Goal: Information Seeking & Learning: Learn about a topic

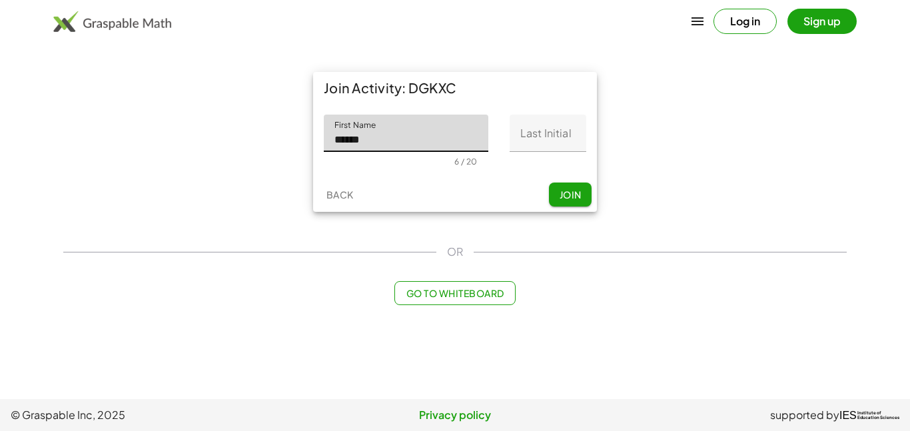
type input "******"
click at [535, 133] on input "Last Initial" at bounding box center [548, 133] width 77 height 37
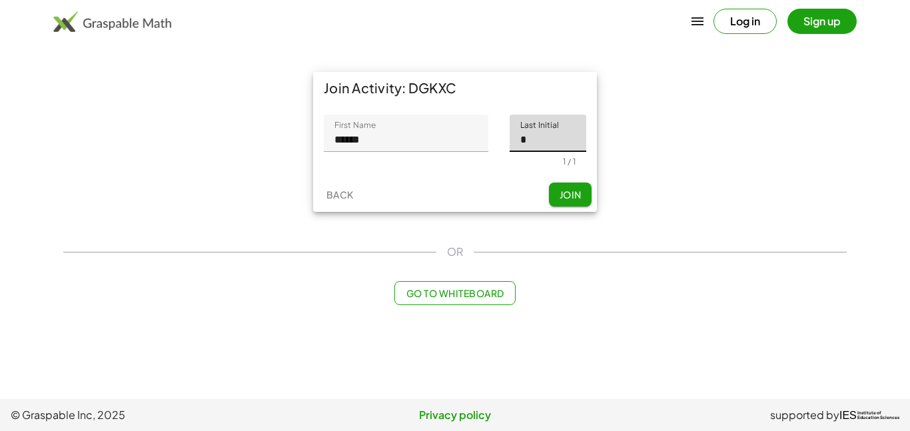
type input "*"
click at [563, 203] on button "Join" at bounding box center [570, 195] width 43 height 24
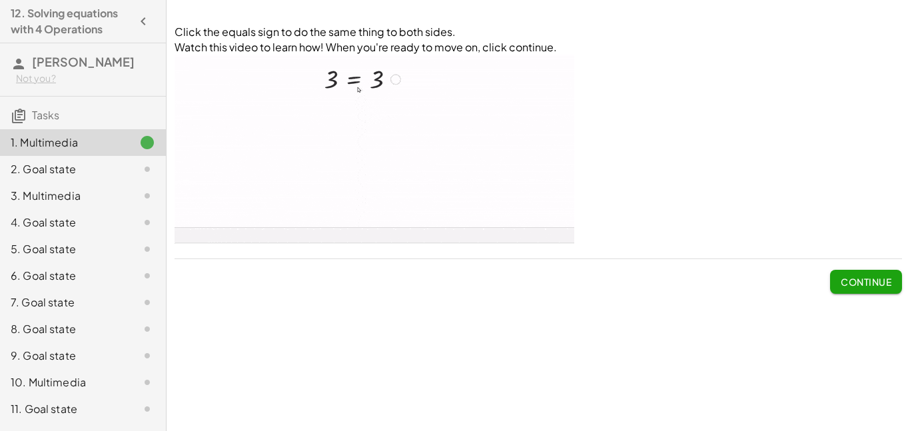
click at [842, 292] on button "Continue" at bounding box center [866, 282] width 72 height 24
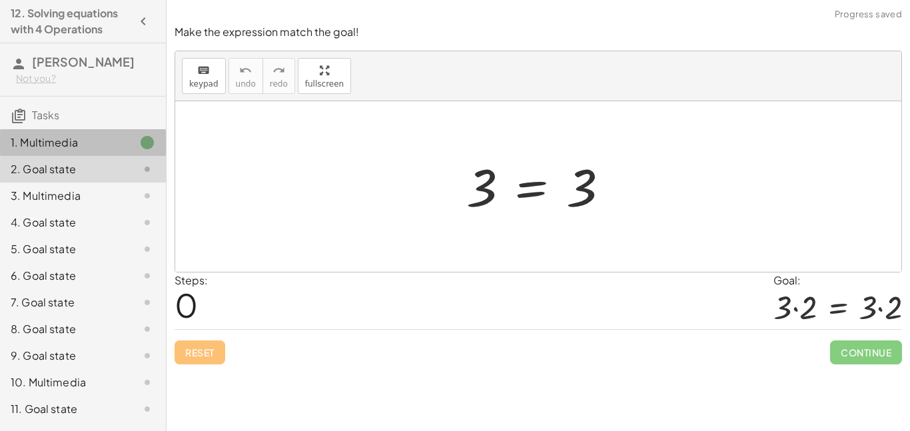
click at [145, 141] on icon at bounding box center [147, 143] width 16 height 16
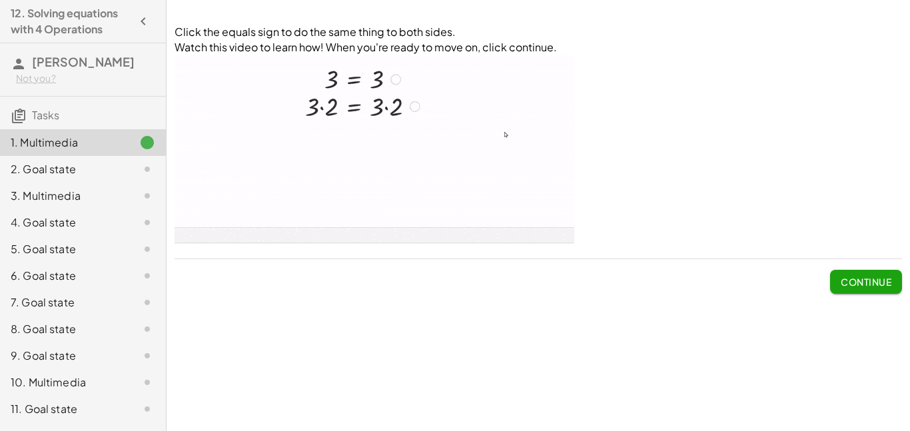
click at [870, 286] on span "Continue" at bounding box center [866, 282] width 51 height 12
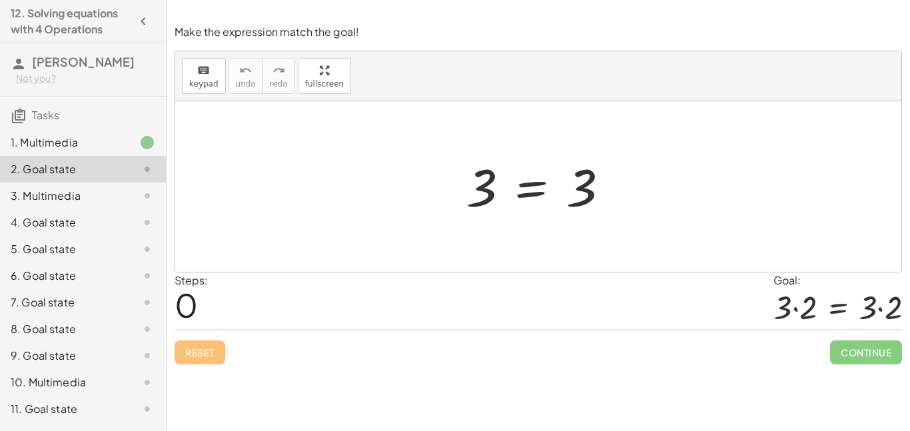
click at [546, 192] on div at bounding box center [543, 187] width 167 height 66
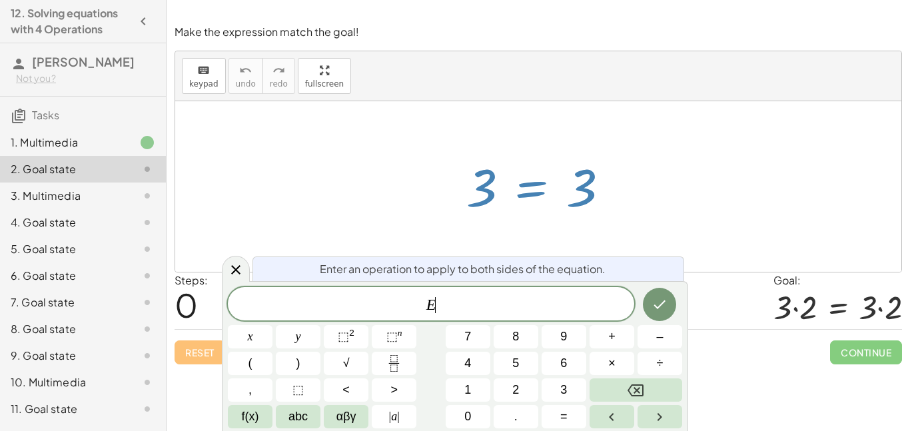
scroll to position [1, 0]
click at [537, 193] on div at bounding box center [543, 187] width 167 height 66
click at [54, 139] on div "1. Multimedia" at bounding box center [64, 143] width 107 height 16
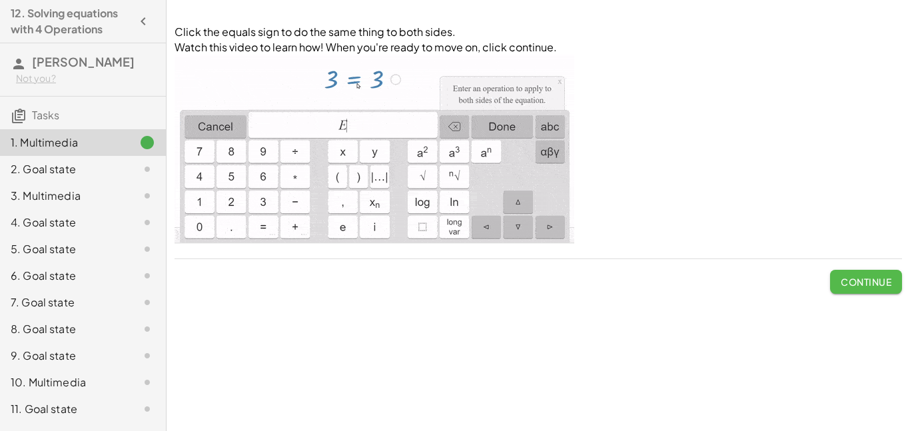
click at [868, 289] on button "Continue" at bounding box center [866, 282] width 72 height 24
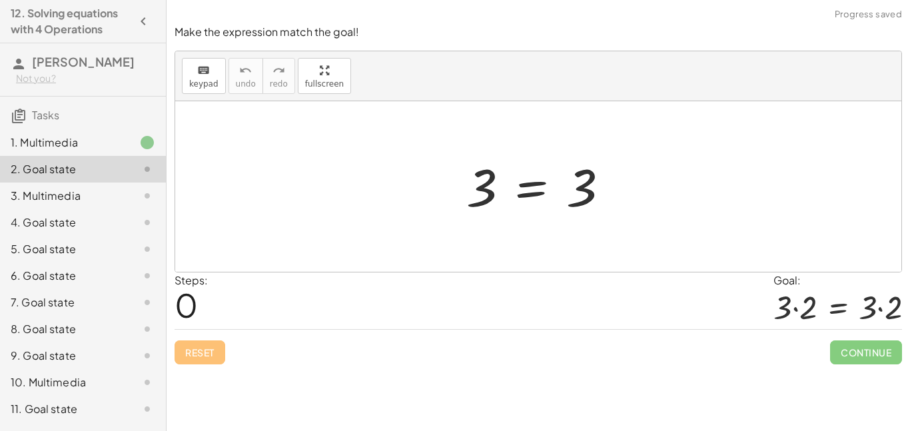
click at [524, 191] on div at bounding box center [543, 187] width 167 height 66
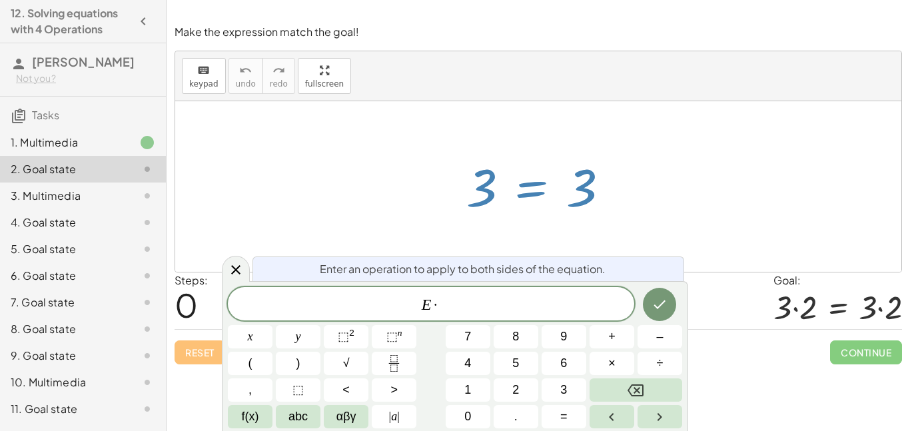
scroll to position [3, 0]
click at [664, 309] on icon "Done" at bounding box center [660, 305] width 16 height 16
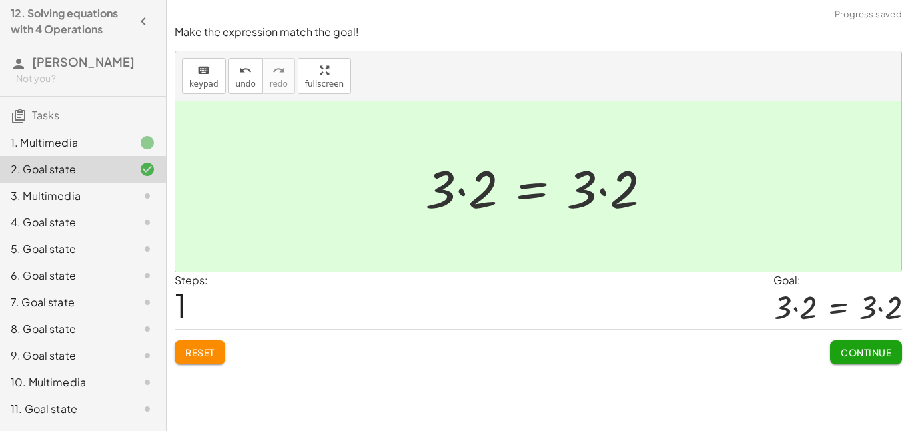
click at [892, 358] on button "Continue" at bounding box center [866, 353] width 72 height 24
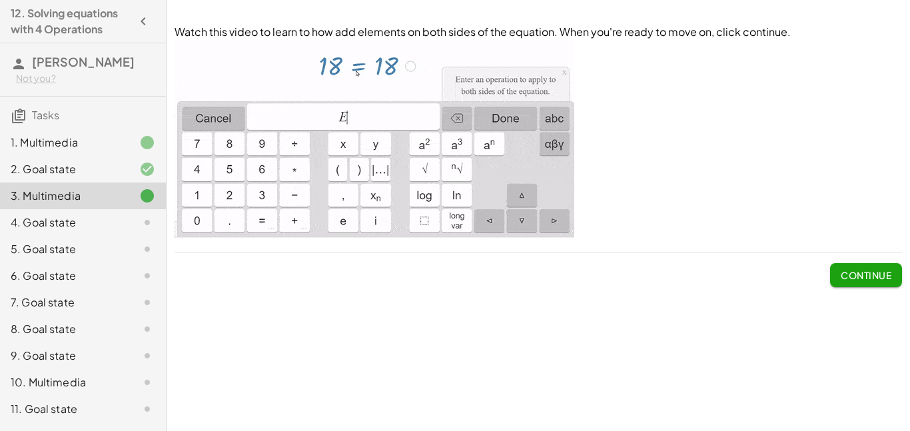
click at [866, 282] on button "Continue" at bounding box center [866, 275] width 72 height 24
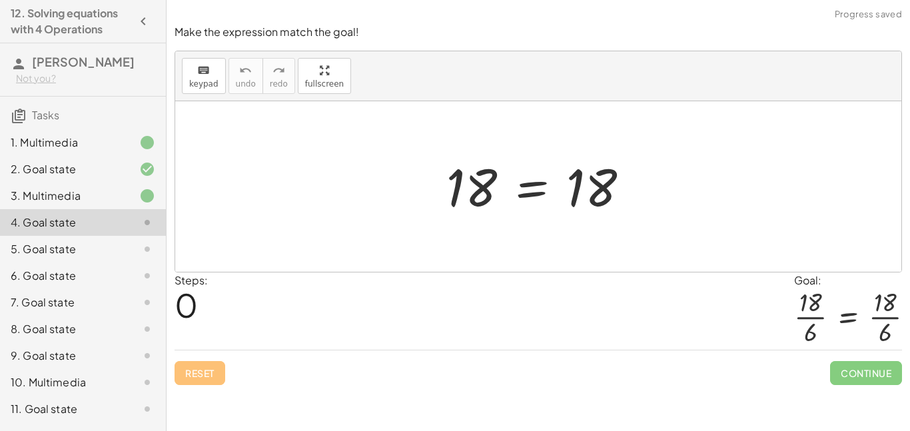
click at [512, 199] on div at bounding box center [543, 187] width 207 height 66
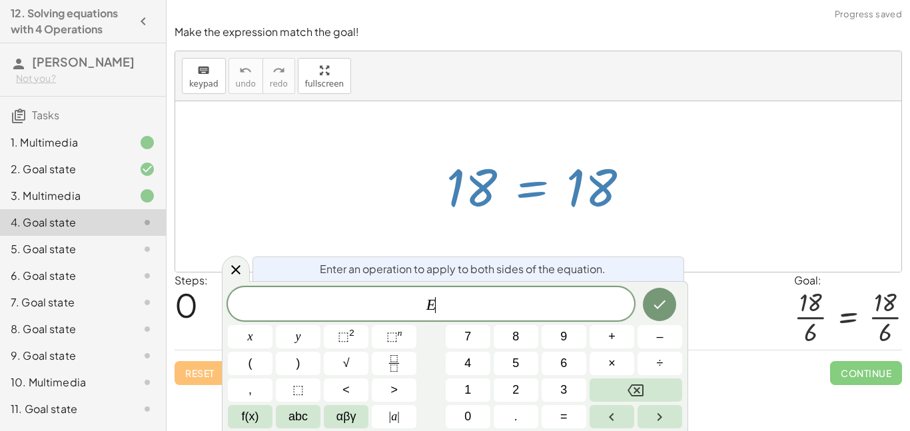
scroll to position [3, 0]
click at [80, 196] on div "3. Multimedia" at bounding box center [64, 196] width 107 height 16
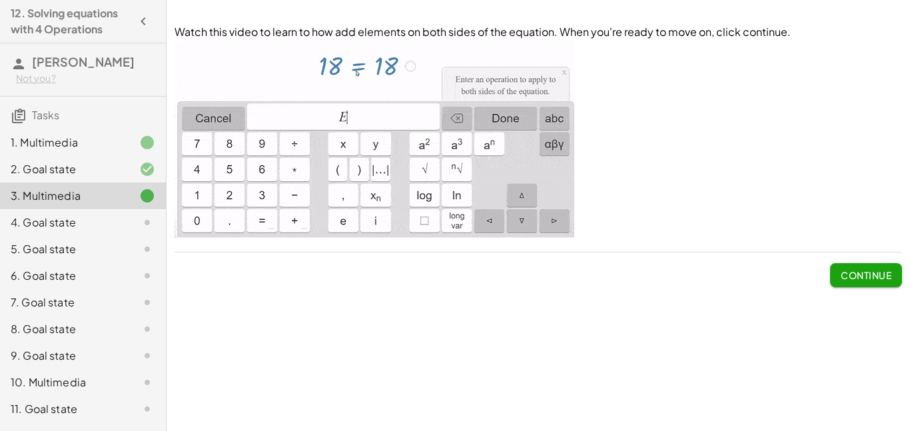
click at [882, 280] on span "Continue" at bounding box center [866, 275] width 51 height 12
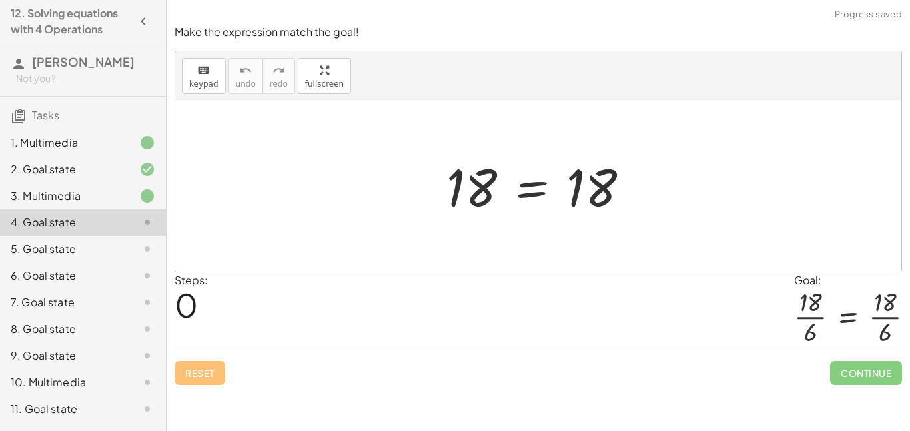
click at [541, 184] on div at bounding box center [543, 187] width 207 height 66
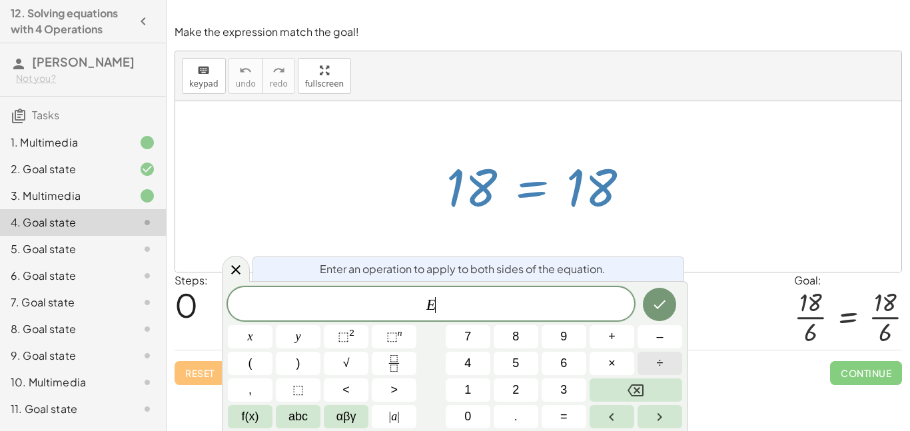
click at [660, 372] on span "÷" at bounding box center [660, 364] width 7 height 18
click at [463, 316] on div "E ÷ 6 ​" at bounding box center [431, 303] width 407 height 33
click at [651, 314] on button "Done" at bounding box center [659, 304] width 33 height 33
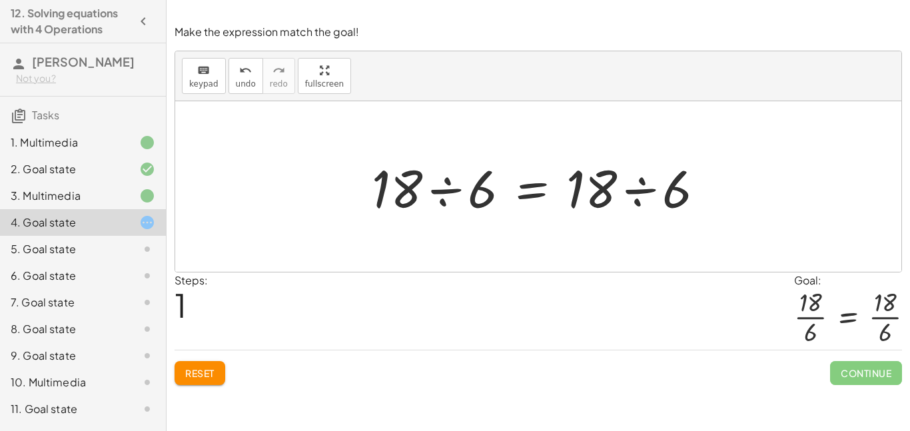
click at [505, 195] on div at bounding box center [543, 187] width 357 height 69
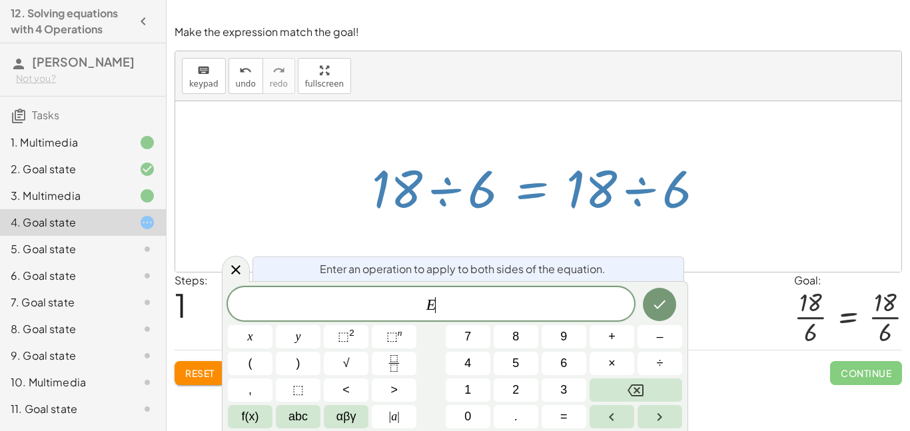
scroll to position [5, 0]
click at [118, 202] on div at bounding box center [136, 196] width 37 height 16
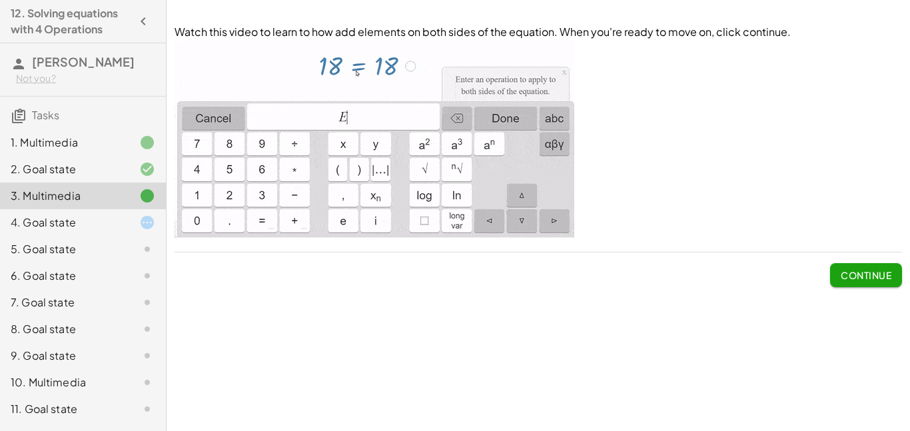
click at [71, 229] on div "4. Goal state" at bounding box center [64, 223] width 107 height 16
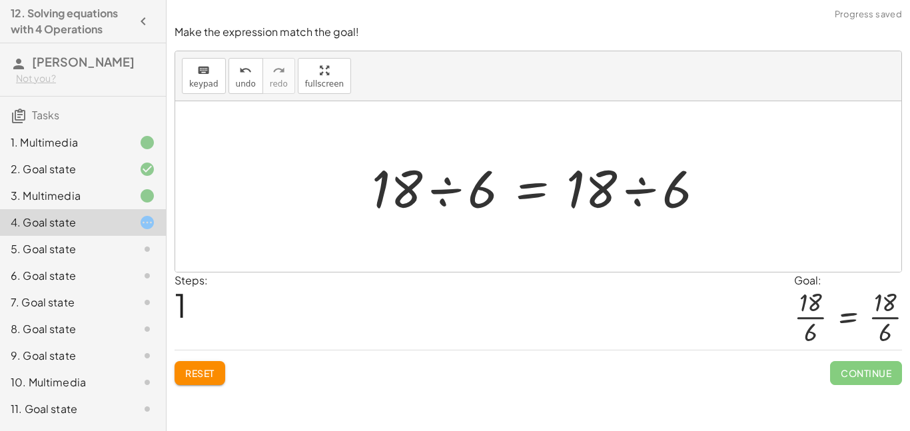
click at [484, 200] on div at bounding box center [543, 187] width 357 height 69
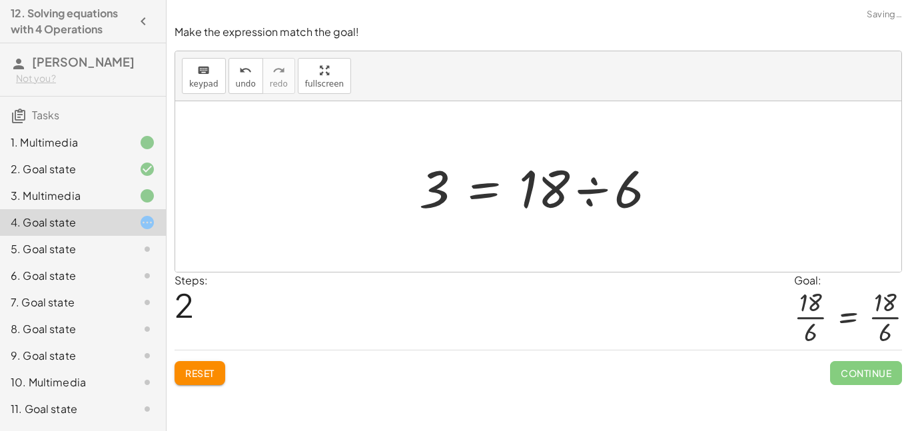
click at [556, 174] on div at bounding box center [544, 187] width 262 height 69
click at [483, 191] on div at bounding box center [544, 187] width 262 height 69
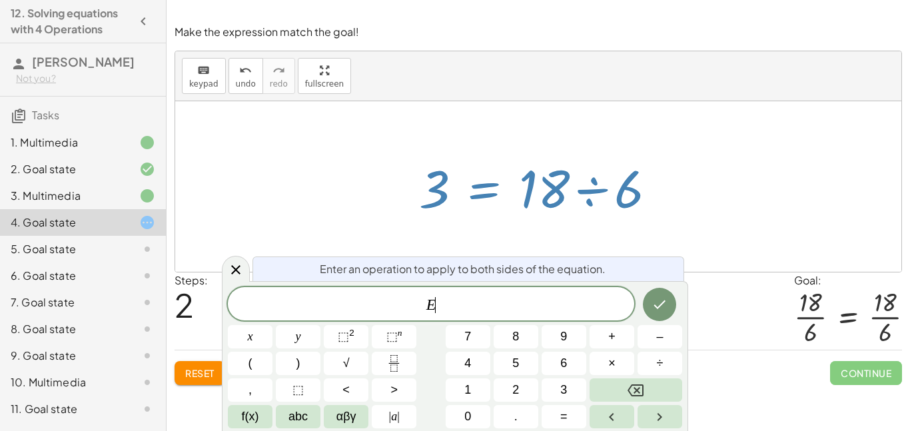
scroll to position [7, 0]
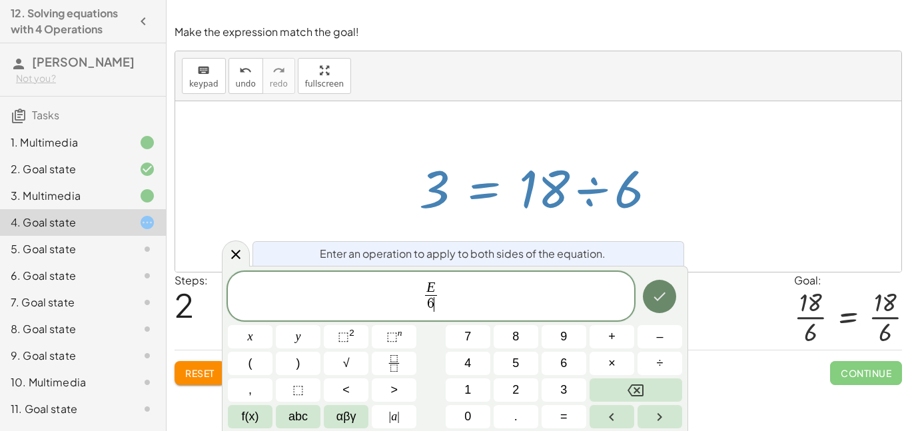
click at [670, 295] on button "Done" at bounding box center [659, 296] width 33 height 33
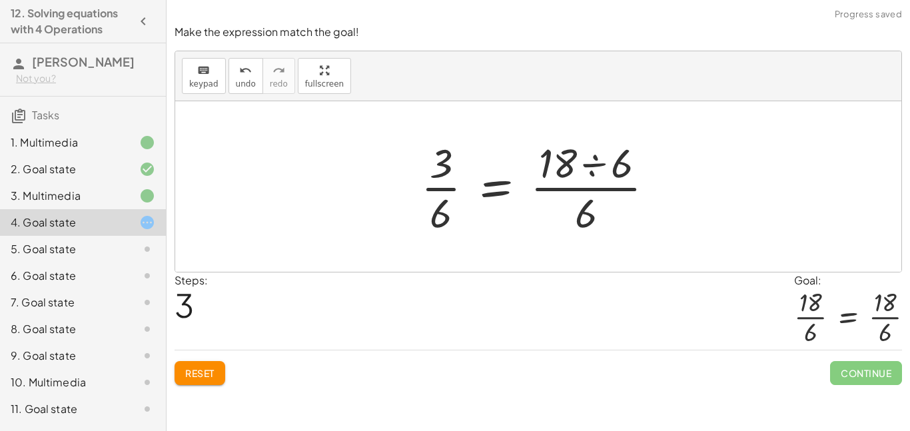
click at [445, 183] on div at bounding box center [543, 186] width 257 height 103
click at [446, 171] on div at bounding box center [543, 186] width 257 height 103
click at [443, 204] on div at bounding box center [543, 186] width 257 height 103
click at [443, 205] on div at bounding box center [543, 186] width 257 height 103
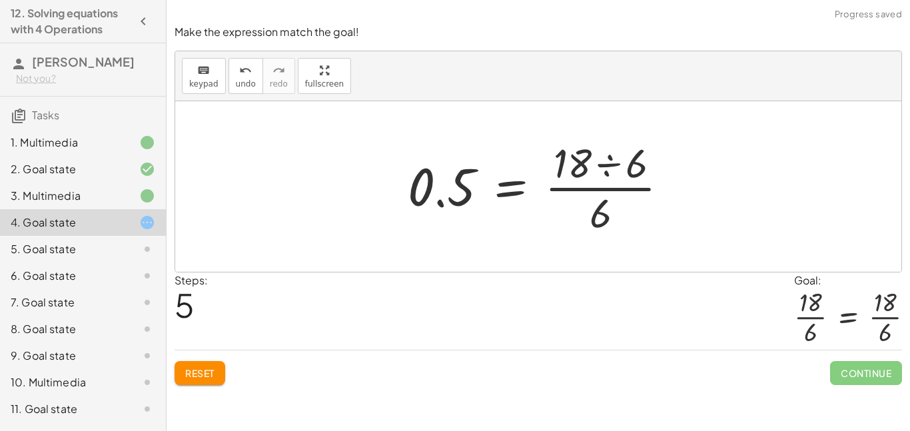
click at [441, 181] on div at bounding box center [543, 186] width 285 height 103
click at [475, 189] on div at bounding box center [543, 186] width 285 height 103
click at [626, 159] on div at bounding box center [543, 186] width 285 height 103
click at [626, 159] on div at bounding box center [538, 186] width 726 height 171
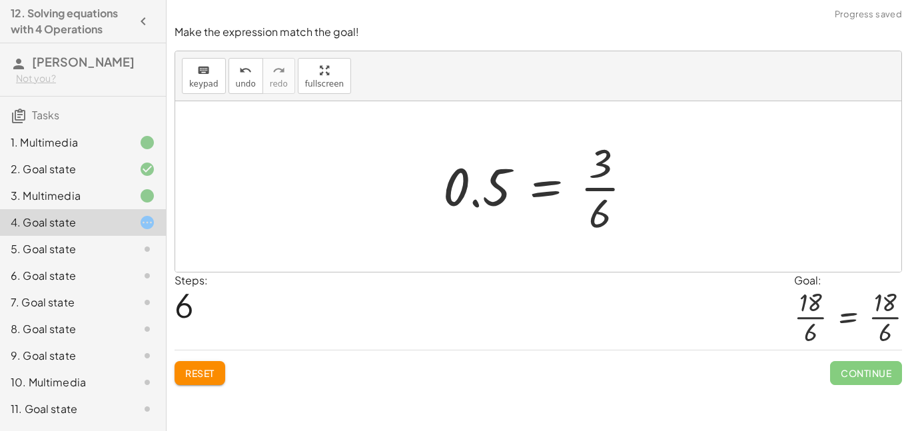
click at [601, 165] on div at bounding box center [544, 186] width 214 height 103
click at [620, 219] on div at bounding box center [544, 186] width 214 height 103
click at [241, 77] on icon "undo" at bounding box center [245, 71] width 13 height 16
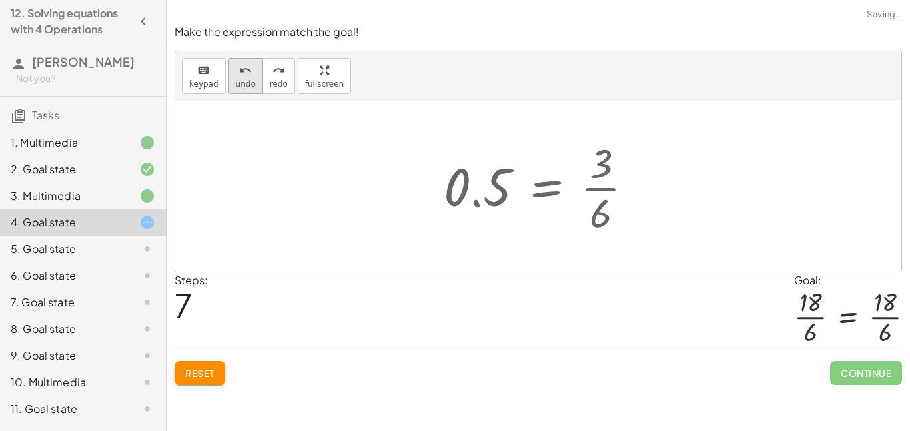
click at [241, 77] on icon "undo" at bounding box center [245, 71] width 13 height 16
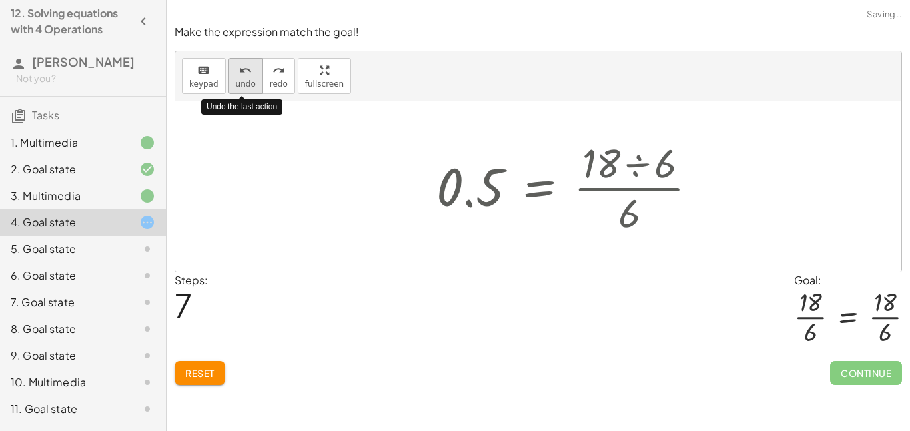
click at [241, 77] on icon "undo" at bounding box center [245, 71] width 13 height 16
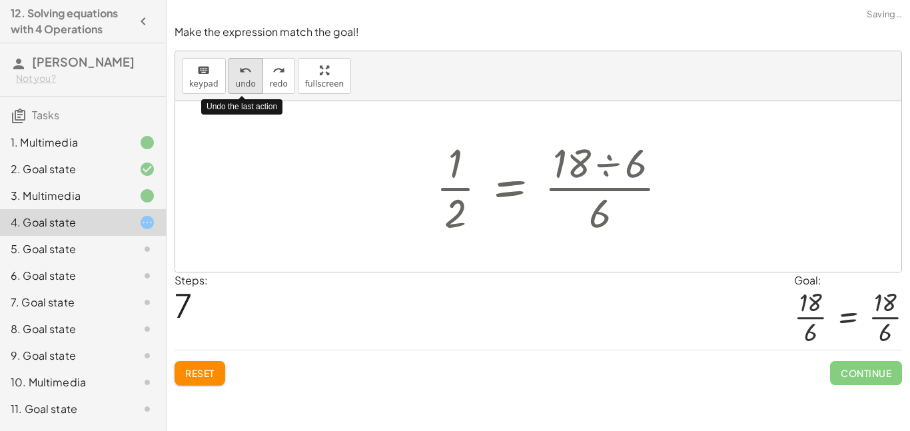
click at [241, 77] on icon "undo" at bounding box center [245, 71] width 13 height 16
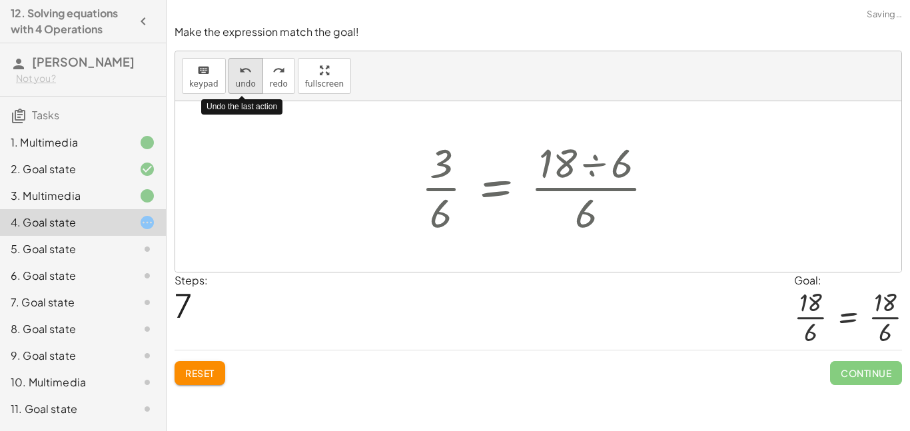
click at [241, 77] on icon "undo" at bounding box center [245, 71] width 13 height 16
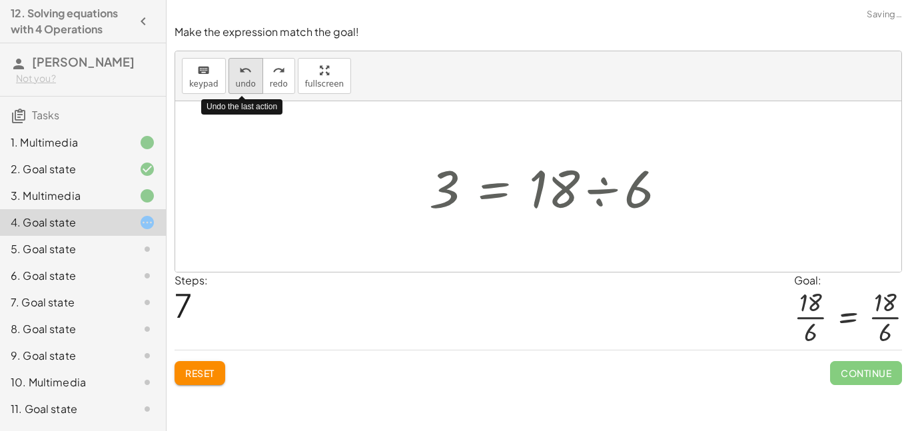
click at [241, 77] on icon "undo" at bounding box center [245, 71] width 13 height 16
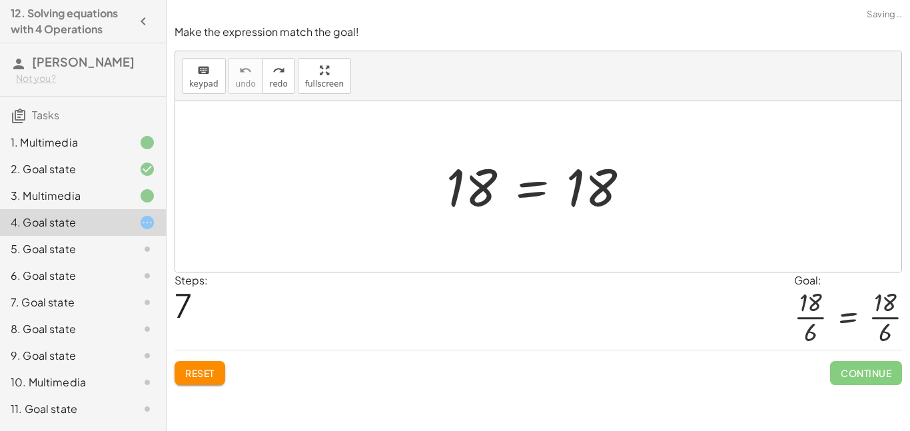
click at [477, 195] on div at bounding box center [543, 187] width 207 height 66
click at [610, 185] on div at bounding box center [543, 187] width 207 height 66
click at [477, 200] on div at bounding box center [543, 187] width 207 height 66
click at [533, 190] on div at bounding box center [543, 187] width 207 height 66
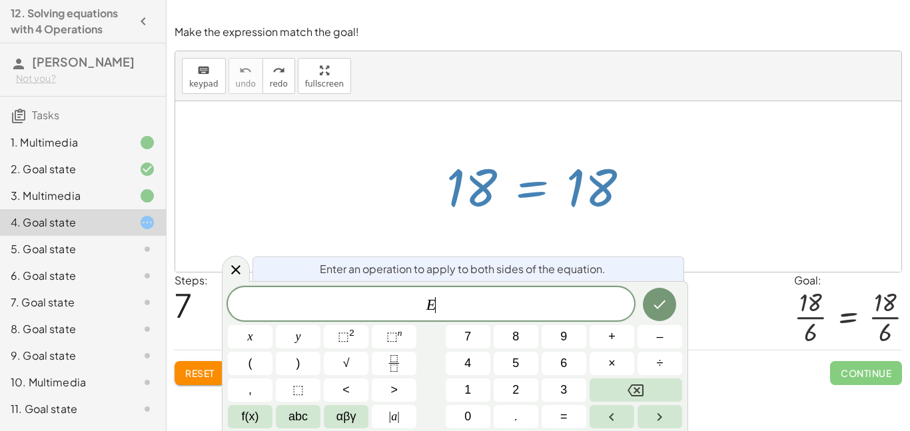
scroll to position [7, 0]
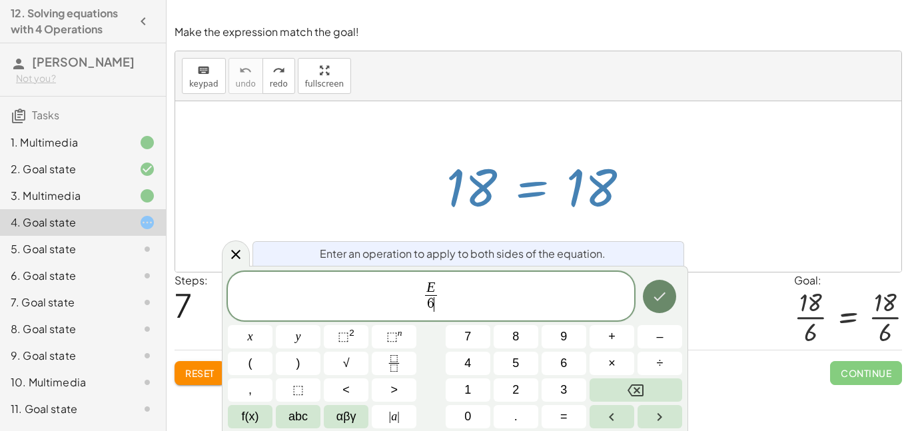
click at [660, 299] on icon "Done" at bounding box center [660, 297] width 16 height 16
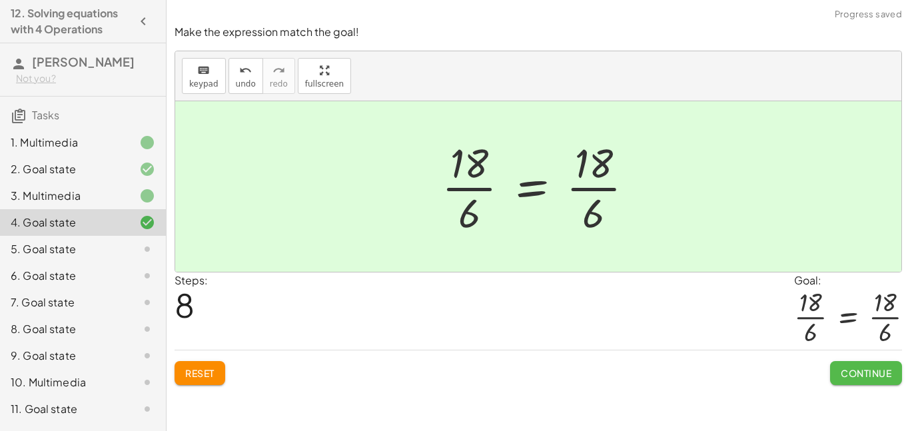
click at [872, 370] on span "Continue" at bounding box center [866, 373] width 51 height 12
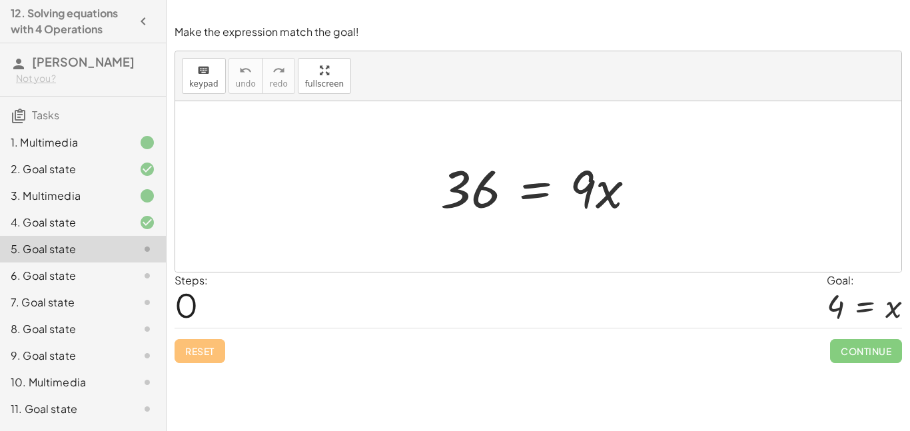
click at [535, 204] on div at bounding box center [543, 187] width 219 height 69
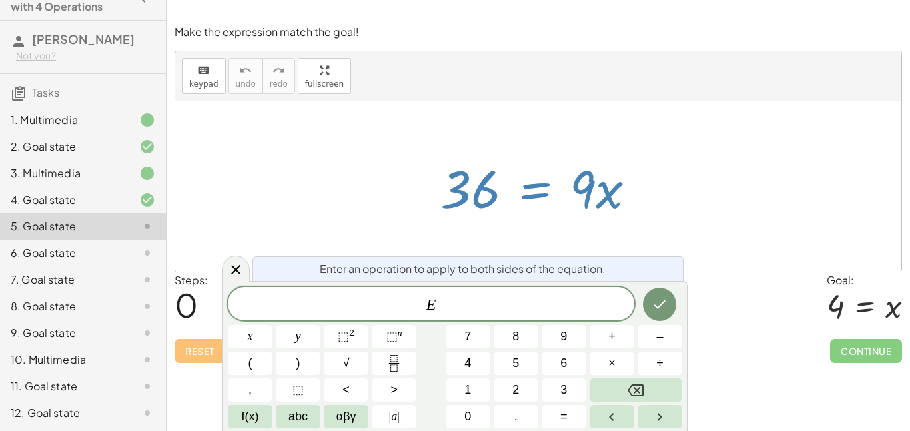
scroll to position [0, 0]
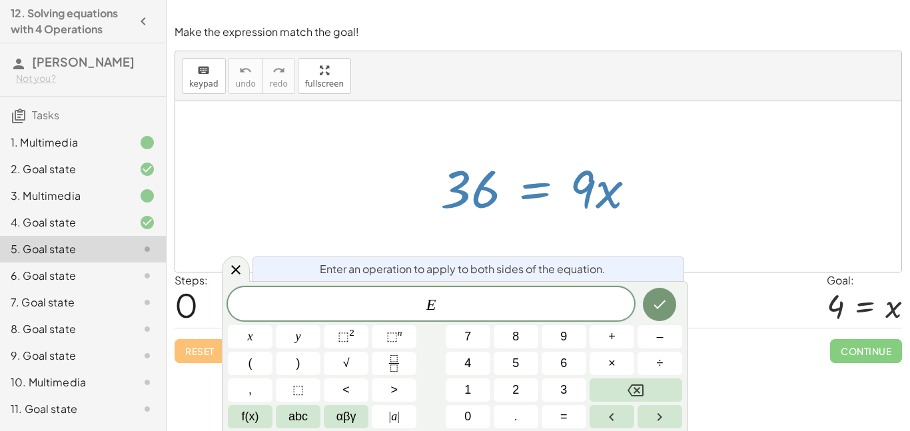
click at [586, 178] on div at bounding box center [543, 187] width 219 height 69
click at [457, 176] on div at bounding box center [543, 187] width 219 height 69
click at [477, 195] on div at bounding box center [543, 187] width 219 height 69
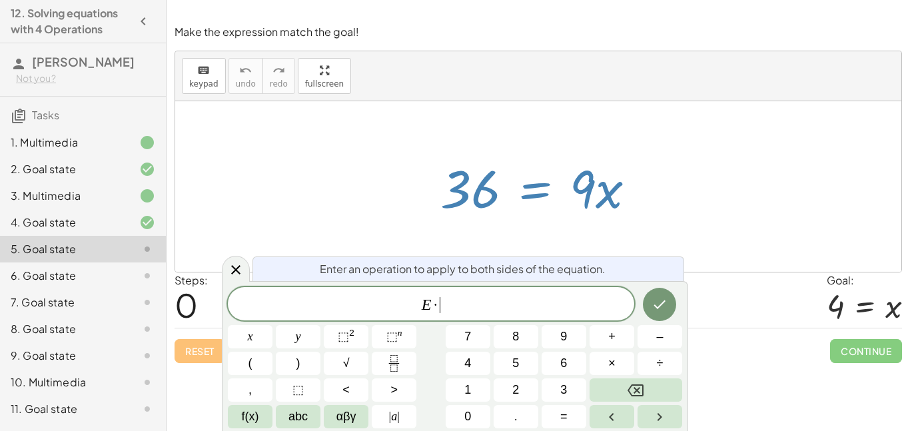
scroll to position [9, 0]
click at [647, 299] on button "Done" at bounding box center [659, 304] width 33 height 33
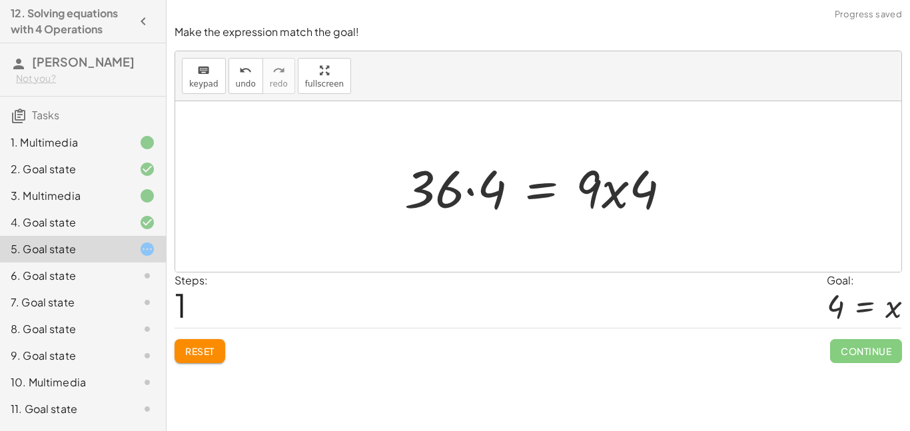
click at [477, 193] on div at bounding box center [543, 187] width 291 height 69
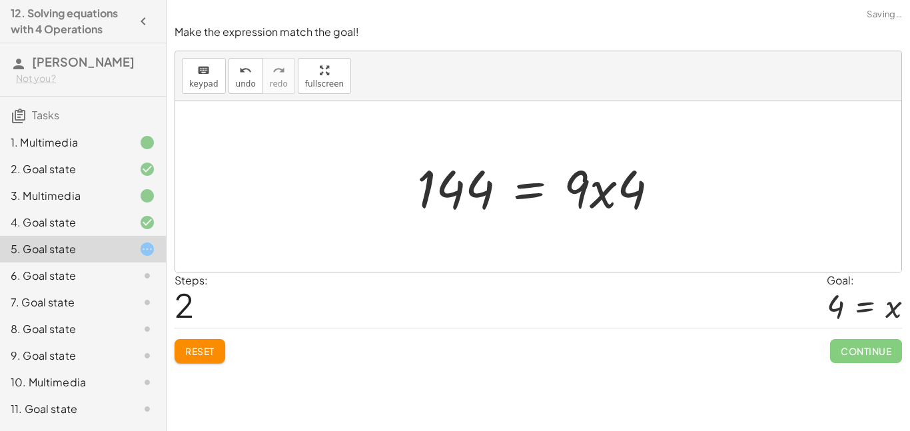
click at [477, 193] on div at bounding box center [544, 187] width 266 height 69
click at [452, 197] on div at bounding box center [544, 187] width 266 height 69
click at [475, 193] on div at bounding box center [544, 187] width 266 height 69
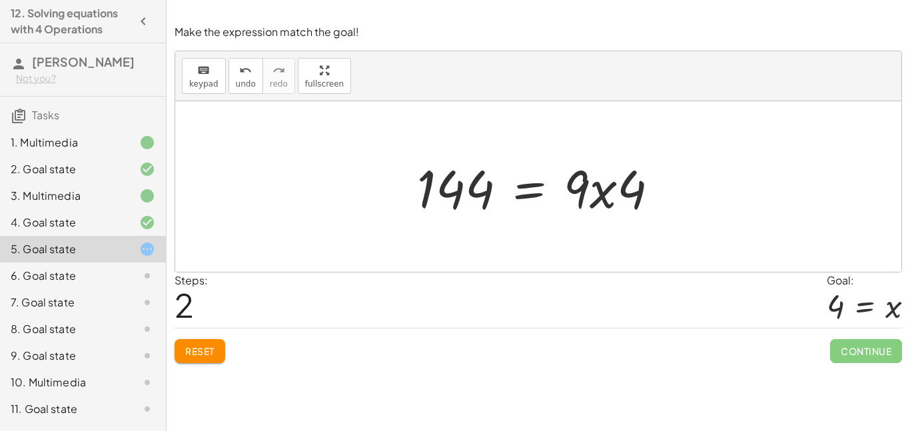
click at [539, 192] on div at bounding box center [544, 187] width 266 height 69
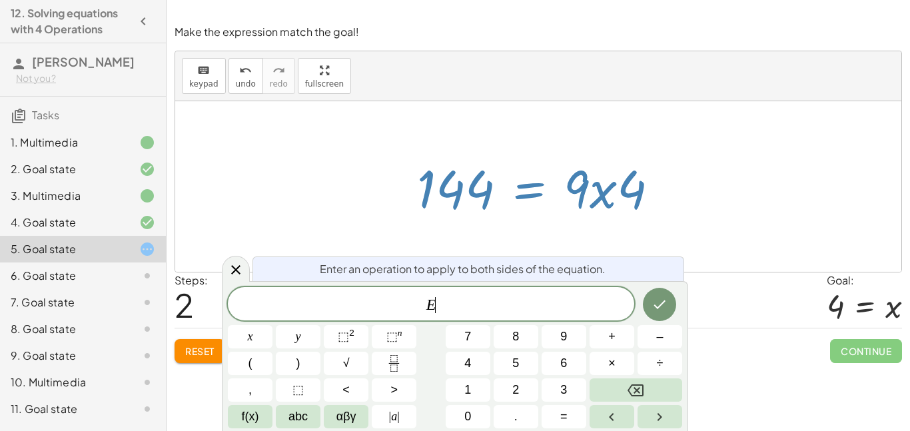
scroll to position [10, 0]
click at [457, 205] on div at bounding box center [544, 187] width 266 height 69
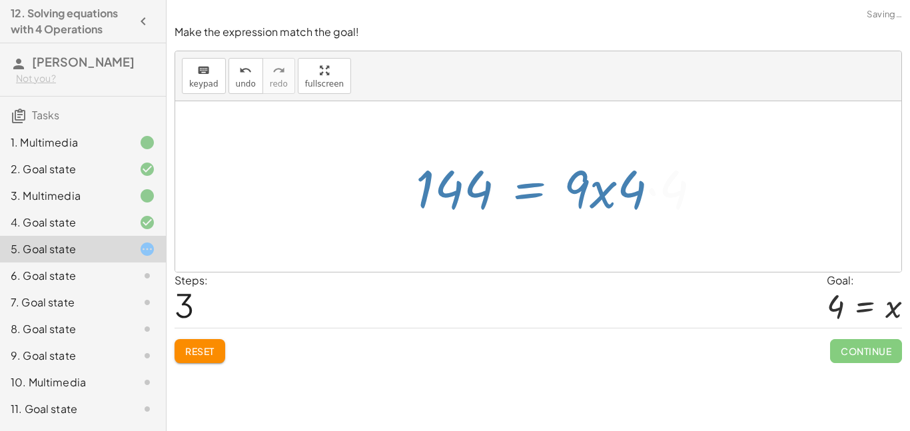
scroll to position [0, 0]
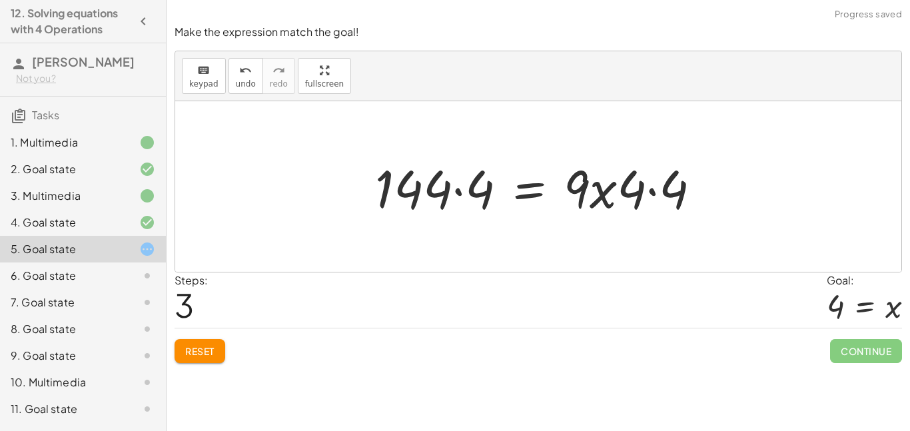
click at [464, 201] on div at bounding box center [544, 187] width 350 height 69
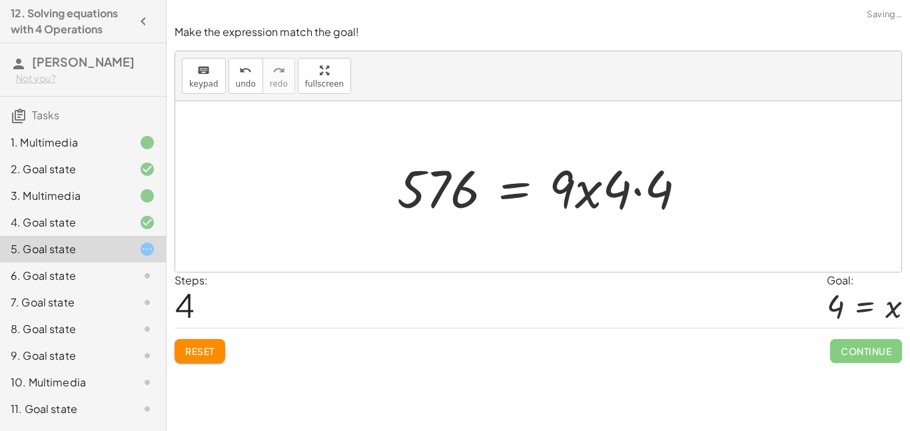
click at [460, 200] on div at bounding box center [547, 187] width 313 height 69
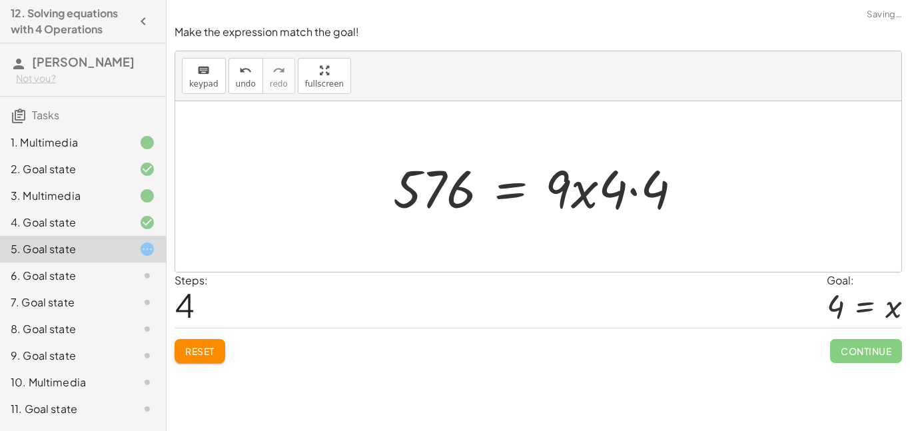
click at [460, 200] on div at bounding box center [543, 187] width 313 height 69
click at [620, 209] on div at bounding box center [543, 187] width 313 height 69
click at [501, 190] on div at bounding box center [543, 187] width 313 height 69
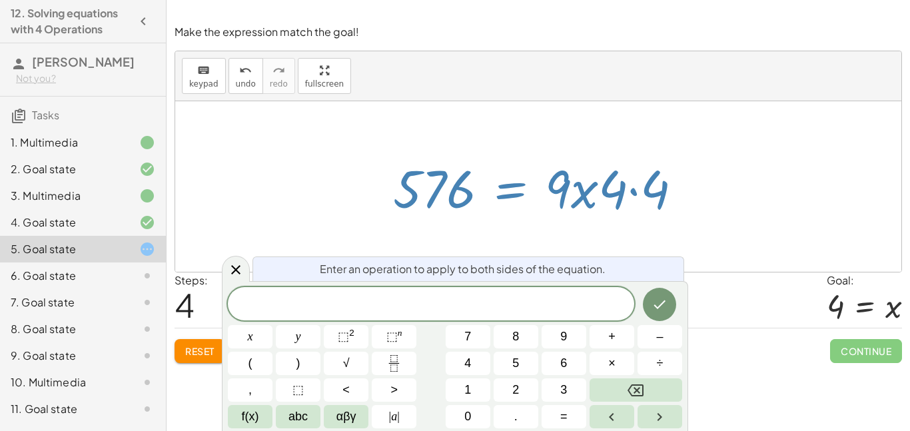
scroll to position [13, 0]
click at [658, 303] on icon "Done" at bounding box center [660, 305] width 16 height 16
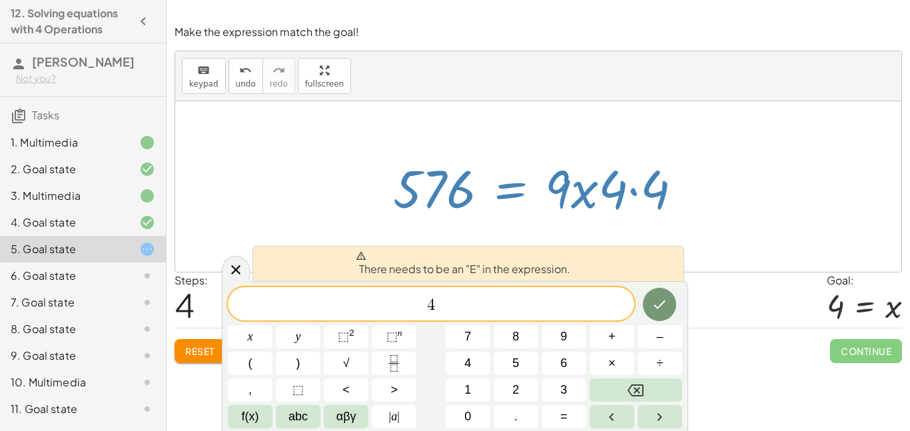
click at [421, 307] on span "4 ​" at bounding box center [431, 305] width 407 height 19
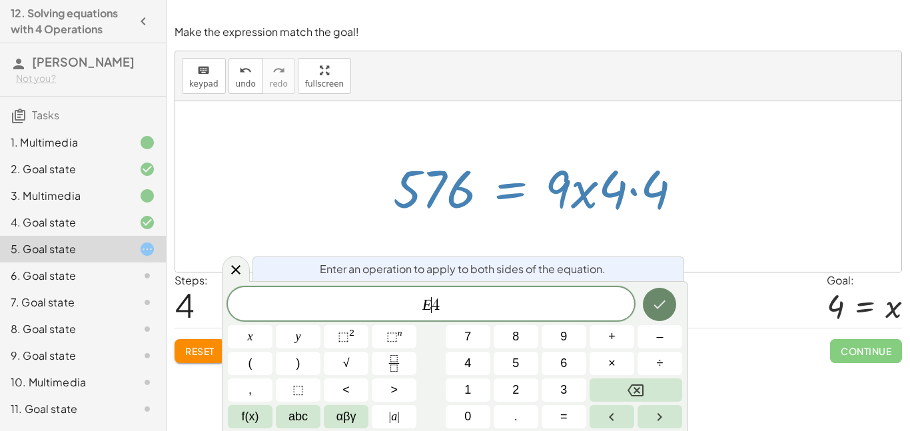
click at [646, 314] on button "Done" at bounding box center [659, 304] width 33 height 33
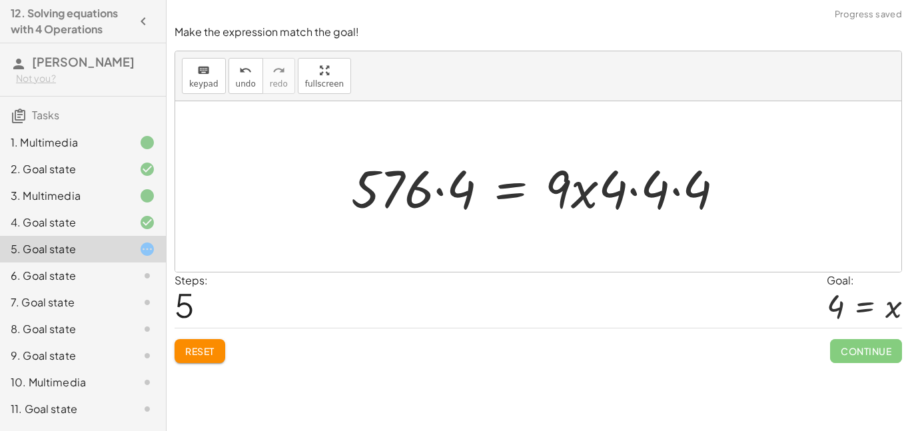
click at [456, 173] on div at bounding box center [544, 187] width 398 height 69
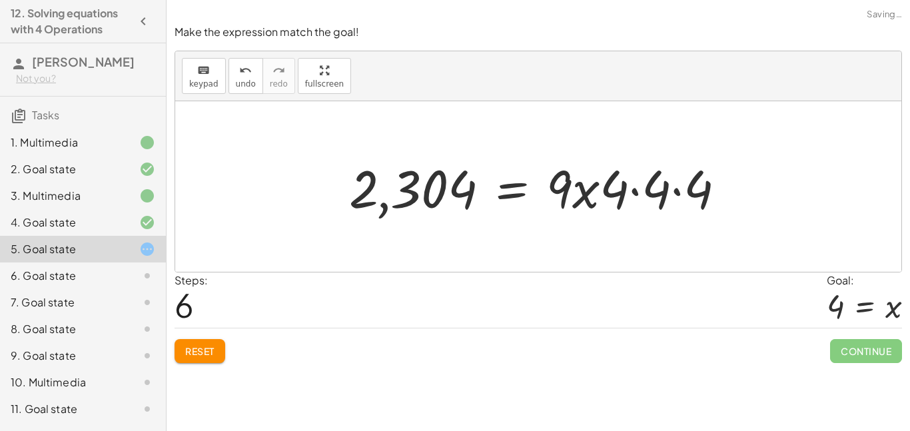
click at [443, 187] on div at bounding box center [543, 187] width 401 height 69
click at [644, 192] on div at bounding box center [543, 187] width 401 height 69
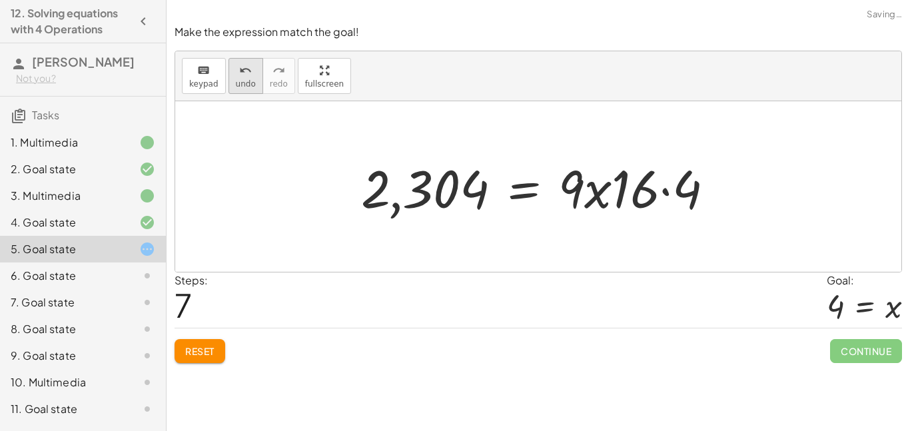
click at [232, 77] on button "undo undo" at bounding box center [246, 76] width 35 height 36
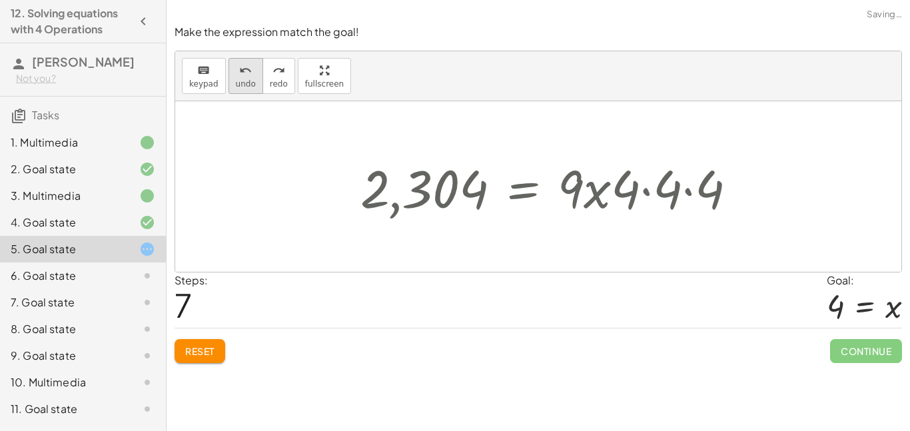
click at [232, 77] on button "undo undo" at bounding box center [246, 76] width 35 height 36
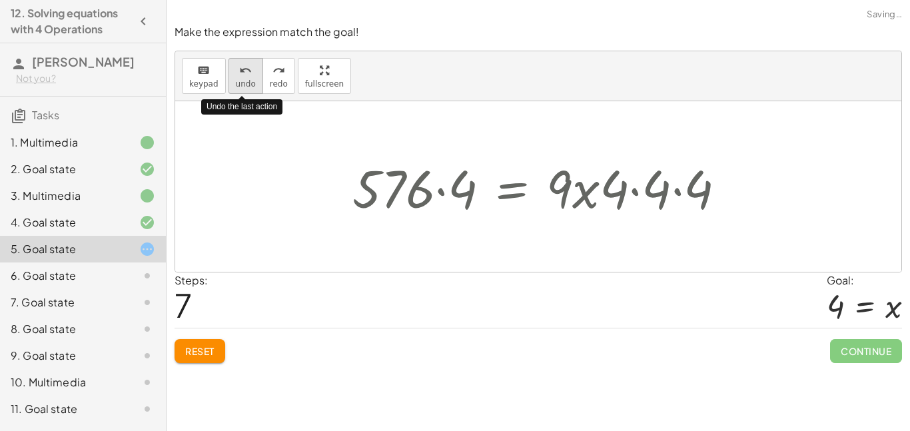
click at [232, 77] on button "undo undo" at bounding box center [246, 76] width 35 height 36
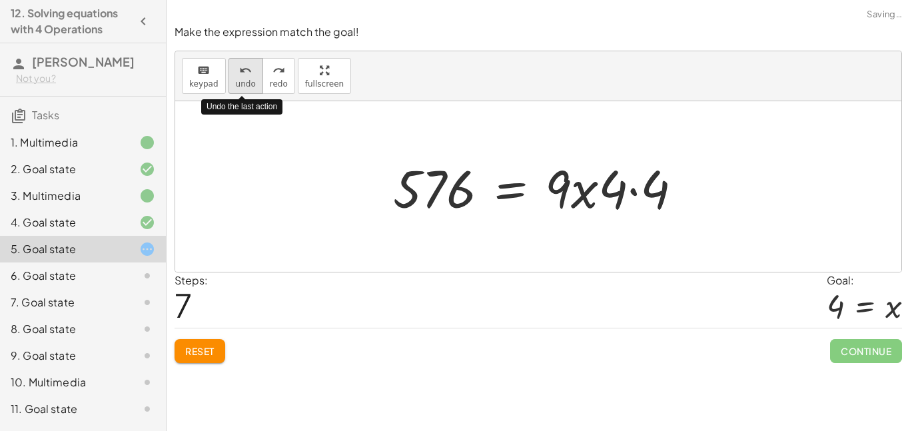
click at [232, 77] on button "undo undo" at bounding box center [246, 76] width 35 height 36
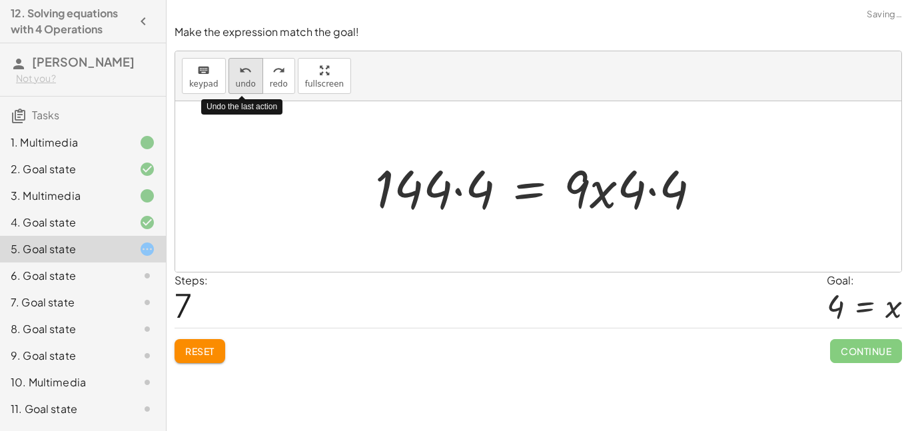
click at [232, 77] on button "undo undo" at bounding box center [246, 76] width 35 height 36
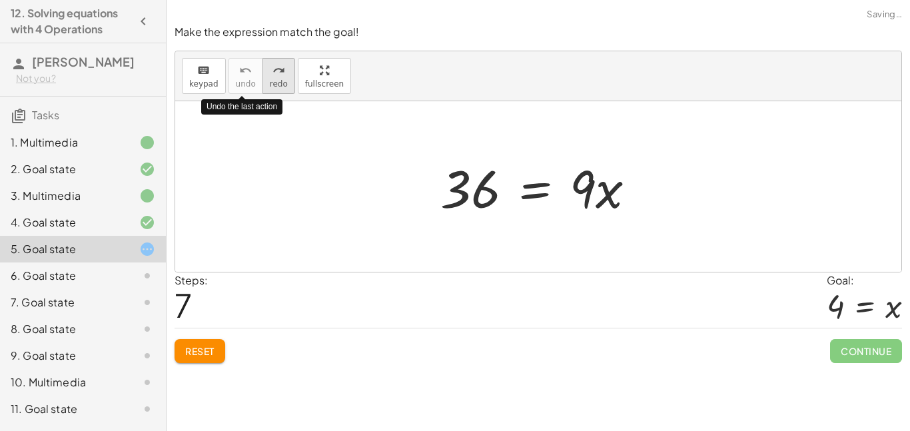
click at [270, 83] on span "redo" at bounding box center [279, 83] width 18 height 9
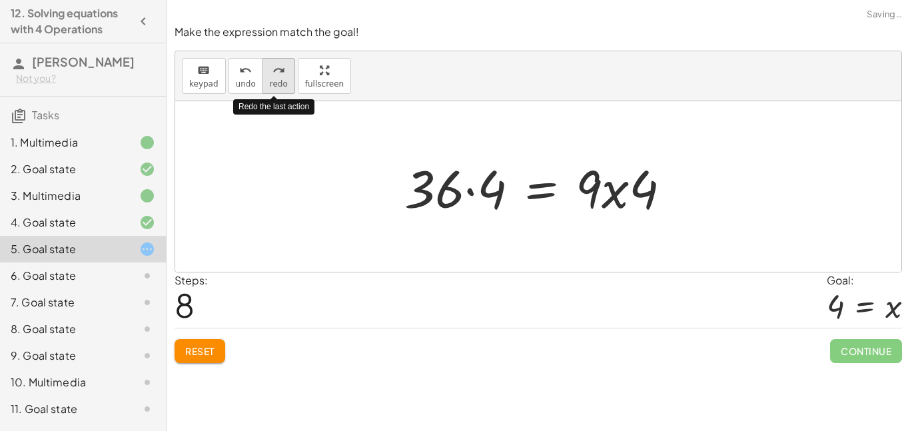
click at [270, 83] on span "redo" at bounding box center [279, 83] width 18 height 9
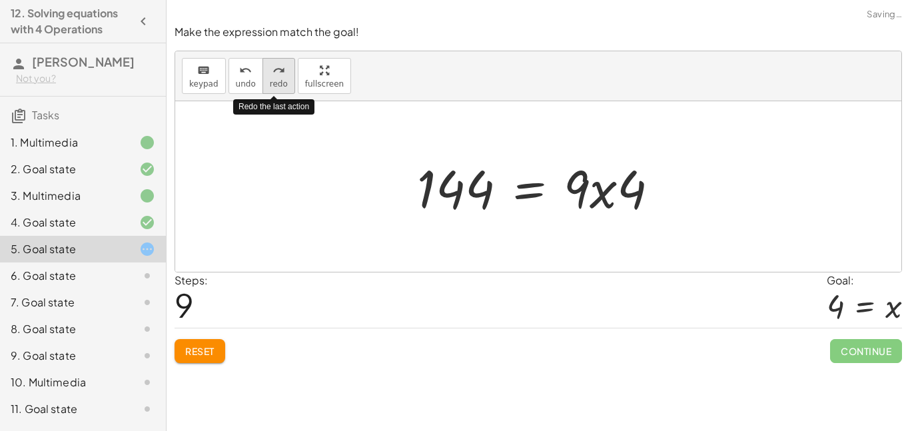
click at [265, 83] on button "redo redo" at bounding box center [279, 76] width 33 height 36
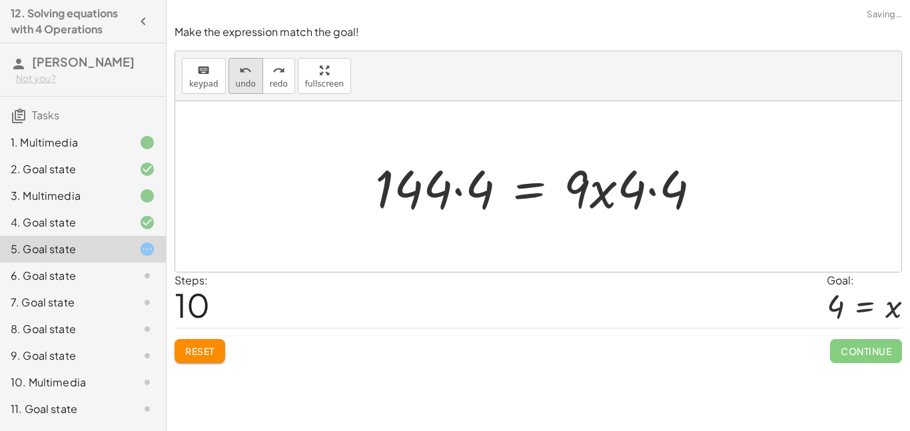
click at [240, 77] on button "undo undo" at bounding box center [246, 76] width 35 height 36
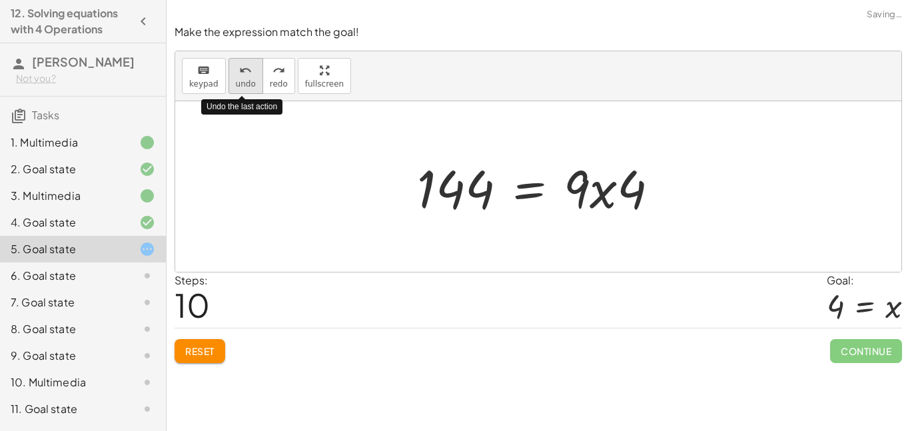
click at [240, 77] on button "undo undo" at bounding box center [246, 76] width 35 height 36
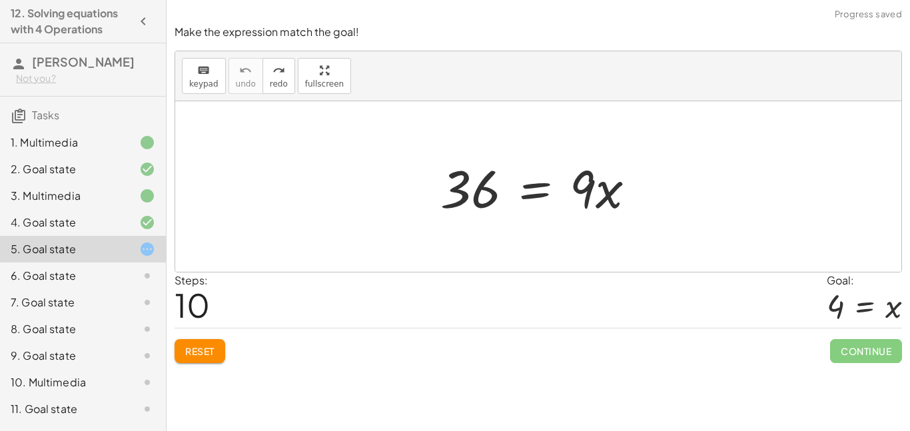
click at [504, 200] on div at bounding box center [543, 187] width 219 height 69
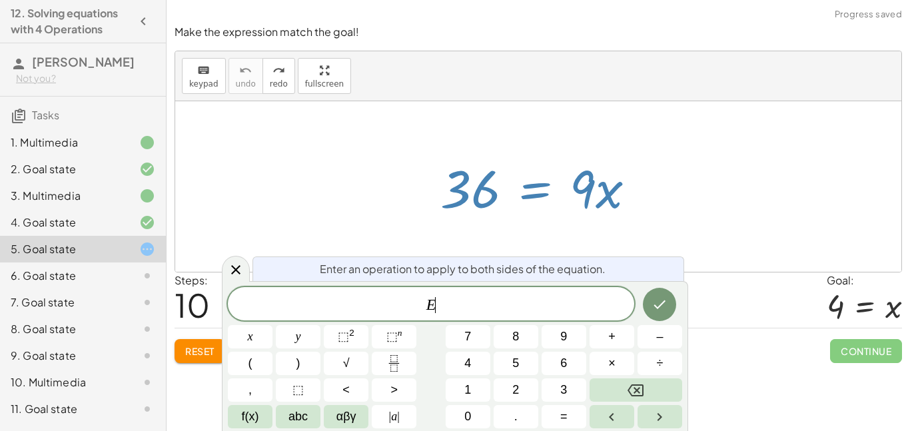
scroll to position [15, 0]
click at [188, 352] on span "Reset" at bounding box center [199, 351] width 29 height 12
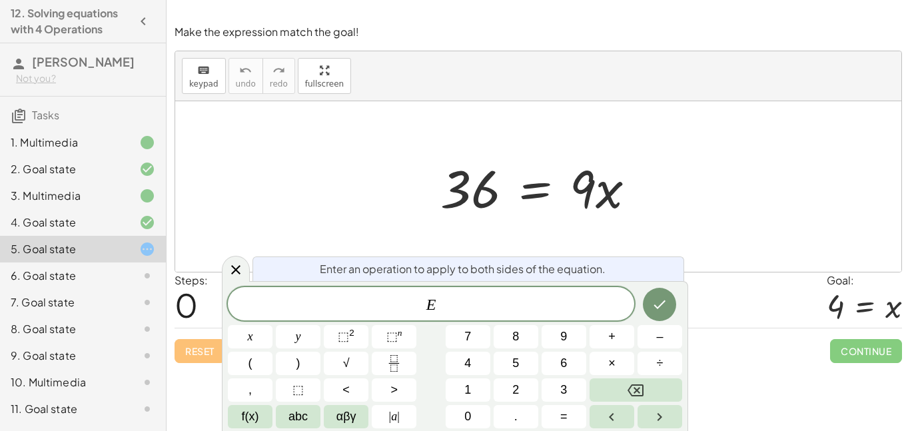
click at [471, 303] on span "E" at bounding box center [431, 305] width 407 height 19
click at [654, 305] on icon "Done" at bounding box center [660, 305] width 12 height 9
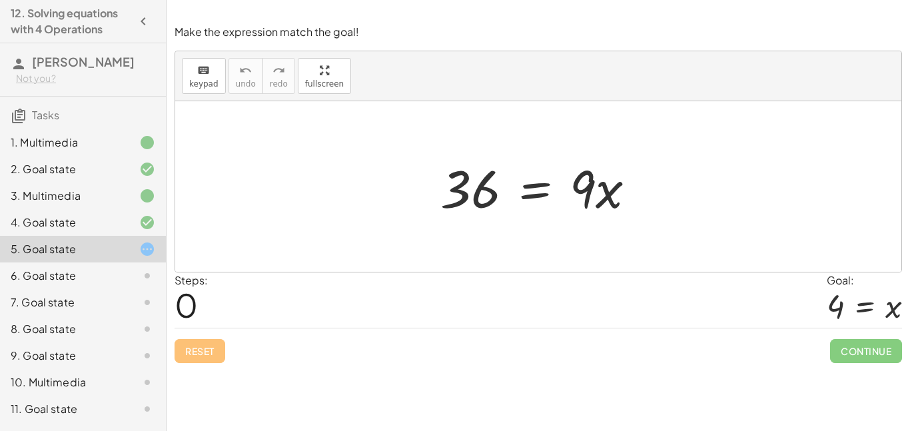
click at [535, 198] on div at bounding box center [543, 187] width 219 height 69
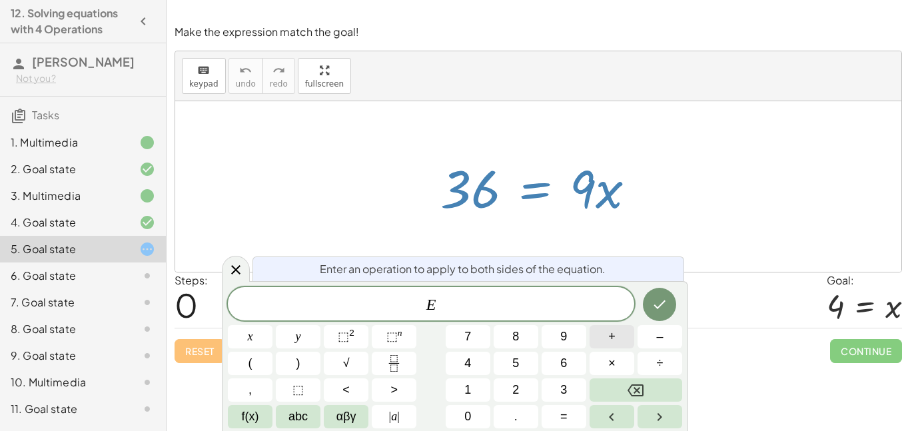
click at [614, 345] on span "+" at bounding box center [611, 337] width 7 height 18
click at [656, 299] on icon "Done" at bounding box center [660, 305] width 16 height 16
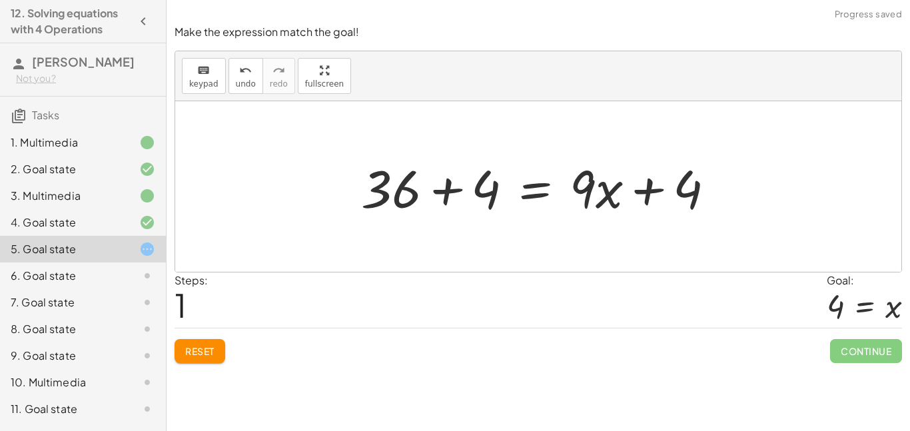
click at [458, 190] on div at bounding box center [544, 187] width 378 height 69
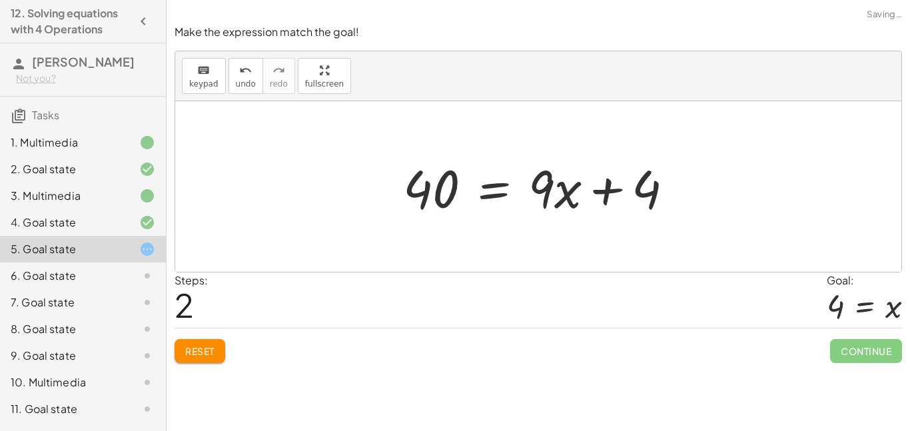
click at [447, 194] on div at bounding box center [544, 187] width 295 height 69
click at [531, 199] on div at bounding box center [544, 187] width 295 height 69
click at [580, 168] on div at bounding box center [544, 187] width 295 height 69
click at [614, 193] on div at bounding box center [544, 187] width 295 height 69
drag, startPoint x: 606, startPoint y: 192, endPoint x: 348, endPoint y: 194, distance: 257.9
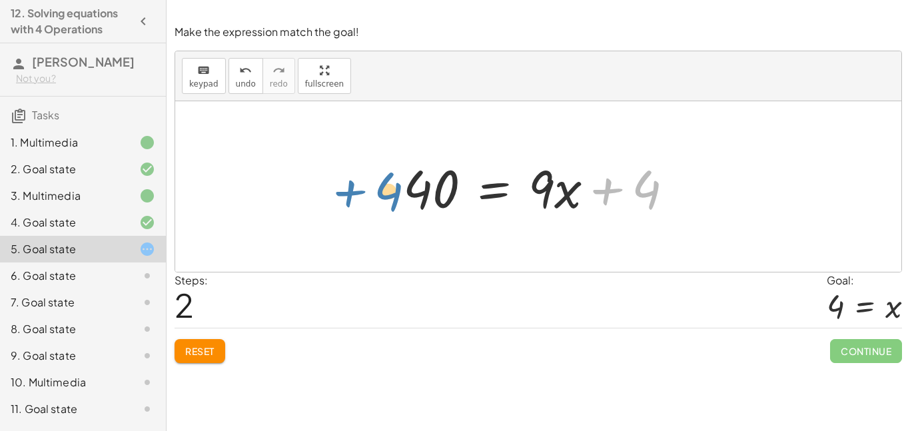
click at [348, 194] on div "36 = · 9 · x + 36 + 4 = + · 9 · x + 4 + 4 = · 9 · x + + 4 40" at bounding box center [538, 186] width 726 height 171
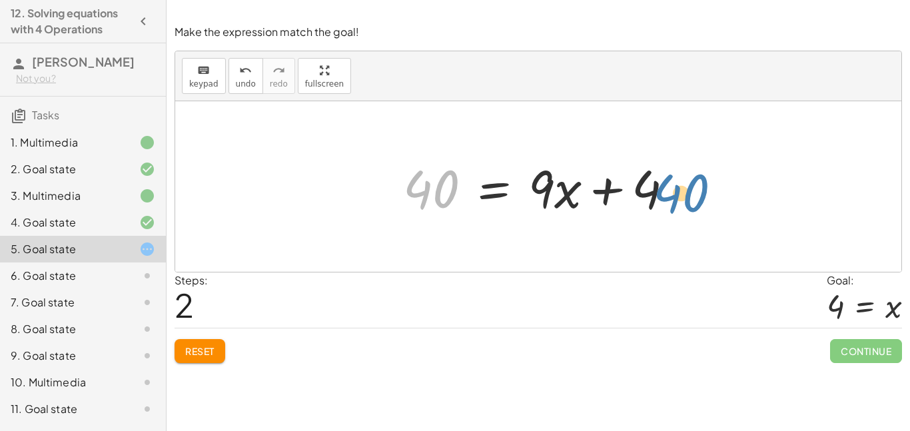
drag, startPoint x: 442, startPoint y: 187, endPoint x: 689, endPoint y: 190, distance: 247.3
click at [689, 190] on div at bounding box center [544, 187] width 295 height 69
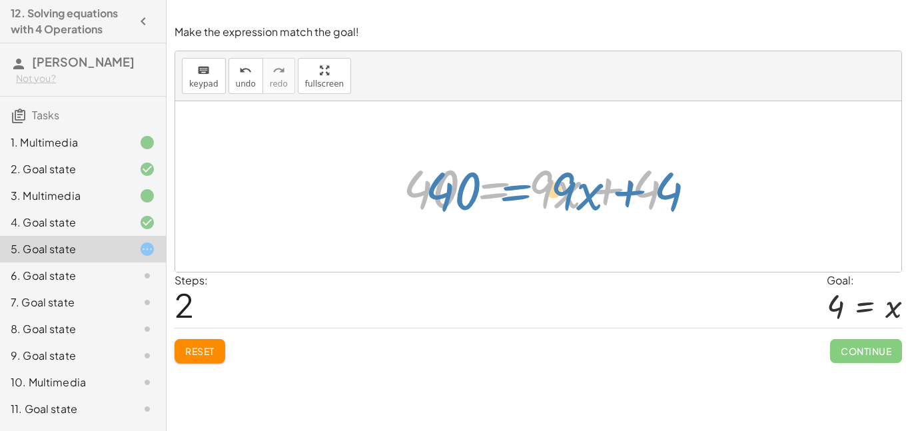
click at [489, 192] on div at bounding box center [544, 187] width 295 height 69
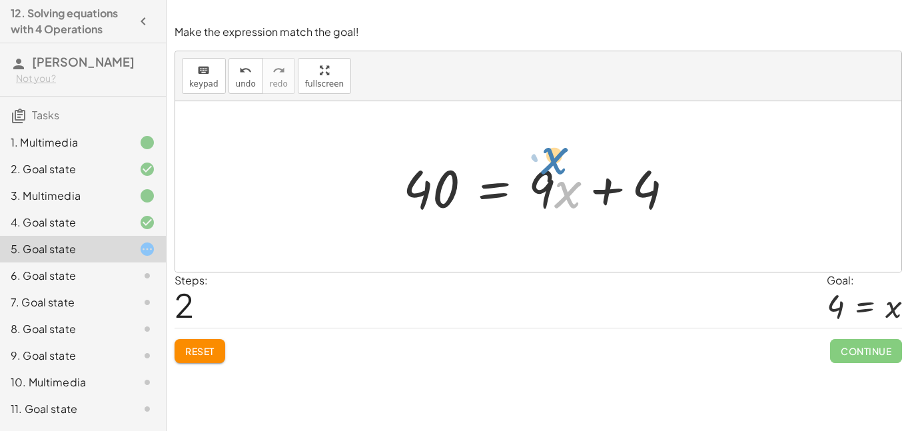
drag, startPoint x: 567, startPoint y: 181, endPoint x: 552, endPoint y: 141, distance: 42.0
click at [552, 141] on div "36 = · 9 · x + 36 + 4 = + · 9 · x + 4 · x = · 9 · x + + 4 40" at bounding box center [538, 186] width 726 height 171
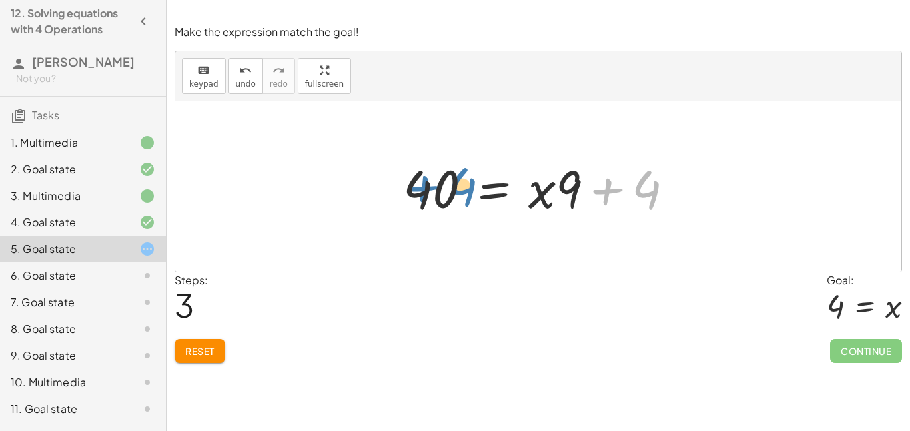
drag, startPoint x: 642, startPoint y: 191, endPoint x: 460, endPoint y: 189, distance: 182.6
click at [460, 189] on div at bounding box center [544, 187] width 295 height 69
drag, startPoint x: 537, startPoint y: 195, endPoint x: 527, endPoint y: 186, distance: 13.7
click at [527, 186] on div at bounding box center [544, 187] width 295 height 69
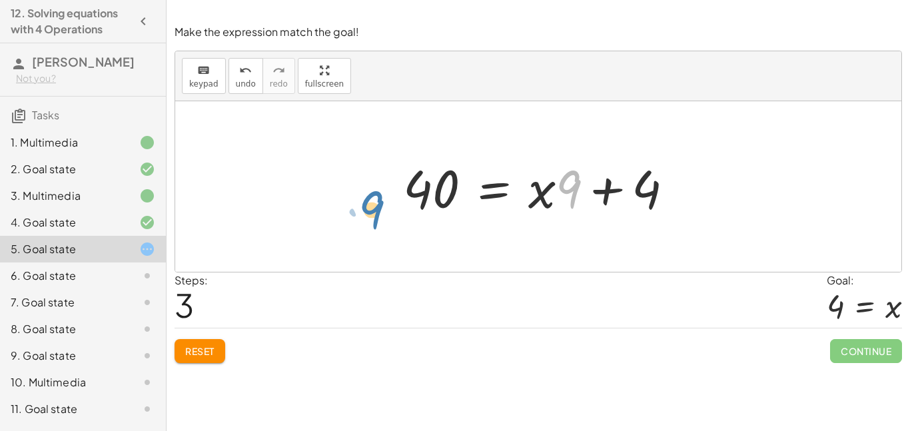
drag, startPoint x: 569, startPoint y: 191, endPoint x: 350, endPoint y: 195, distance: 219.3
click at [568, 193] on div at bounding box center [544, 187] width 295 height 69
click at [430, 203] on div at bounding box center [544, 187] width 295 height 69
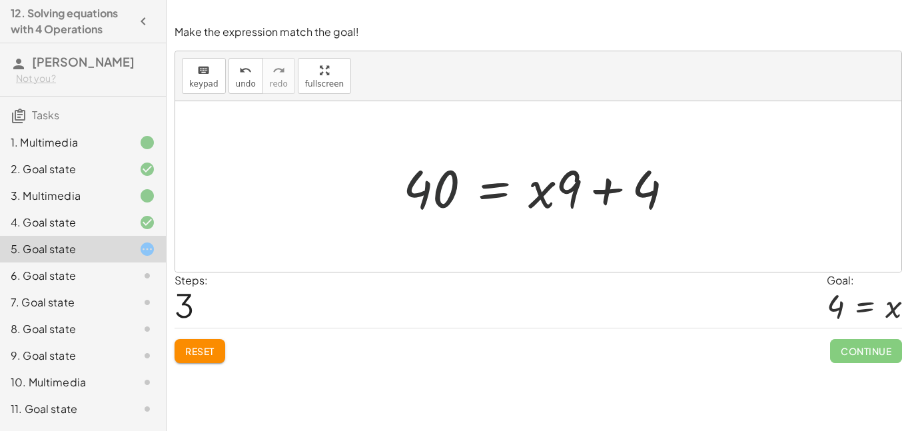
click at [456, 187] on div at bounding box center [544, 187] width 295 height 69
drag, startPoint x: 415, startPoint y: 194, endPoint x: 680, endPoint y: 201, distance: 265.4
click at [680, 201] on div at bounding box center [544, 187] width 295 height 69
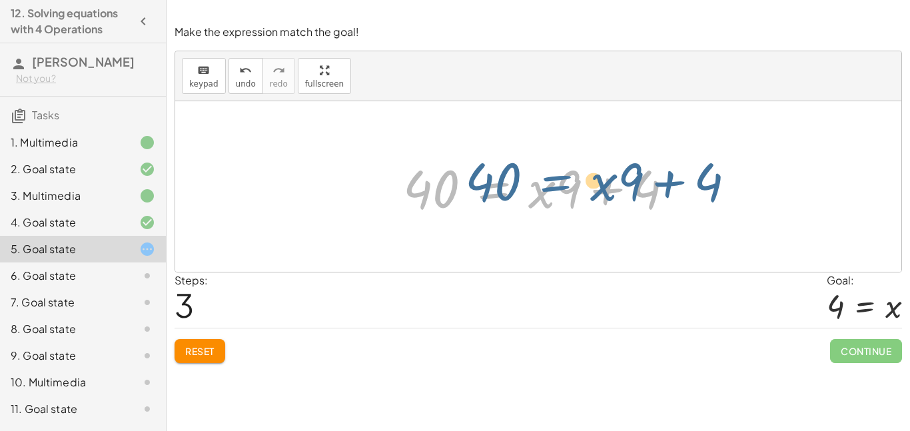
drag, startPoint x: 506, startPoint y: 191, endPoint x: 529, endPoint y: 187, distance: 22.9
click at [529, 187] on div at bounding box center [544, 187] width 295 height 69
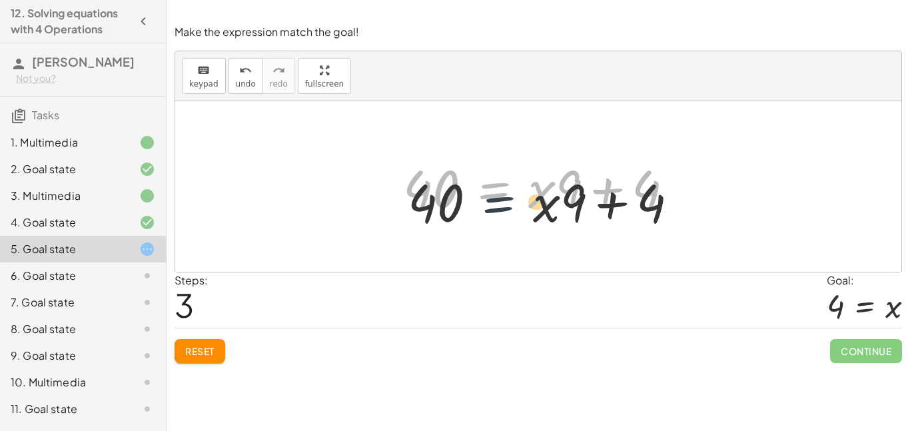
drag, startPoint x: 497, startPoint y: 185, endPoint x: 499, endPoint y: 202, distance: 17.5
click at [499, 202] on div at bounding box center [544, 187] width 295 height 69
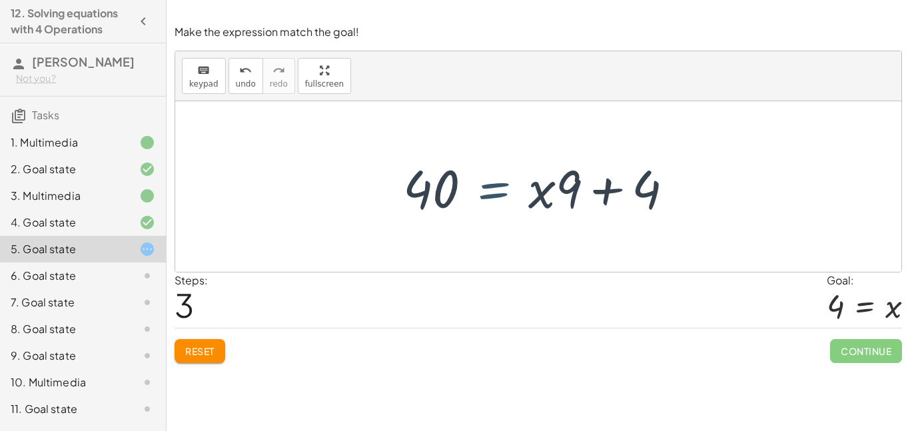
click at [503, 205] on div at bounding box center [544, 187] width 295 height 69
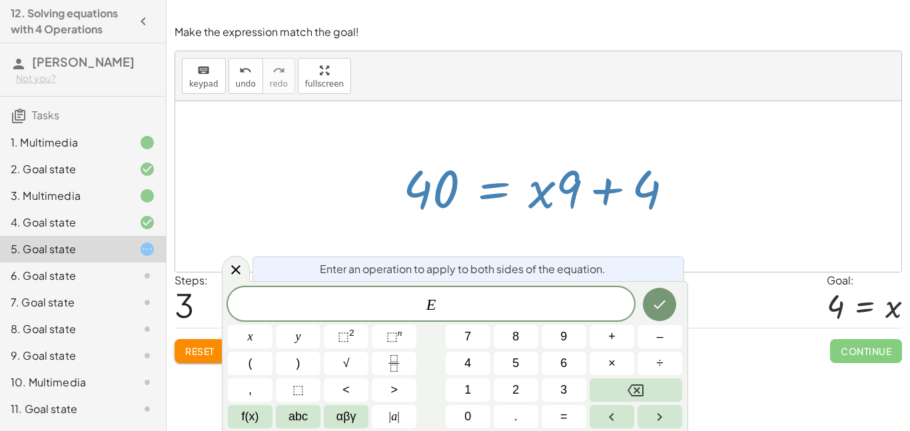
drag, startPoint x: 645, startPoint y: 202, endPoint x: 553, endPoint y: 202, distance: 92.0
click at [553, 202] on div at bounding box center [544, 187] width 295 height 69
drag, startPoint x: 636, startPoint y: 193, endPoint x: 580, endPoint y: 203, distance: 56.2
click at [580, 203] on div at bounding box center [544, 187] width 295 height 69
click at [558, 209] on div at bounding box center [544, 187] width 295 height 69
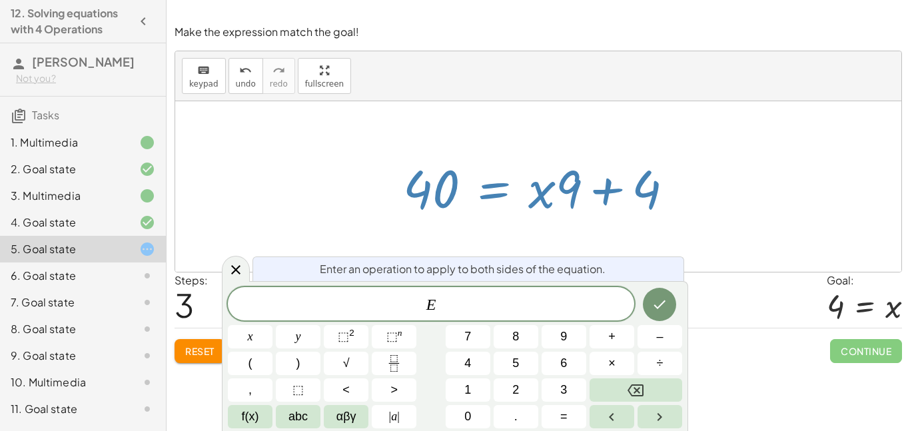
click at [201, 346] on span "Reset" at bounding box center [199, 351] width 29 height 12
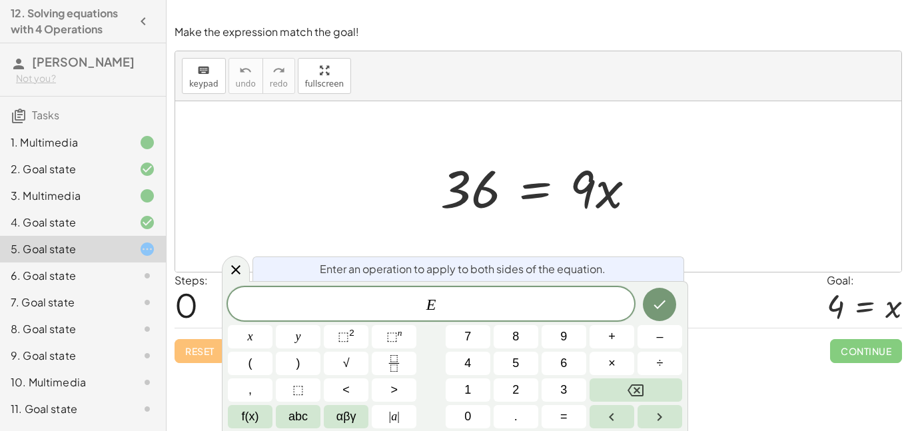
click at [467, 297] on span "E" at bounding box center [431, 305] width 407 height 19
click at [662, 299] on icon "Done" at bounding box center [660, 305] width 16 height 16
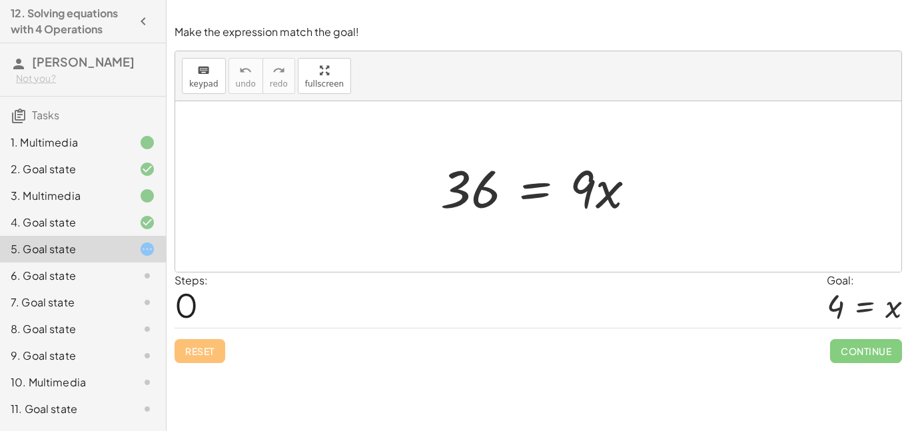
click at [560, 187] on div at bounding box center [543, 187] width 219 height 69
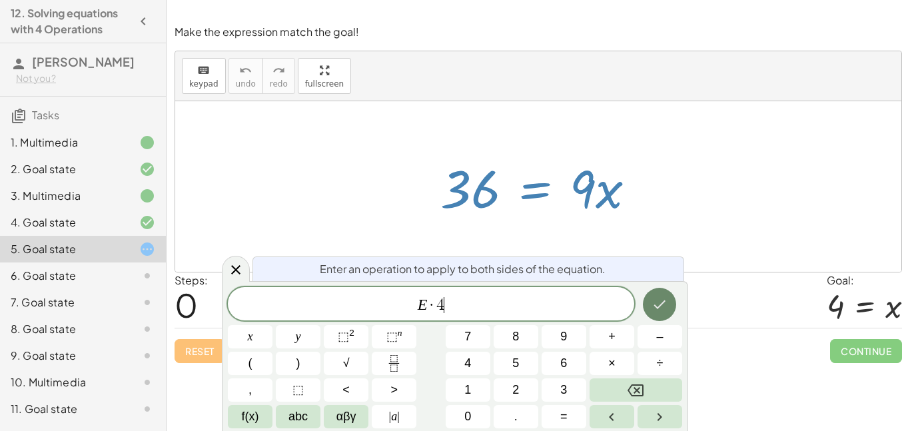
click at [650, 313] on button "Done" at bounding box center [659, 304] width 33 height 33
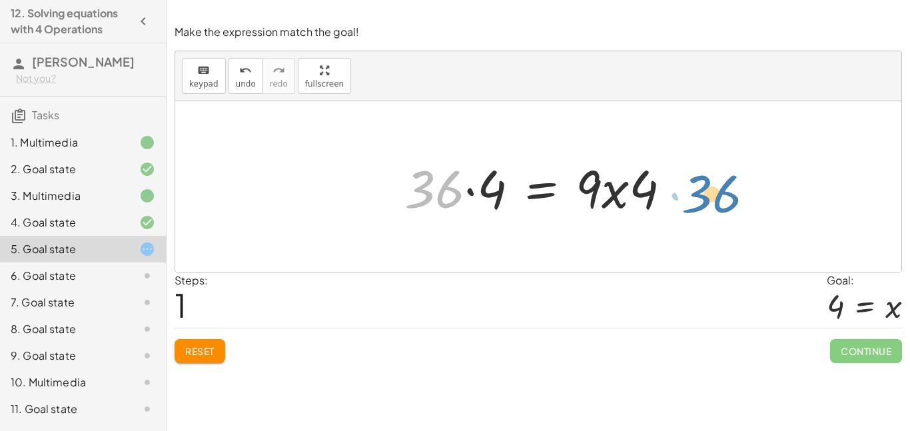
drag, startPoint x: 434, startPoint y: 183, endPoint x: 710, endPoint y: 187, distance: 276.6
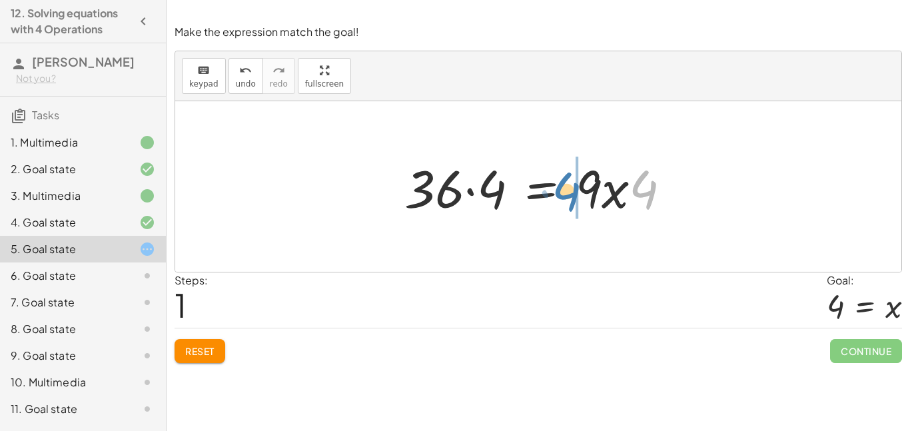
drag, startPoint x: 646, startPoint y: 191, endPoint x: 569, endPoint y: 193, distance: 77.3
click at [569, 193] on div at bounding box center [543, 187] width 291 height 69
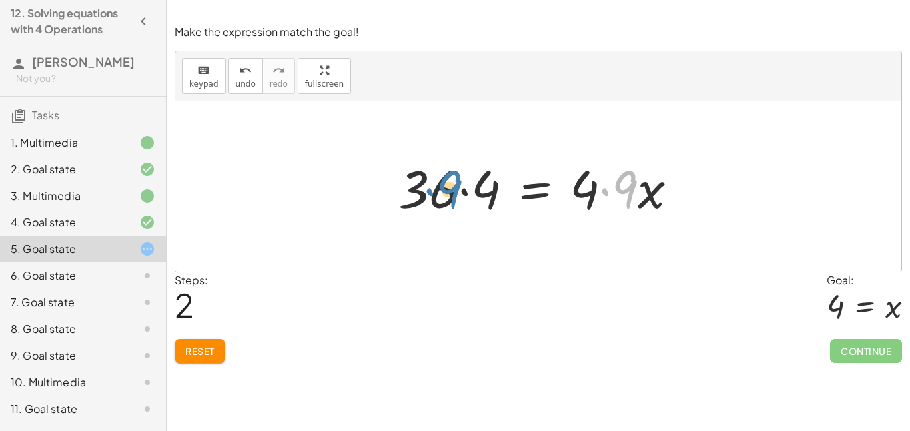
drag, startPoint x: 628, startPoint y: 191, endPoint x: 459, endPoint y: 192, distance: 169.3
click at [459, 192] on div at bounding box center [543, 187] width 303 height 69
click at [616, 187] on div at bounding box center [543, 187] width 303 height 69
click at [616, 187] on div at bounding box center [539, 187] width 295 height 69
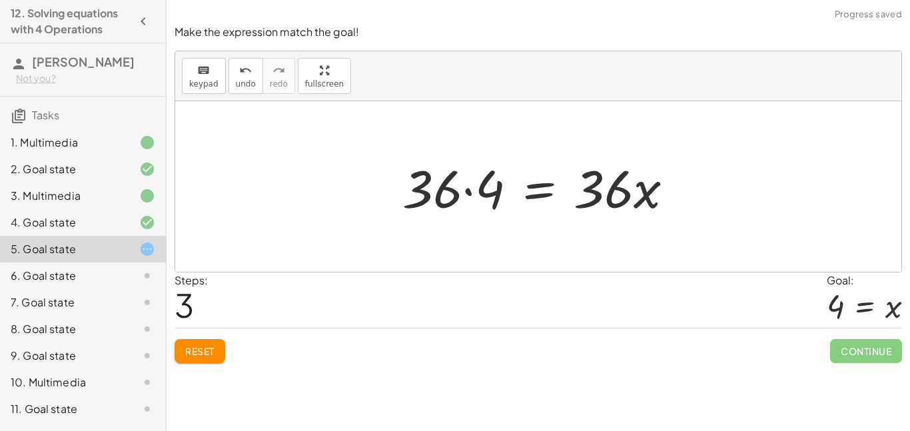
click at [644, 197] on div at bounding box center [543, 187] width 295 height 69
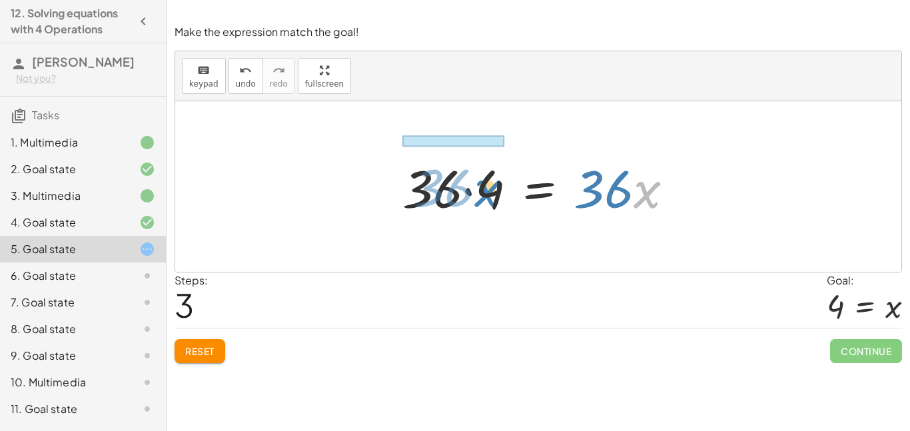
drag, startPoint x: 644, startPoint y: 197, endPoint x: 485, endPoint y: 196, distance: 160.0
click at [485, 196] on div at bounding box center [543, 187] width 295 height 69
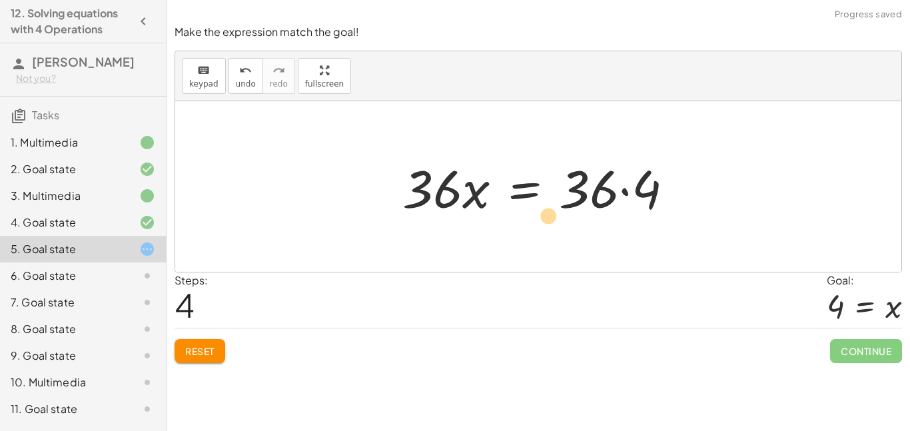
drag, startPoint x: 445, startPoint y: 199, endPoint x: 459, endPoint y: 194, distance: 14.1
click at [459, 194] on div at bounding box center [543, 187] width 295 height 69
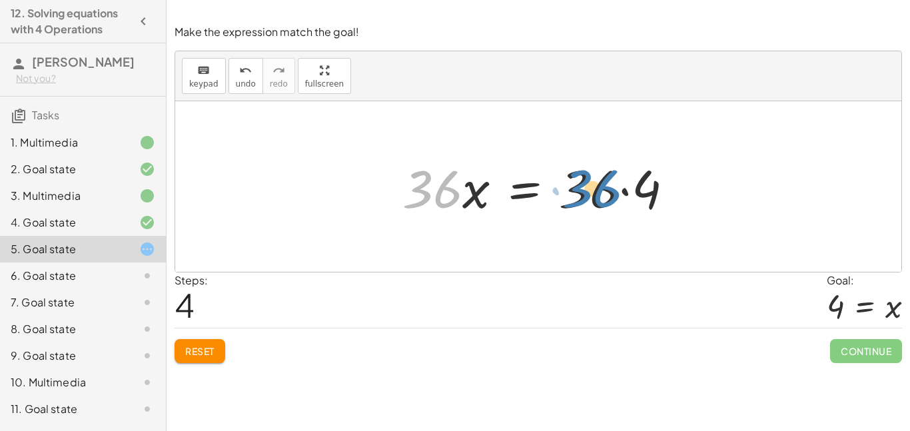
drag, startPoint x: 455, startPoint y: 195, endPoint x: 614, endPoint y: 194, distance: 160.0
click at [614, 194] on div at bounding box center [543, 187] width 295 height 69
drag, startPoint x: 458, startPoint y: 182, endPoint x: 468, endPoint y: 222, distance: 41.2
click at [468, 222] on div "36 = · 9 · x · 36 · 4 = · 9 · x · 4 · 36 · 4 = · 4 · 9 · x · 36 · 4 = · 36 · x …" at bounding box center [539, 186] width 312 height 75
click at [199, 354] on span "Reset" at bounding box center [199, 351] width 29 height 12
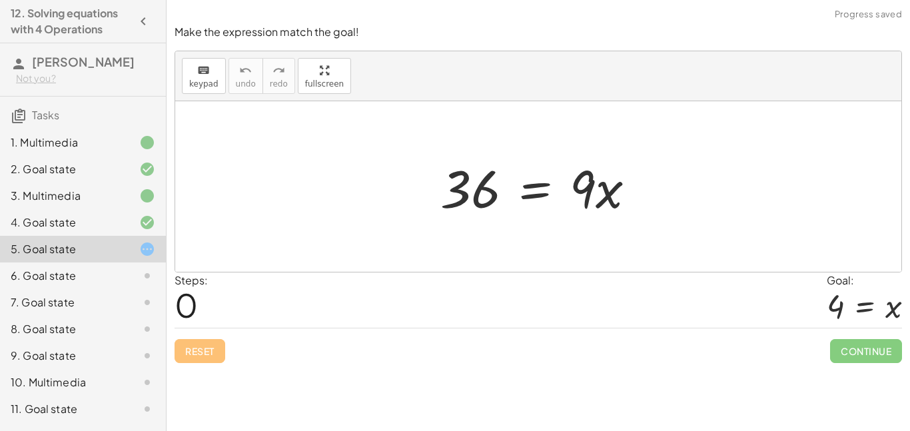
click at [35, 272] on div "6. Goal state" at bounding box center [64, 276] width 107 height 16
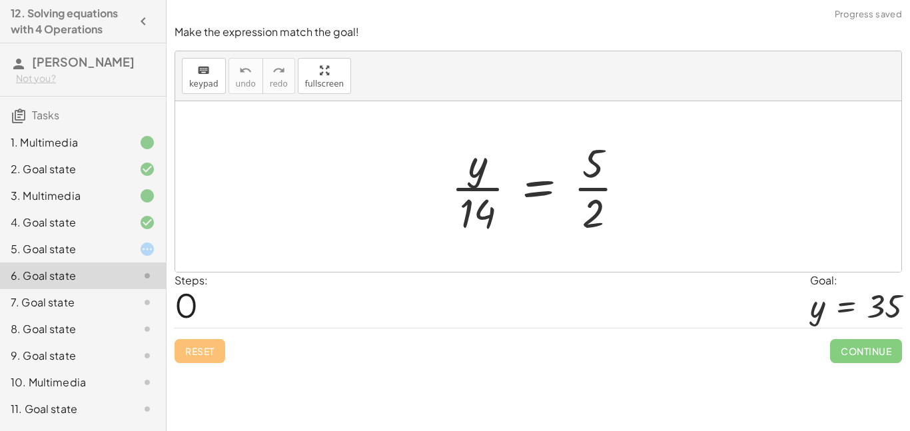
click at [98, 252] on div "5. Goal state" at bounding box center [64, 249] width 107 height 16
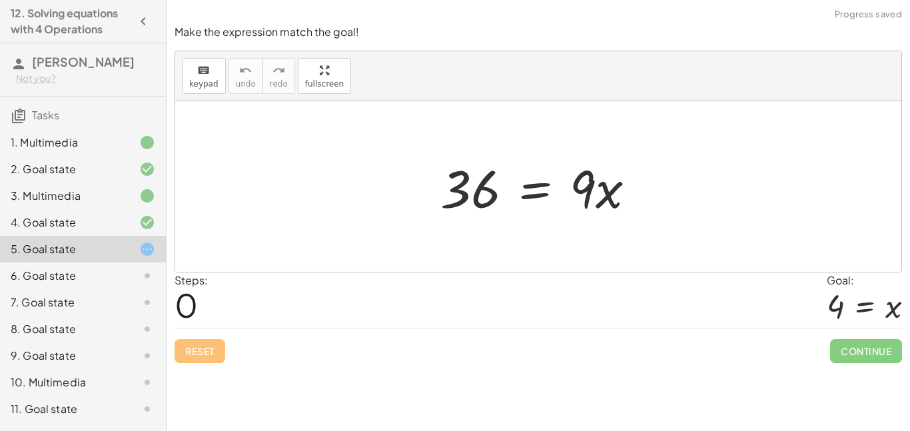
click at [77, 218] on div "4. Goal state" at bounding box center [64, 223] width 107 height 16
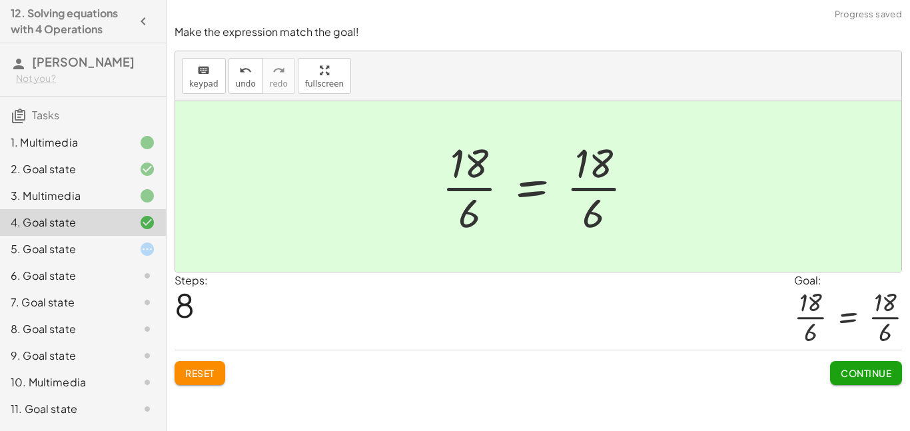
click at [106, 155] on div "1. Multimedia" at bounding box center [83, 142] width 166 height 27
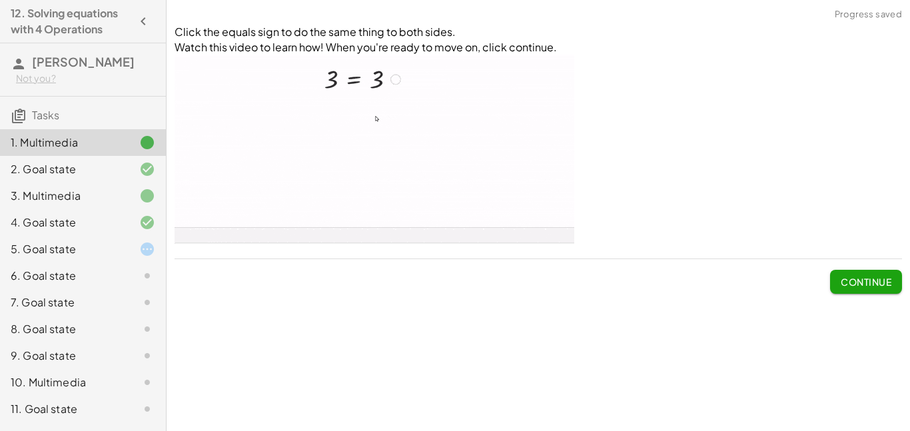
click at [841, 277] on span "Continue" at bounding box center [866, 282] width 51 height 12
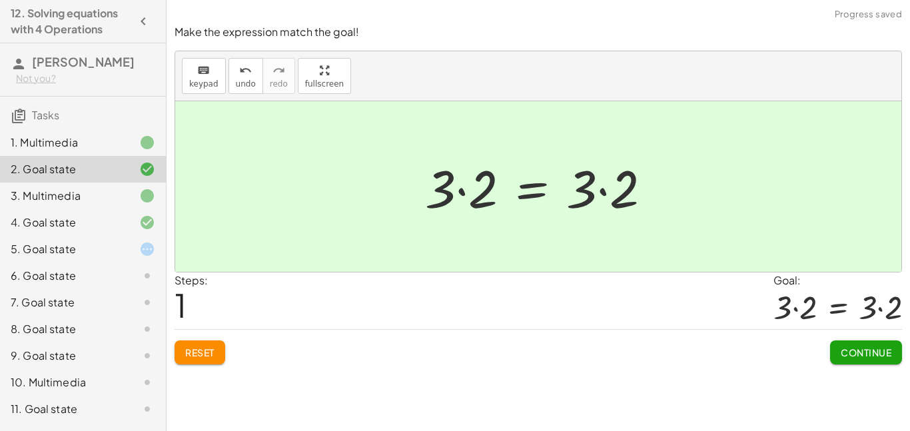
click at [862, 343] on button "Continue" at bounding box center [866, 353] width 72 height 24
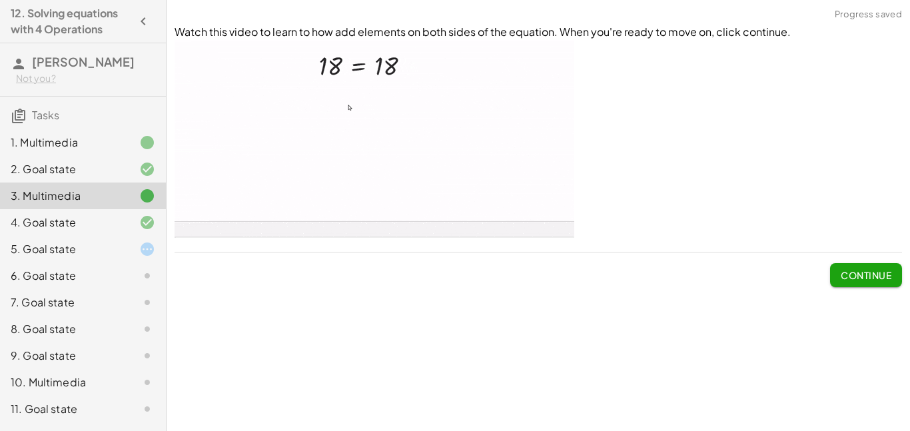
click at [868, 274] on span "Continue" at bounding box center [866, 275] width 51 height 12
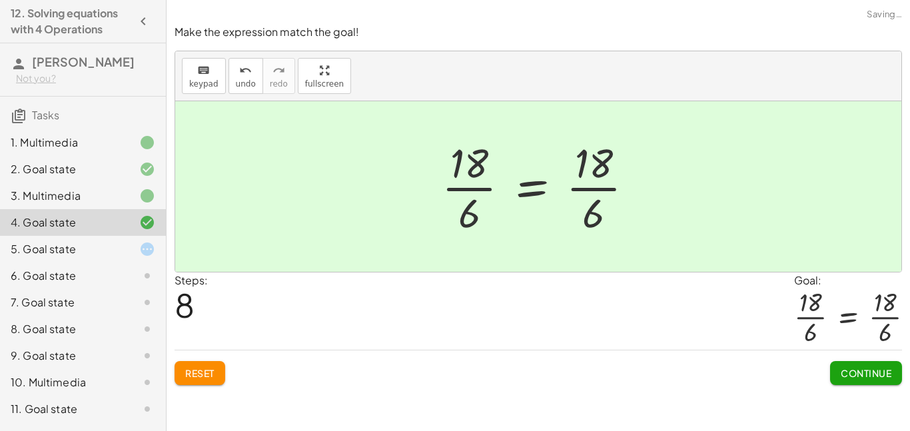
click at [836, 371] on button "Continue" at bounding box center [866, 373] width 72 height 24
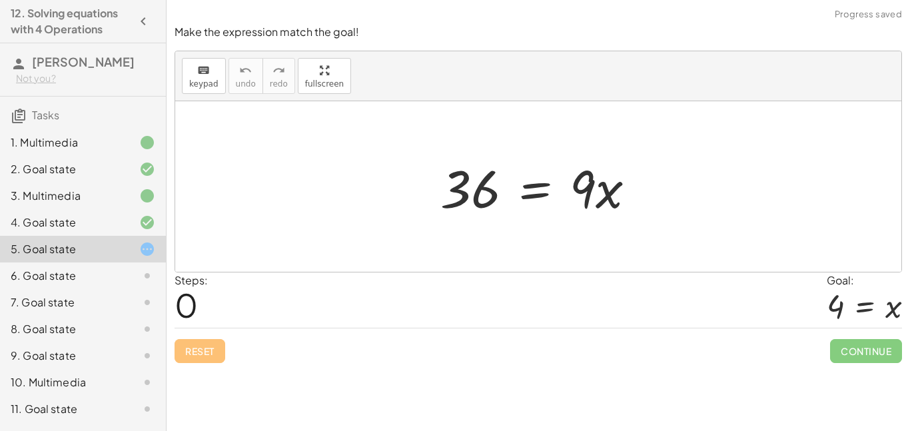
click at [564, 201] on div at bounding box center [543, 187] width 219 height 69
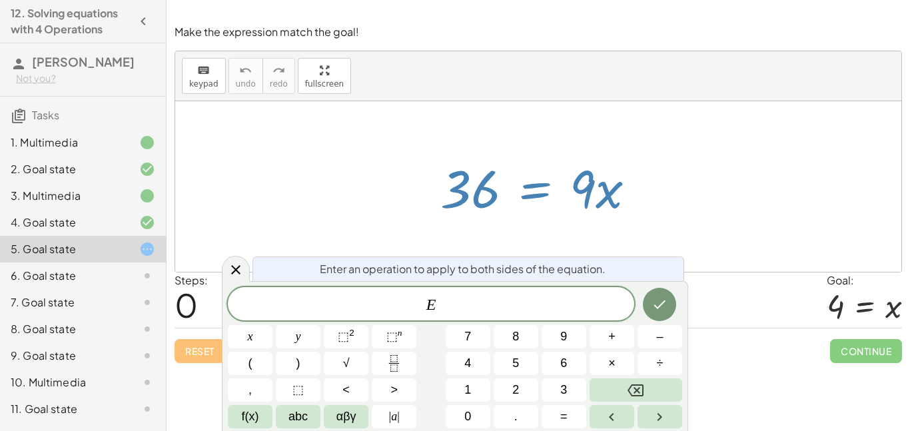
click at [601, 195] on div at bounding box center [543, 187] width 219 height 69
drag, startPoint x: 594, startPoint y: 193, endPoint x: 548, endPoint y: 193, distance: 46.0
click at [548, 193] on div at bounding box center [543, 187] width 219 height 69
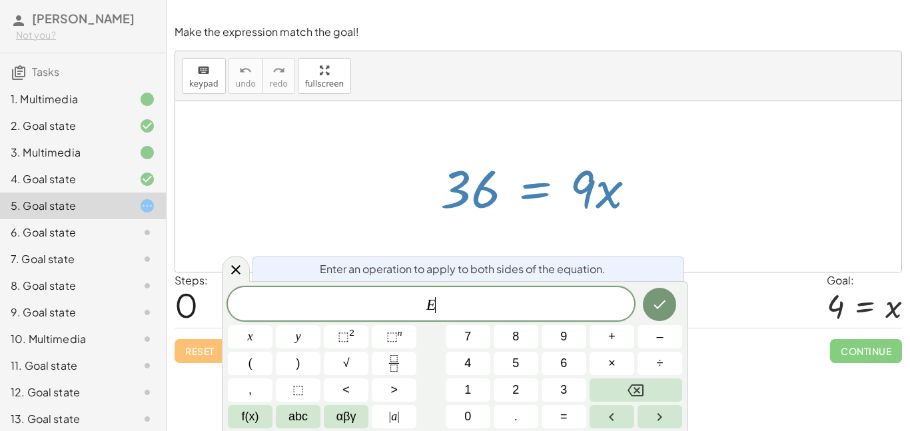
scroll to position [44, 0]
click at [96, 225] on div "6. Goal state" at bounding box center [64, 232] width 107 height 16
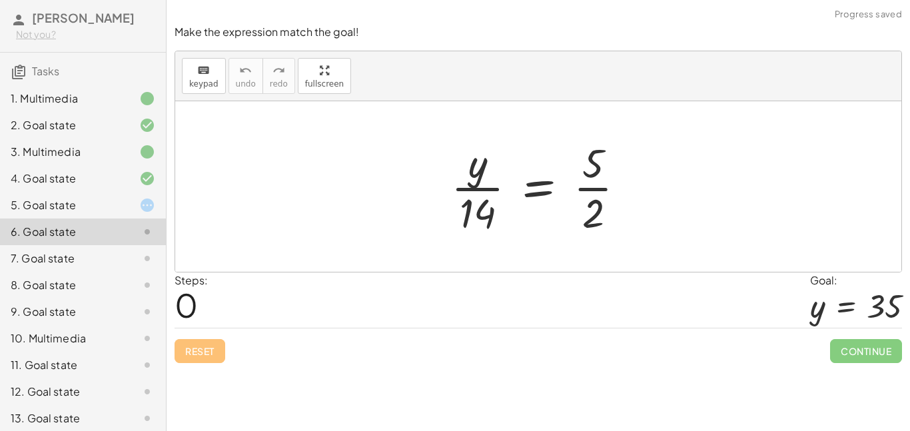
click at [60, 337] on div "10. Multimedia" at bounding box center [64, 339] width 107 height 16
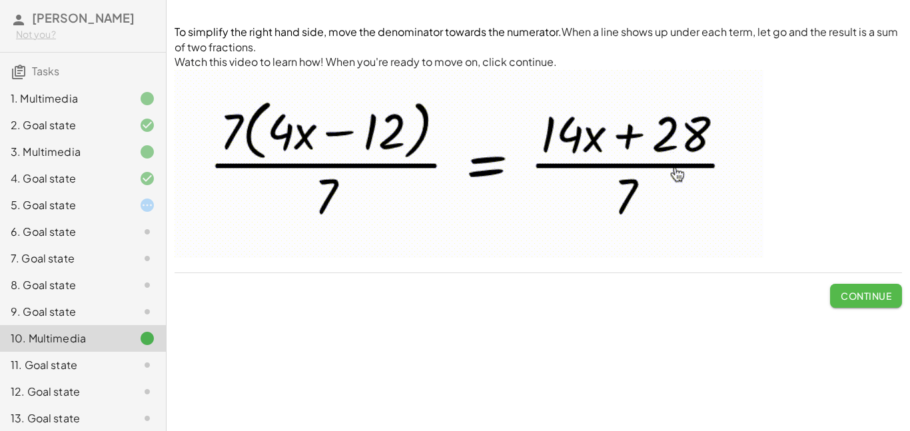
click at [876, 301] on span "Continue" at bounding box center [866, 296] width 51 height 12
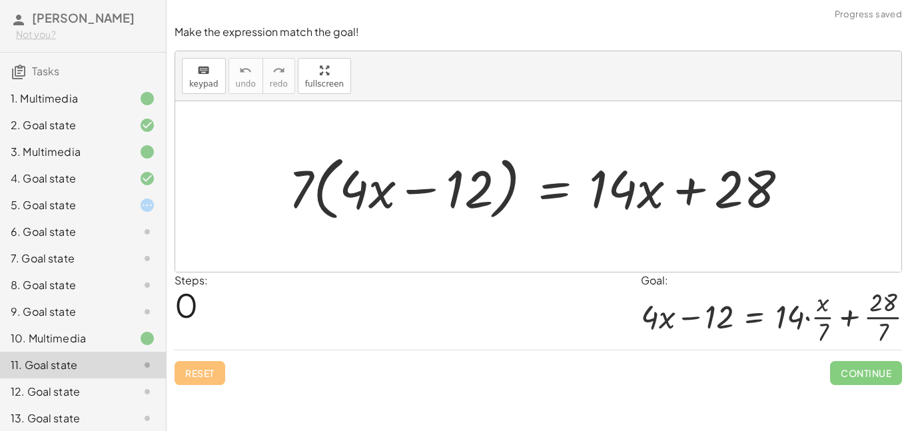
click at [79, 341] on div "10. Multimedia" at bounding box center [64, 339] width 107 height 16
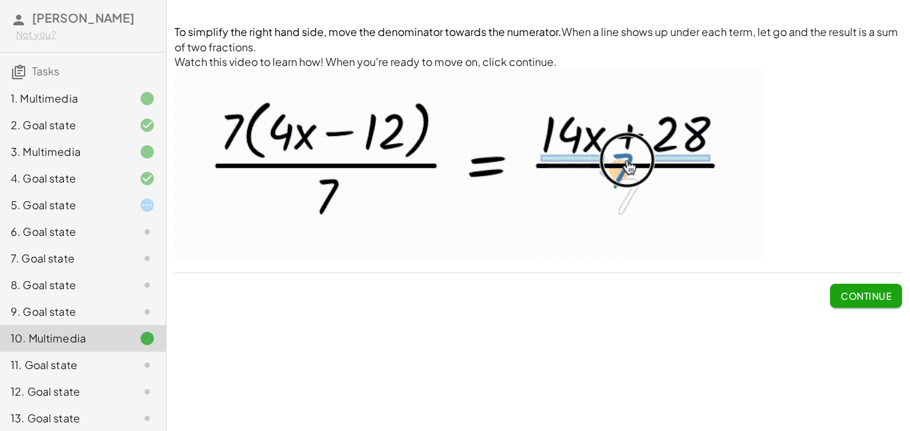
click at [858, 303] on button "Continue" at bounding box center [866, 296] width 72 height 24
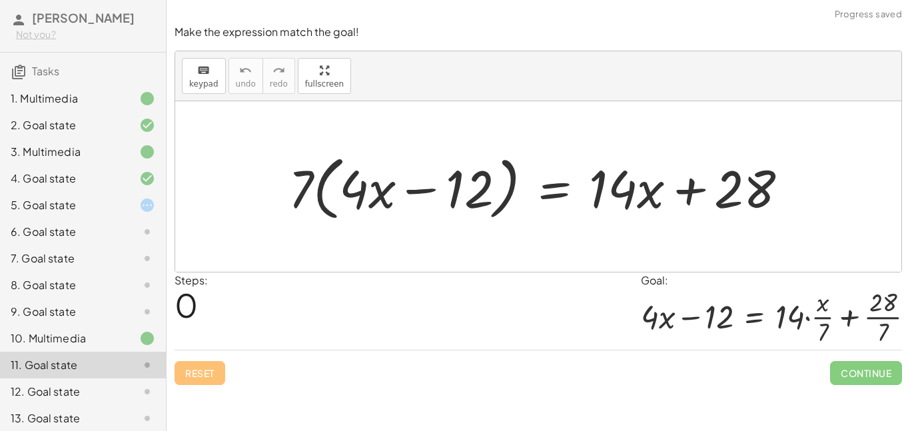
click at [750, 210] on div at bounding box center [544, 187] width 524 height 77
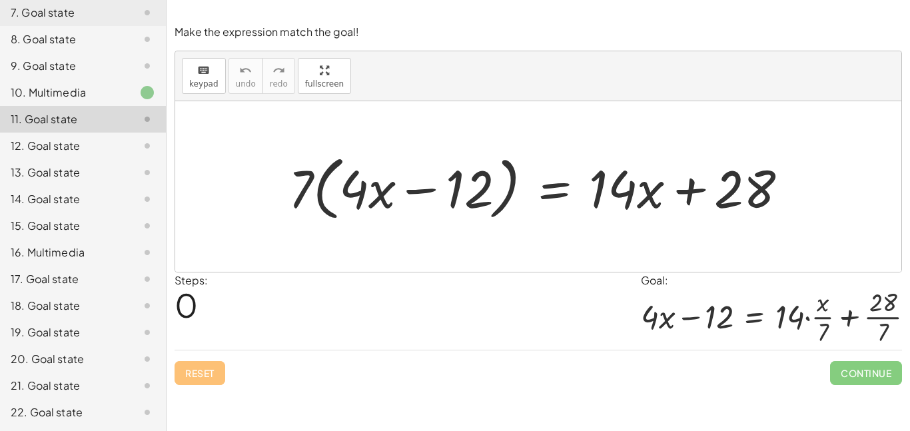
scroll to position [0, 0]
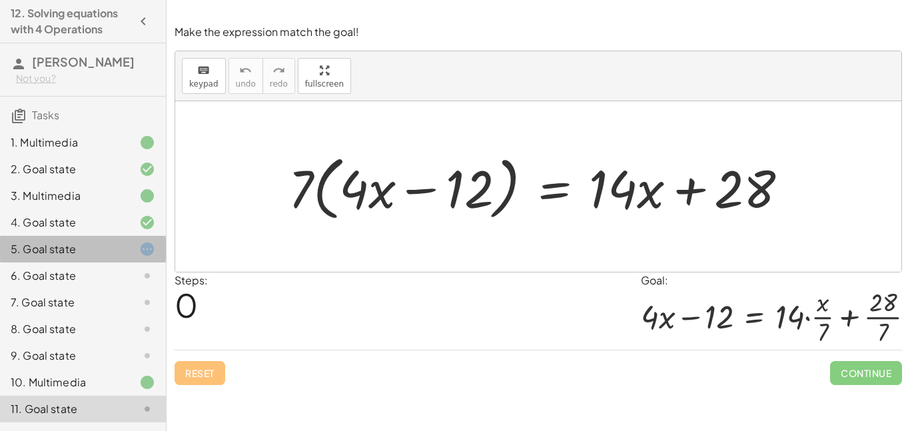
click at [100, 251] on div "5. Goal state" at bounding box center [64, 249] width 107 height 16
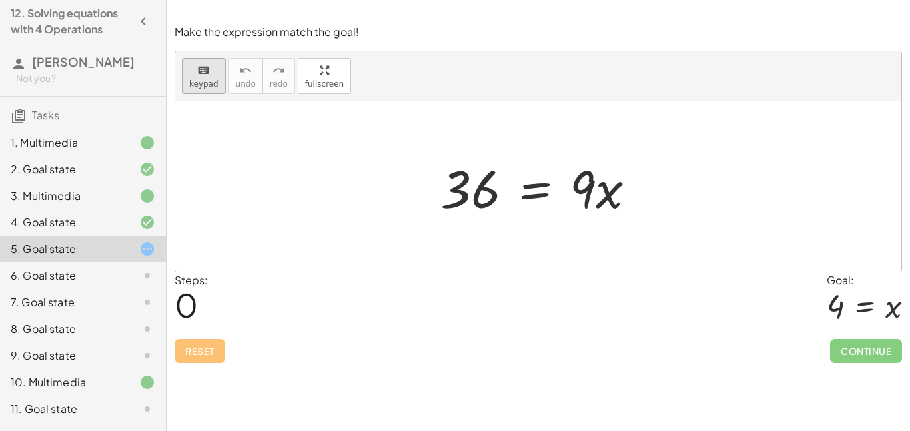
click at [207, 88] on span "keypad" at bounding box center [203, 83] width 29 height 9
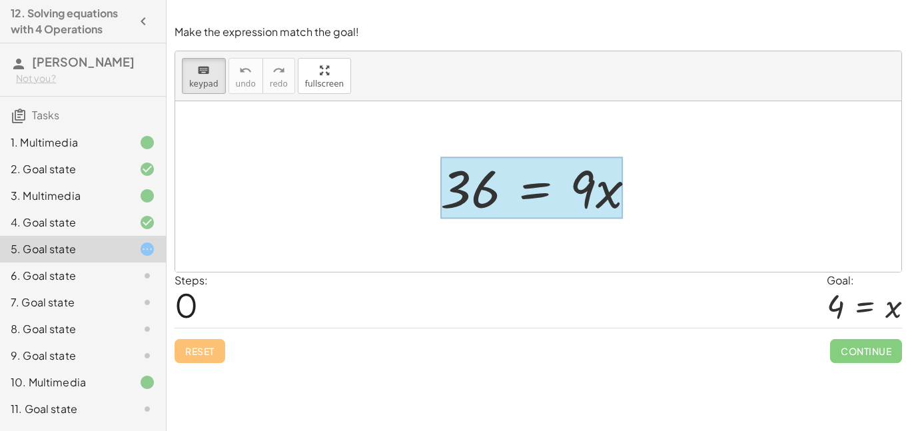
click at [539, 181] on div at bounding box center [532, 188] width 183 height 62
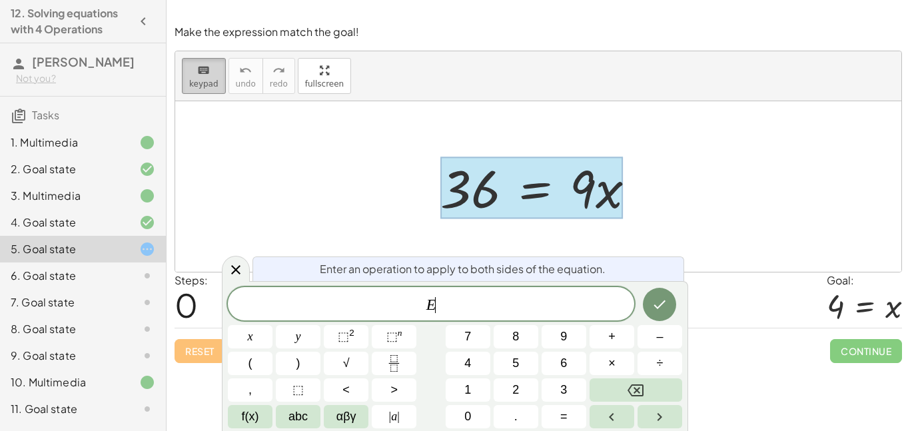
click at [202, 91] on button "keyboard keypad" at bounding box center [204, 76] width 44 height 36
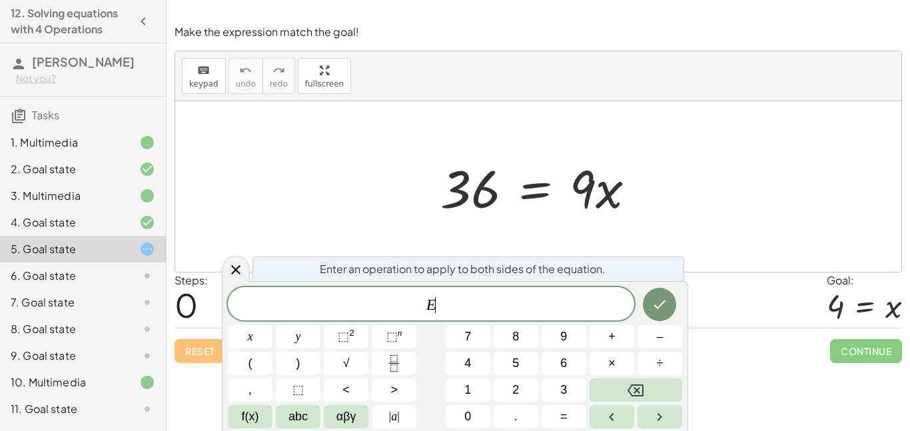
click at [693, 216] on div at bounding box center [538, 186] width 726 height 171
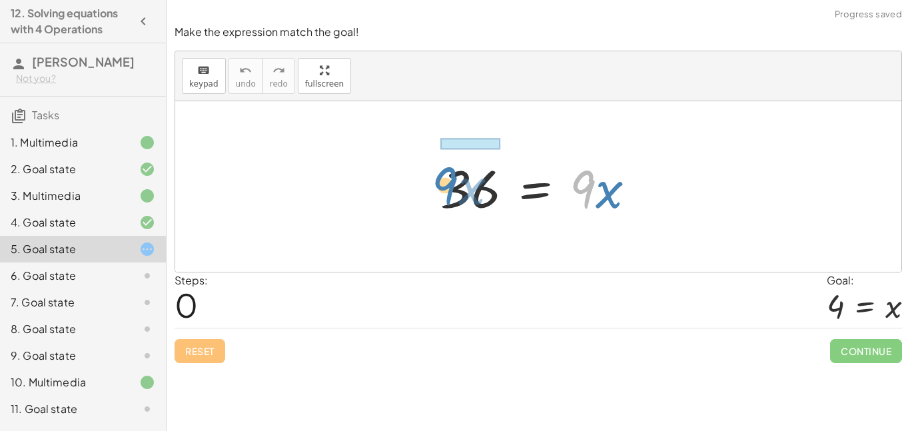
drag, startPoint x: 580, startPoint y: 181, endPoint x: 448, endPoint y: 181, distance: 132.6
click at [448, 181] on div at bounding box center [543, 187] width 219 height 69
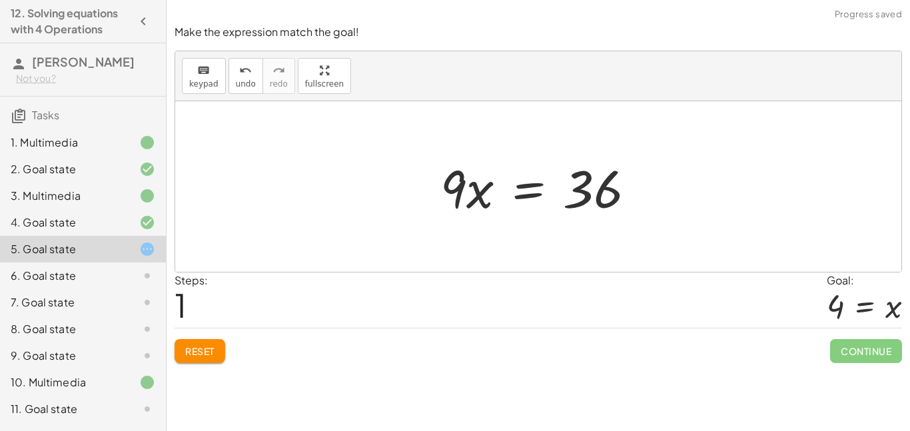
click at [477, 199] on div at bounding box center [543, 187] width 219 height 69
click at [499, 203] on div at bounding box center [543, 187] width 219 height 69
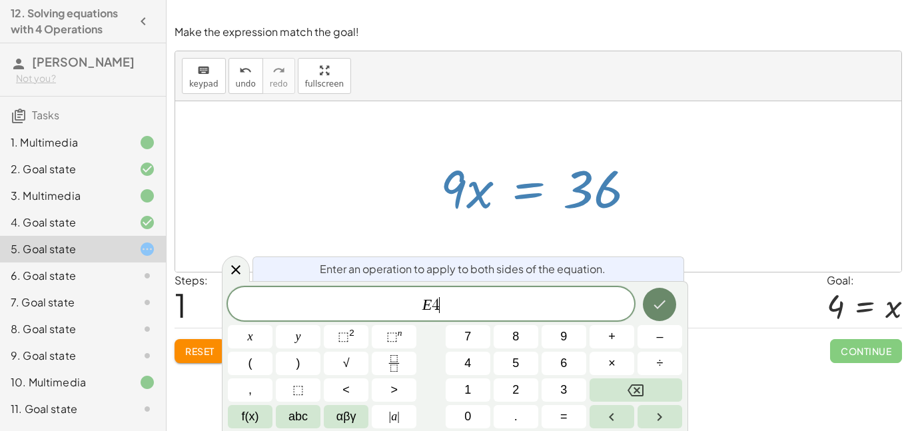
click at [649, 309] on button "Done" at bounding box center [659, 304] width 33 height 33
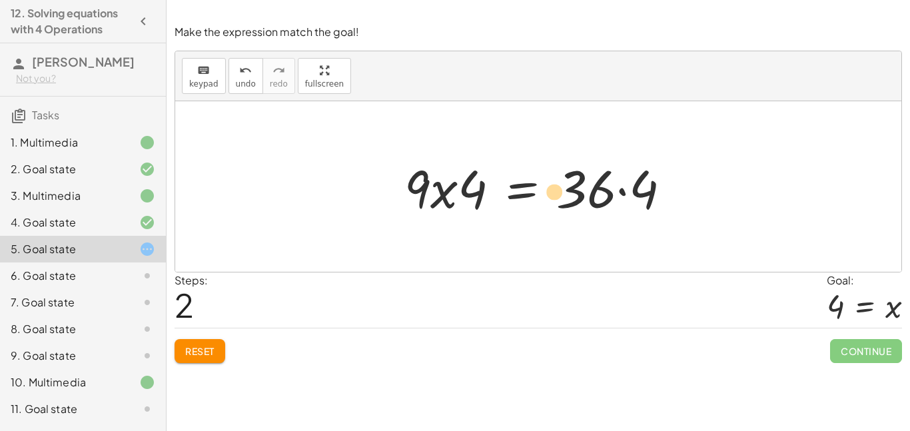
drag, startPoint x: 431, startPoint y: 200, endPoint x: 544, endPoint y: 201, distance: 112.6
click at [544, 201] on div at bounding box center [543, 187] width 291 height 69
drag, startPoint x: 446, startPoint y: 199, endPoint x: 455, endPoint y: 197, distance: 9.4
click at [455, 197] on div at bounding box center [543, 187] width 291 height 69
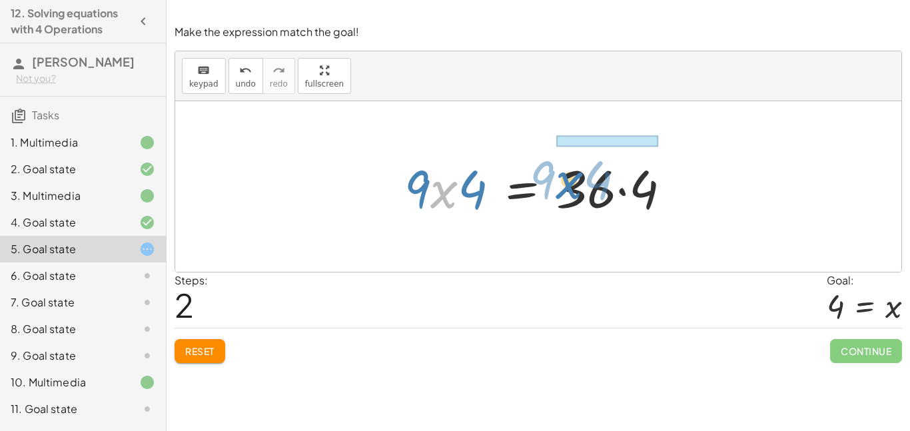
drag, startPoint x: 447, startPoint y: 195, endPoint x: 556, endPoint y: 192, distance: 108.7
click at [556, 192] on div at bounding box center [543, 187] width 291 height 69
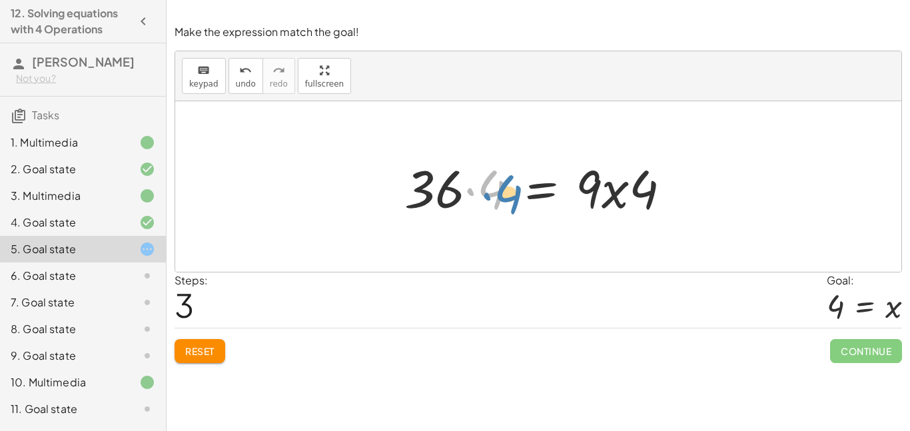
drag, startPoint x: 471, startPoint y: 190, endPoint x: 486, endPoint y: 194, distance: 15.2
click at [486, 194] on div at bounding box center [543, 187] width 291 height 69
drag, startPoint x: 440, startPoint y: 180, endPoint x: 696, endPoint y: 189, distance: 256.1
click at [696, 189] on div "36 = · 9 · x · 9 · x = 36 · 9 · x · 4 = · 36 · 4 · 36 36 = · 9 · x · 4 · · 4" at bounding box center [538, 186] width 726 height 171
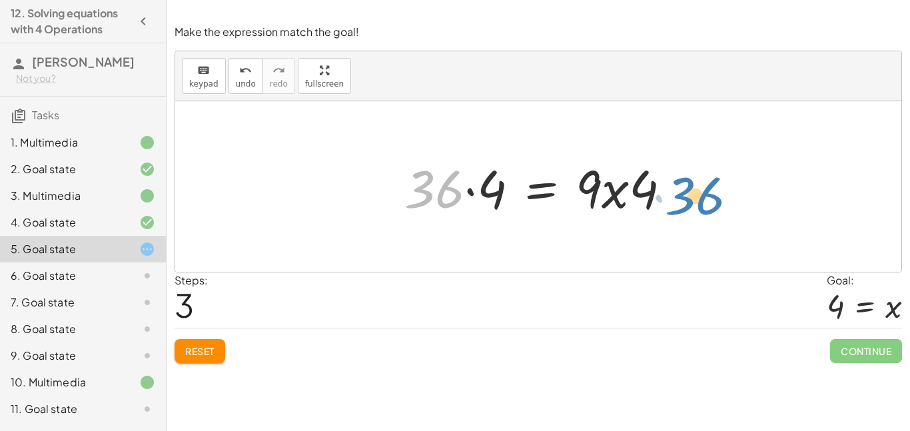
drag, startPoint x: 463, startPoint y: 200, endPoint x: 726, endPoint y: 206, distance: 263.3
click at [726, 206] on div "36 = · 9 · x · 9 · x = 36 · 9 · x · 4 = · 36 · 4 · 36 36 = · 9 · x · 4 · · 4" at bounding box center [538, 186] width 726 height 171
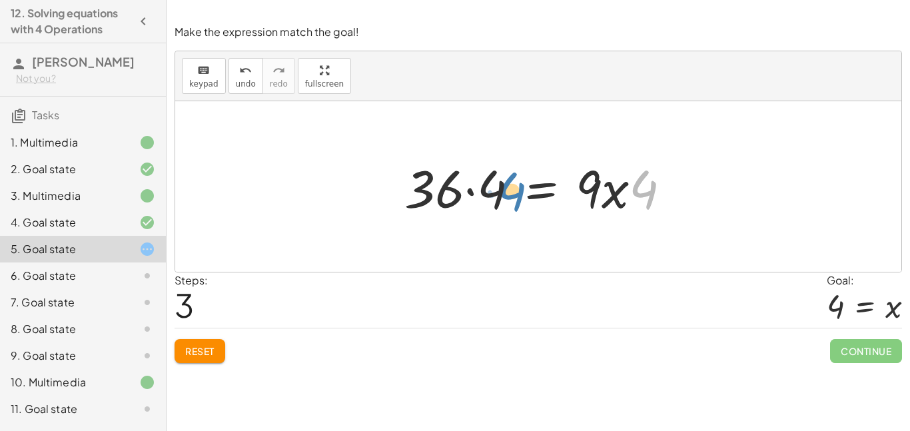
drag, startPoint x: 668, startPoint y: 195, endPoint x: 535, endPoint y: 197, distance: 133.3
click at [535, 197] on div at bounding box center [543, 187] width 291 height 69
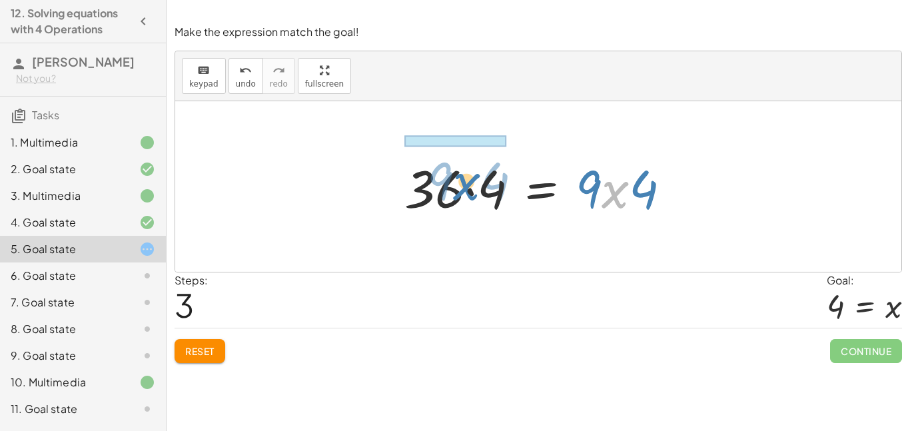
drag, startPoint x: 612, startPoint y: 185, endPoint x: 464, endPoint y: 177, distance: 148.8
click at [464, 177] on div at bounding box center [543, 187] width 291 height 69
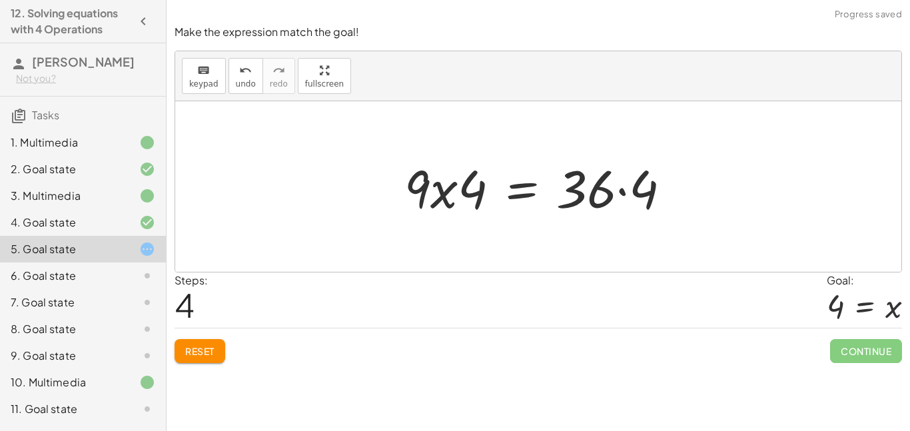
click at [512, 190] on div at bounding box center [543, 187] width 291 height 69
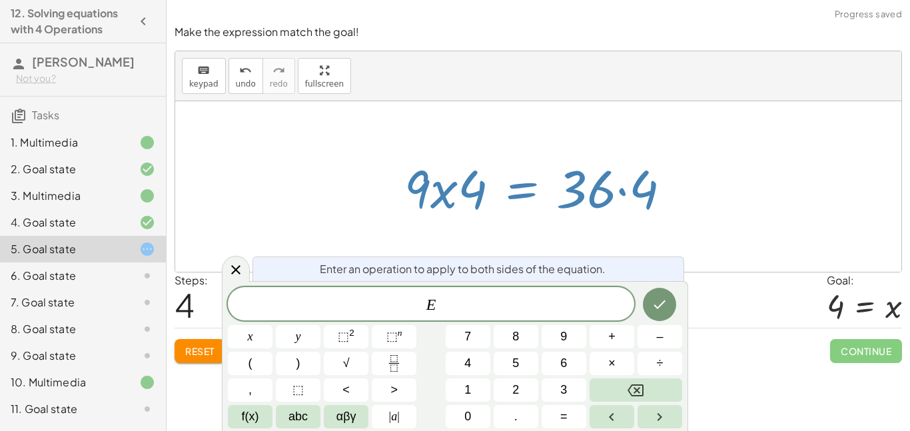
click at [610, 178] on div at bounding box center [543, 187] width 291 height 69
click at [555, 220] on div at bounding box center [543, 187] width 291 height 69
click at [213, 79] on span "keypad" at bounding box center [203, 83] width 29 height 9
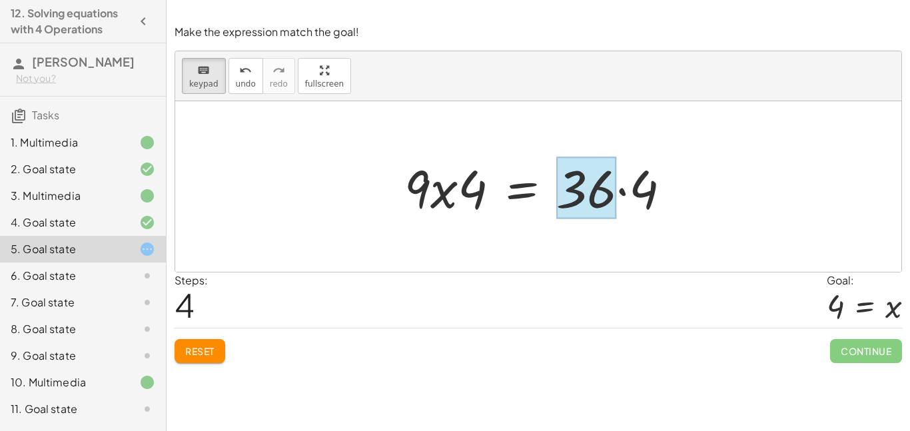
click at [580, 195] on div at bounding box center [586, 188] width 60 height 62
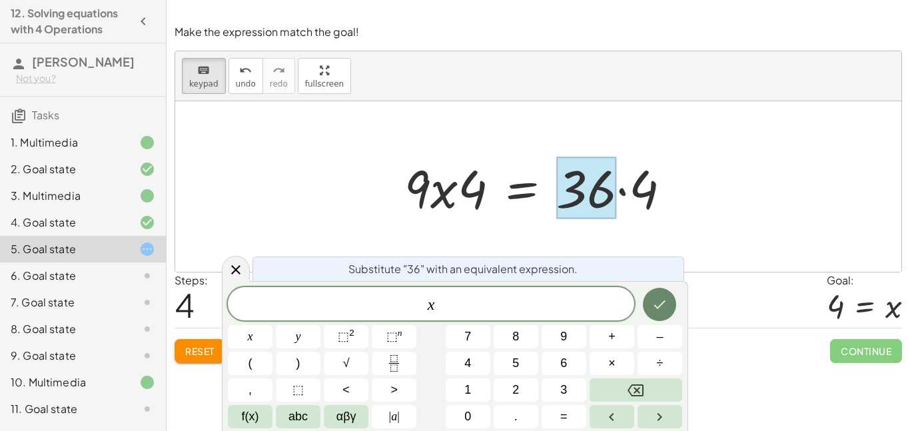
click at [652, 297] on icon "Done" at bounding box center [660, 305] width 16 height 16
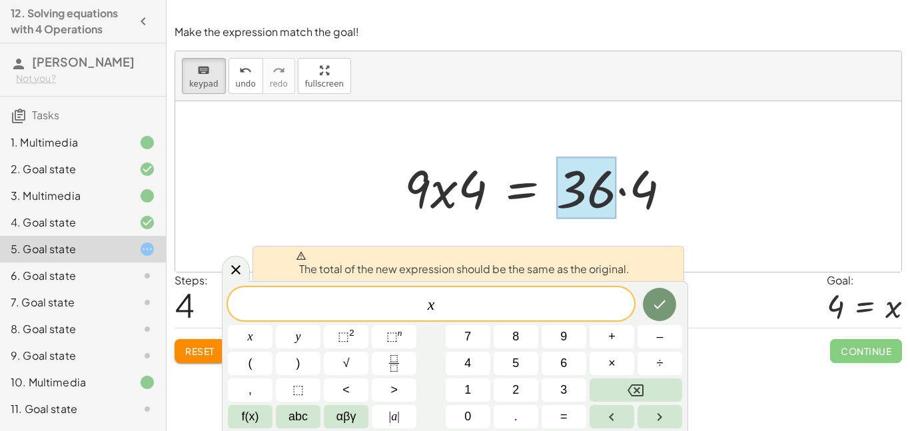
click at [424, 310] on span "x ​" at bounding box center [431, 305] width 407 height 19
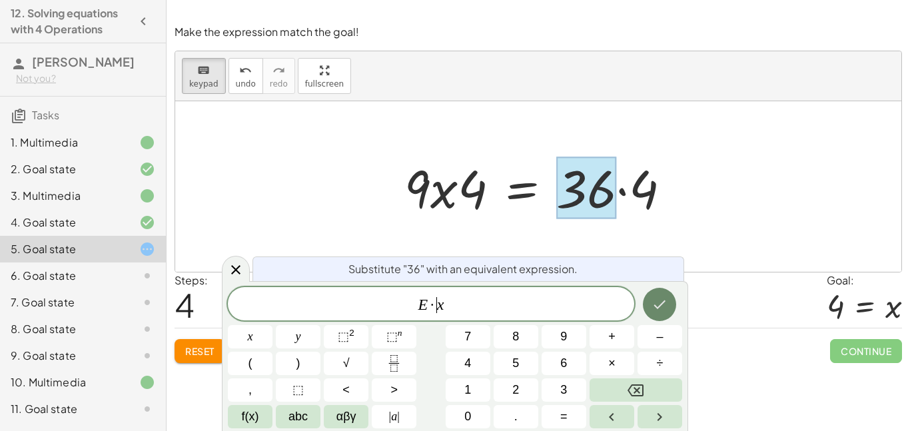
click at [664, 311] on icon "Done" at bounding box center [660, 305] width 16 height 16
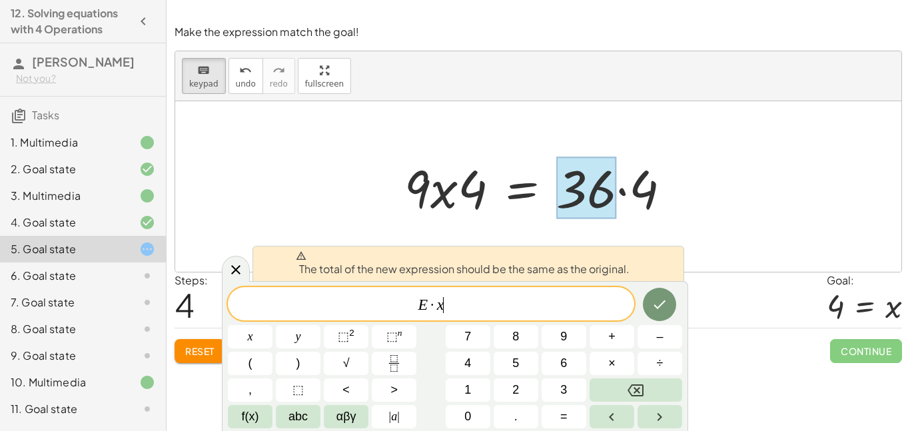
click at [461, 310] on span "E · x ​" at bounding box center [431, 305] width 407 height 19
click at [441, 308] on var "x" at bounding box center [440, 304] width 7 height 17
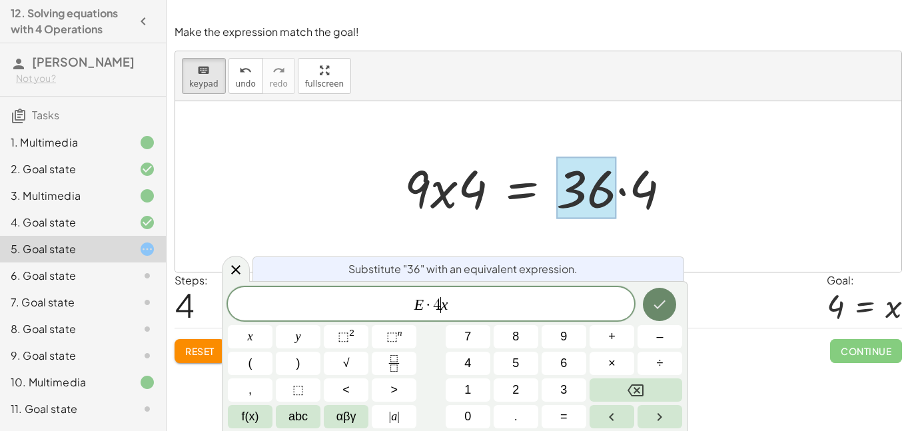
click at [662, 313] on button "Done" at bounding box center [659, 304] width 33 height 33
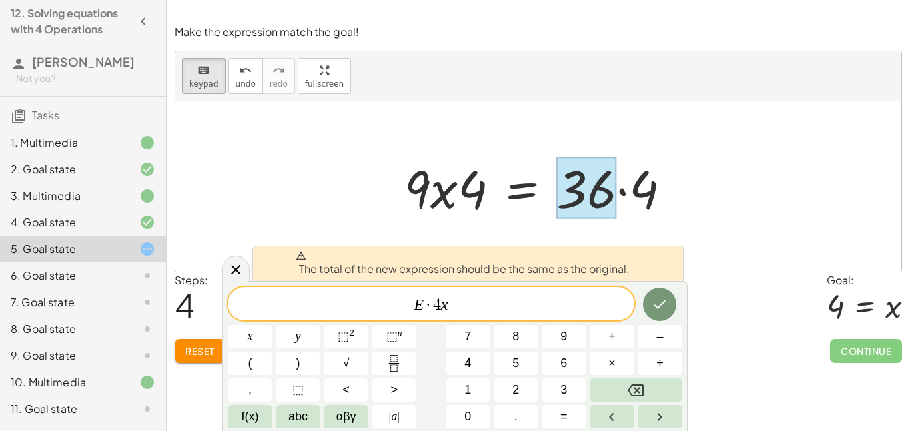
click at [491, 315] on div "E · 4 ​ x" at bounding box center [431, 303] width 407 height 33
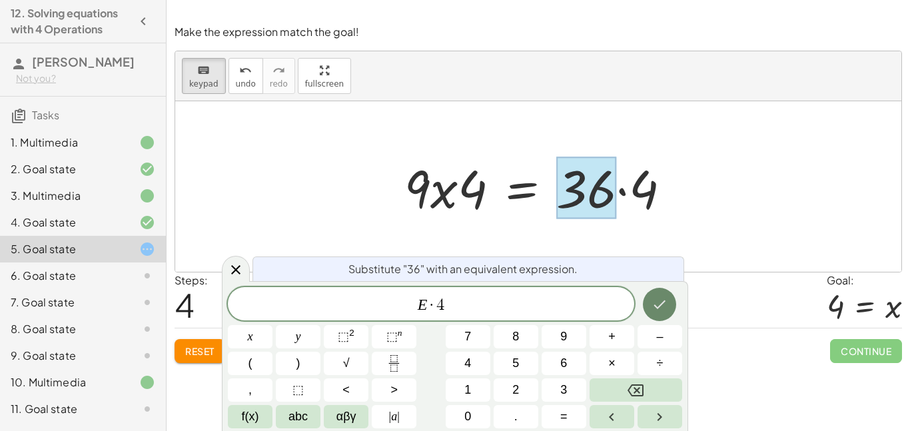
click at [648, 302] on button "Done" at bounding box center [659, 304] width 33 height 33
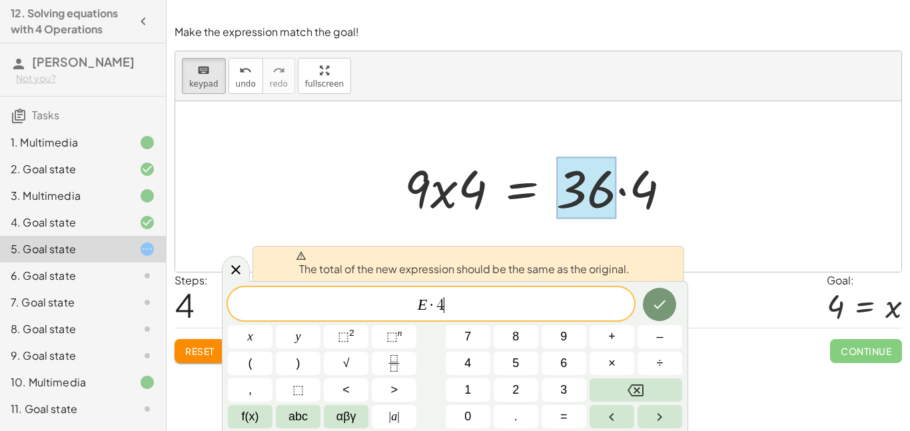
click at [435, 313] on span "E · 4 ​" at bounding box center [431, 305] width 407 height 19
click at [444, 312] on span "E · 4 ​" at bounding box center [431, 305] width 407 height 19
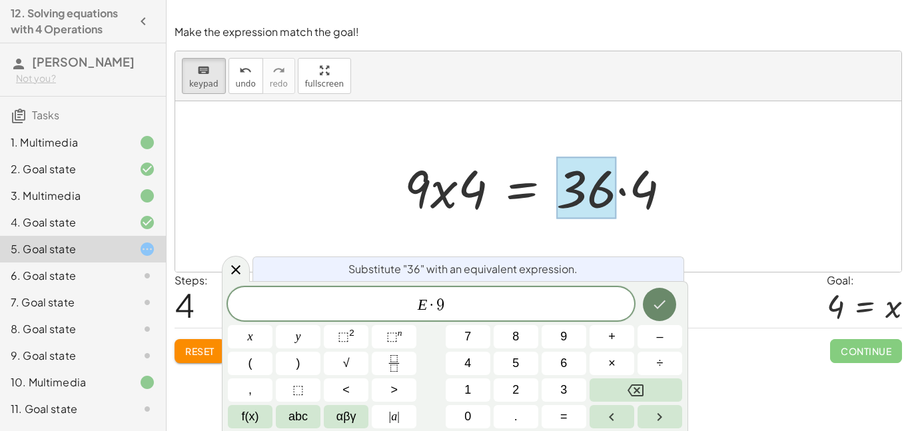
click at [664, 303] on icon "Done" at bounding box center [660, 305] width 12 height 9
click at [650, 187] on div at bounding box center [543, 187] width 291 height 69
click at [644, 195] on div at bounding box center [543, 187] width 291 height 69
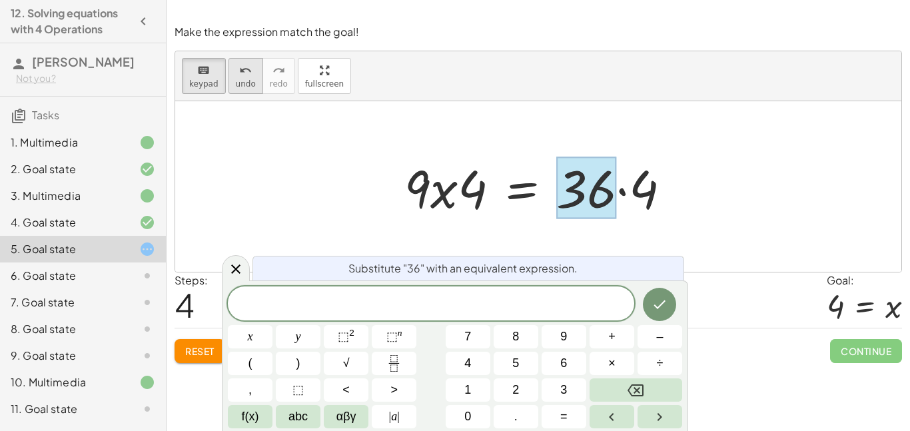
click at [243, 68] on icon "undo" at bounding box center [245, 71] width 13 height 16
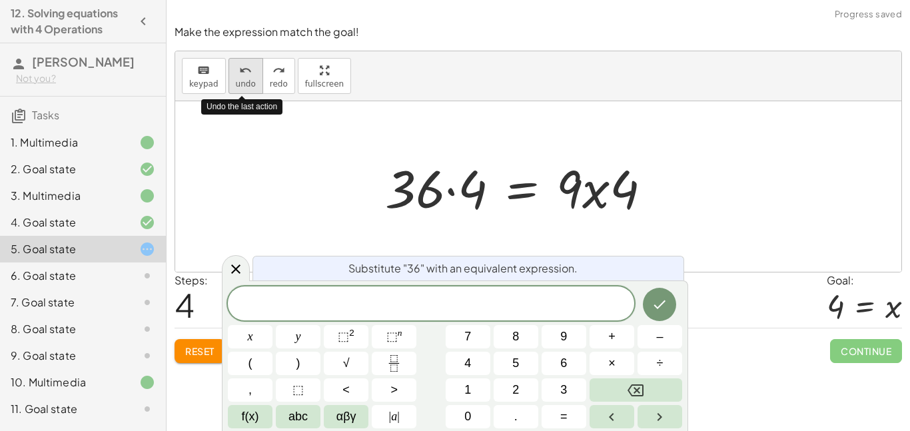
click at [243, 68] on icon "undo" at bounding box center [245, 71] width 13 height 16
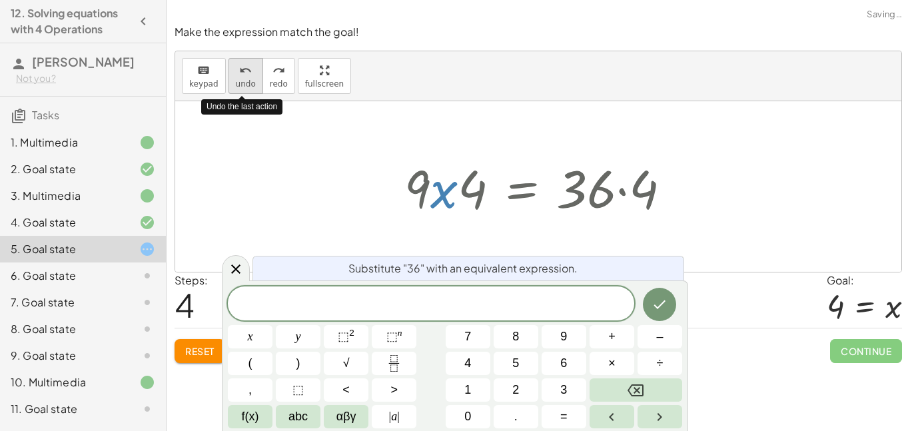
click at [243, 68] on icon "undo" at bounding box center [245, 71] width 13 height 16
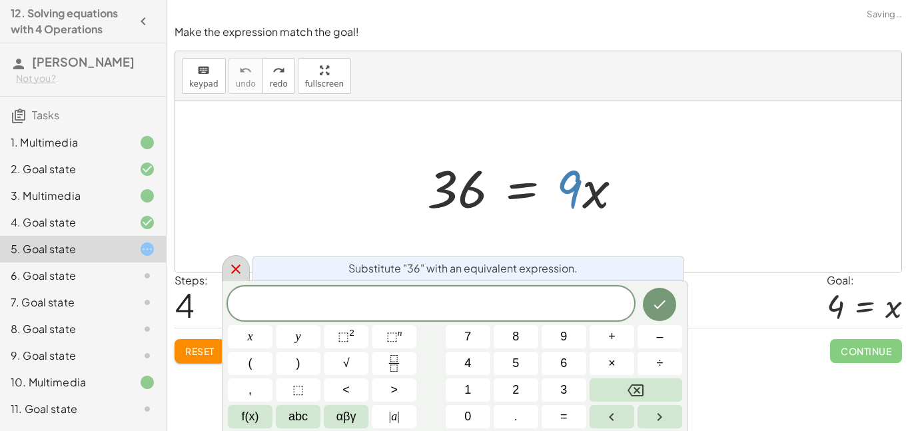
click at [239, 274] on icon at bounding box center [236, 269] width 16 height 16
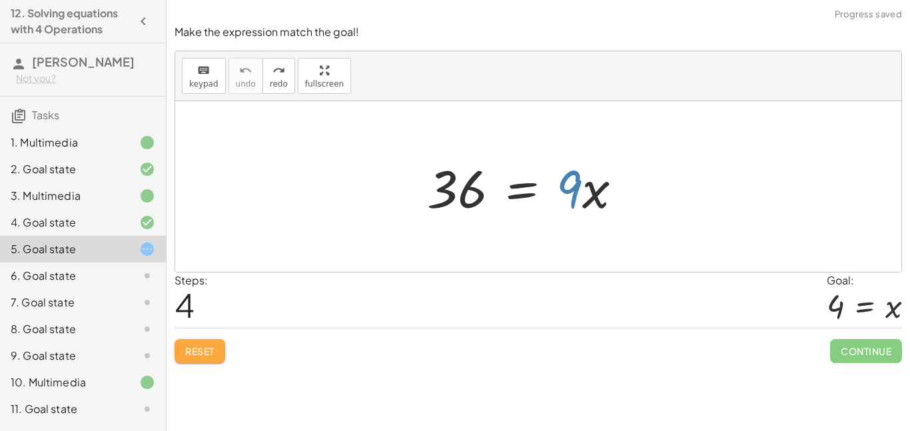
click at [203, 349] on span "Reset" at bounding box center [199, 351] width 29 height 12
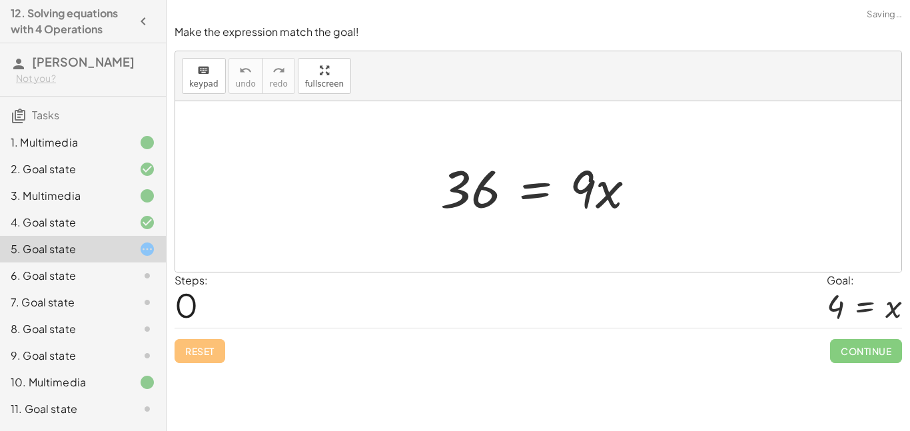
click at [203, 349] on div "Reset Continue" at bounding box center [539, 345] width 728 height 35
drag, startPoint x: 594, startPoint y: 189, endPoint x: 475, endPoint y: 223, distance: 123.4
click at [475, 223] on div "· 9 36 = · 9 · x" at bounding box center [539, 186] width 236 height 75
drag, startPoint x: 582, startPoint y: 173, endPoint x: 457, endPoint y: 173, distance: 126.0
click at [457, 173] on div at bounding box center [543, 187] width 219 height 69
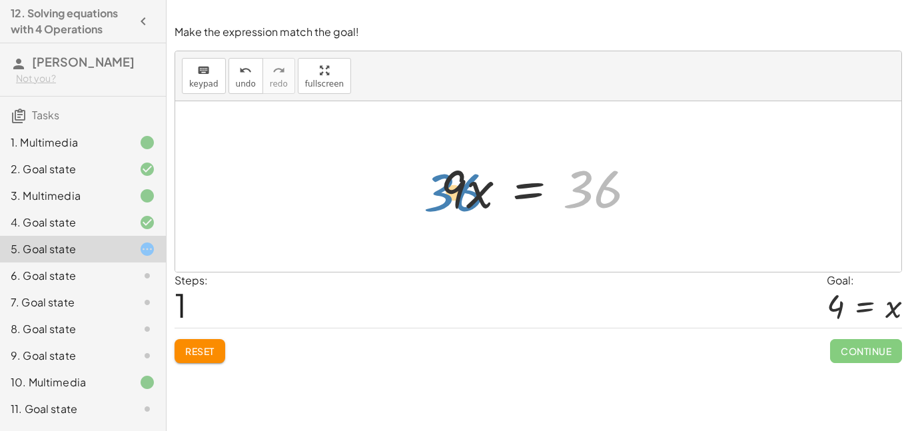
drag, startPoint x: 599, startPoint y: 179, endPoint x: 461, endPoint y: 183, distance: 138.0
click at [461, 183] on div at bounding box center [543, 187] width 219 height 69
click at [519, 191] on div at bounding box center [543, 187] width 219 height 69
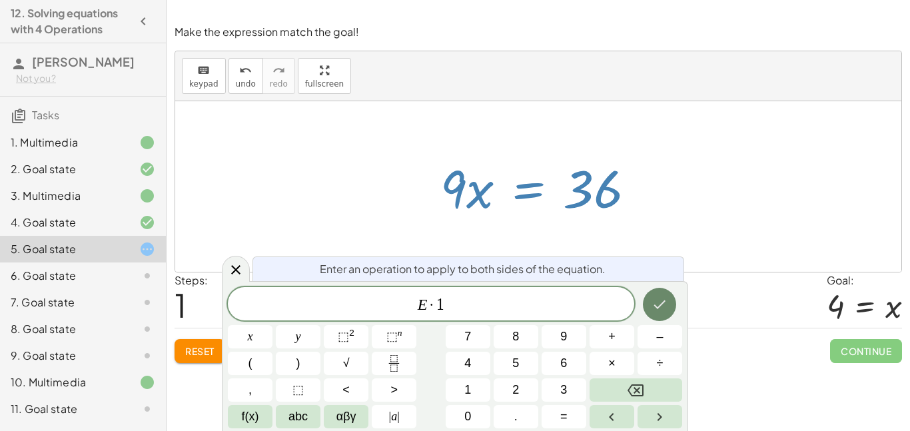
click at [647, 305] on button "Done" at bounding box center [659, 304] width 33 height 33
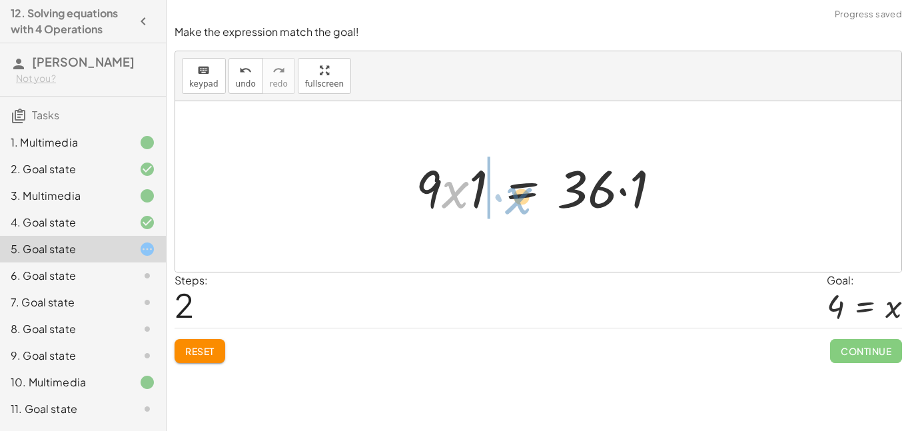
click at [445, 186] on div at bounding box center [543, 187] width 269 height 69
drag, startPoint x: 479, startPoint y: 195, endPoint x: 662, endPoint y: 257, distance: 194.1
click at [662, 257] on div at bounding box center [538, 186] width 726 height 171
drag, startPoint x: 480, startPoint y: 193, endPoint x: 602, endPoint y: 195, distance: 122.0
click at [602, 195] on div at bounding box center [543, 187] width 269 height 69
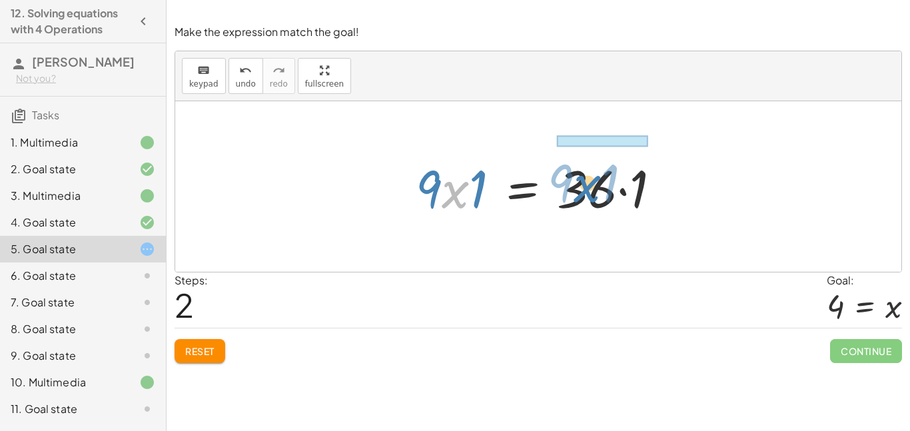
drag, startPoint x: 445, startPoint y: 205, endPoint x: 576, endPoint y: 199, distance: 131.4
click at [576, 199] on div at bounding box center [543, 187] width 269 height 69
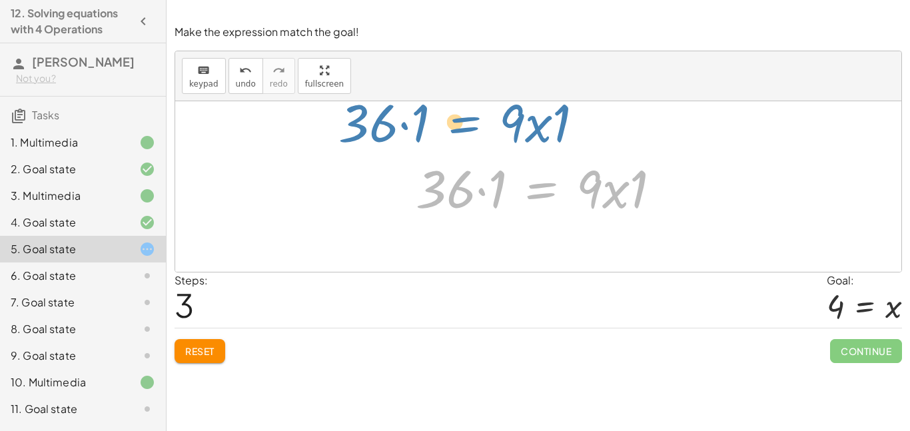
drag, startPoint x: 548, startPoint y: 195, endPoint x: 485, endPoint y: 138, distance: 84.9
click at [485, 138] on div "36 = · 9 · x · 9 · x = 36 · 9 · x · 1 = · 36 · 1 · 36 · 1 = · 9 · x · 1 36 = · …" at bounding box center [538, 186] width 726 height 171
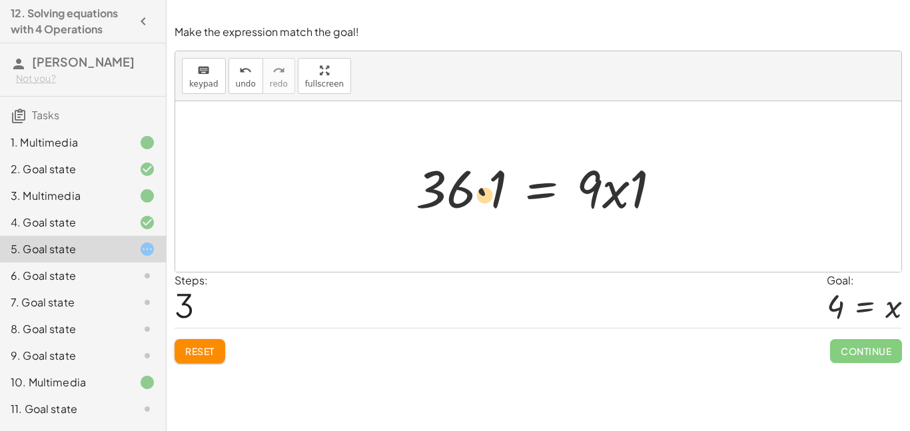
drag, startPoint x: 612, startPoint y: 197, endPoint x: 480, endPoint y: 203, distance: 132.1
click at [480, 203] on div at bounding box center [543, 187] width 269 height 69
drag, startPoint x: 604, startPoint y: 192, endPoint x: 454, endPoint y: 221, distance: 152.7
click at [454, 221] on div "36 = · 9 · x · 9 · x = 36 · 9 · x · 1 = · 36 · 1 · x · 9 · 1 36 = · 9 · x · 1 ·…" at bounding box center [539, 186] width 286 height 75
click at [208, 357] on span "Reset" at bounding box center [199, 351] width 29 height 12
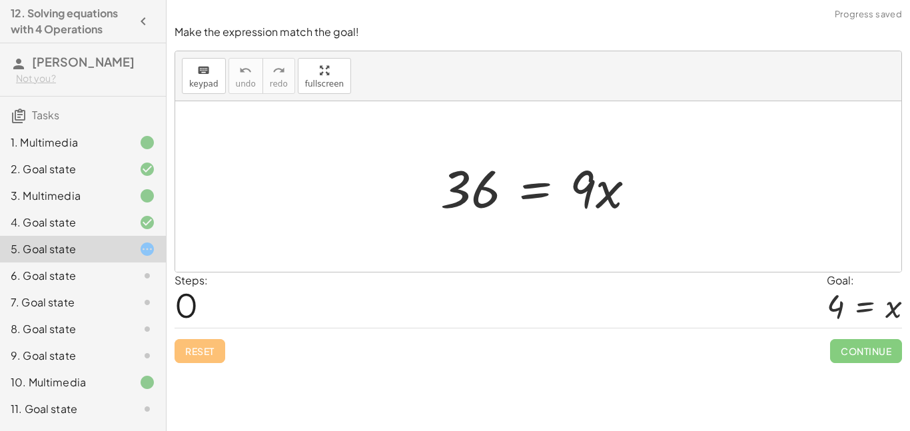
click at [473, 188] on div at bounding box center [543, 187] width 219 height 69
click at [487, 205] on div at bounding box center [543, 187] width 219 height 69
click at [469, 191] on div at bounding box center [543, 187] width 219 height 69
click at [503, 209] on div at bounding box center [543, 187] width 219 height 69
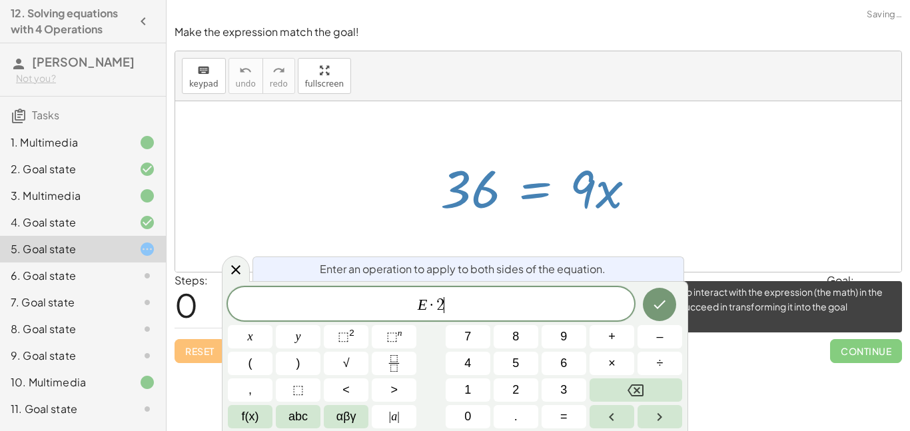
click at [835, 355] on span "Continue" at bounding box center [866, 351] width 72 height 24
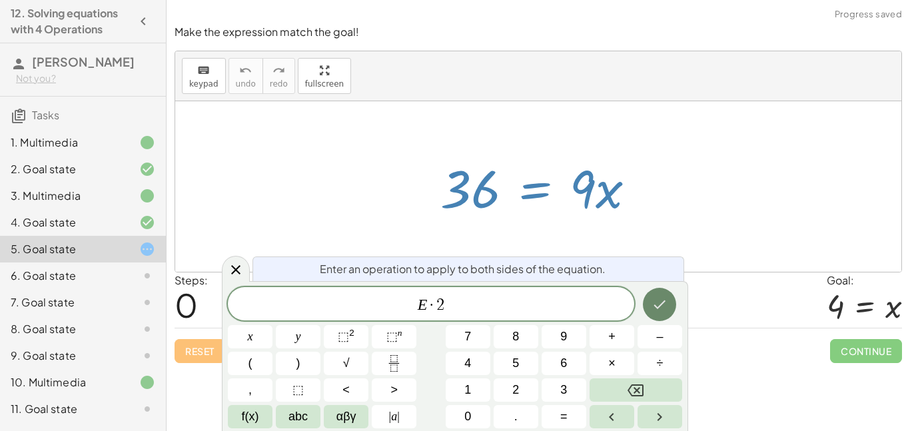
click at [667, 311] on icon "Done" at bounding box center [660, 305] width 16 height 16
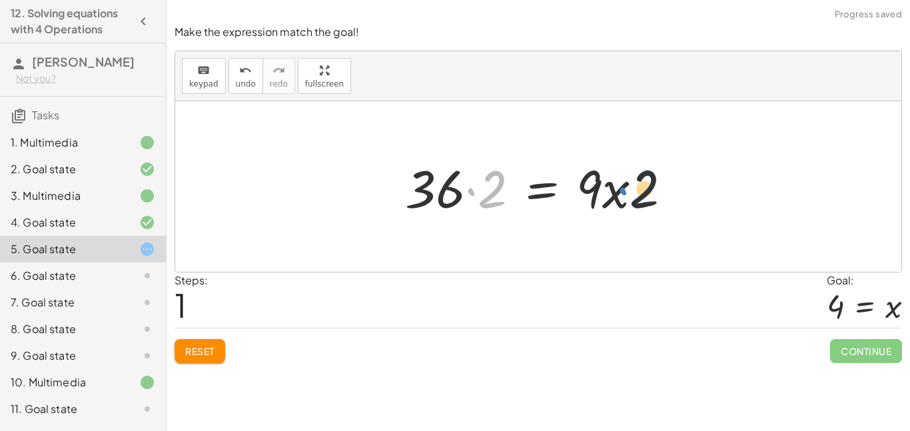
drag, startPoint x: 497, startPoint y: 201, endPoint x: 648, endPoint y: 201, distance: 151.3
click at [648, 201] on div at bounding box center [544, 187] width 291 height 69
drag, startPoint x: 636, startPoint y: 200, endPoint x: 481, endPoint y: 241, distance: 161.3
click at [481, 241] on div "36 = · 9 · x · 2 36 = · 9 · x · · 2 · 2" at bounding box center [538, 186] width 726 height 171
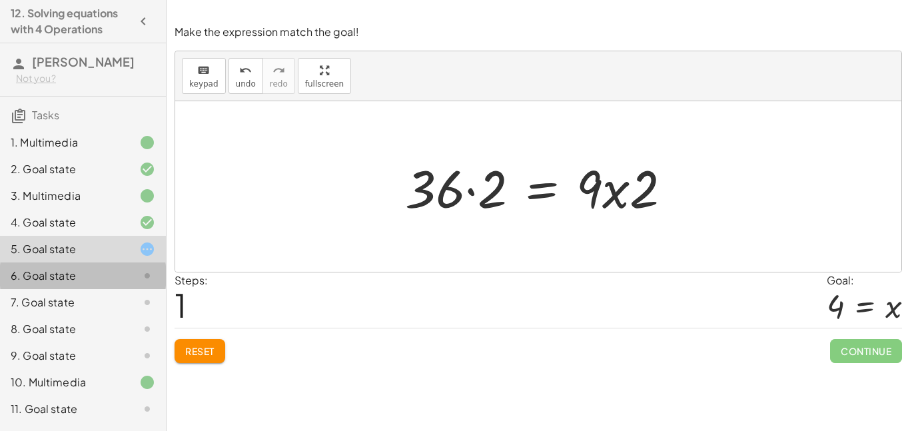
click at [119, 271] on div at bounding box center [136, 276] width 37 height 16
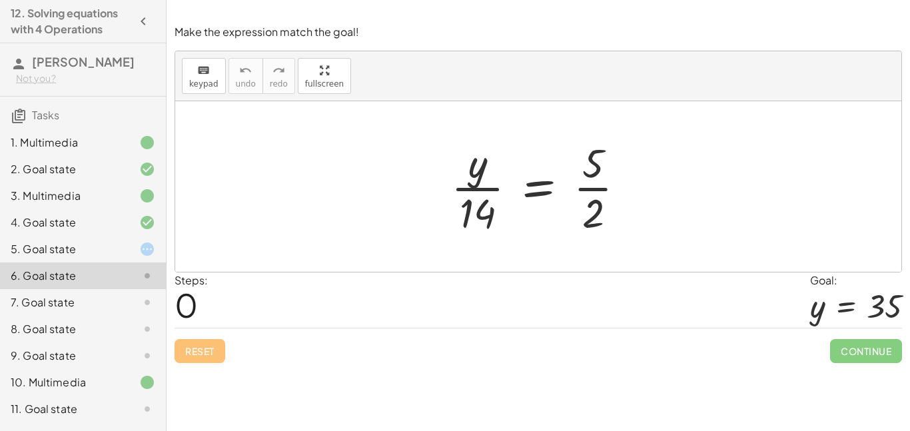
click at [123, 231] on div at bounding box center [136, 223] width 37 height 16
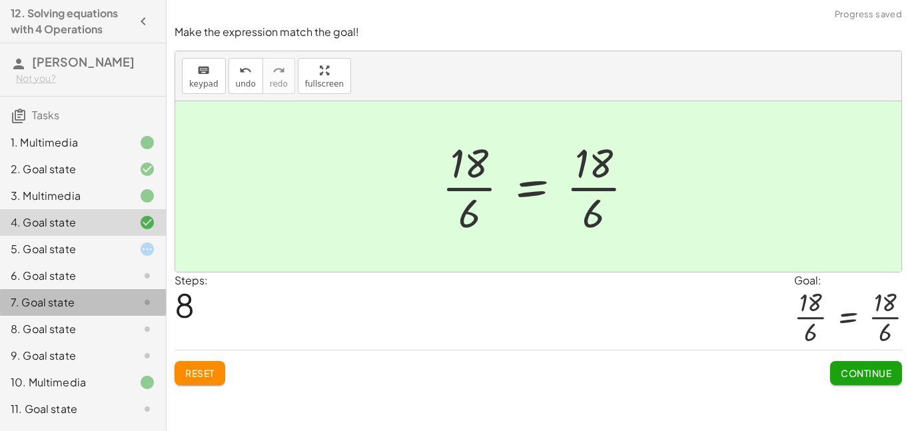
click at [73, 295] on div "7. Goal state" at bounding box center [64, 303] width 107 height 16
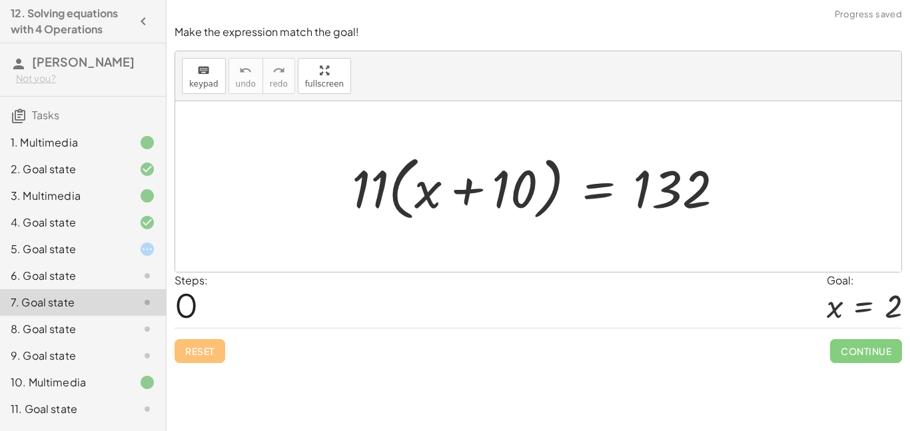
click at [105, 336] on div "8. Goal state" at bounding box center [64, 329] width 107 height 16
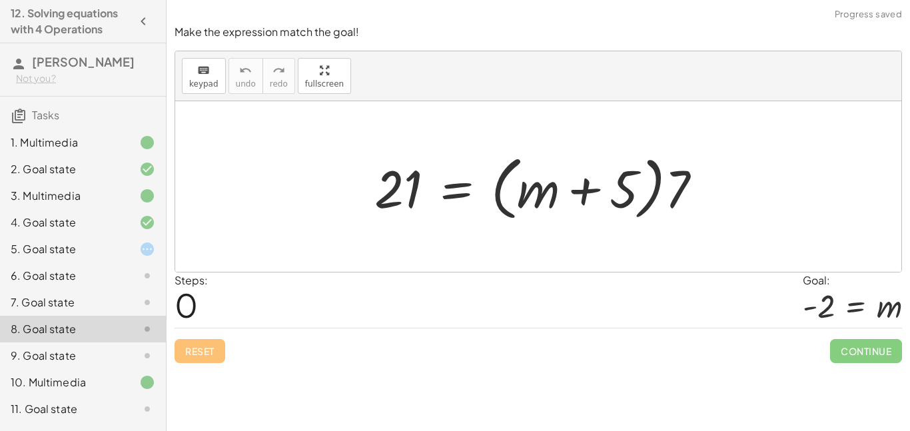
click at [63, 355] on div "9. Goal state" at bounding box center [64, 356] width 107 height 16
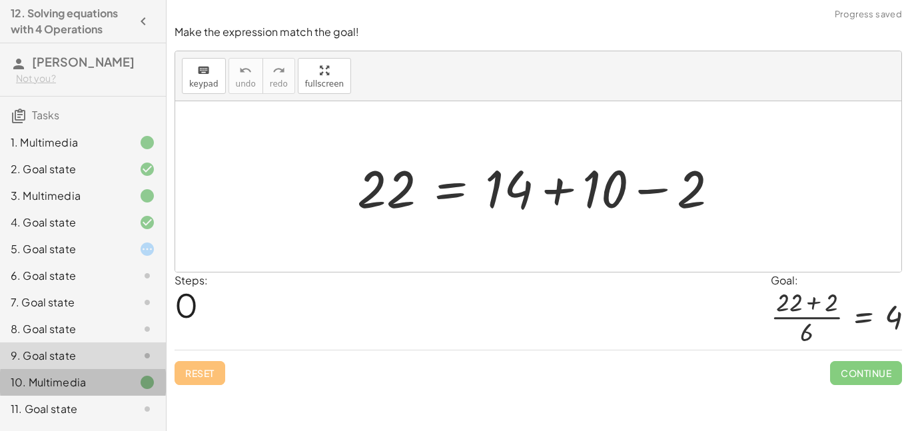
click at [59, 371] on div "10. Multimedia" at bounding box center [83, 382] width 166 height 27
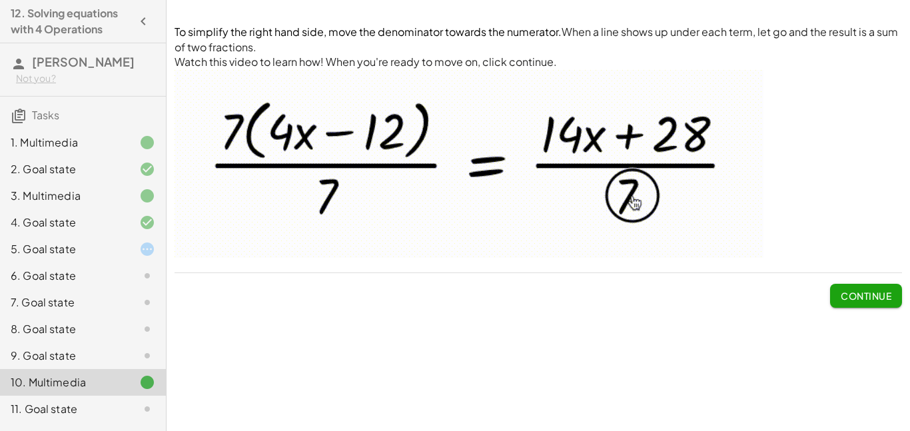
click at [113, 364] on div "9. Goal state" at bounding box center [83, 356] width 166 height 27
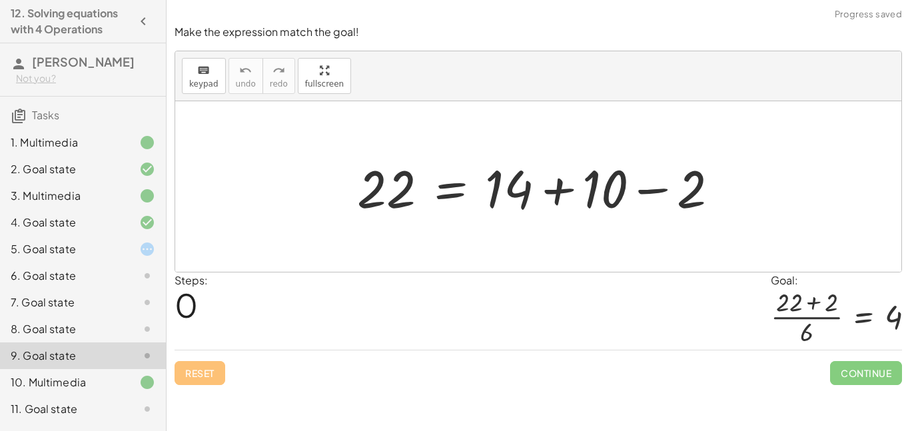
click at [123, 385] on div at bounding box center [136, 383] width 37 height 16
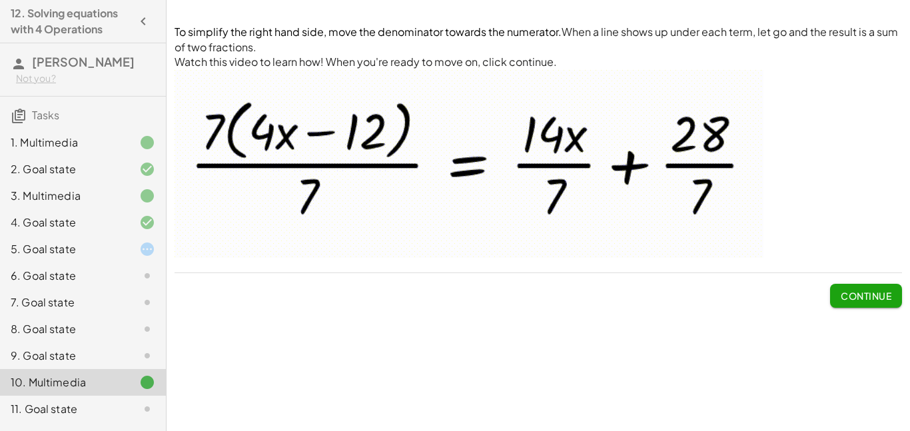
click at [874, 291] on span "Continue" at bounding box center [866, 296] width 51 height 12
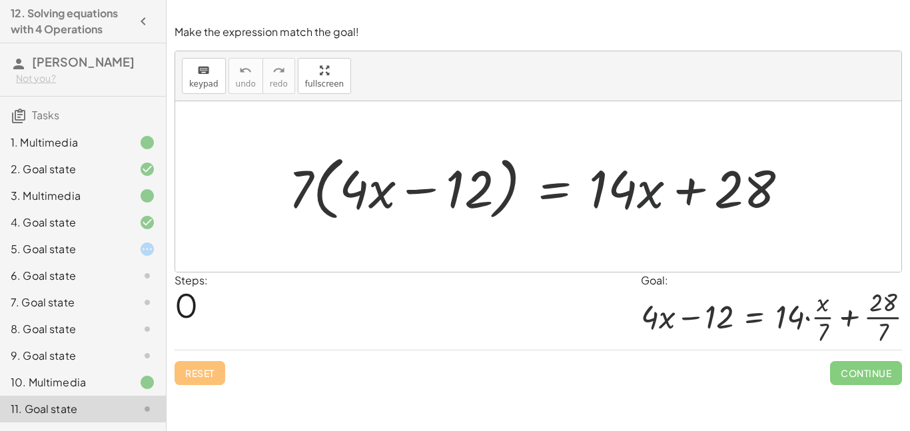
click at [663, 200] on div at bounding box center [544, 187] width 524 height 77
drag, startPoint x: 638, startPoint y: 197, endPoint x: 608, endPoint y: 195, distance: 30.1
click at [608, 195] on div at bounding box center [544, 187] width 524 height 77
drag, startPoint x: 614, startPoint y: 193, endPoint x: 519, endPoint y: 191, distance: 96.0
click at [519, 191] on div at bounding box center [544, 187] width 524 height 77
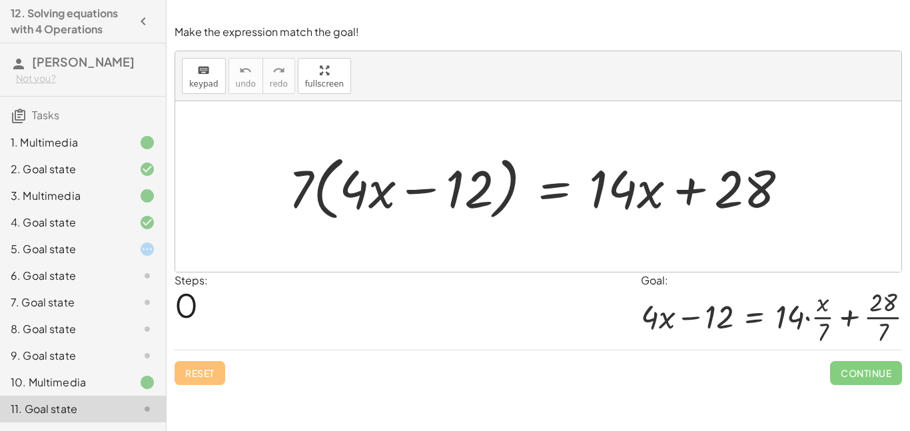
click at [493, 187] on div at bounding box center [544, 187] width 524 height 77
click at [455, 186] on div at bounding box center [544, 187] width 524 height 77
click at [563, 187] on div at bounding box center [544, 187] width 524 height 77
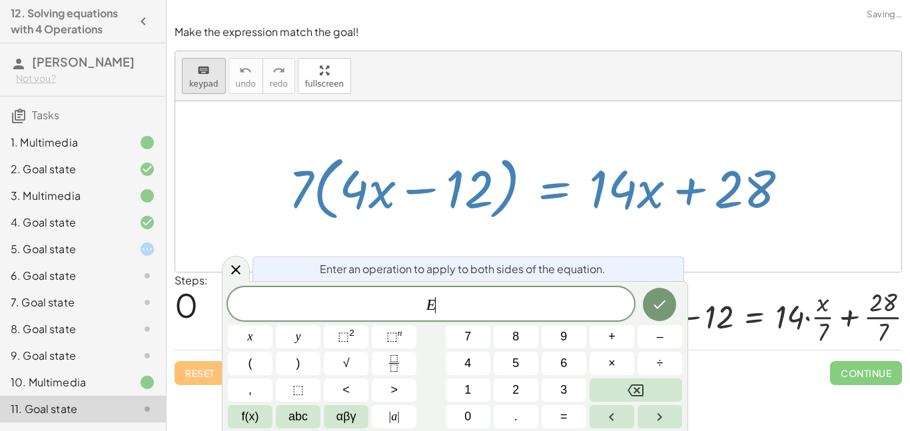
click at [204, 81] on span "keypad" at bounding box center [203, 83] width 29 height 9
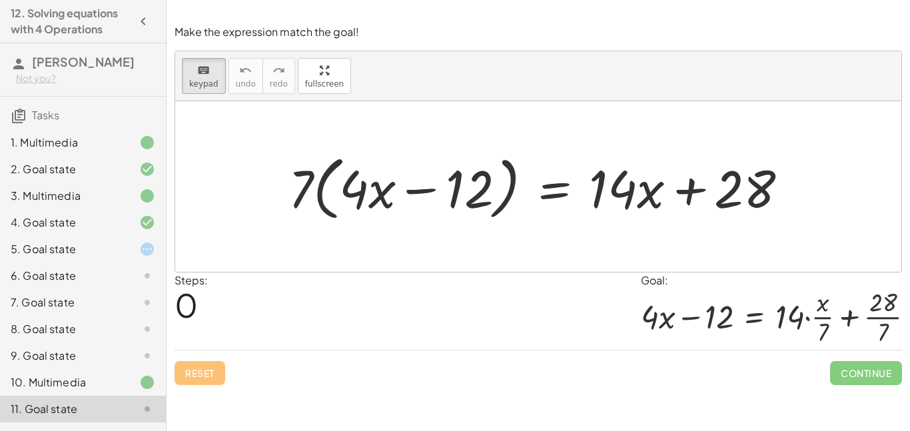
click at [330, 169] on div at bounding box center [544, 187] width 524 height 77
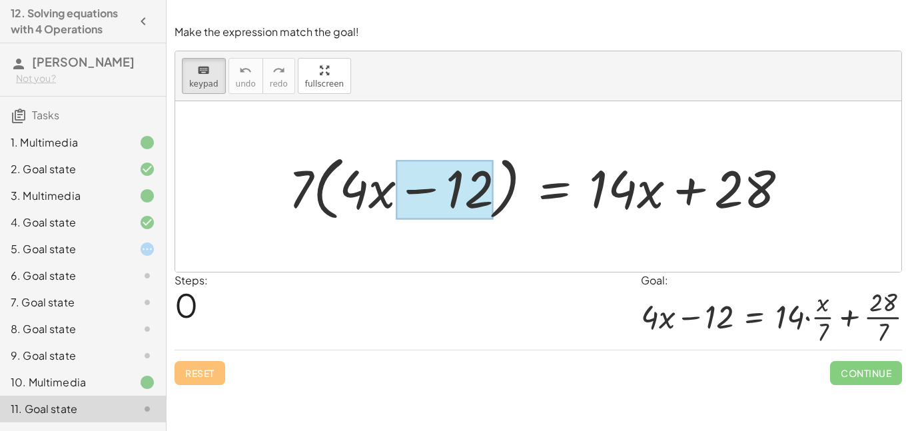
click at [477, 197] on div at bounding box center [444, 189] width 97 height 59
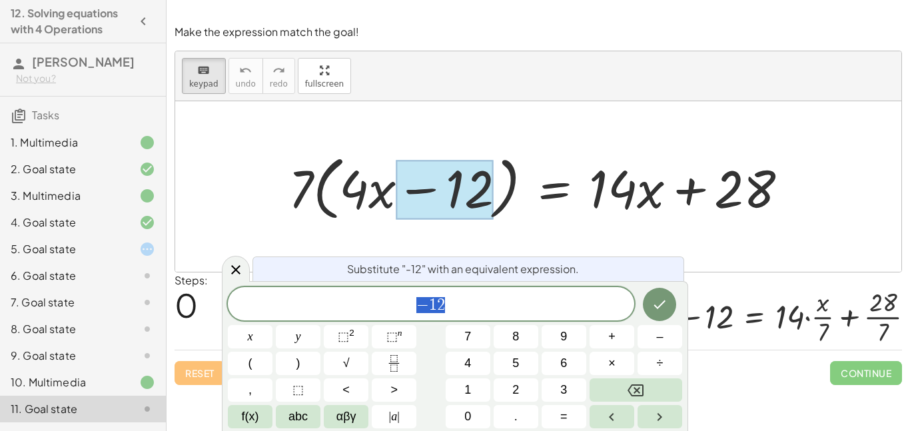
click at [515, 192] on div at bounding box center [544, 187] width 524 height 77
click at [510, 191] on div at bounding box center [544, 187] width 524 height 77
click at [363, 202] on div at bounding box center [544, 187] width 524 height 77
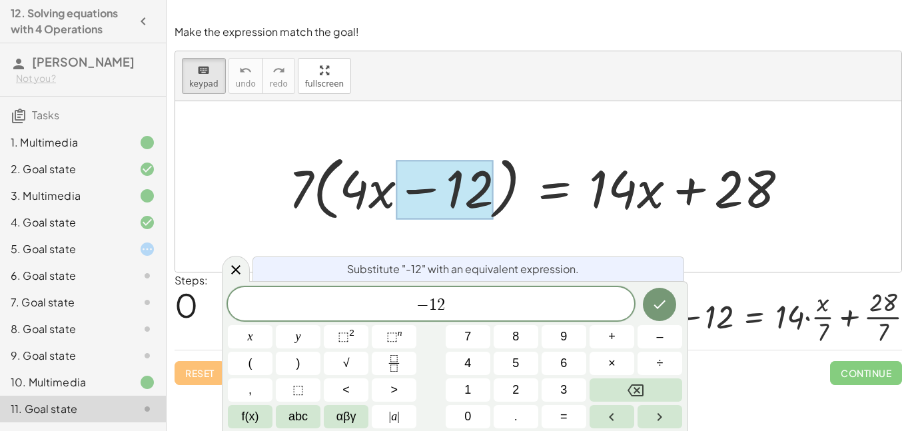
click at [335, 211] on div at bounding box center [544, 187] width 524 height 77
click at [611, 202] on div at bounding box center [544, 187] width 524 height 77
click at [555, 197] on div at bounding box center [544, 187] width 524 height 77
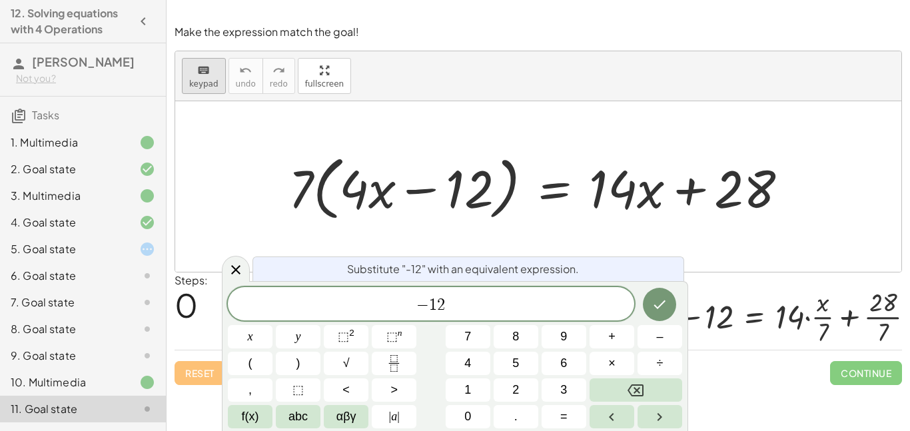
click at [203, 88] on span "keypad" at bounding box center [203, 83] width 29 height 9
click at [53, 117] on span "Tasks" at bounding box center [45, 115] width 27 height 14
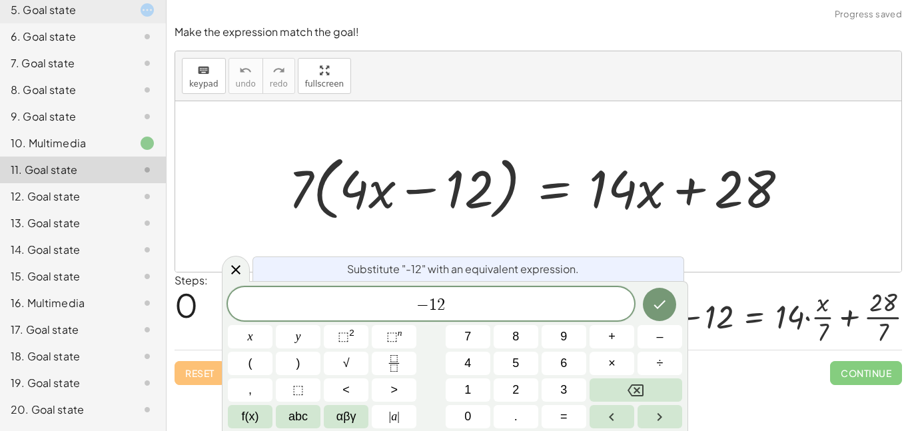
scroll to position [225, 0]
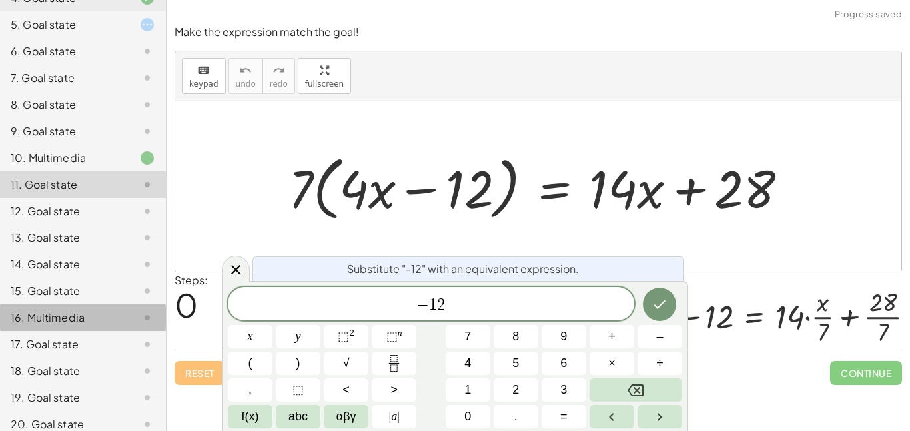
click at [57, 323] on div "16. Multimedia" at bounding box center [64, 318] width 107 height 16
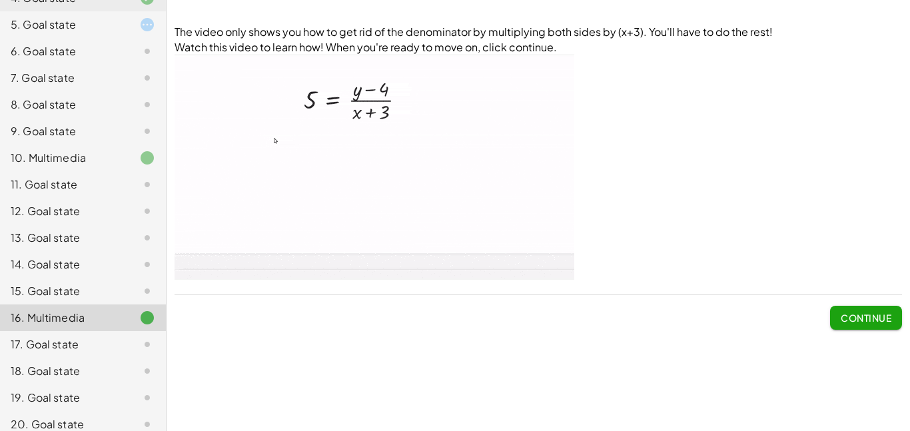
click at [857, 309] on button "Continue" at bounding box center [866, 318] width 72 height 24
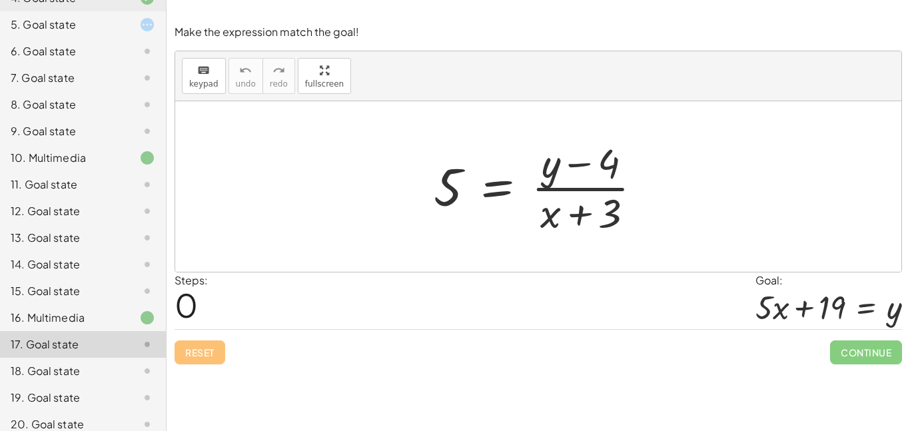
click at [135, 309] on div "16. Multimedia" at bounding box center [83, 318] width 166 height 27
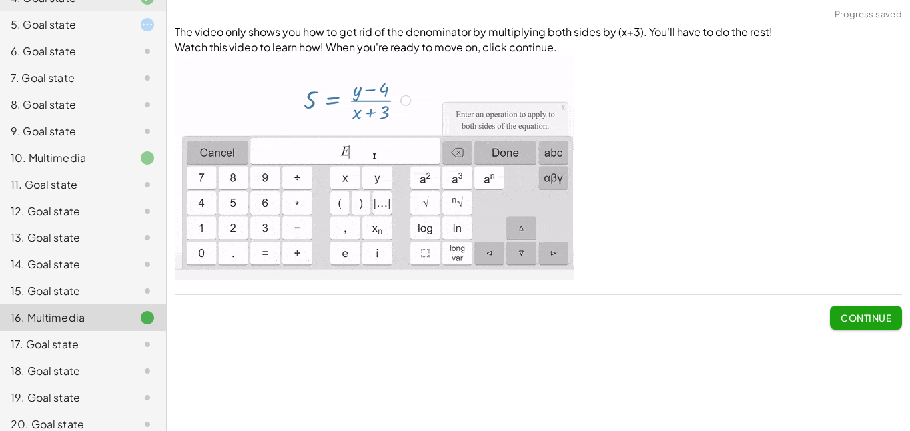
click at [854, 313] on span "Continue" at bounding box center [866, 318] width 51 height 12
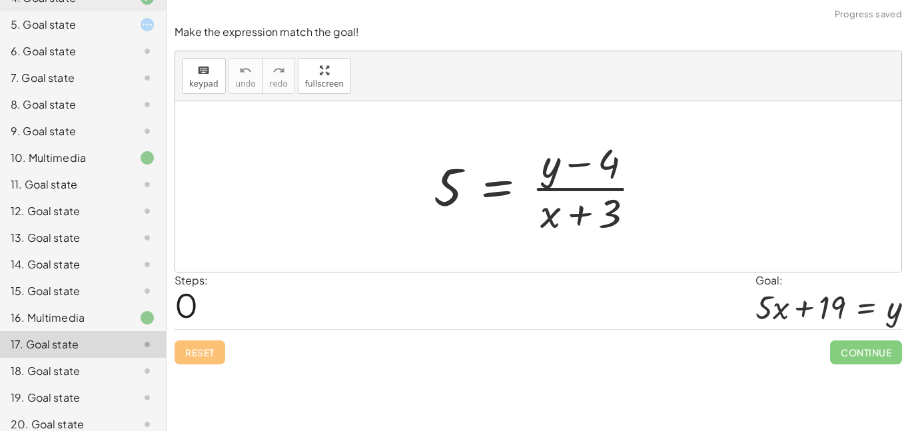
scroll to position [0, 0]
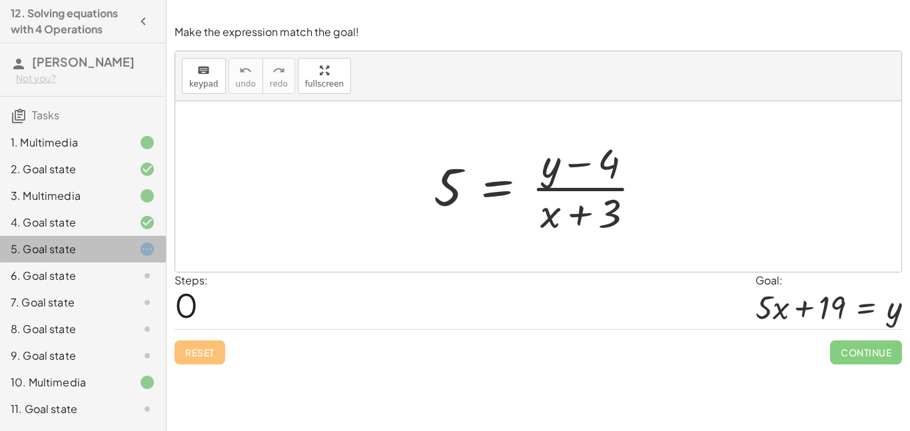
click at [126, 255] on div at bounding box center [136, 249] width 37 height 16
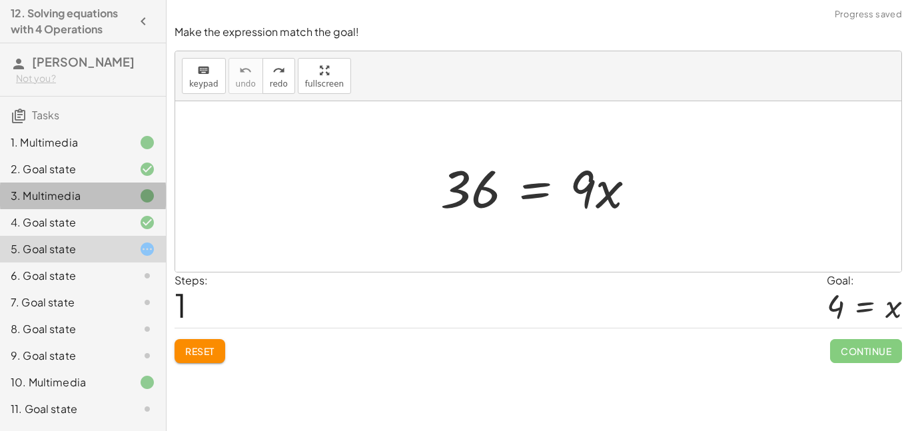
click at [145, 207] on div "3. Multimedia" at bounding box center [83, 196] width 166 height 27
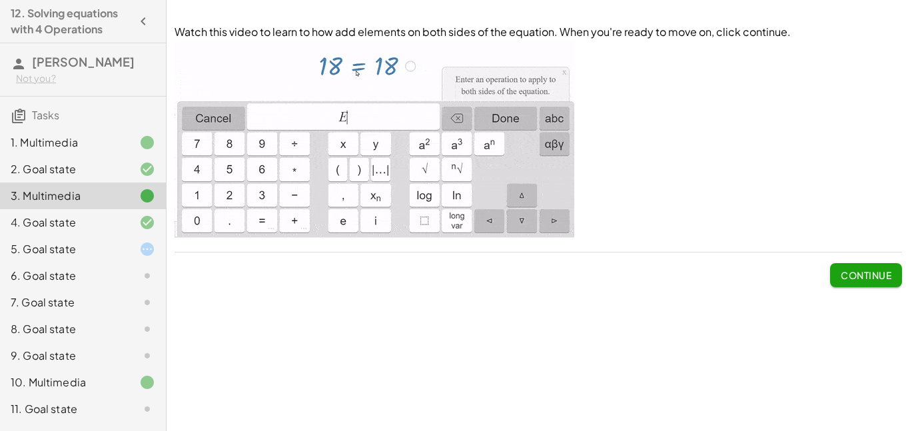
click at [130, 239] on div "5. Goal state" at bounding box center [83, 249] width 166 height 27
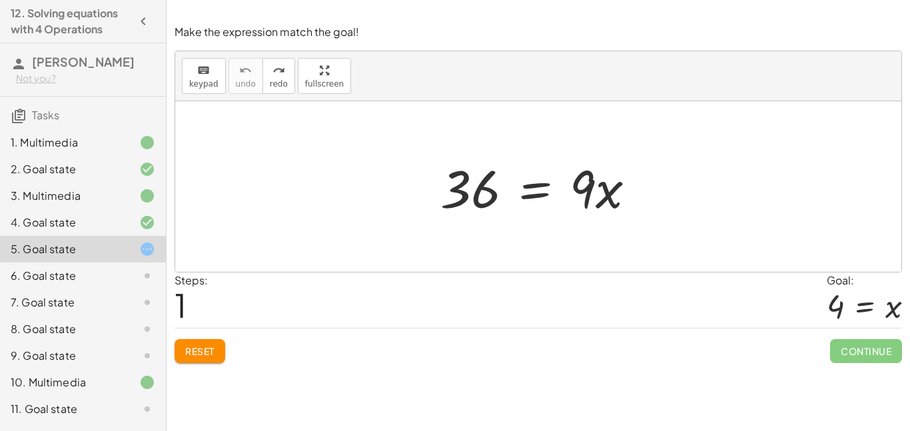
click at [585, 200] on div at bounding box center [543, 187] width 219 height 69
click at [495, 189] on div at bounding box center [543, 187] width 219 height 69
click at [536, 184] on div at bounding box center [543, 187] width 219 height 69
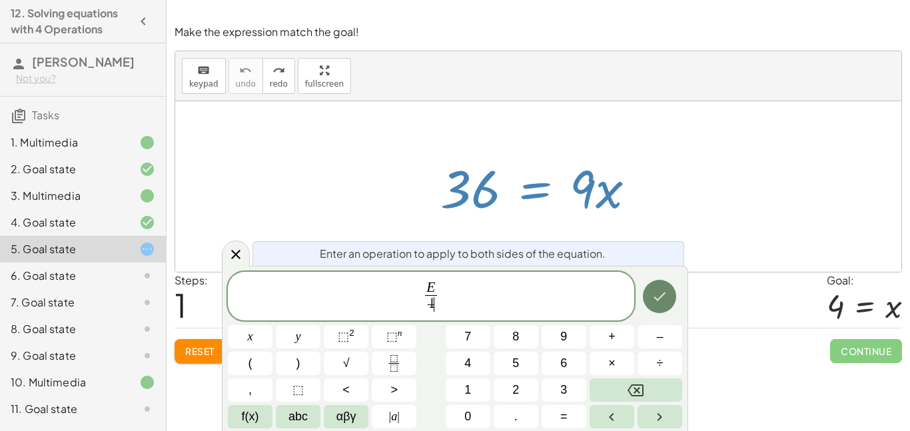
click at [662, 299] on icon "Done" at bounding box center [660, 297] width 16 height 16
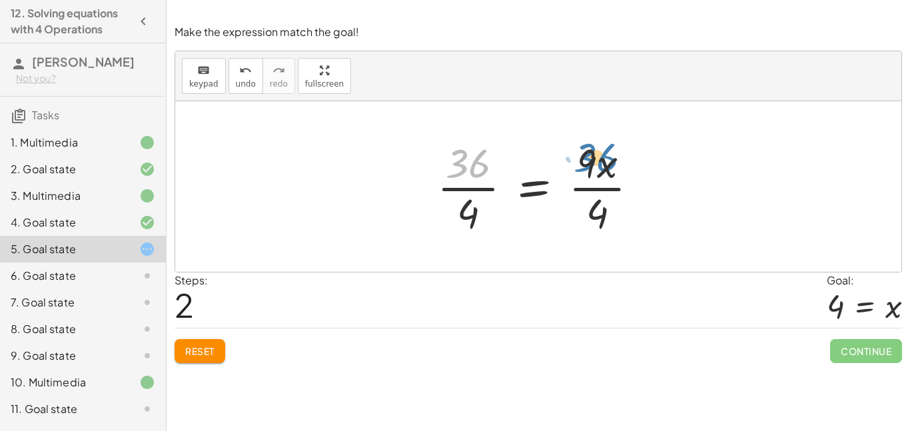
drag, startPoint x: 471, startPoint y: 165, endPoint x: 600, endPoint y: 163, distance: 129.3
click at [600, 163] on div at bounding box center [544, 186] width 226 height 103
drag, startPoint x: 461, startPoint y: 207, endPoint x: 589, endPoint y: 209, distance: 128.6
click at [589, 209] on div at bounding box center [544, 186] width 226 height 103
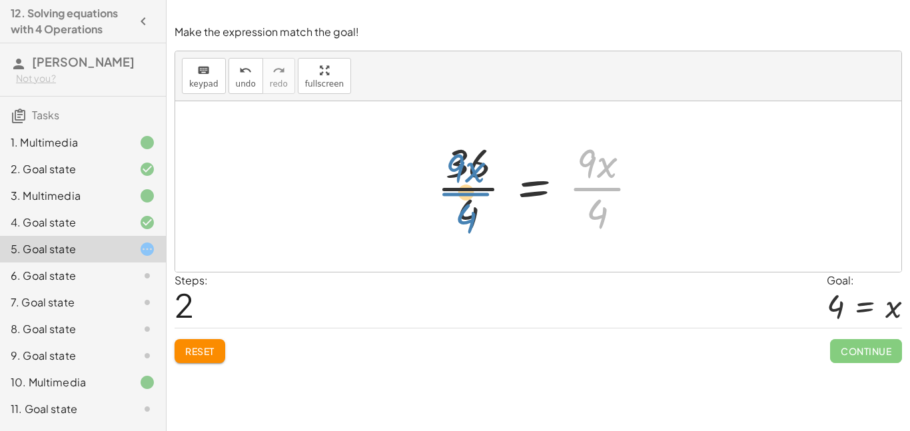
drag, startPoint x: 592, startPoint y: 185, endPoint x: 462, endPoint y: 189, distance: 130.0
click at [462, 189] on div at bounding box center [544, 186] width 226 height 103
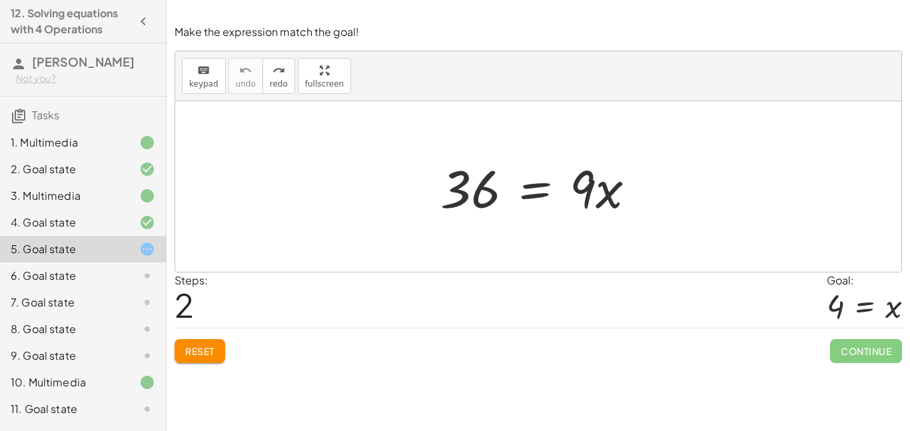
click at [185, 344] on button "Reset" at bounding box center [200, 351] width 51 height 24
click at [465, 179] on div at bounding box center [543, 187] width 219 height 69
click at [483, 192] on div at bounding box center [543, 187] width 219 height 69
click at [612, 209] on div at bounding box center [543, 187] width 219 height 69
click at [601, 202] on div at bounding box center [543, 187] width 219 height 69
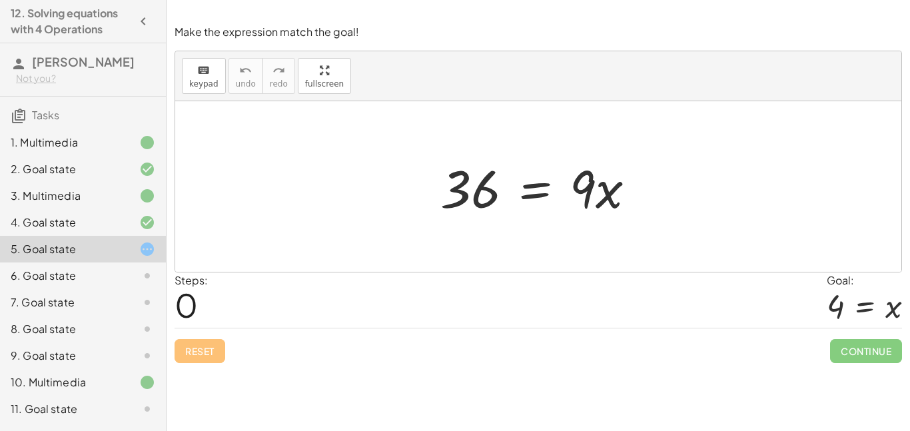
click at [127, 273] on div at bounding box center [136, 276] width 37 height 16
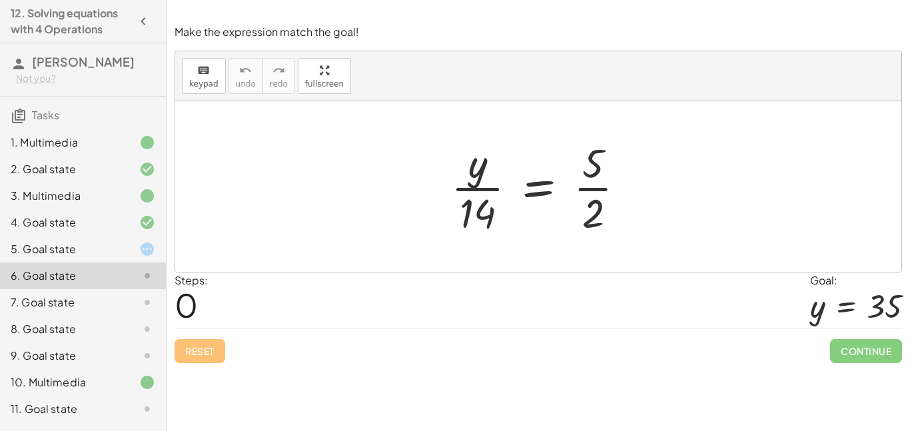
click at [491, 181] on div at bounding box center [544, 186] width 199 height 103
click at [479, 179] on div at bounding box center [544, 186] width 199 height 103
click at [479, 215] on div at bounding box center [544, 186] width 199 height 103
click at [196, 79] on span "keypad" at bounding box center [203, 83] width 29 height 9
click at [199, 97] on div "keyboard keypad undo [PERSON_NAME] redo fullscreen" at bounding box center [538, 76] width 726 height 50
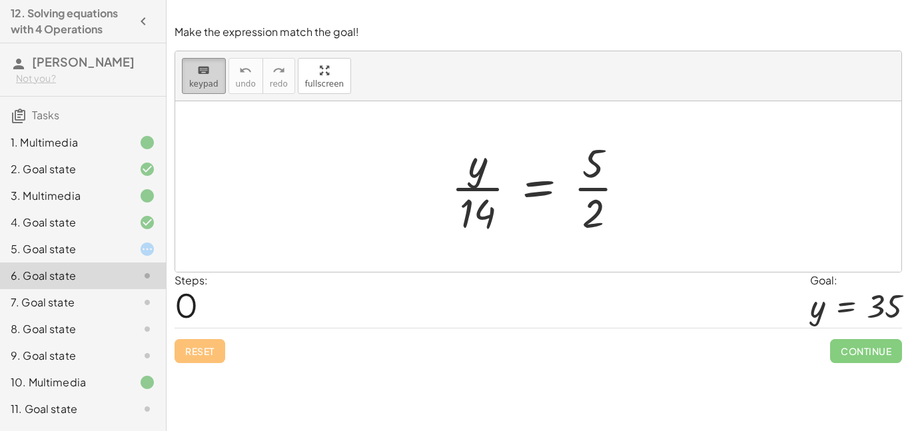
click at [201, 79] on span "keypad" at bounding box center [203, 83] width 29 height 9
click at [473, 189] on div at bounding box center [544, 186] width 199 height 103
click at [477, 219] on div at bounding box center [544, 186] width 199 height 103
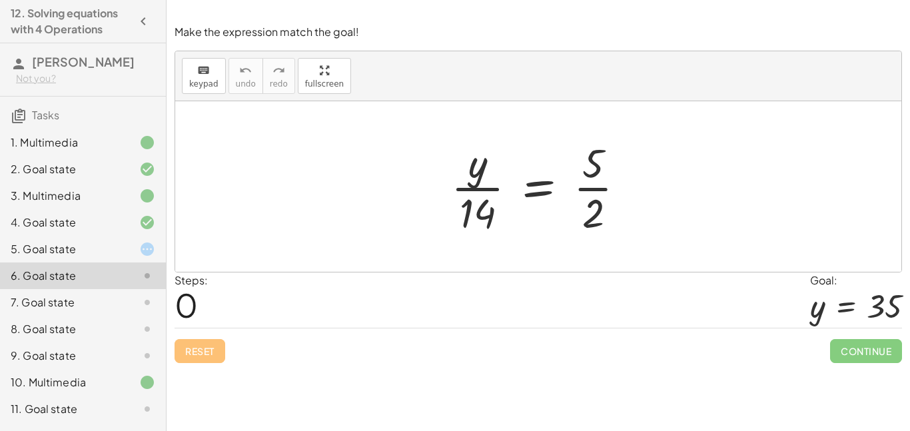
click at [476, 219] on div at bounding box center [544, 186] width 199 height 103
click at [218, 67] on button "keyboard keypad" at bounding box center [204, 76] width 44 height 36
click at [205, 76] on icon "keyboard" at bounding box center [203, 71] width 13 height 16
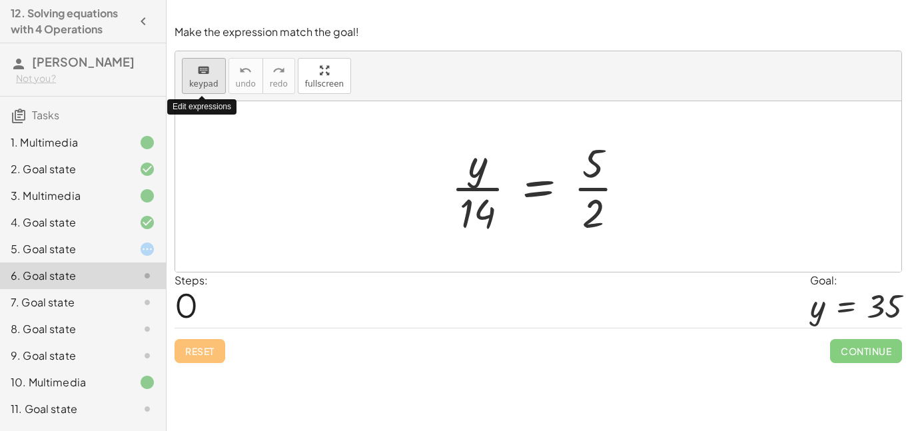
click at [205, 76] on icon "keyboard" at bounding box center [203, 71] width 13 height 16
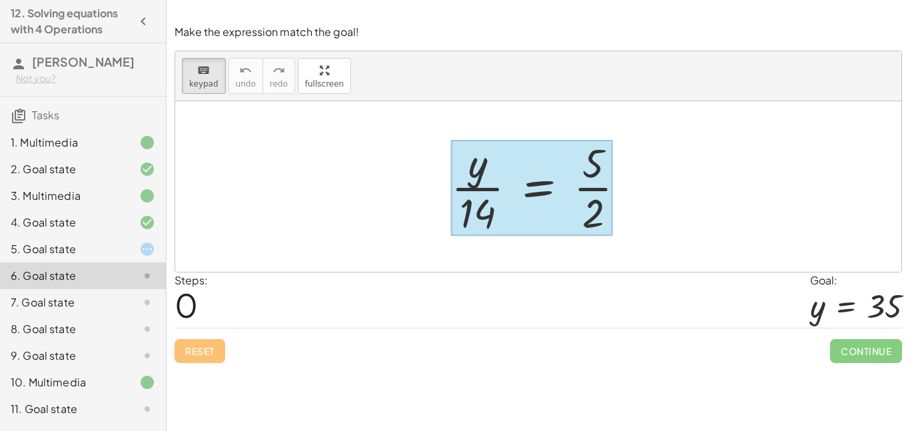
click at [515, 176] on div at bounding box center [532, 188] width 162 height 96
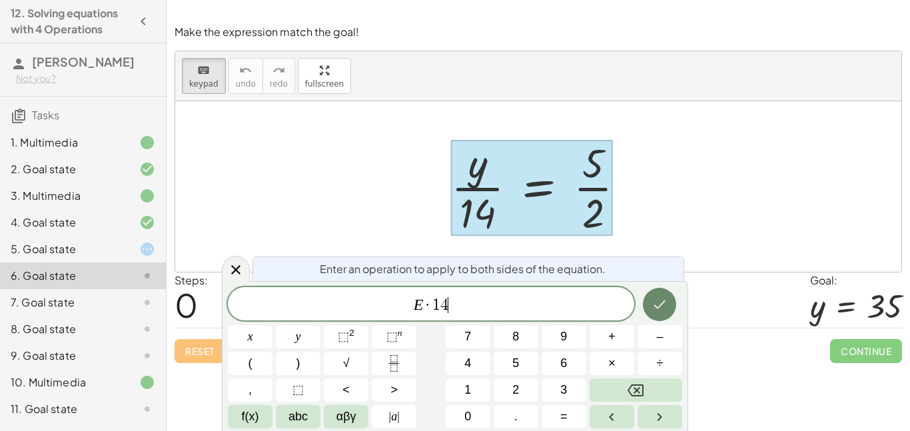
click at [673, 302] on button "Done" at bounding box center [659, 304] width 33 height 33
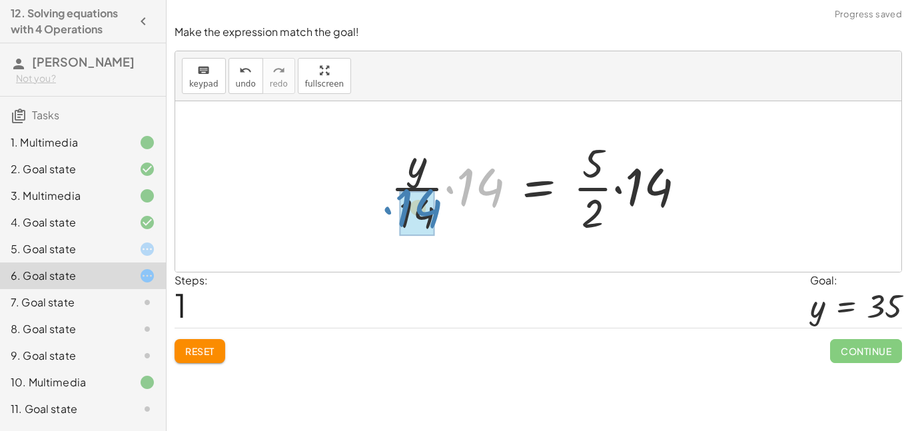
drag, startPoint x: 486, startPoint y: 207, endPoint x: 423, endPoint y: 228, distance: 66.2
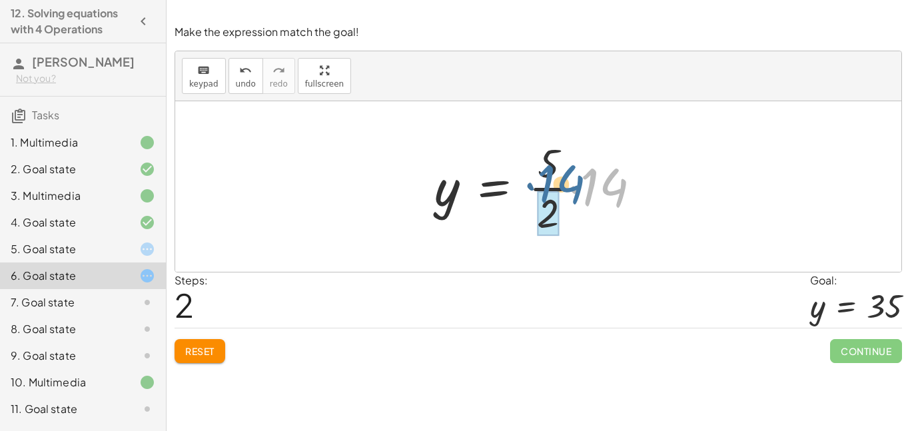
drag, startPoint x: 610, startPoint y: 181, endPoint x: 561, endPoint y: 178, distance: 49.4
click at [561, 178] on div at bounding box center [543, 186] width 231 height 103
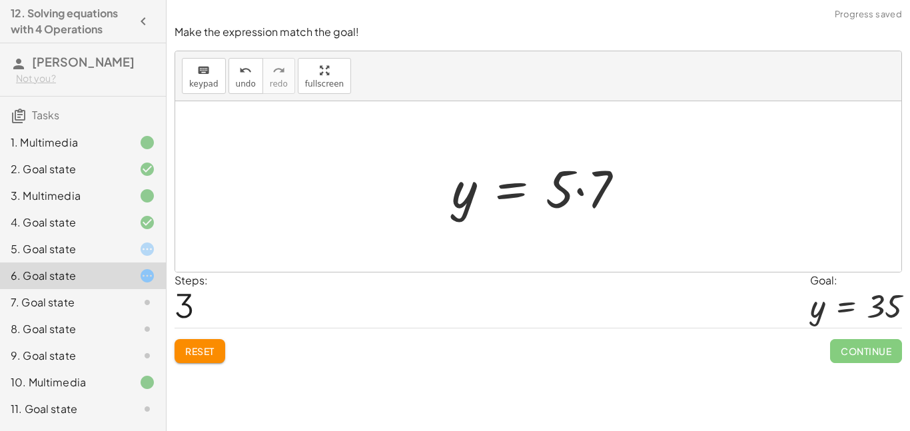
click at [566, 195] on div at bounding box center [543, 187] width 197 height 69
drag, startPoint x: 553, startPoint y: 198, endPoint x: 588, endPoint y: 201, distance: 35.4
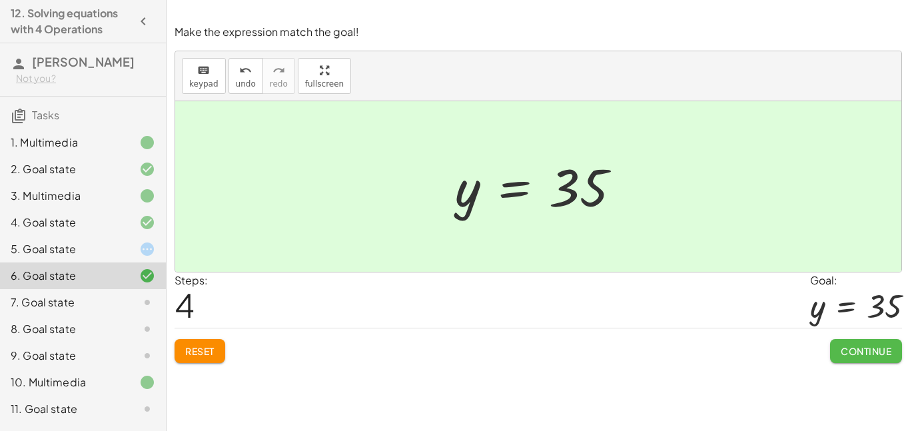
click at [852, 355] on span "Continue" at bounding box center [866, 351] width 51 height 12
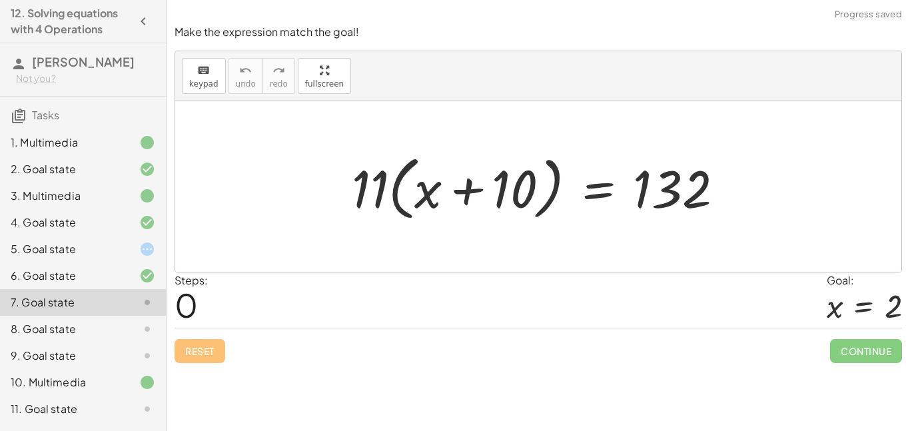
click at [111, 242] on div "5. Goal state" at bounding box center [64, 249] width 107 height 16
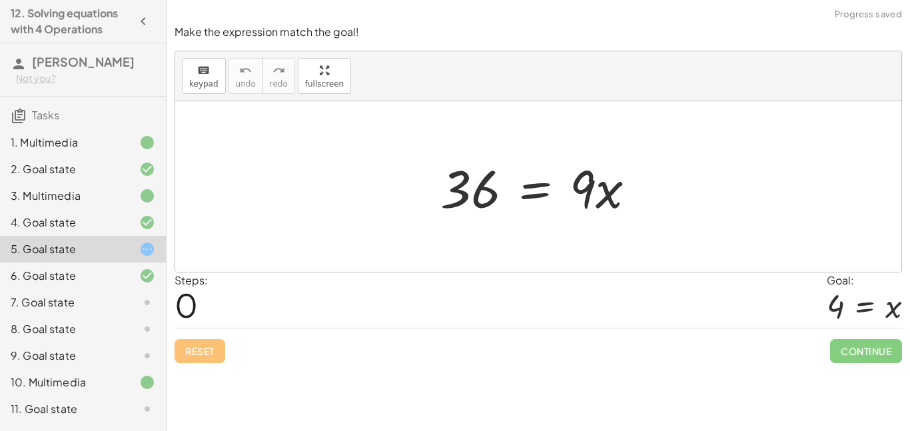
click at [463, 178] on div at bounding box center [543, 187] width 219 height 69
click at [481, 185] on div at bounding box center [543, 187] width 219 height 69
click at [185, 72] on button "keyboard keypad" at bounding box center [204, 76] width 44 height 36
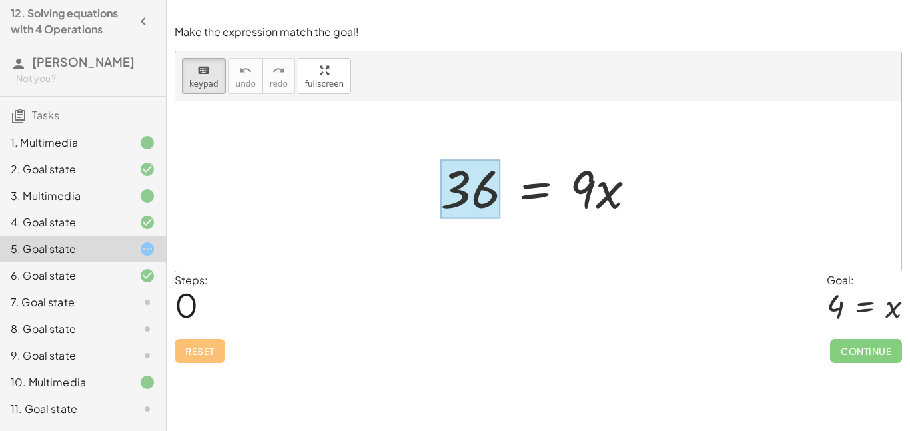
click at [471, 175] on div at bounding box center [471, 189] width 60 height 59
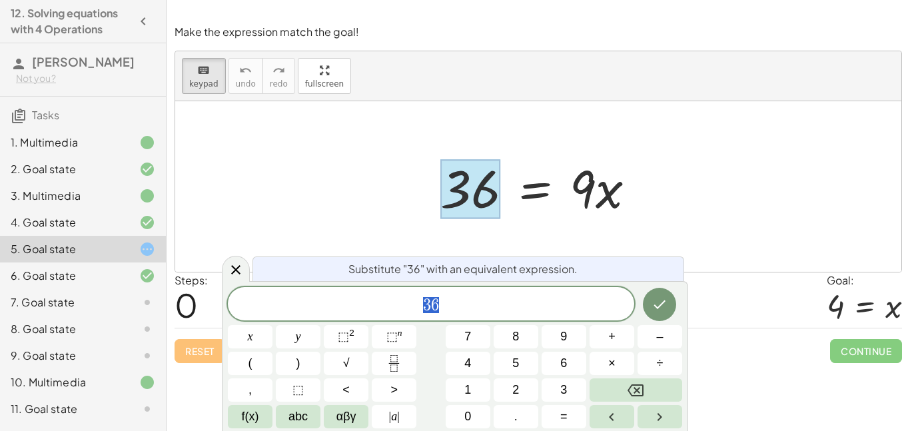
click at [443, 300] on span "3 6" at bounding box center [431, 305] width 407 height 19
click at [658, 317] on button "Done" at bounding box center [659, 304] width 33 height 33
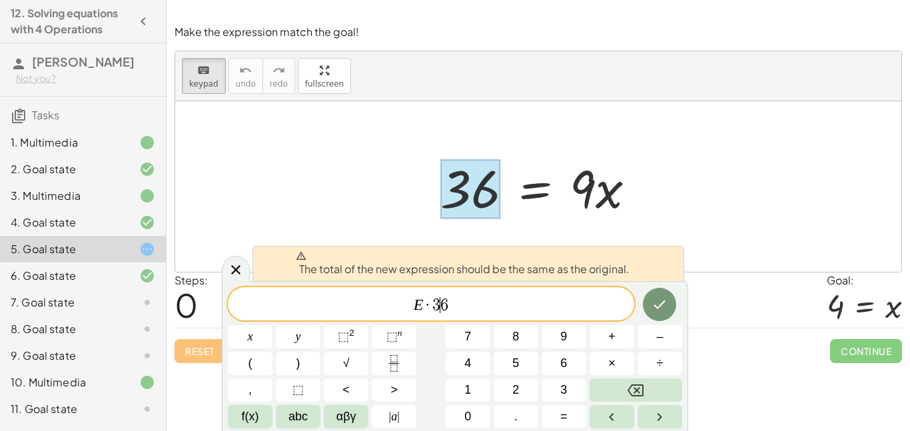
click at [438, 308] on span "3" at bounding box center [437, 305] width 8 height 16
click at [451, 309] on span "E · 3 ​ 6" at bounding box center [431, 305] width 407 height 19
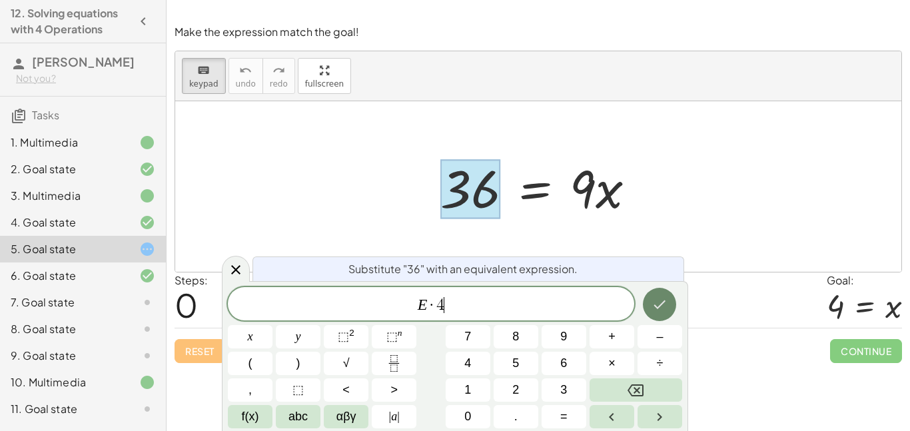
click at [647, 305] on button "Done" at bounding box center [659, 304] width 33 height 33
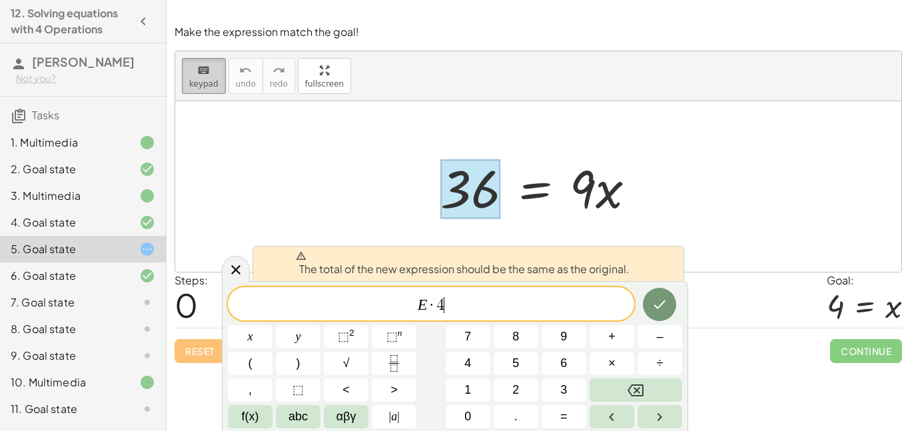
click at [198, 73] on icon "keyboard" at bounding box center [203, 71] width 13 height 16
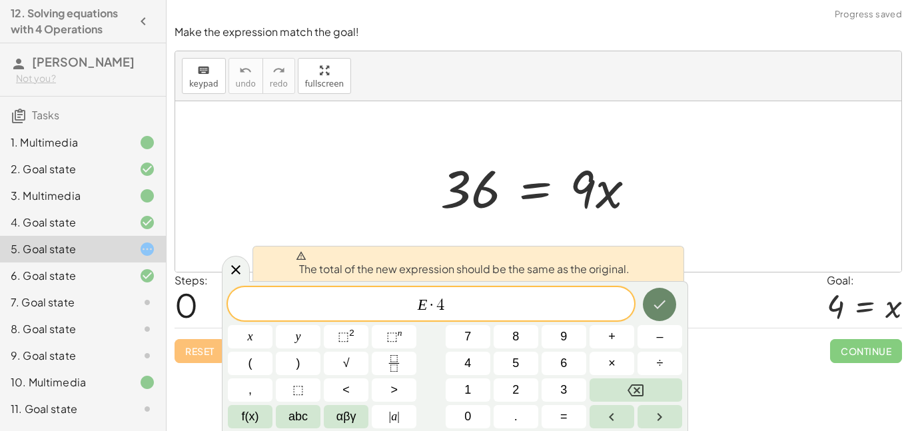
click at [654, 298] on icon "Done" at bounding box center [660, 305] width 16 height 16
drag, startPoint x: 594, startPoint y: 193, endPoint x: 469, endPoint y: 196, distance: 126.0
click at [469, 196] on div at bounding box center [543, 187] width 219 height 69
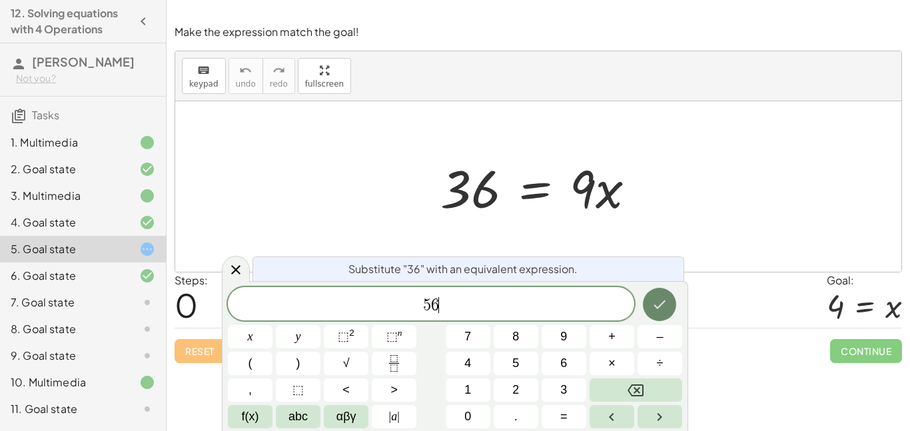
click at [652, 310] on icon "Done" at bounding box center [660, 305] width 16 height 16
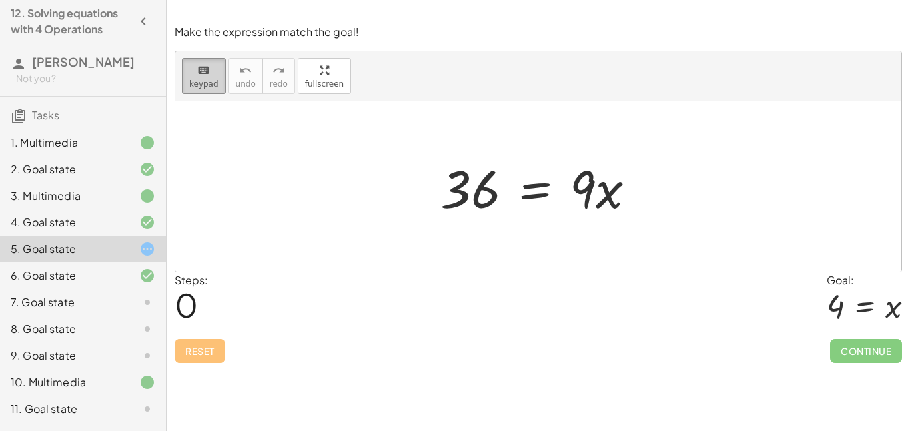
click at [190, 92] on button "keyboard keypad" at bounding box center [204, 76] width 44 height 36
click at [79, 281] on div "6. Goal state" at bounding box center [64, 276] width 107 height 16
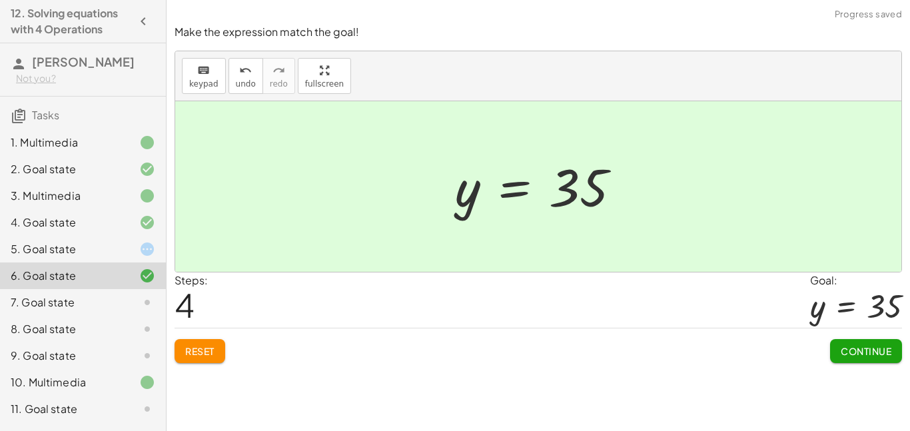
click at [105, 291] on div "7. Goal state" at bounding box center [83, 302] width 166 height 27
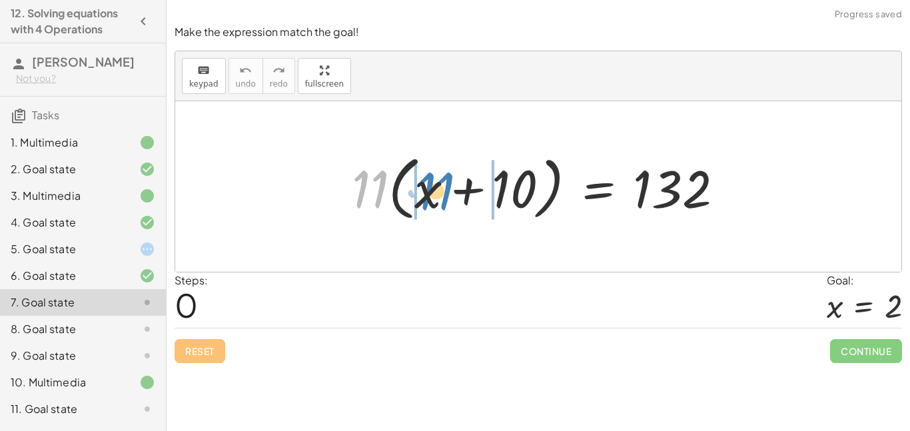
drag, startPoint x: 361, startPoint y: 199, endPoint x: 427, endPoint y: 201, distance: 66.0
click at [427, 201] on div at bounding box center [543, 187] width 396 height 77
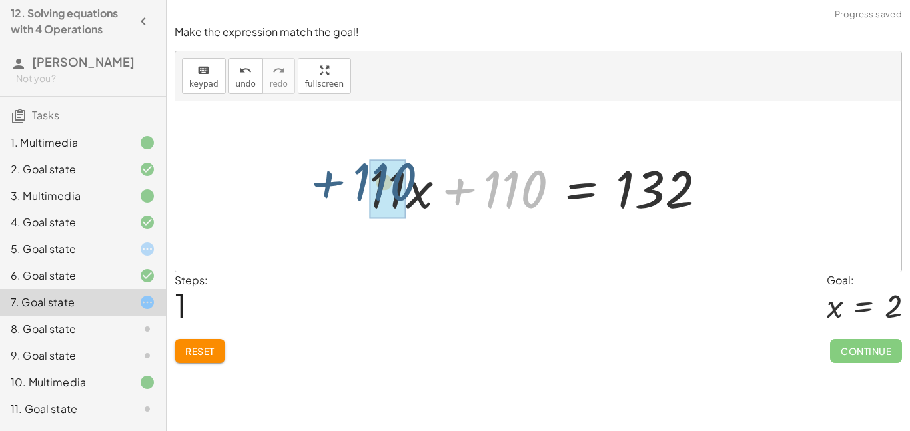
drag, startPoint x: 525, startPoint y: 194, endPoint x: 395, endPoint y: 187, distance: 130.8
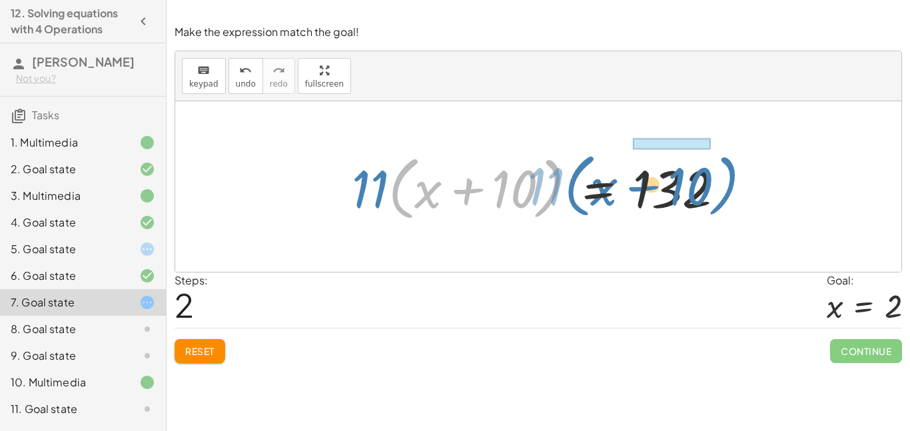
drag, startPoint x: 400, startPoint y: 182, endPoint x: 576, endPoint y: 181, distance: 176.0
click at [576, 181] on div at bounding box center [543, 187] width 396 height 77
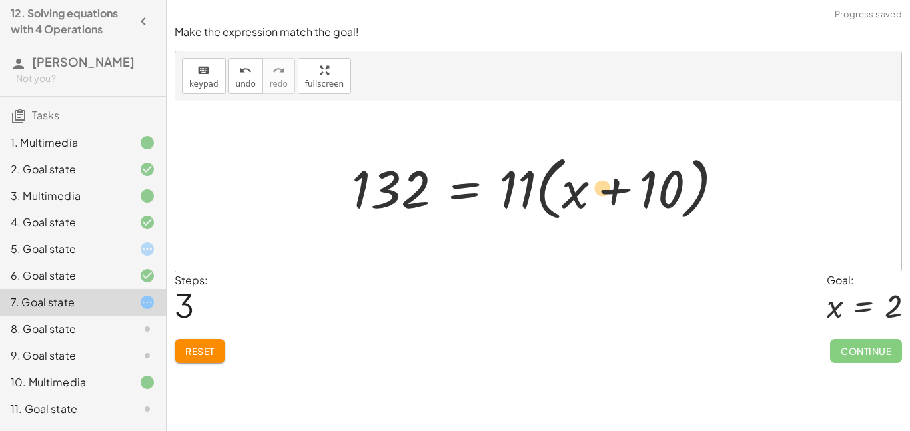
drag, startPoint x: 421, startPoint y: 191, endPoint x: 555, endPoint y: 195, distance: 134.0
click at [555, 195] on div at bounding box center [543, 187] width 396 height 77
click at [369, 195] on div at bounding box center [543, 187] width 396 height 77
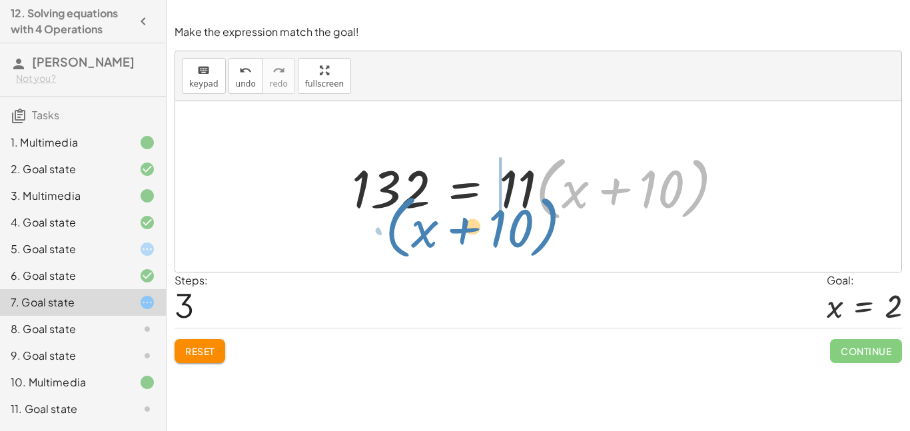
drag, startPoint x: 697, startPoint y: 205, endPoint x: 548, endPoint y: 245, distance: 154.1
click at [548, 245] on div "· 11 · ( + x + 10 ) = 132 + · 11 · x + · 11 · 10 = 132 + · 11 · x + 110 = 132 +…" at bounding box center [538, 186] width 726 height 171
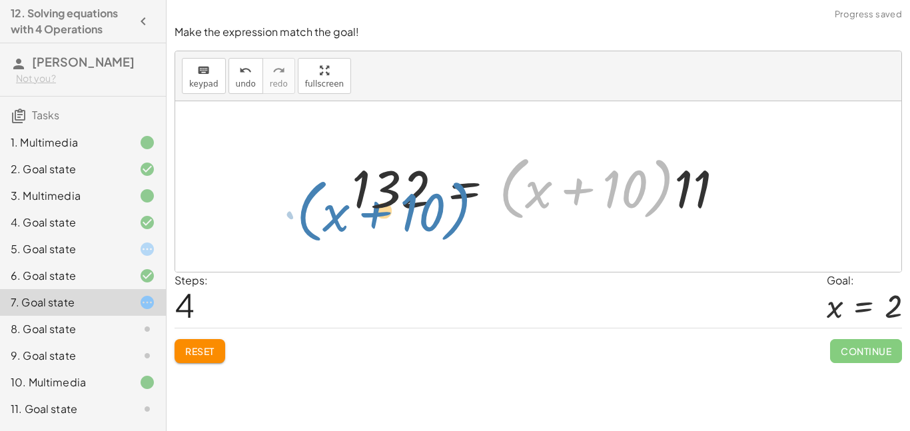
drag, startPoint x: 523, startPoint y: 191, endPoint x: 317, endPoint y: 214, distance: 207.3
click at [317, 214] on div "· 11 · ( + x + 10 ) = 132 + · 11 · x + · 11 · 10 = 132 + · 11 · x + 110 = 132 +…" at bounding box center [538, 186] width 726 height 171
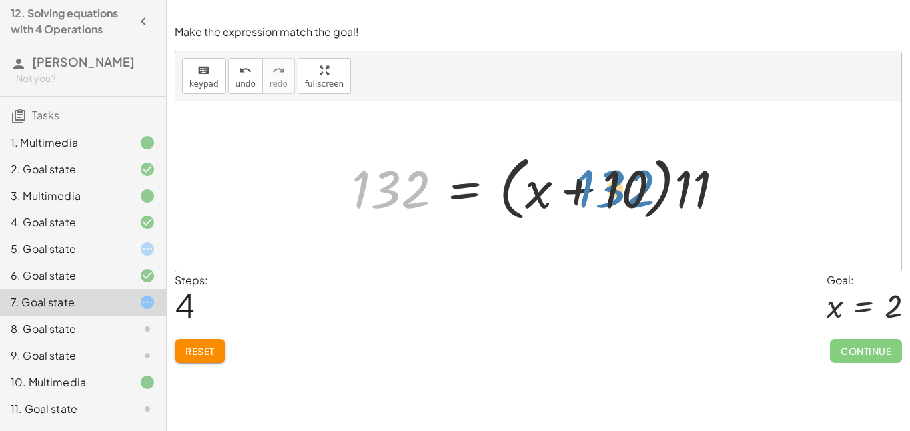
drag, startPoint x: 397, startPoint y: 195, endPoint x: 618, endPoint y: 195, distance: 221.3
click at [618, 195] on div at bounding box center [543, 187] width 396 height 77
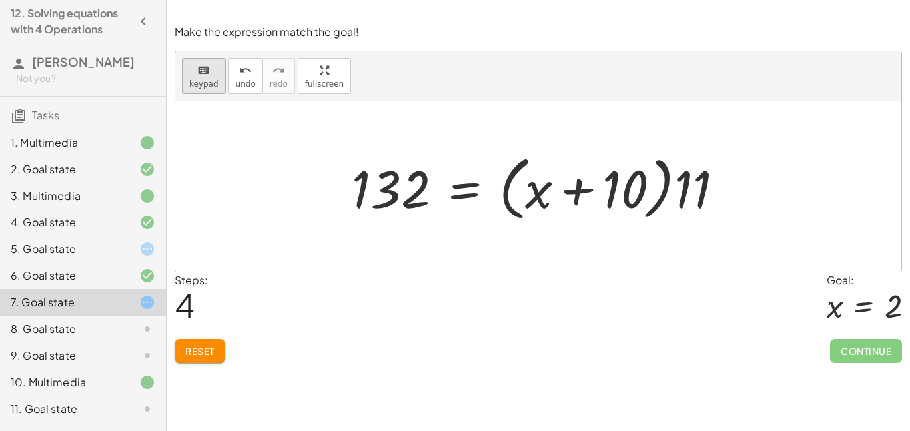
click at [205, 71] on icon "keyboard" at bounding box center [203, 71] width 13 height 16
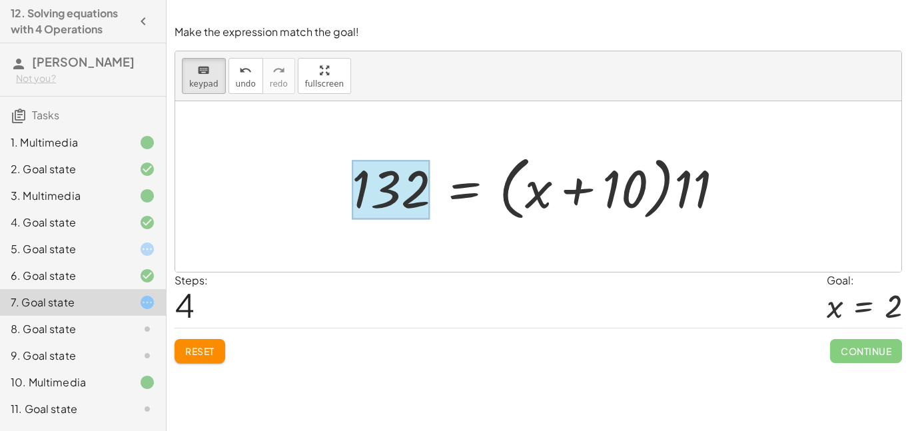
click at [403, 176] on div at bounding box center [391, 189] width 78 height 59
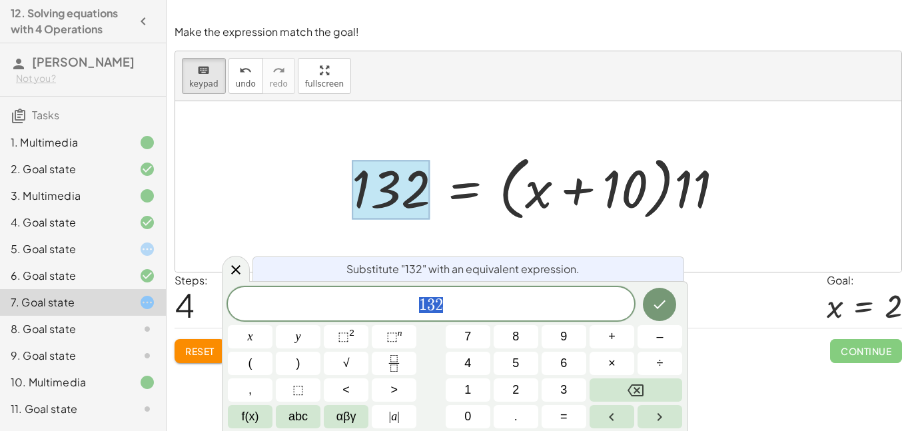
click at [459, 313] on span "1 3 2" at bounding box center [431, 305] width 407 height 19
click at [668, 203] on div at bounding box center [543, 187] width 396 height 77
click at [502, 191] on div at bounding box center [543, 187] width 396 height 77
click at [644, 301] on button "Done" at bounding box center [659, 304] width 33 height 33
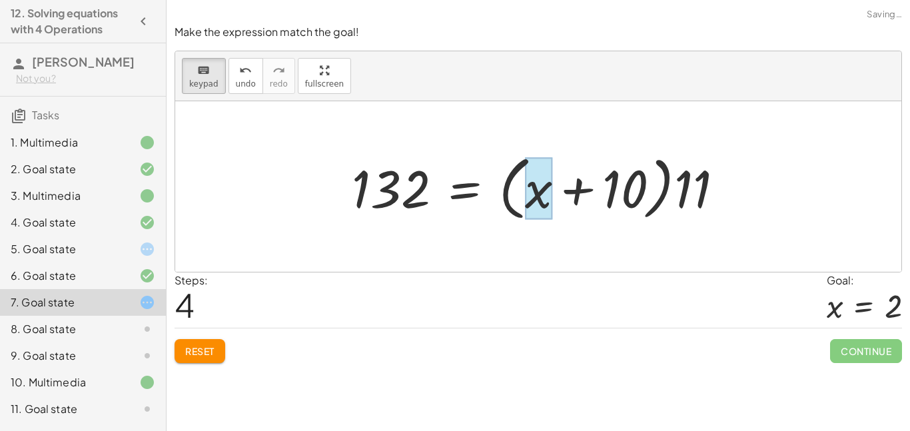
click at [537, 213] on div at bounding box center [538, 188] width 27 height 62
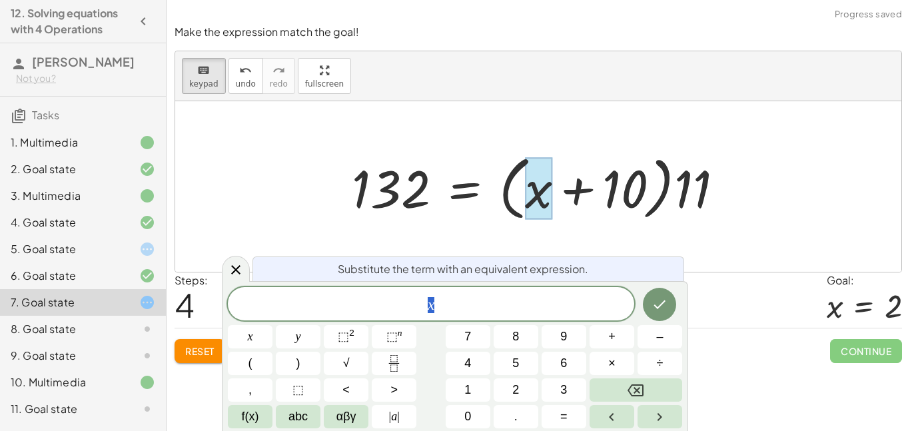
click at [637, 199] on div at bounding box center [543, 187] width 396 height 77
click at [682, 193] on div at bounding box center [543, 187] width 396 height 77
click at [67, 334] on div "8. Goal state" at bounding box center [64, 329] width 107 height 16
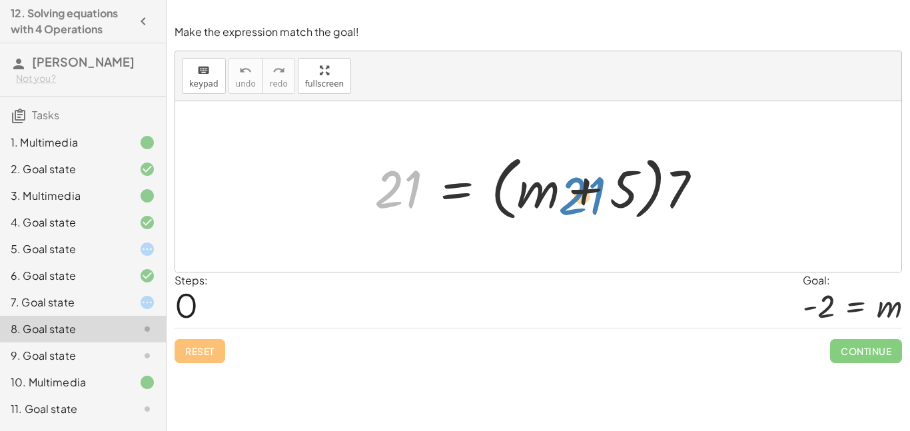
drag, startPoint x: 391, startPoint y: 194, endPoint x: 597, endPoint y: 201, distance: 206.7
click at [597, 201] on div at bounding box center [544, 187] width 352 height 77
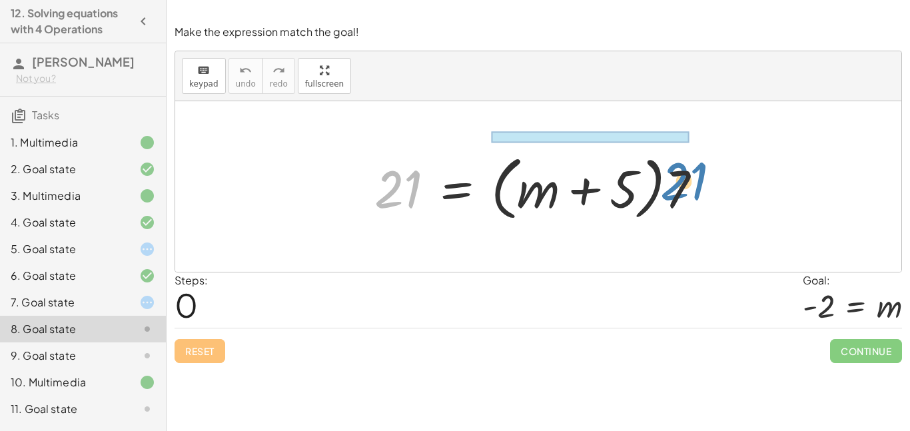
drag, startPoint x: 374, startPoint y: 187, endPoint x: 656, endPoint y: 179, distance: 282.0
click at [656, 179] on div at bounding box center [544, 187] width 352 height 77
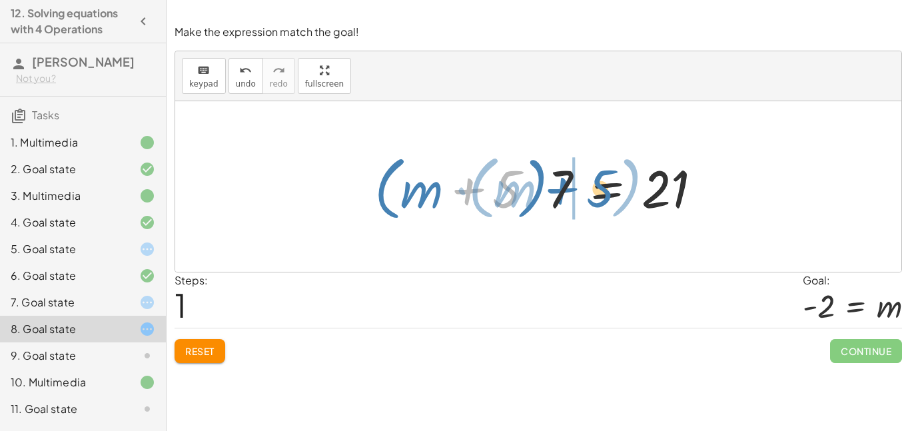
drag, startPoint x: 489, startPoint y: 177, endPoint x: 582, endPoint y: 177, distance: 94.0
click at [582, 177] on div at bounding box center [544, 187] width 352 height 77
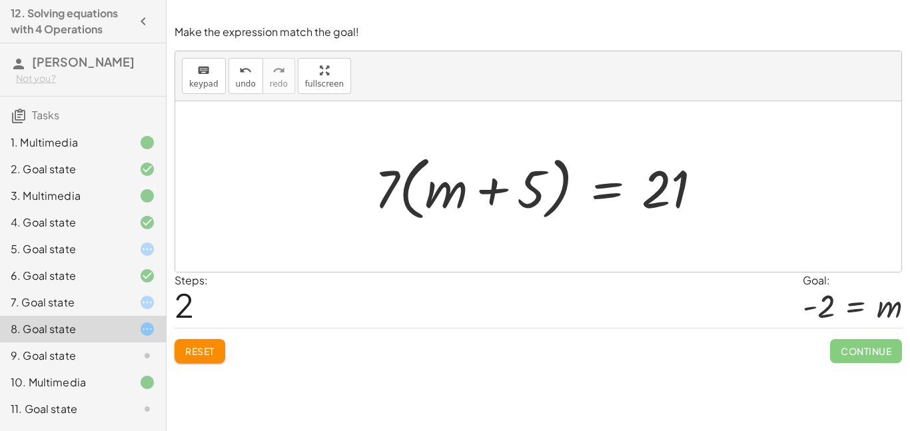
click at [426, 216] on div at bounding box center [544, 187] width 352 height 77
drag, startPoint x: 439, startPoint y: 193, endPoint x: 442, endPoint y: 202, distance: 9.3
click at [442, 202] on div at bounding box center [544, 187] width 352 height 77
click at [136, 358] on div at bounding box center [136, 356] width 37 height 16
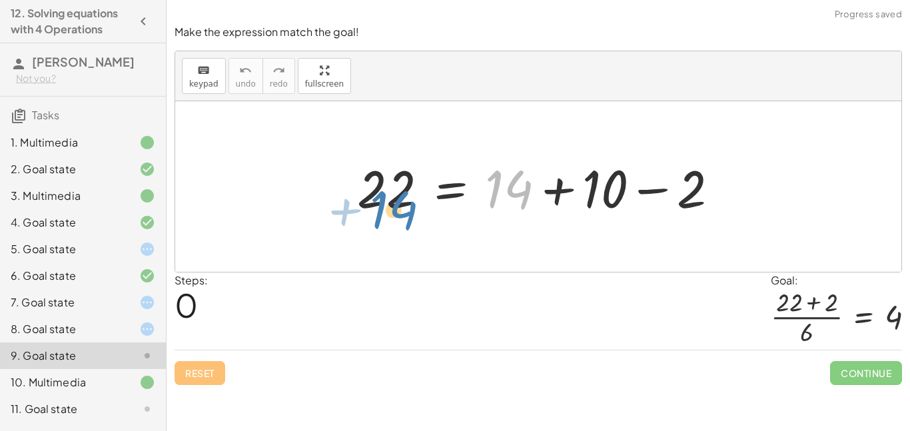
drag, startPoint x: 522, startPoint y: 202, endPoint x: 405, endPoint y: 223, distance: 118.4
click at [405, 223] on div "+ 14 22 = + 14 + 10 − 2" at bounding box center [538, 186] width 403 height 75
click at [386, 205] on div at bounding box center [544, 187] width 386 height 69
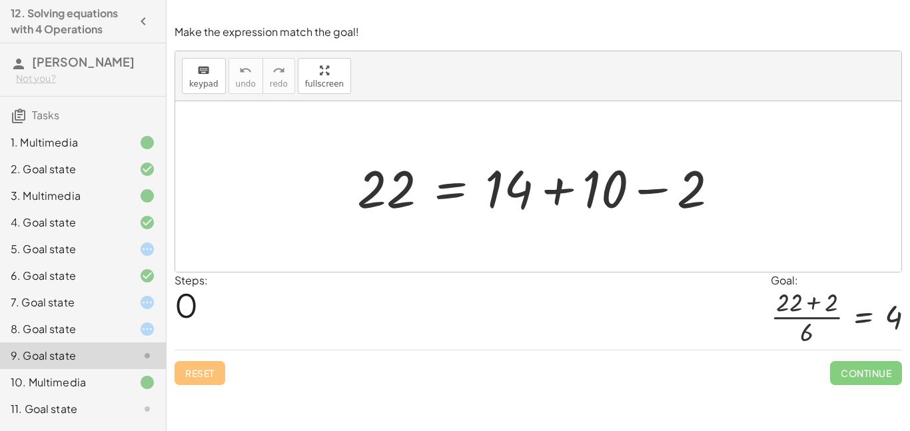
click at [407, 197] on div at bounding box center [544, 187] width 386 height 69
click at [219, 82] on button "keyboard keypad" at bounding box center [204, 76] width 44 height 36
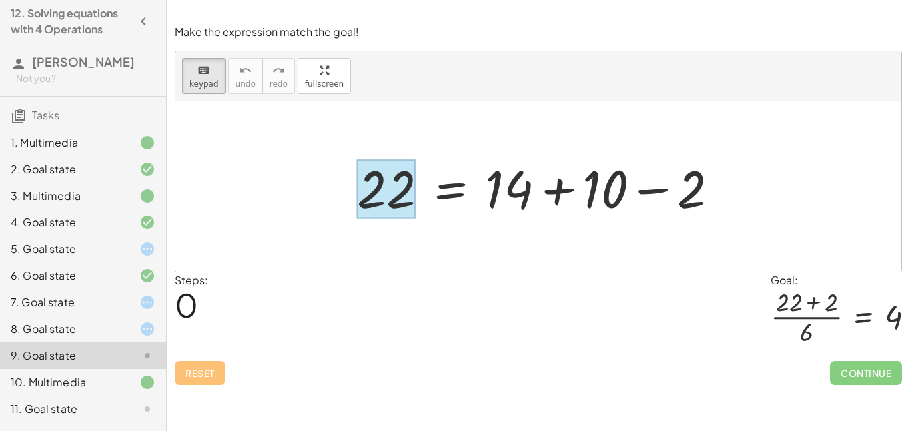
click at [383, 173] on div at bounding box center [386, 189] width 59 height 59
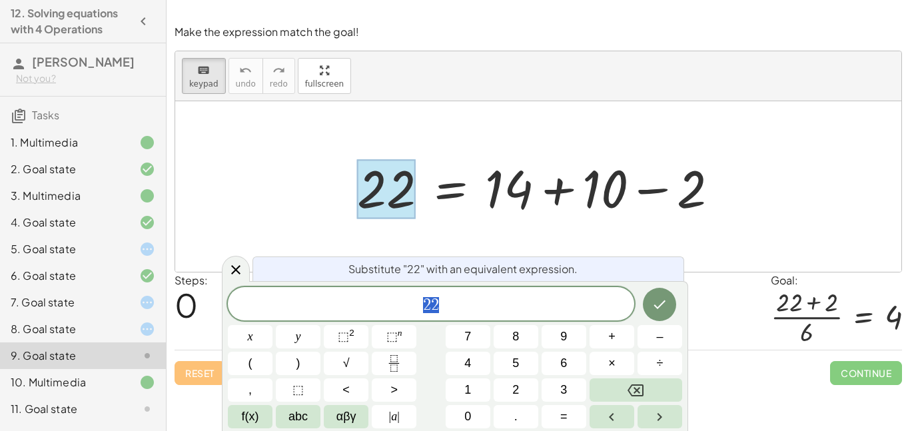
click at [450, 280] on div "Substitute "22" with an equivalent expression." at bounding box center [469, 269] width 432 height 25
click at [457, 296] on span "2 2 ​" at bounding box center [431, 305] width 407 height 19
click at [622, 329] on button "+" at bounding box center [612, 336] width 45 height 23
click at [664, 303] on icon "Done" at bounding box center [660, 305] width 16 height 16
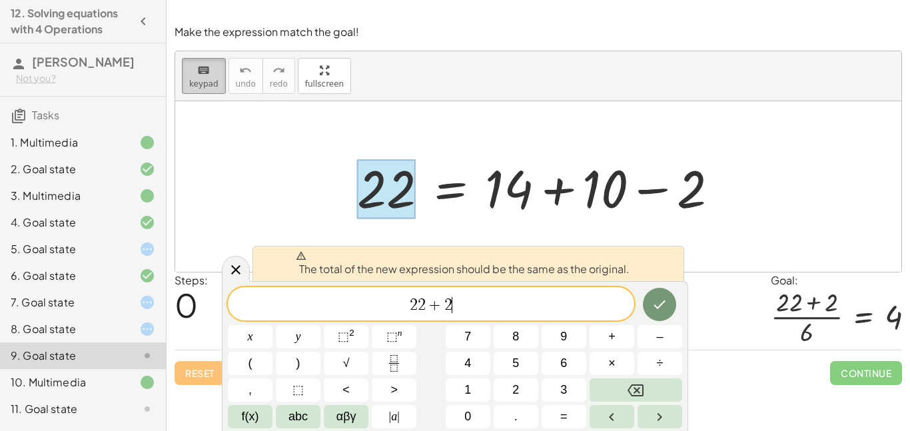
click at [212, 75] on div "keyboard" at bounding box center [203, 70] width 29 height 16
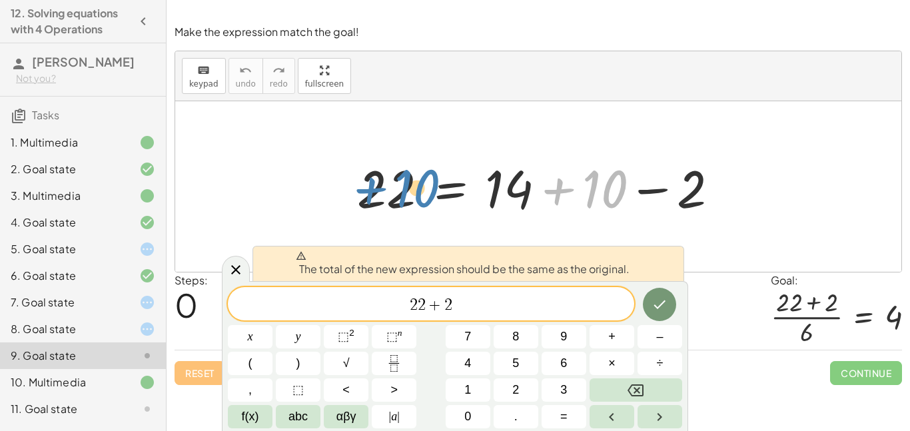
drag, startPoint x: 557, startPoint y: 195, endPoint x: 369, endPoint y: 194, distance: 187.9
click at [369, 194] on div at bounding box center [544, 187] width 386 height 69
drag, startPoint x: 594, startPoint y: 185, endPoint x: 375, endPoint y: 185, distance: 219.3
click at [375, 185] on div at bounding box center [544, 187] width 386 height 69
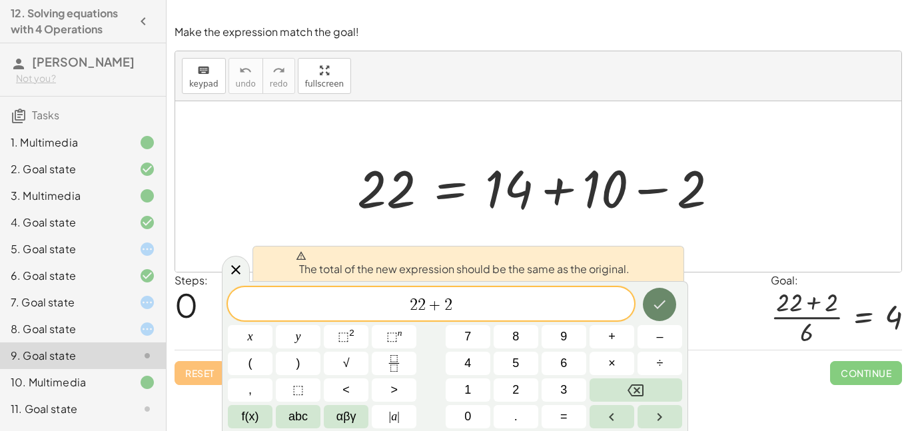
click at [662, 308] on icon "Done" at bounding box center [660, 305] width 16 height 16
click at [628, 194] on div at bounding box center [544, 187] width 386 height 69
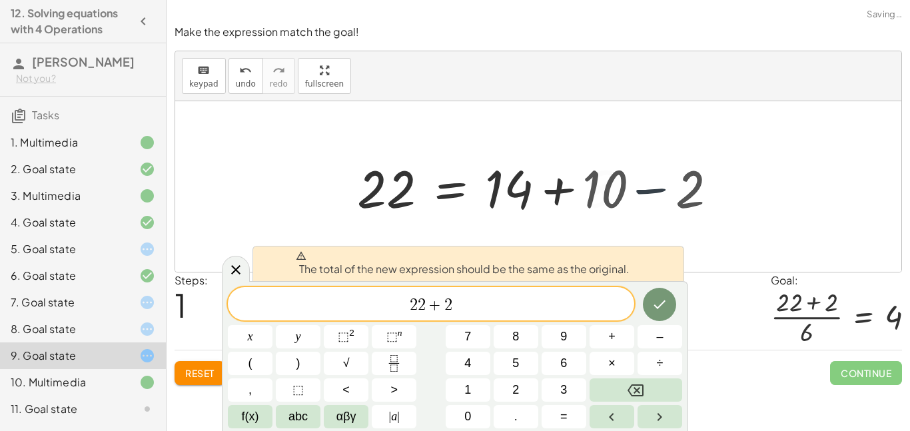
click at [628, 194] on div at bounding box center [544, 187] width 386 height 69
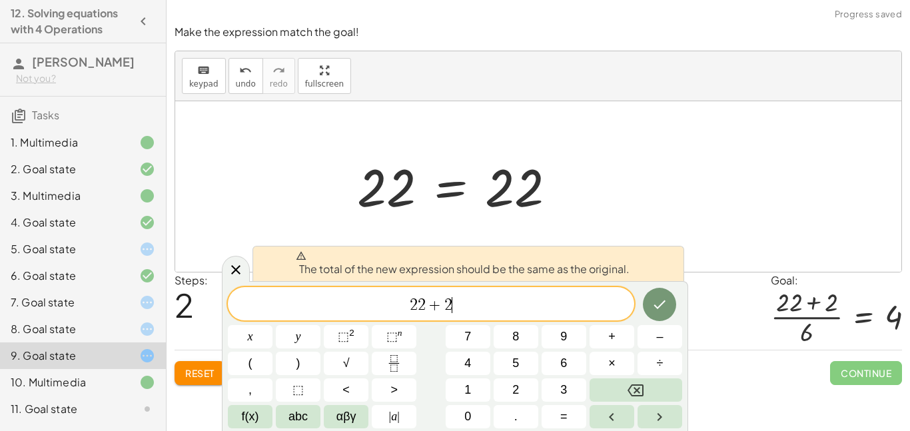
click at [451, 199] on div at bounding box center [544, 187] width 386 height 66
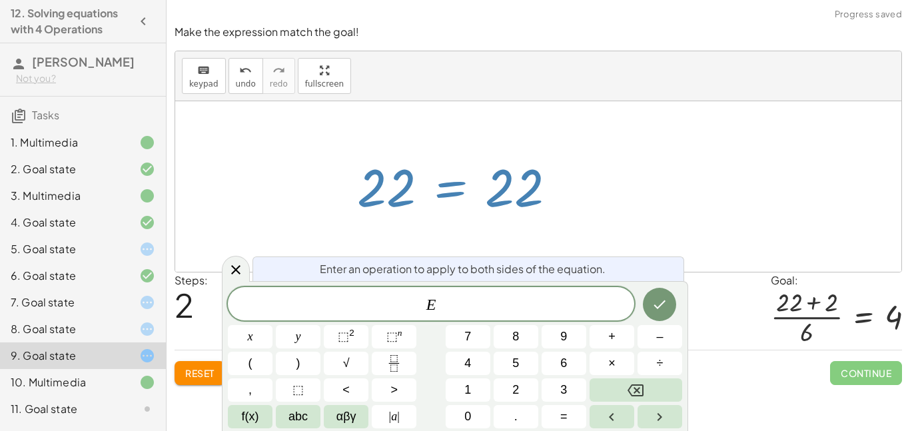
click at [448, 192] on div at bounding box center [544, 187] width 386 height 66
click at [471, 307] on span "E ​" at bounding box center [431, 305] width 407 height 19
click at [210, 65] on div "keyboard" at bounding box center [203, 70] width 29 height 16
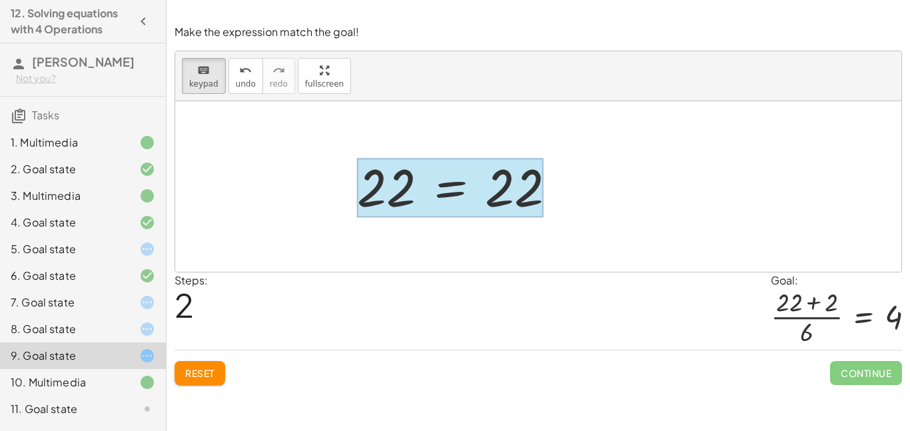
click at [431, 193] on div at bounding box center [450, 188] width 187 height 59
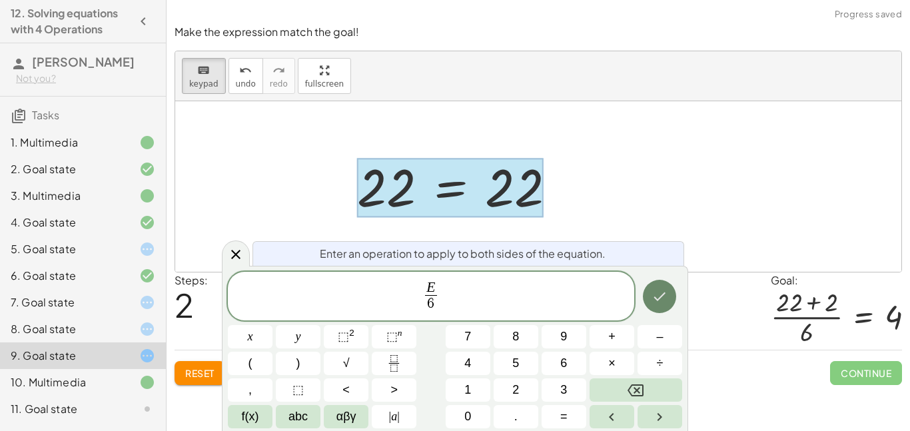
click at [655, 305] on button "Done" at bounding box center [659, 296] width 33 height 33
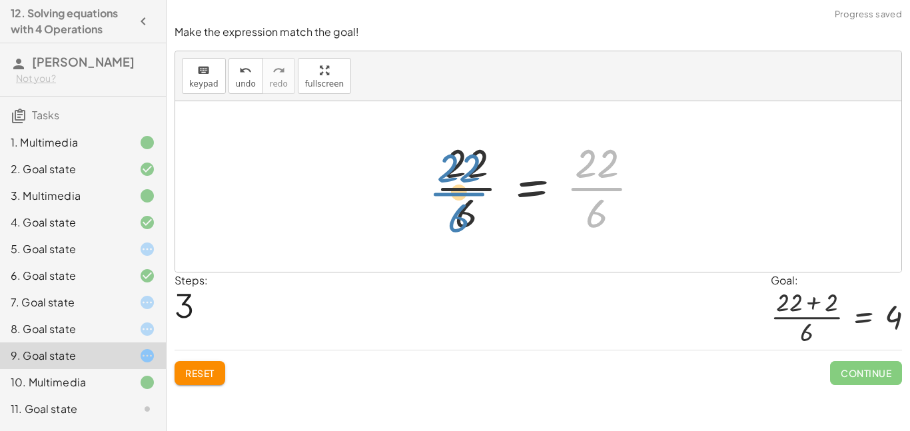
drag, startPoint x: 594, startPoint y: 194, endPoint x: 455, endPoint y: 189, distance: 140.0
click at [455, 189] on div at bounding box center [543, 186] width 229 height 103
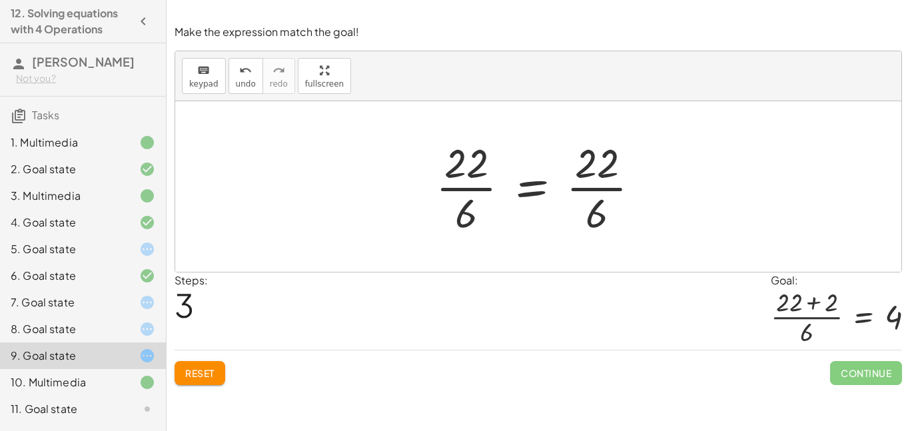
click at [589, 207] on div at bounding box center [543, 186] width 229 height 103
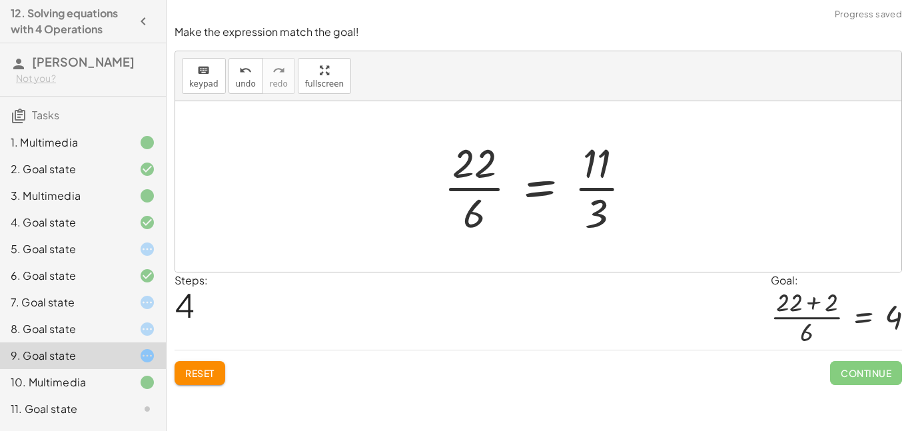
click at [598, 206] on div at bounding box center [543, 186] width 212 height 103
click at [483, 164] on div at bounding box center [543, 186] width 212 height 103
click at [251, 85] on span "undo" at bounding box center [246, 83] width 20 height 9
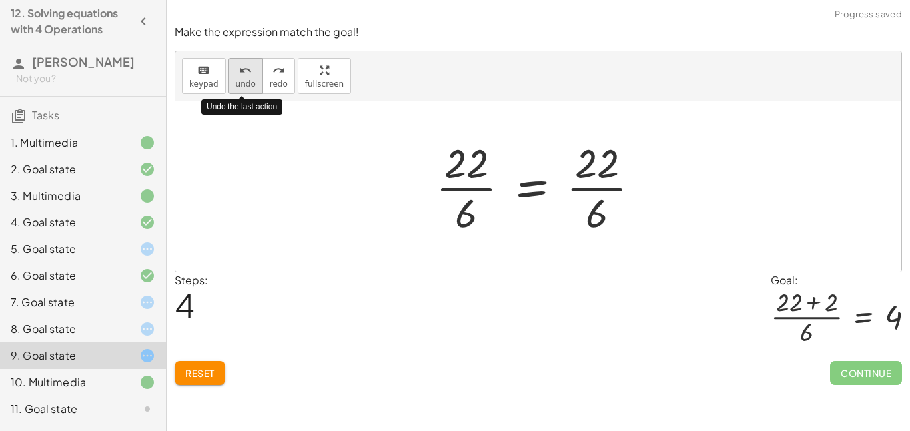
click at [251, 85] on span "undo" at bounding box center [246, 83] width 20 height 9
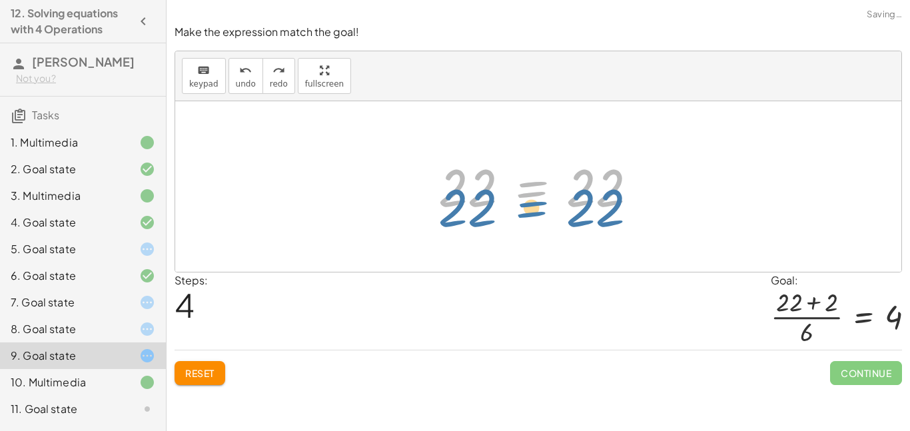
drag, startPoint x: 531, startPoint y: 181, endPoint x: 529, endPoint y: 197, distance: 16.1
click at [529, 197] on div at bounding box center [543, 187] width 223 height 66
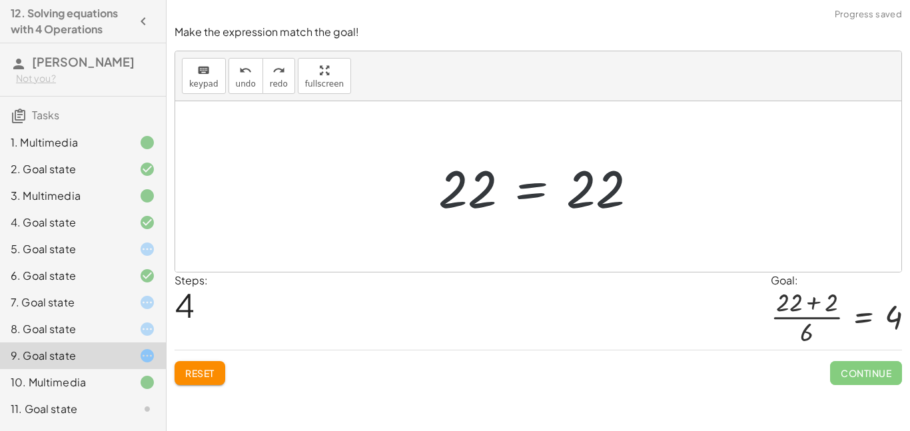
click at [535, 196] on div at bounding box center [543, 187] width 223 height 66
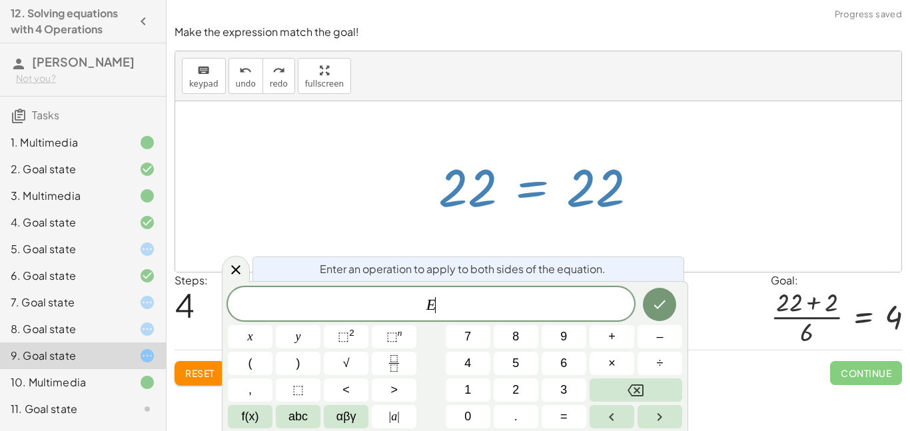
click at [535, 196] on div at bounding box center [543, 187] width 223 height 66
click at [611, 341] on span "+" at bounding box center [611, 337] width 7 height 18
click at [664, 298] on icon "Done" at bounding box center [660, 305] width 16 height 16
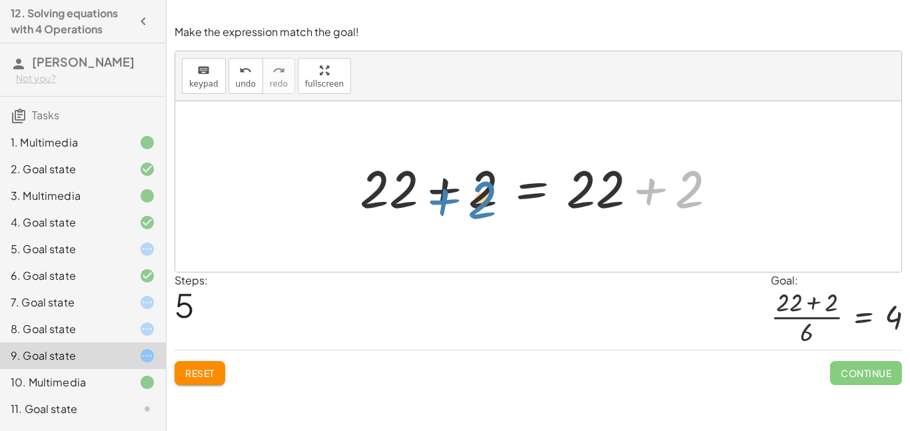
drag, startPoint x: 650, startPoint y: 190, endPoint x: 443, endPoint y: 195, distance: 207.3
click at [443, 195] on div at bounding box center [543, 187] width 381 height 69
click at [385, 201] on div at bounding box center [543, 187] width 381 height 69
click at [395, 204] on div at bounding box center [543, 187] width 381 height 69
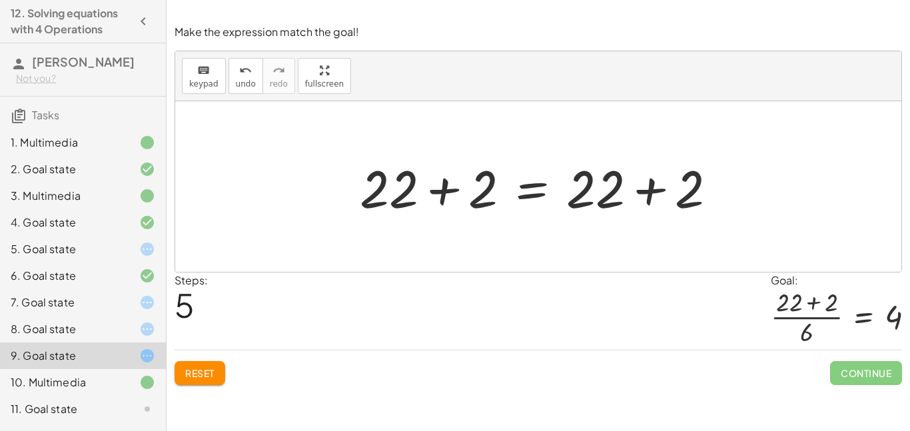
click at [582, 201] on div at bounding box center [543, 187] width 381 height 69
drag, startPoint x: 582, startPoint y: 201, endPoint x: 593, endPoint y: 227, distance: 27.7
click at [593, 227] on div "22 = + 14 + 10 − 2 22 = + 14 + 8 22 = 22 + 22 22 = 22 + + 2 + + 2" at bounding box center [538, 186] width 726 height 171
click at [209, 83] on span "keypad" at bounding box center [203, 83] width 29 height 9
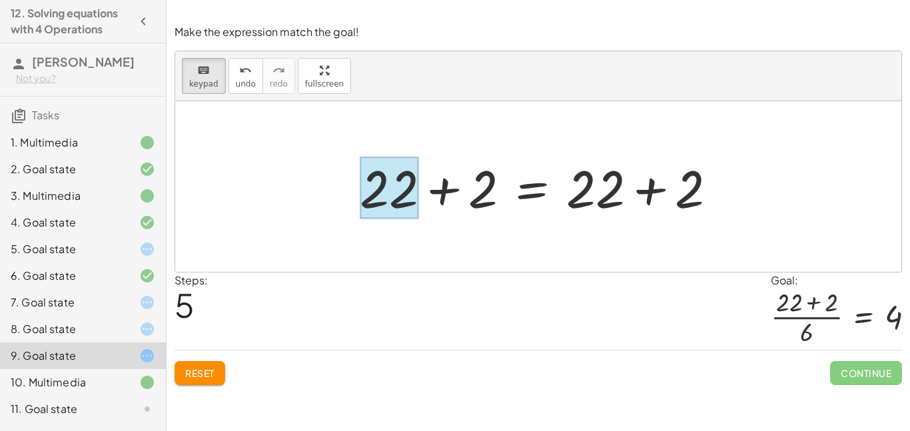
click at [409, 199] on div at bounding box center [389, 188] width 59 height 62
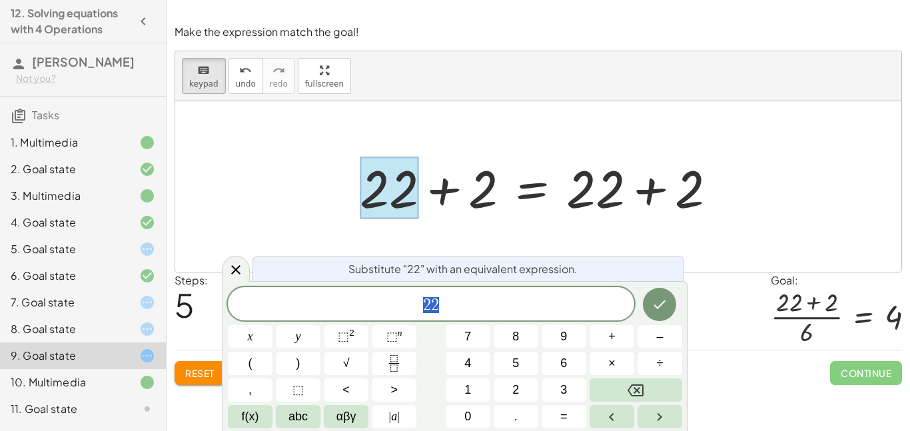
click at [496, 303] on span "2 2" at bounding box center [431, 305] width 407 height 19
click at [465, 315] on div "2 2 ​" at bounding box center [431, 303] width 407 height 33
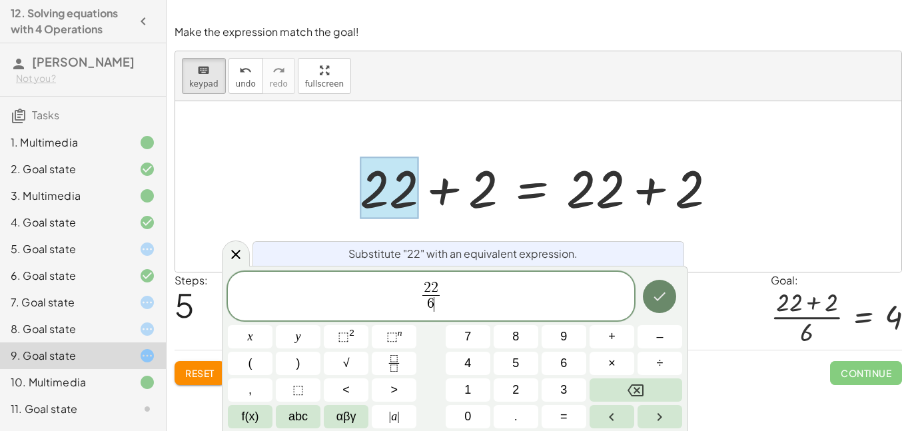
click at [652, 294] on icon "Done" at bounding box center [660, 297] width 16 height 16
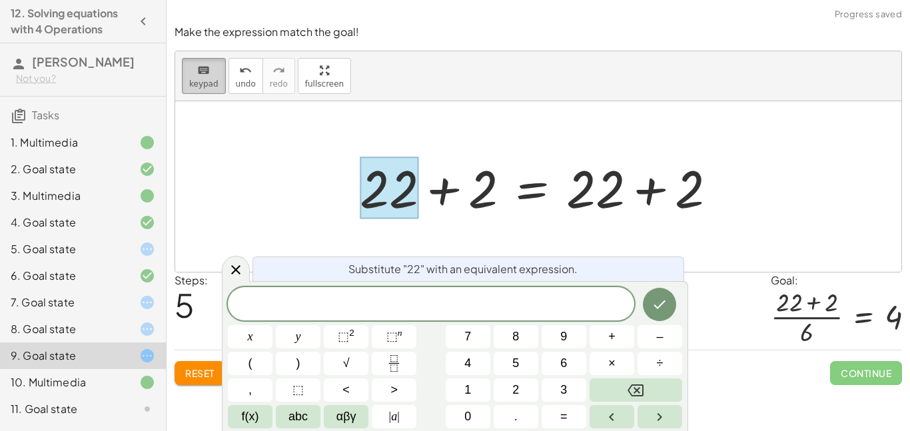
click at [216, 82] on button "keyboard keypad" at bounding box center [204, 76] width 44 height 36
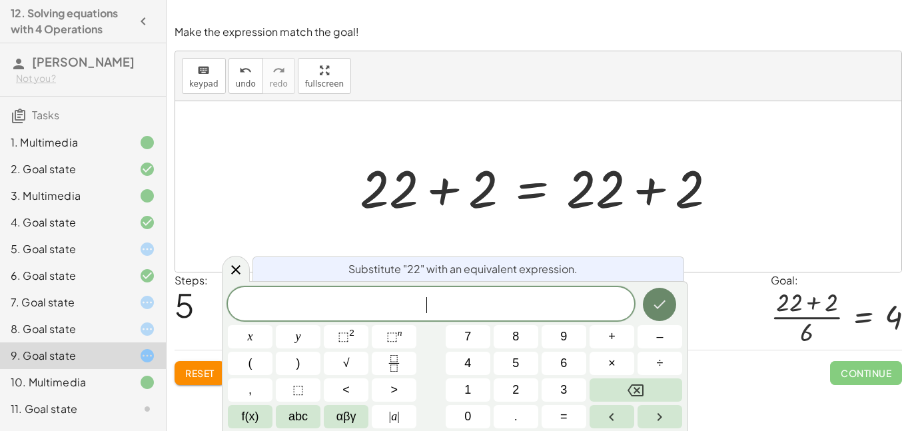
click at [666, 305] on icon "Done" at bounding box center [660, 305] width 16 height 16
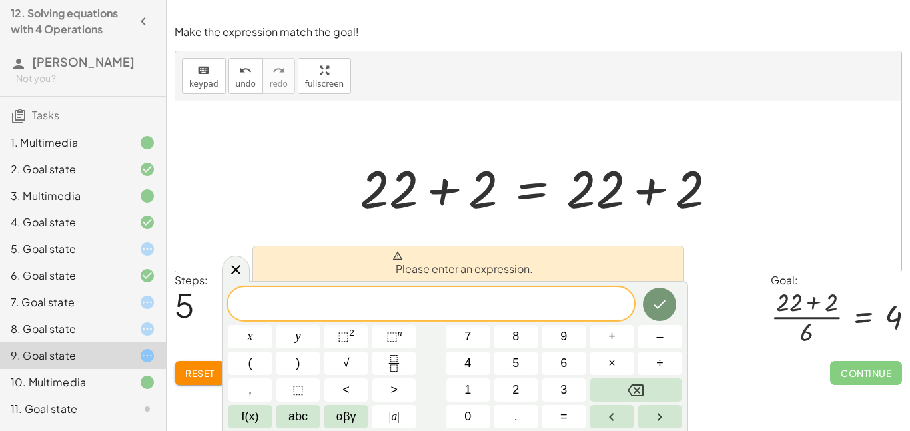
click at [466, 177] on div at bounding box center [543, 187] width 381 height 69
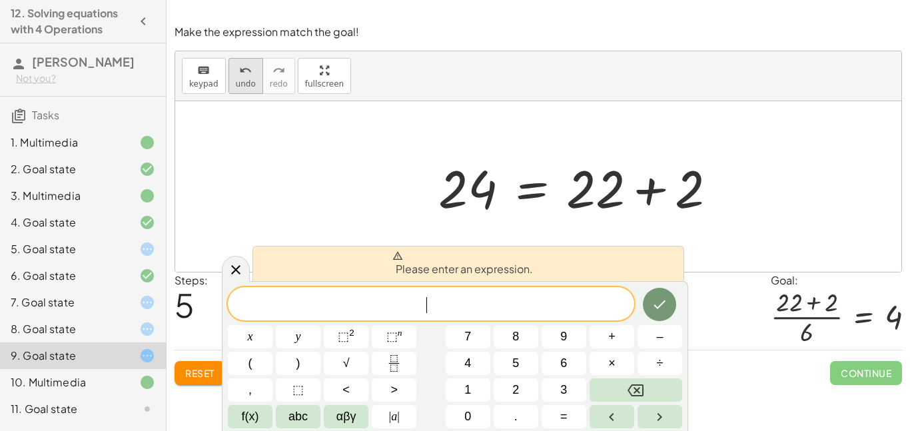
click at [248, 79] on span "undo" at bounding box center [246, 83] width 20 height 9
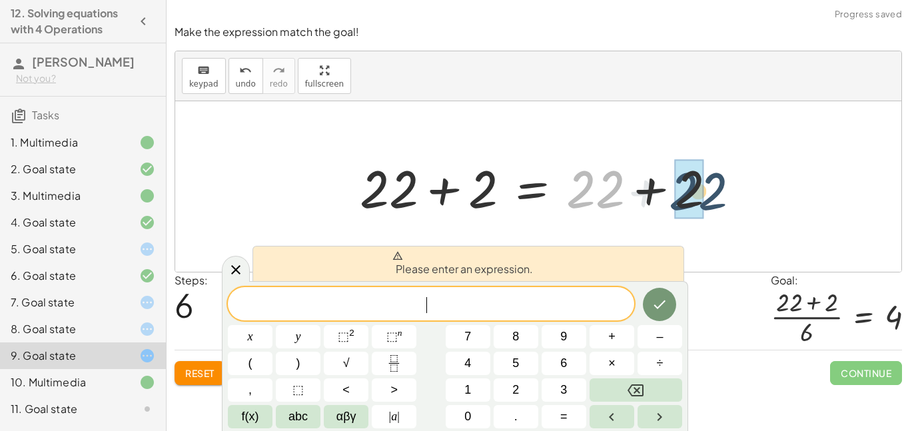
drag, startPoint x: 608, startPoint y: 193, endPoint x: 710, endPoint y: 195, distance: 102.7
click at [710, 195] on div at bounding box center [543, 187] width 381 height 69
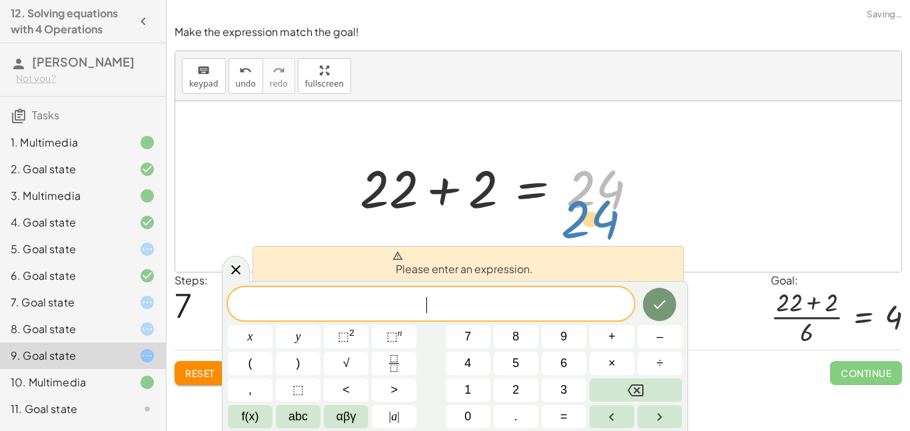
drag, startPoint x: 582, startPoint y: 185, endPoint x: 577, endPoint y: 212, distance: 27.2
click at [577, 212] on div at bounding box center [543, 187] width 381 height 69
click at [233, 260] on div at bounding box center [236, 269] width 28 height 26
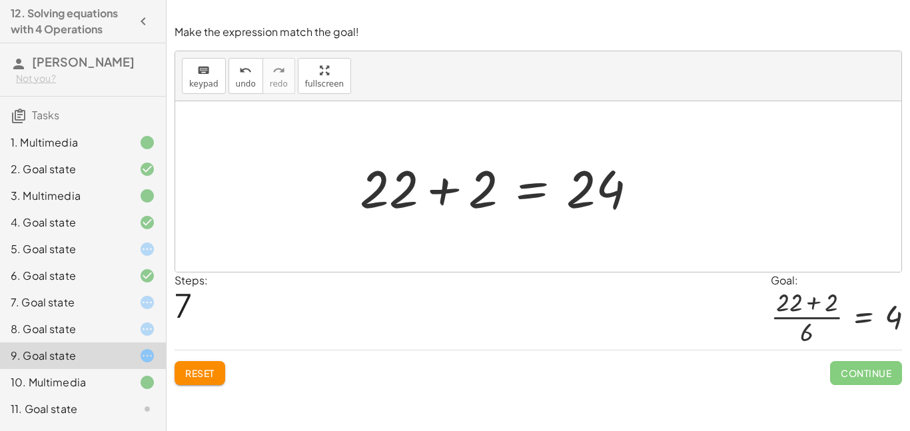
click at [415, 202] on div at bounding box center [543, 187] width 381 height 69
click at [466, 197] on div at bounding box center [543, 187] width 381 height 69
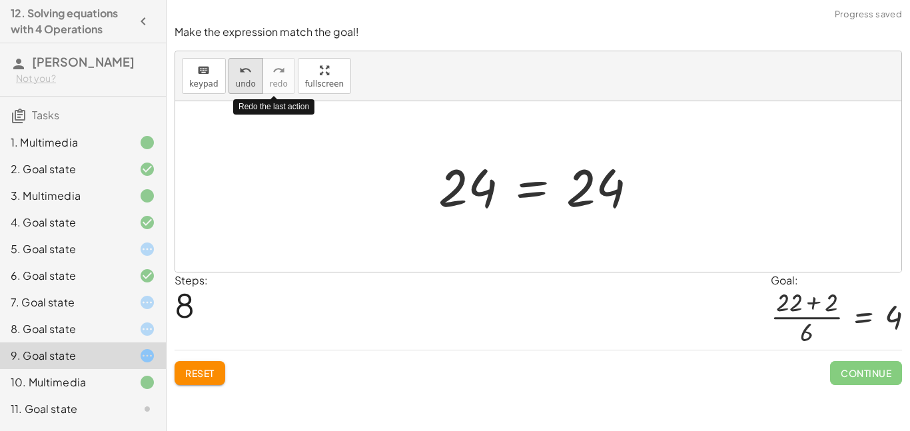
click at [254, 88] on button "undo undo" at bounding box center [246, 76] width 35 height 36
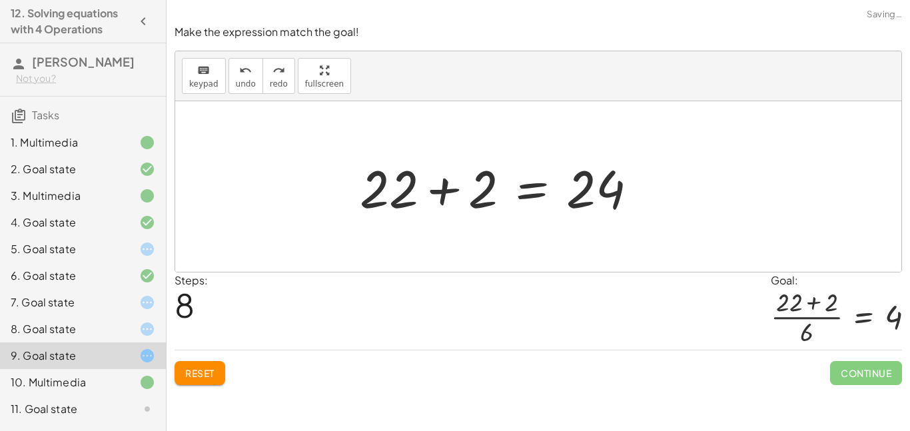
click at [586, 193] on div at bounding box center [505, 187] width 460 height 69
click at [586, 192] on div at bounding box center [505, 187] width 460 height 69
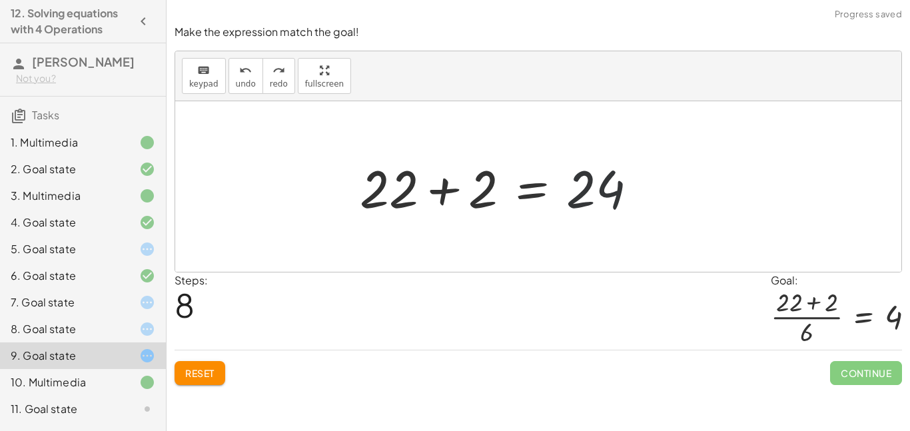
click at [586, 192] on div at bounding box center [505, 187] width 460 height 69
click at [533, 185] on div at bounding box center [505, 187] width 460 height 69
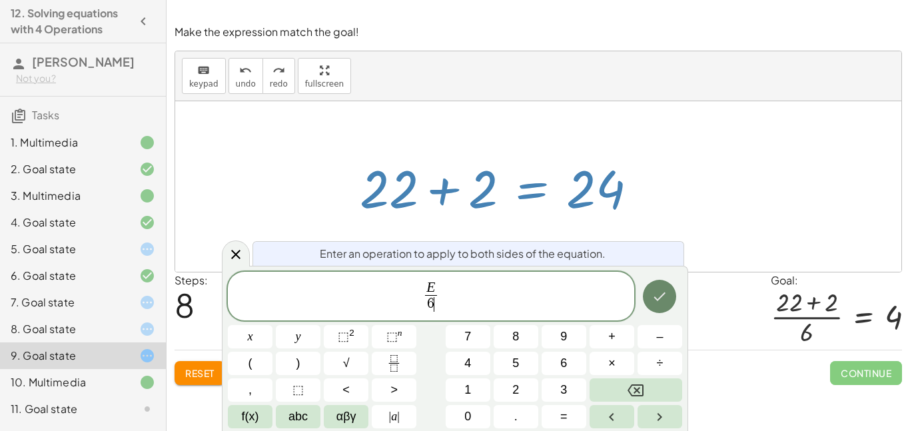
click at [656, 301] on icon "Done" at bounding box center [660, 297] width 16 height 16
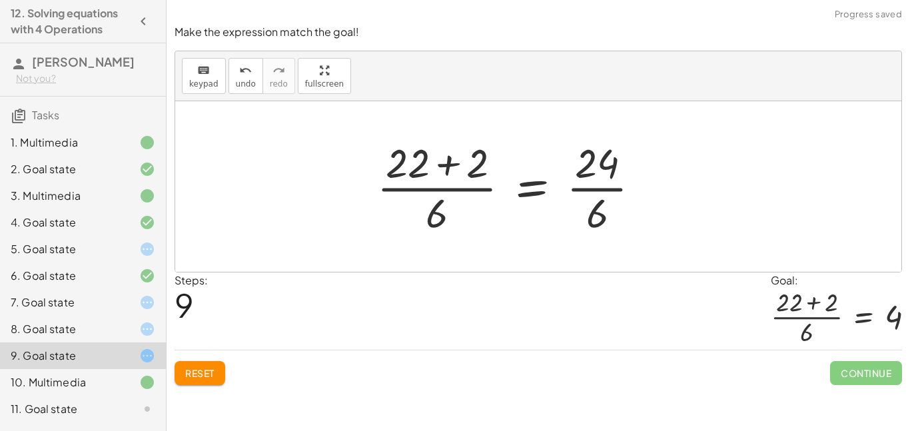
click at [604, 183] on div at bounding box center [543, 186] width 381 height 103
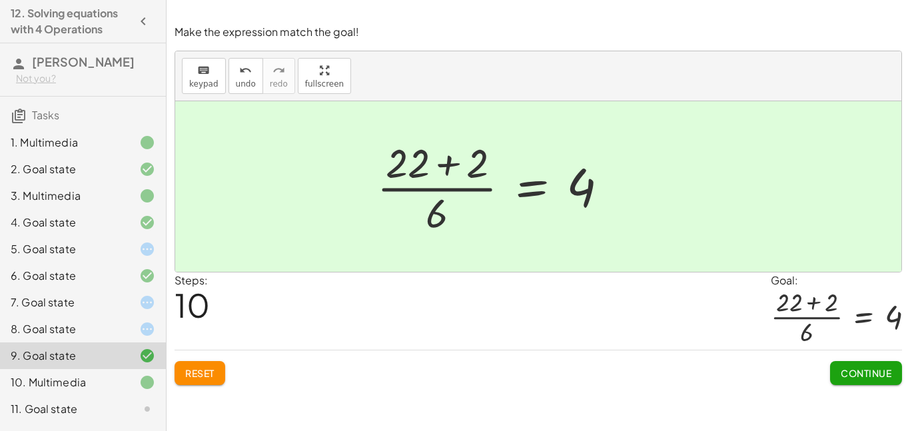
click at [876, 373] on span "Continue" at bounding box center [866, 373] width 51 height 12
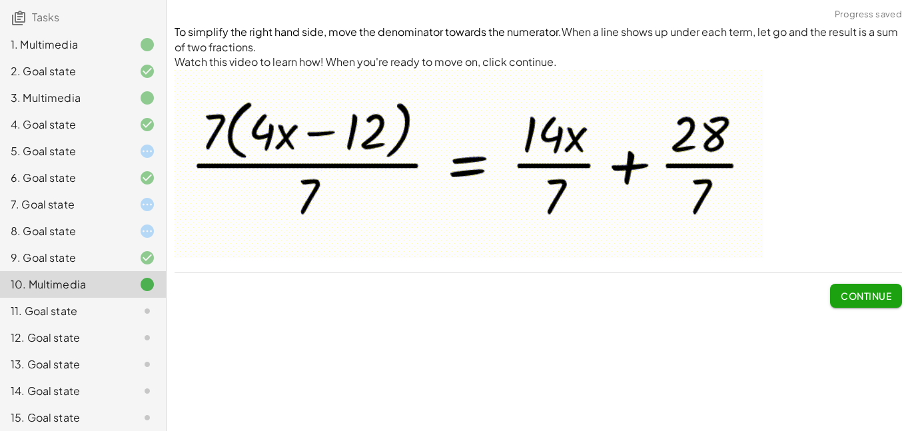
scroll to position [101, 0]
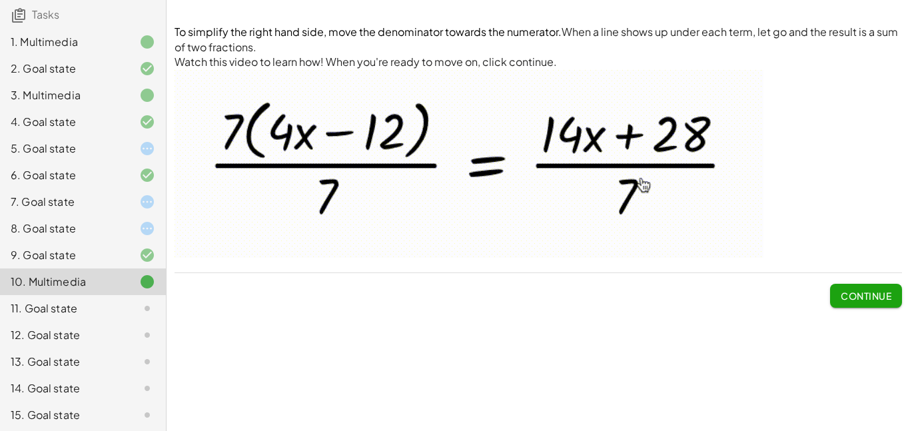
click at [124, 158] on div "5. Goal state" at bounding box center [83, 148] width 166 height 27
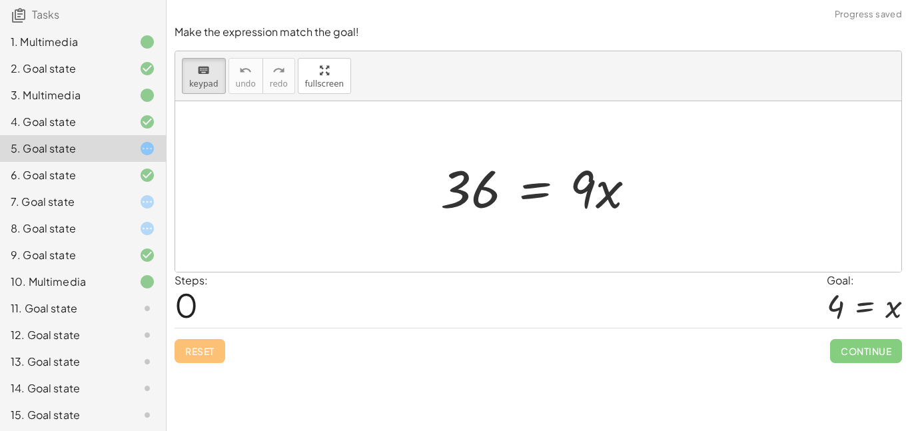
click at [137, 181] on div at bounding box center [136, 175] width 37 height 16
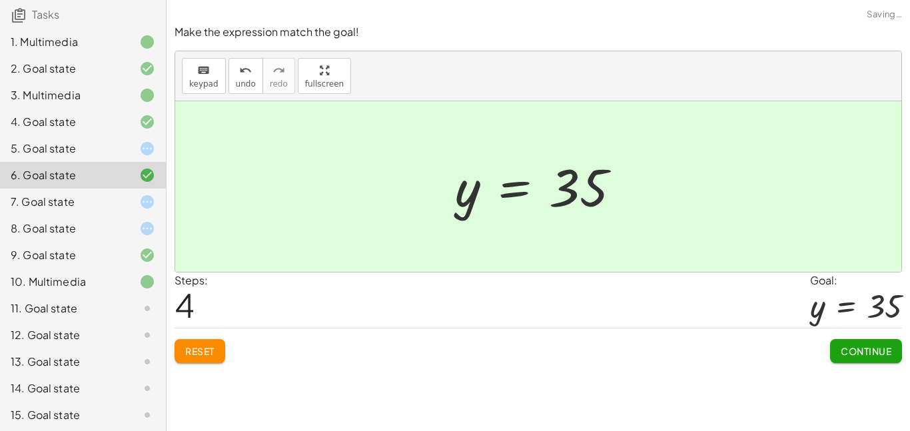
click at [140, 198] on icon at bounding box center [147, 202] width 16 height 16
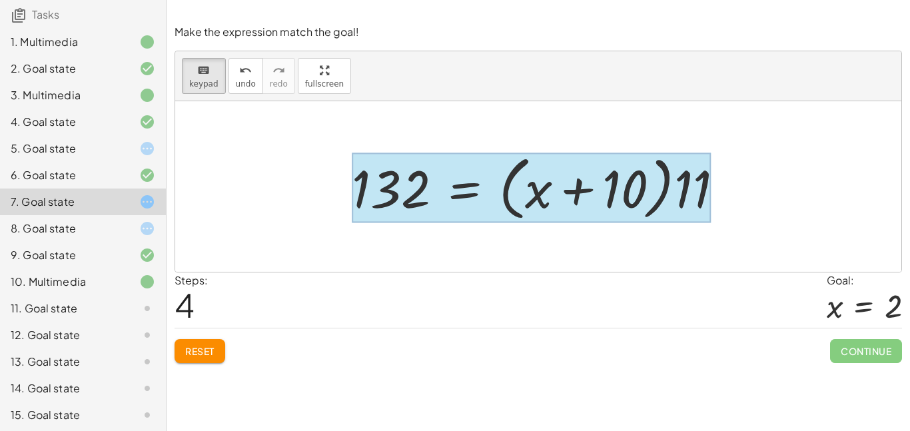
click at [445, 191] on div at bounding box center [531, 188] width 359 height 70
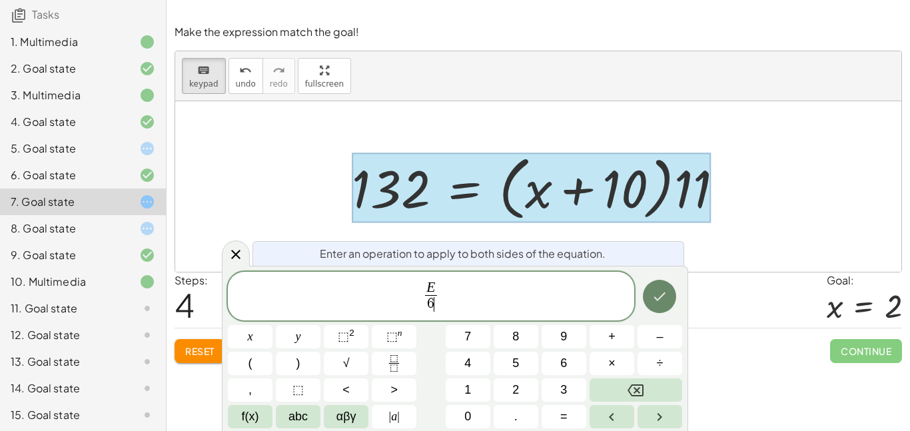
click at [652, 307] on button "Done" at bounding box center [659, 296] width 33 height 33
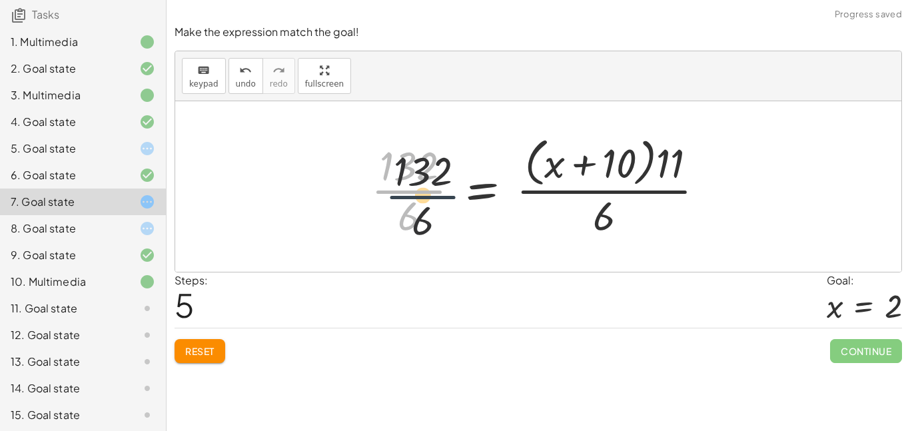
drag, startPoint x: 391, startPoint y: 186, endPoint x: 435, endPoint y: 200, distance: 46.2
click at [435, 200] on div at bounding box center [544, 186] width 358 height 109
click at [621, 177] on div at bounding box center [544, 186] width 358 height 109
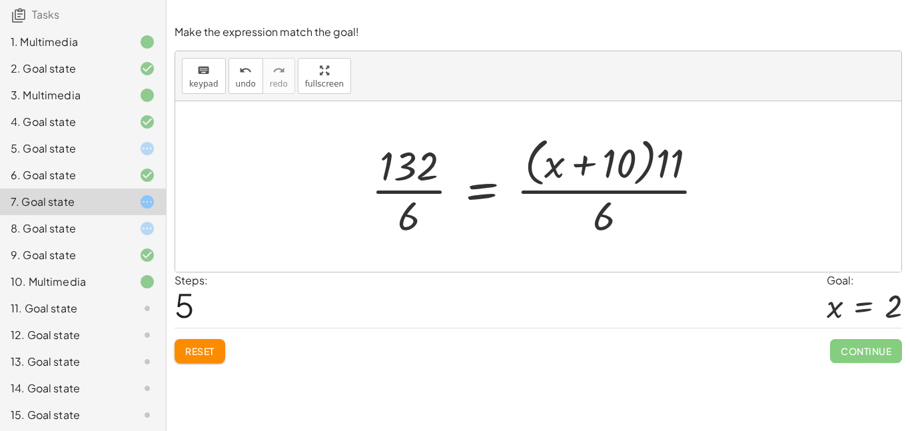
click at [405, 215] on div at bounding box center [544, 186] width 358 height 109
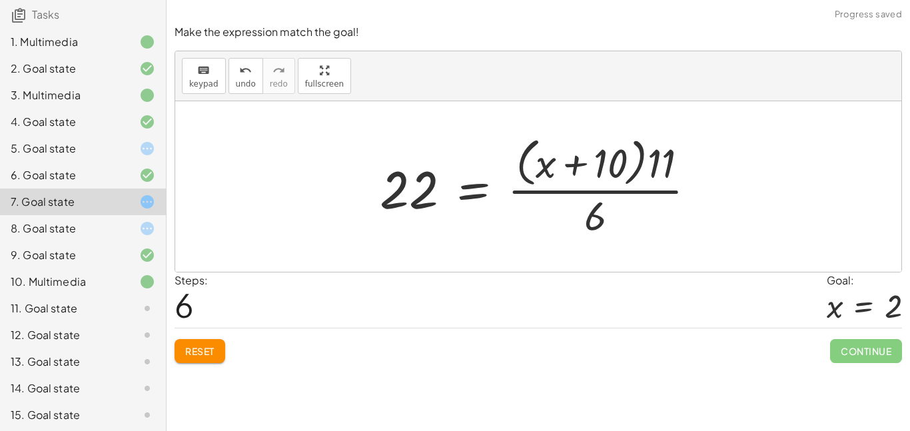
click at [430, 187] on div at bounding box center [543, 186] width 341 height 109
click at [592, 213] on div at bounding box center [543, 186] width 341 height 109
drag, startPoint x: 592, startPoint y: 213, endPoint x: 588, endPoint y: 162, distance: 51.5
click at [588, 162] on div at bounding box center [543, 186] width 341 height 109
click at [638, 167] on div at bounding box center [543, 186] width 341 height 109
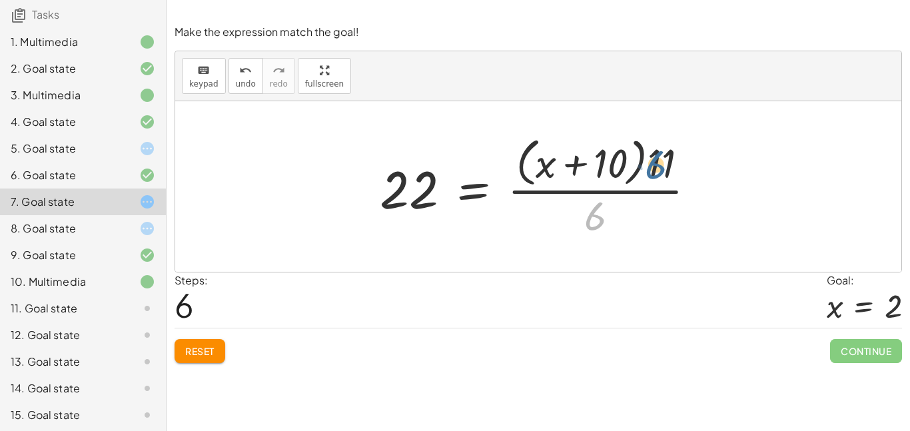
drag, startPoint x: 592, startPoint y: 216, endPoint x: 654, endPoint y: 164, distance: 80.9
click at [654, 164] on div at bounding box center [543, 186] width 341 height 109
click at [618, 169] on div at bounding box center [543, 186] width 341 height 109
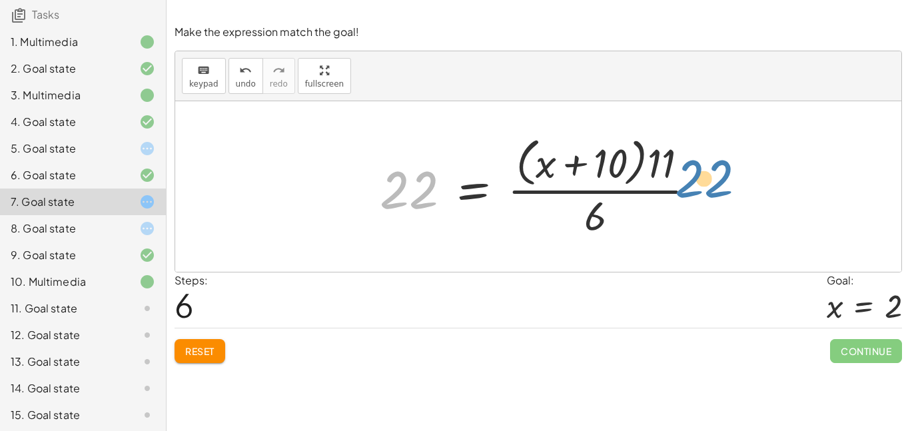
drag, startPoint x: 424, startPoint y: 197, endPoint x: 719, endPoint y: 187, distance: 295.4
click at [719, 187] on div "· 11 · ( + x + 10 ) = 132 + · 11 · x + · 11 · 10 = 132 + · 11 · x + 110 = 132 +…" at bounding box center [538, 186] width 726 height 171
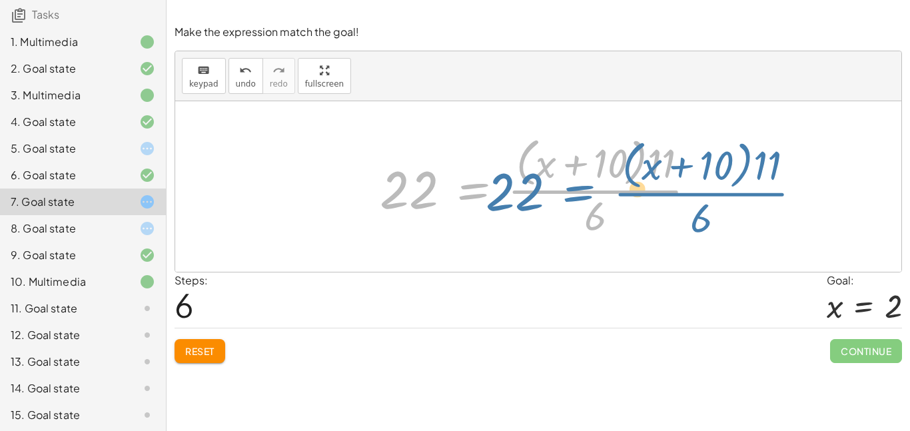
drag, startPoint x: 478, startPoint y: 180, endPoint x: 507, endPoint y: 172, distance: 29.8
click at [507, 172] on div at bounding box center [543, 186] width 341 height 109
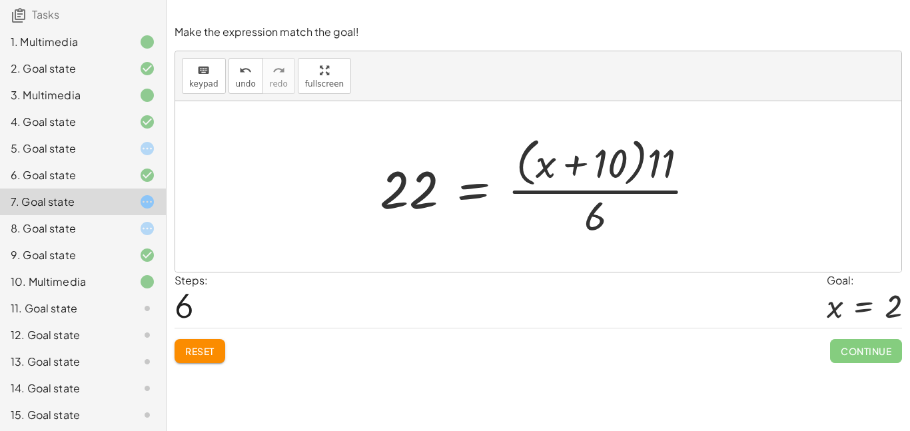
click at [457, 193] on div at bounding box center [543, 186] width 341 height 109
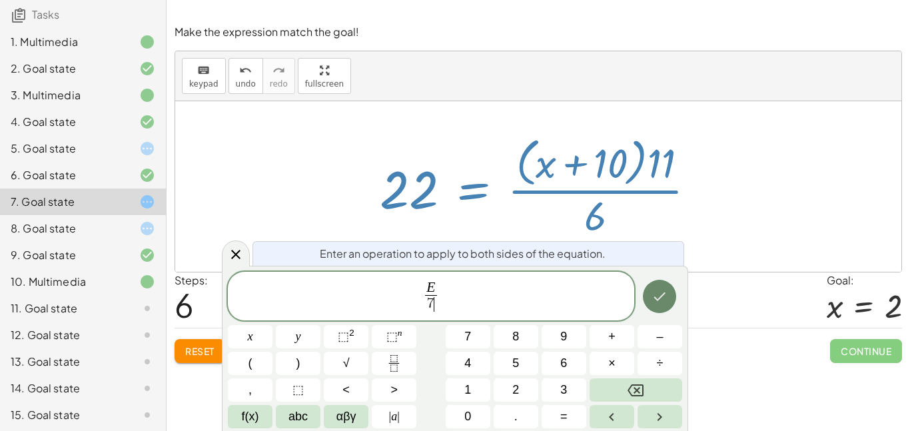
click at [662, 293] on icon "Done" at bounding box center [660, 297] width 16 height 16
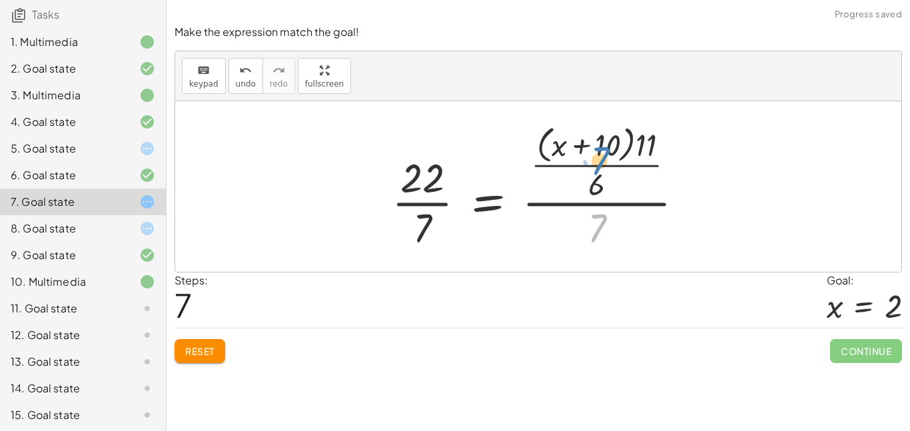
drag, startPoint x: 583, startPoint y: 235, endPoint x: 583, endPoint y: 167, distance: 67.3
click at [583, 167] on div at bounding box center [543, 186] width 317 height 133
click at [415, 238] on div at bounding box center [543, 186] width 317 height 133
click at [429, 183] on div at bounding box center [543, 186] width 317 height 133
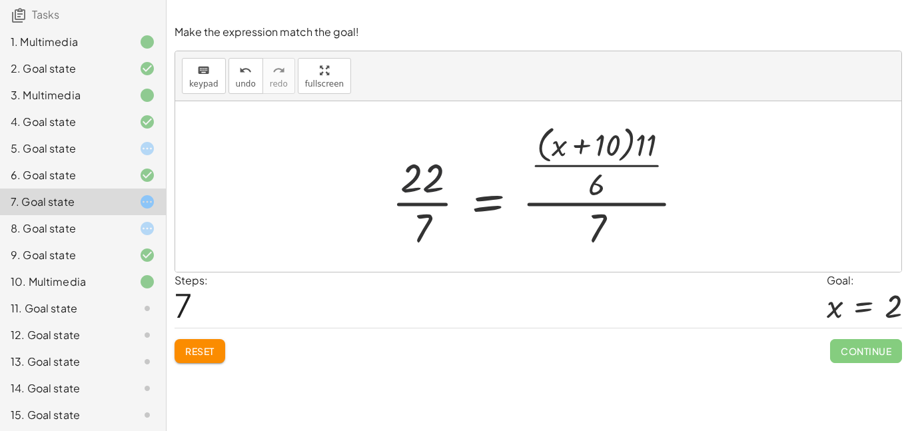
click at [429, 183] on div at bounding box center [543, 186] width 317 height 133
drag, startPoint x: 427, startPoint y: 215, endPoint x: 422, endPoint y: 197, distance: 18.8
click at [422, 197] on div at bounding box center [543, 186] width 317 height 133
drag, startPoint x: 421, startPoint y: 228, endPoint x: 420, endPoint y: 177, distance: 50.7
click at [420, 177] on div at bounding box center [543, 186] width 317 height 133
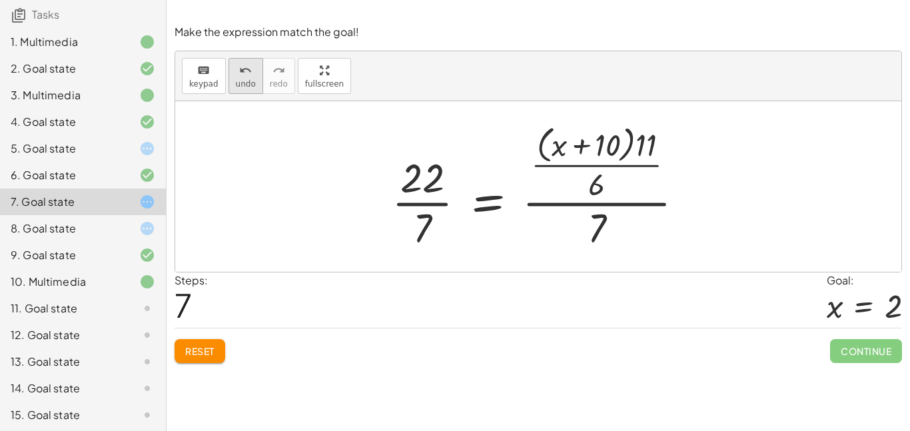
click at [238, 81] on span "undo" at bounding box center [246, 83] width 20 height 9
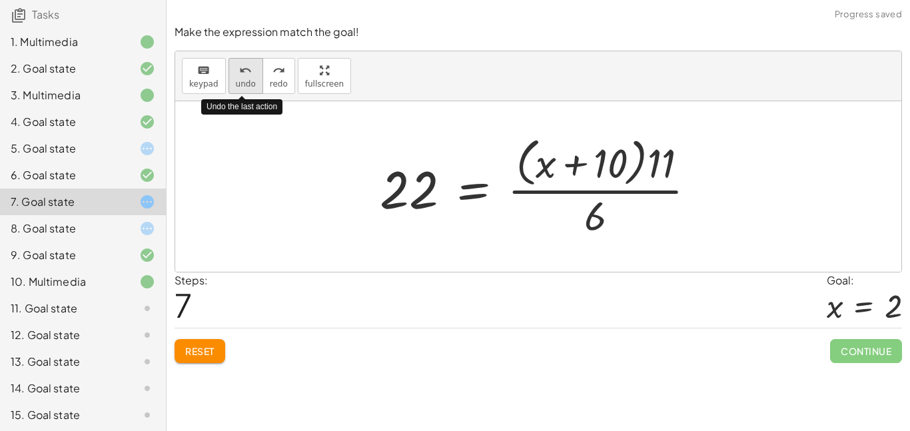
click at [238, 81] on span "undo" at bounding box center [246, 83] width 20 height 9
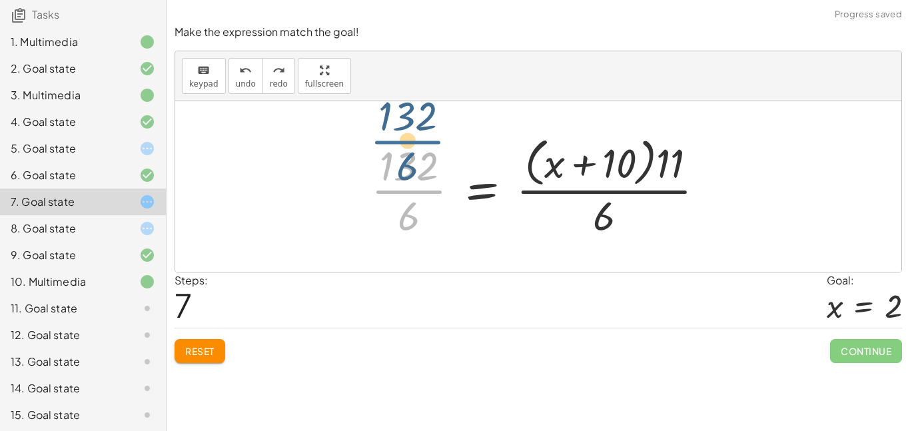
drag, startPoint x: 407, startPoint y: 198, endPoint x: 405, endPoint y: 150, distance: 48.0
click at [405, 150] on div at bounding box center [544, 186] width 358 height 109
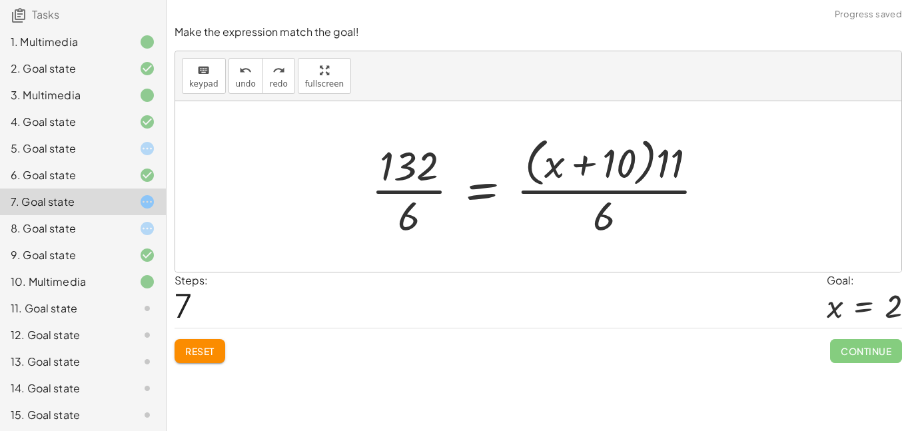
click at [412, 186] on div at bounding box center [544, 186] width 358 height 109
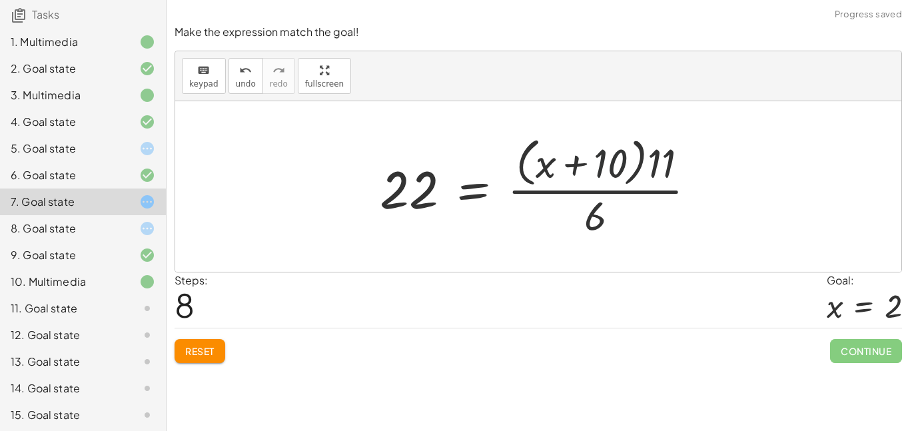
click at [608, 159] on div at bounding box center [543, 186] width 341 height 109
drag, startPoint x: 596, startPoint y: 211, endPoint x: 628, endPoint y: 163, distance: 57.7
click at [628, 163] on div at bounding box center [543, 186] width 341 height 109
drag, startPoint x: 661, startPoint y: 173, endPoint x: 598, endPoint y: 225, distance: 81.9
click at [598, 225] on div at bounding box center [543, 186] width 341 height 109
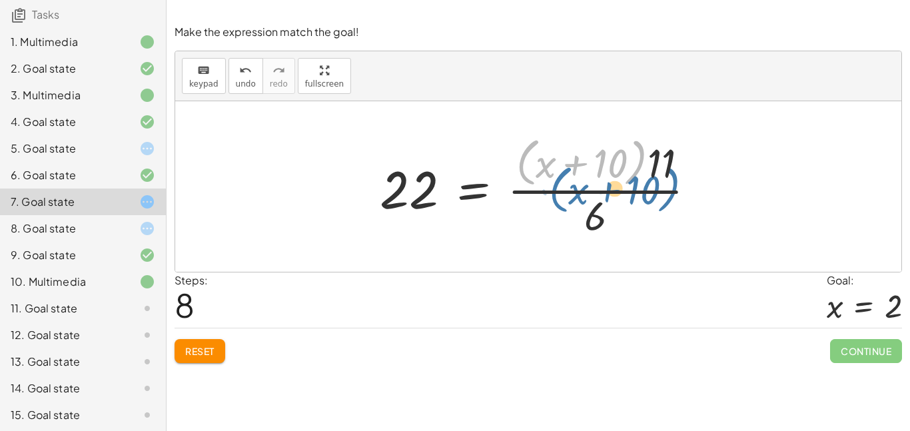
drag, startPoint x: 524, startPoint y: 145, endPoint x: 529, endPoint y: 159, distance: 14.1
click at [529, 159] on div at bounding box center [543, 186] width 341 height 109
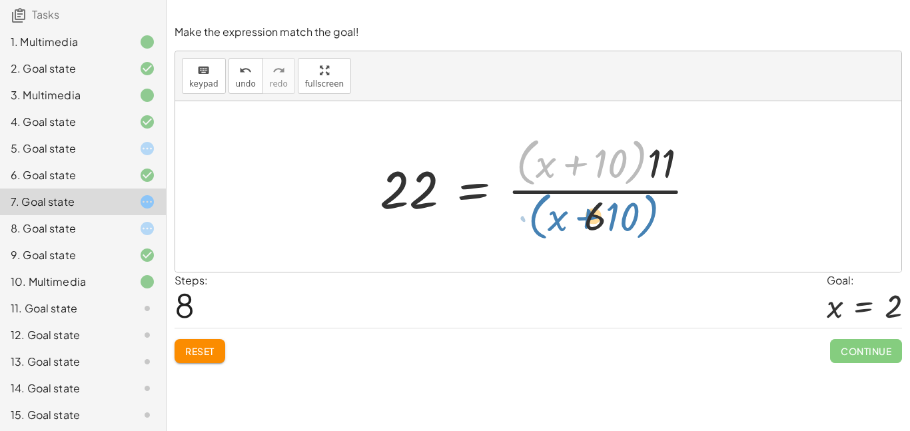
drag, startPoint x: 522, startPoint y: 155, endPoint x: 534, endPoint y: 208, distance: 54.6
click at [534, 208] on div at bounding box center [543, 186] width 341 height 109
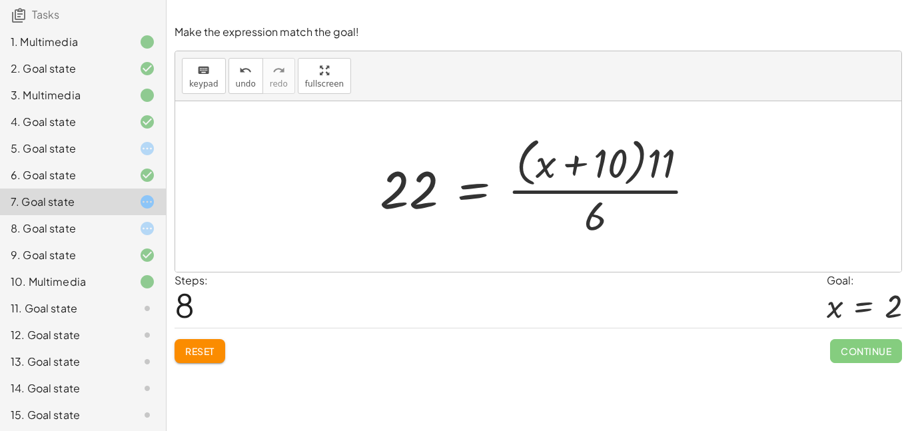
click at [620, 184] on div at bounding box center [543, 186] width 341 height 109
click at [210, 81] on span "keypad" at bounding box center [203, 83] width 29 height 9
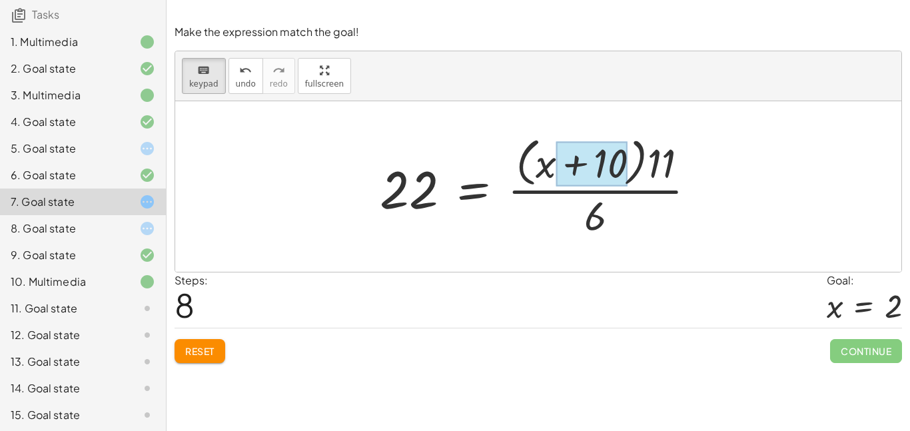
click at [592, 161] on div at bounding box center [591, 164] width 71 height 45
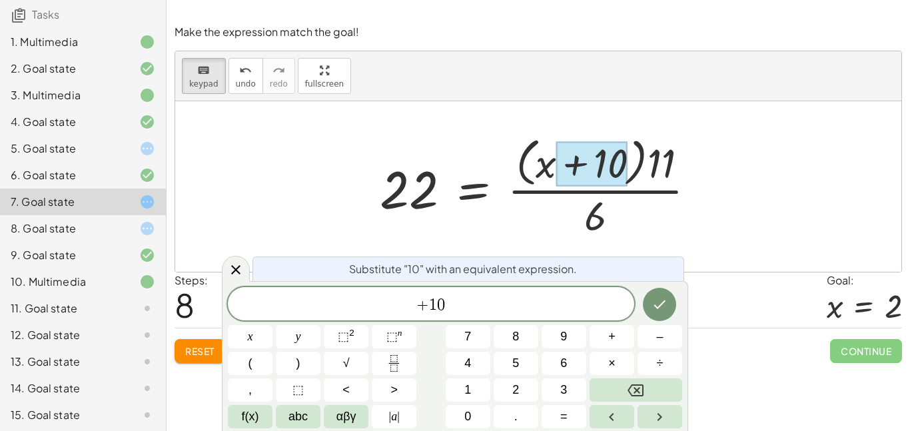
click at [459, 304] on span "+ ​ 1 0" at bounding box center [431, 305] width 407 height 19
click at [660, 316] on button "Done" at bounding box center [659, 304] width 33 height 33
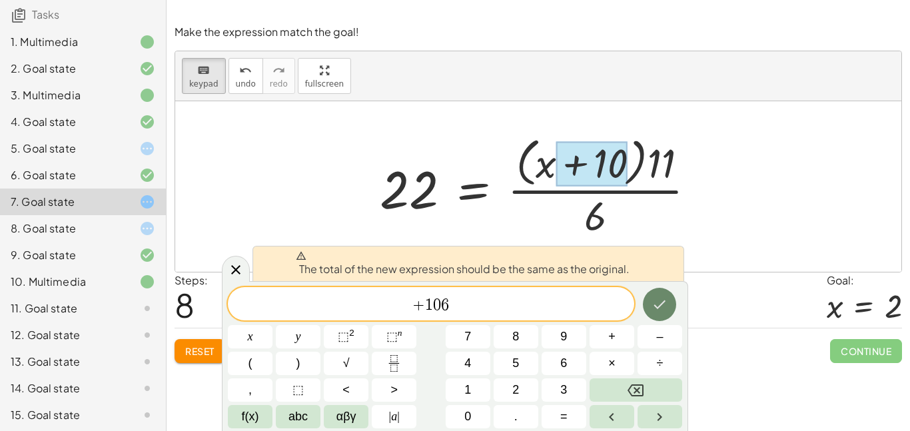
click at [660, 316] on button "Done" at bounding box center [659, 304] width 33 height 33
click at [139, 214] on div "7. Goal state" at bounding box center [83, 202] width 166 height 27
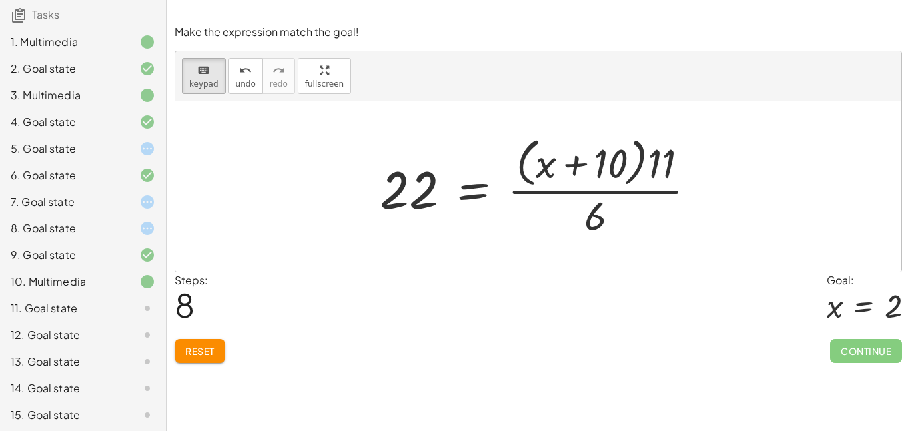
click at [147, 225] on icon at bounding box center [147, 229] width 16 height 16
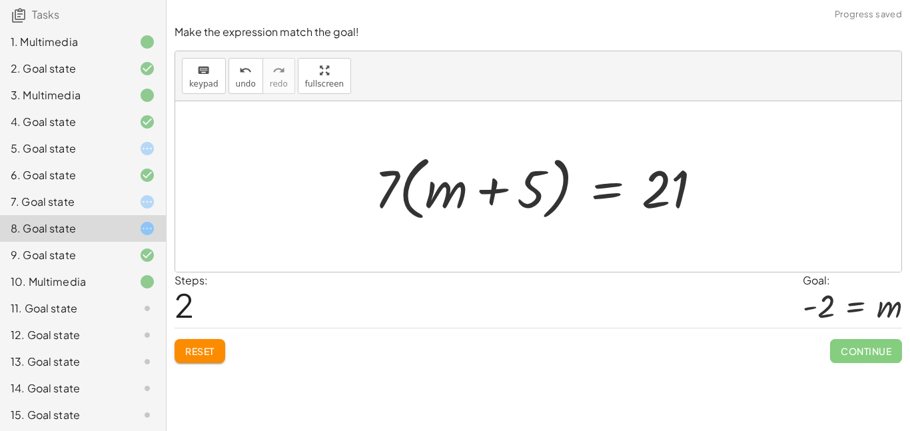
click at [653, 206] on div at bounding box center [544, 187] width 352 height 77
drag, startPoint x: 648, startPoint y: 211, endPoint x: 510, endPoint y: 213, distance: 138.6
click at [510, 213] on div at bounding box center [544, 187] width 352 height 77
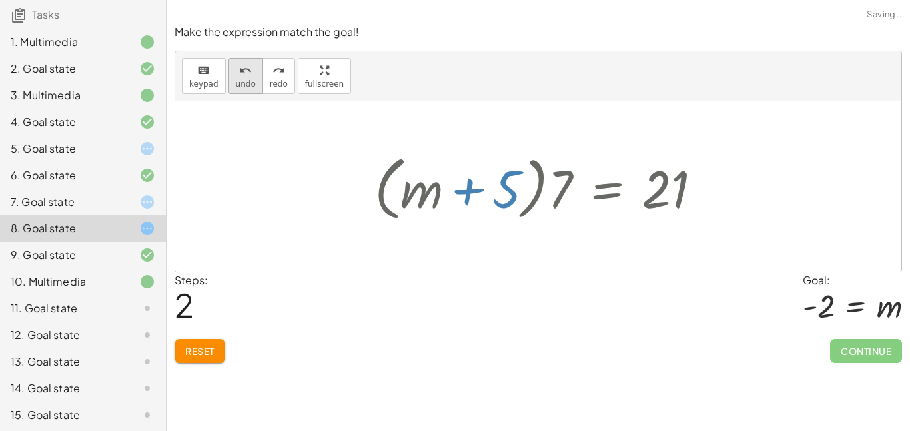
click at [250, 73] on div "undo" at bounding box center [246, 70] width 20 height 16
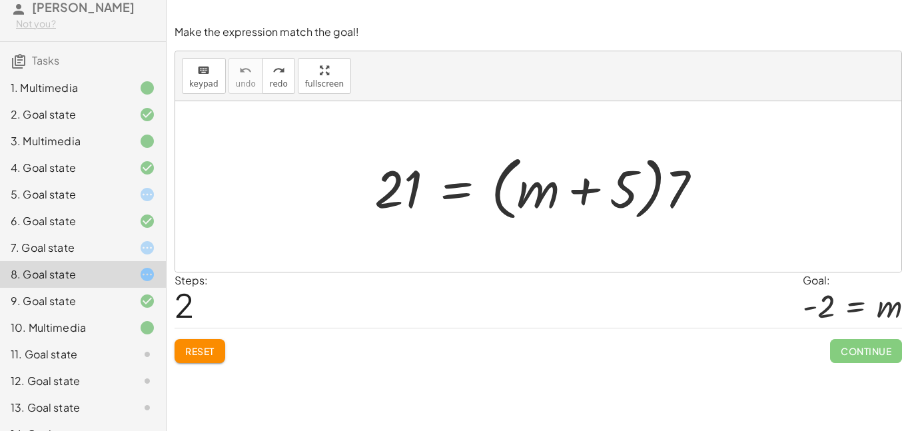
scroll to position [95, 0]
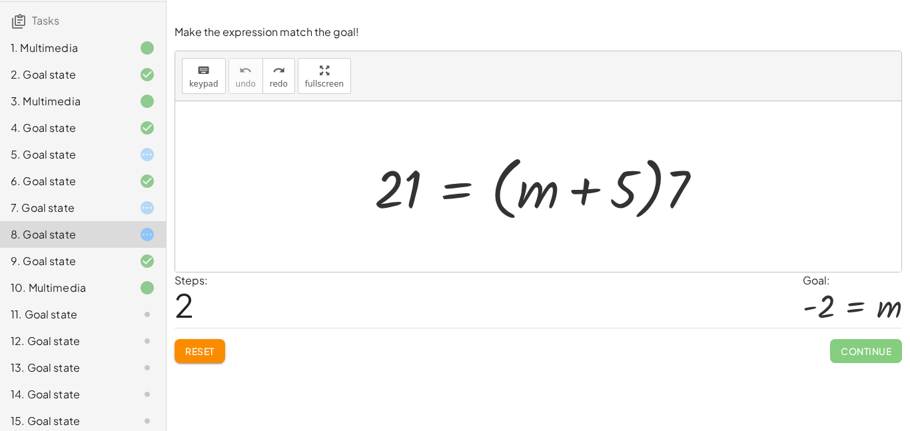
click at [143, 269] on div "9. Goal state" at bounding box center [83, 261] width 166 height 27
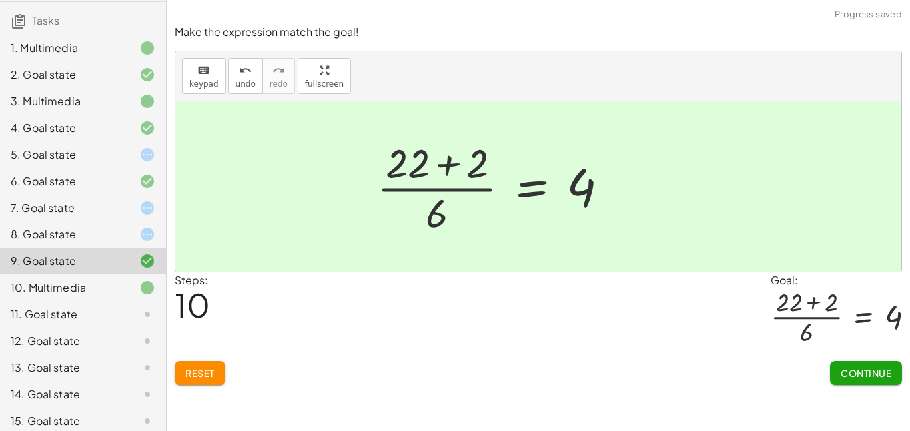
click at [107, 245] on div "8. Goal state" at bounding box center [83, 234] width 166 height 27
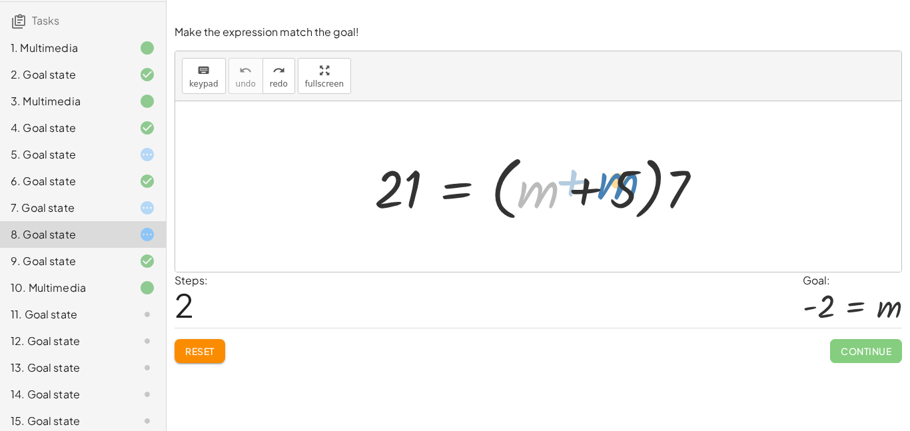
drag, startPoint x: 546, startPoint y: 207, endPoint x: 600, endPoint y: 195, distance: 55.8
click at [600, 195] on div at bounding box center [544, 187] width 352 height 77
click at [399, 178] on div at bounding box center [544, 187] width 352 height 77
drag, startPoint x: 688, startPoint y: 178, endPoint x: 413, endPoint y: 181, distance: 275.3
click at [413, 181] on div at bounding box center [544, 187] width 352 height 77
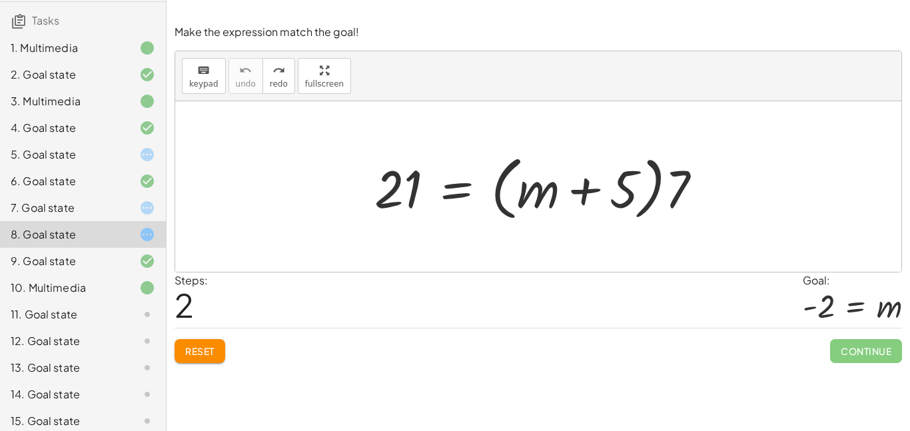
click at [533, 189] on div at bounding box center [544, 187] width 352 height 77
click at [459, 189] on div at bounding box center [544, 187] width 352 height 77
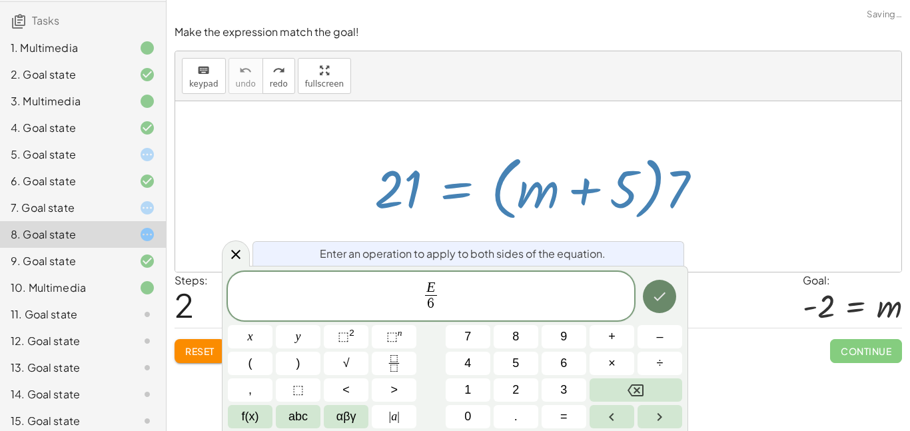
click at [652, 294] on icon "Done" at bounding box center [660, 297] width 16 height 16
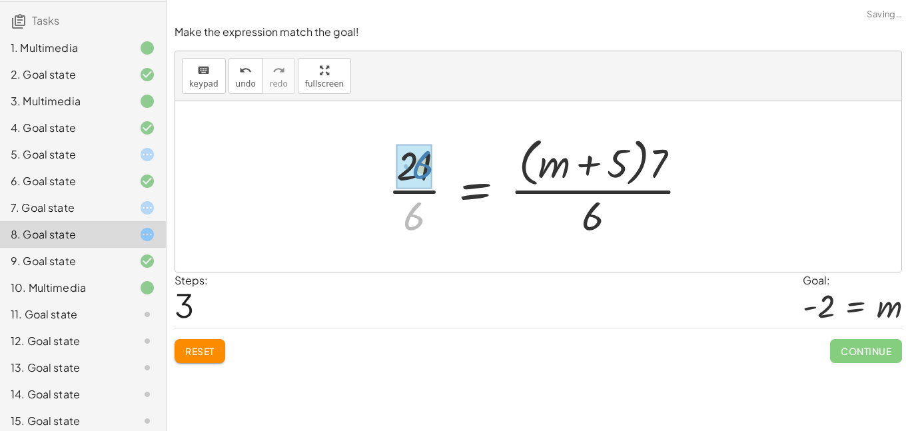
drag, startPoint x: 409, startPoint y: 219, endPoint x: 409, endPoint y: 175, distance: 44.0
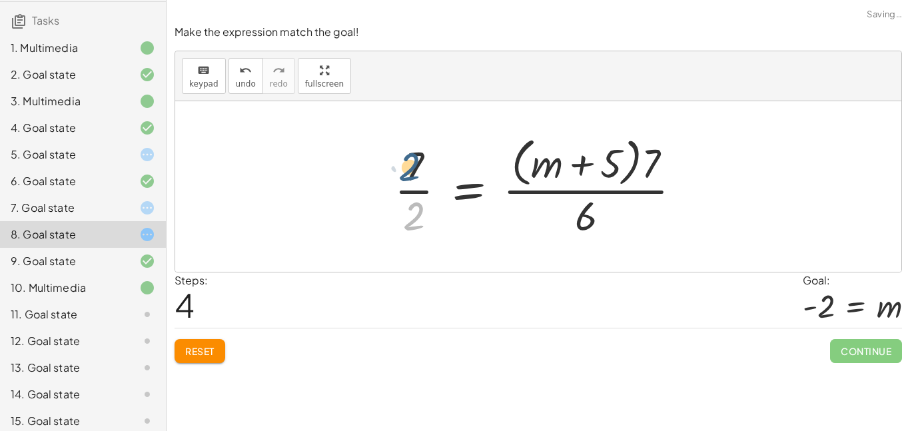
drag, startPoint x: 407, startPoint y: 213, endPoint x: 402, endPoint y: 164, distance: 49.5
click at [402, 164] on div at bounding box center [543, 186] width 311 height 109
drag, startPoint x: 581, startPoint y: 215, endPoint x: 406, endPoint y: 207, distance: 175.5
click at [406, 207] on div at bounding box center [543, 186] width 311 height 109
drag, startPoint x: 414, startPoint y: 169, endPoint x: 416, endPoint y: 225, distance: 56.0
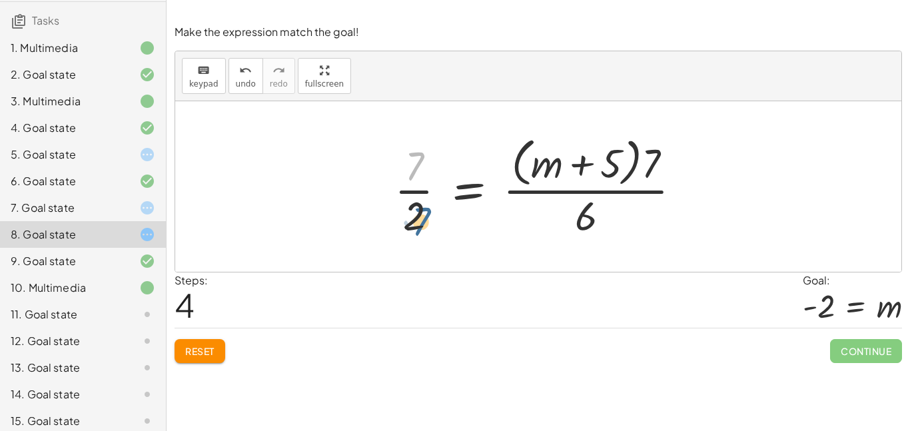
click at [416, 225] on div at bounding box center [543, 186] width 311 height 109
drag, startPoint x: 650, startPoint y: 172, endPoint x: 580, endPoint y: 231, distance: 91.3
click at [580, 231] on div at bounding box center [543, 186] width 311 height 109
click at [409, 202] on div at bounding box center [543, 186] width 311 height 109
click at [469, 195] on div at bounding box center [543, 186] width 311 height 109
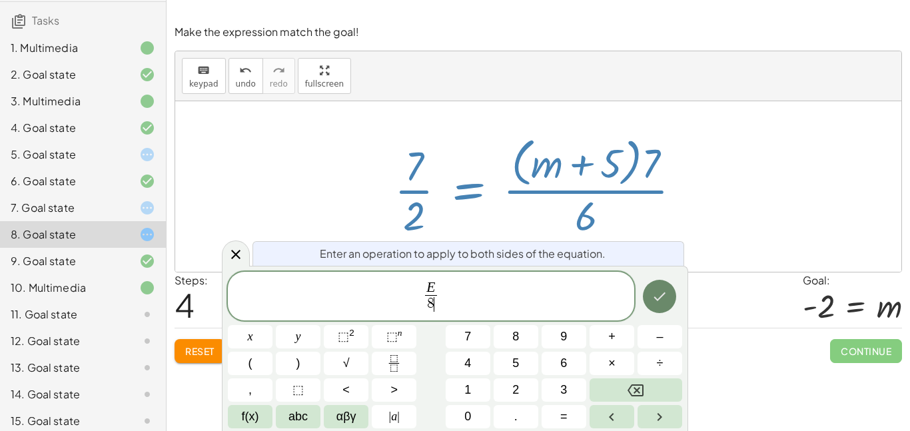
click at [654, 300] on icon "Done" at bounding box center [660, 297] width 16 height 16
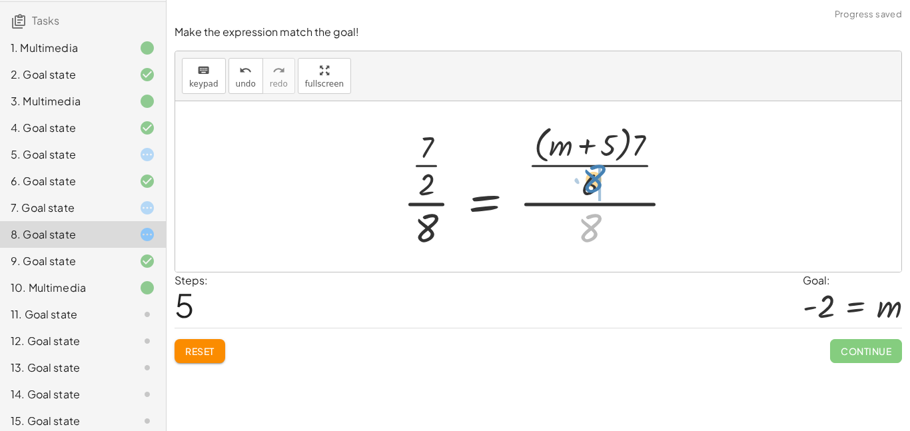
drag, startPoint x: 574, startPoint y: 221, endPoint x: 576, endPoint y: 173, distance: 48.0
click at [576, 173] on div at bounding box center [544, 186] width 295 height 133
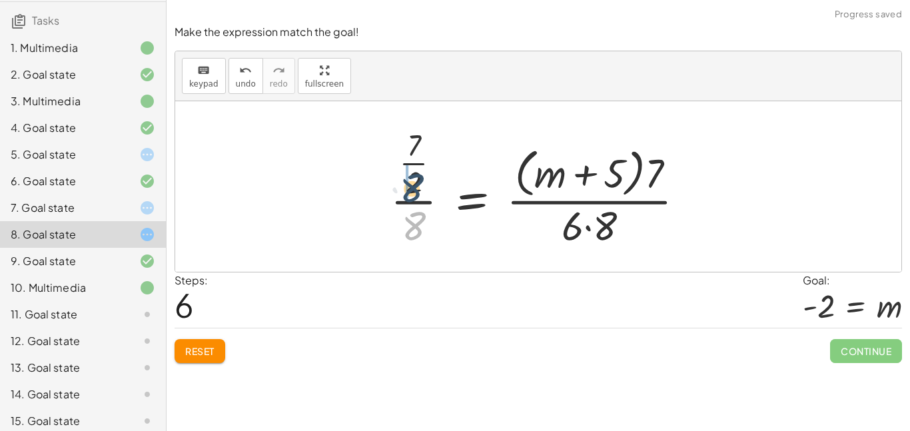
drag, startPoint x: 417, startPoint y: 220, endPoint x: 414, endPoint y: 181, distance: 39.5
click at [414, 181] on div at bounding box center [543, 187] width 319 height 129
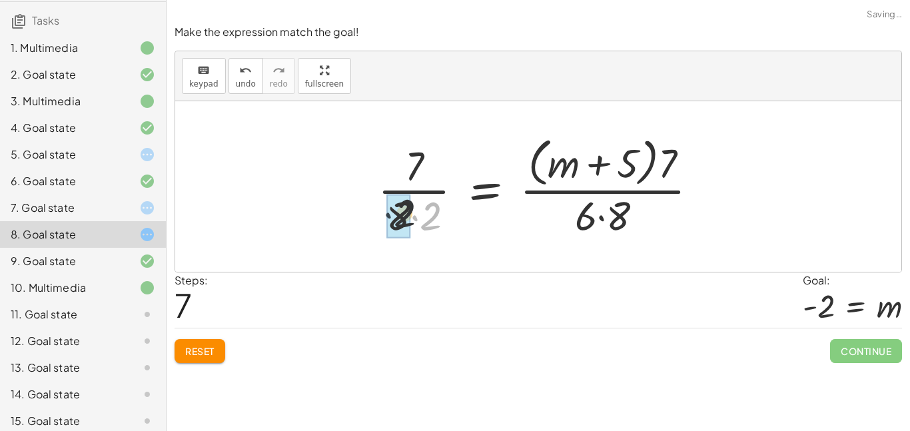
drag, startPoint x: 419, startPoint y: 224, endPoint x: 389, endPoint y: 221, distance: 30.1
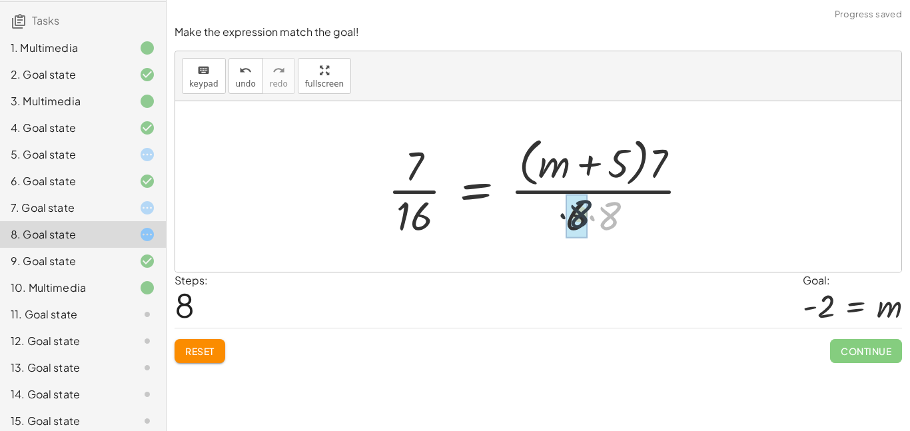
drag, startPoint x: 606, startPoint y: 219, endPoint x: 573, endPoint y: 216, distance: 32.8
drag, startPoint x: 586, startPoint y: 215, endPoint x: 592, endPoint y: 212, distance: 6.9
click at [592, 212] on div at bounding box center [543, 186] width 325 height 109
drag, startPoint x: 592, startPoint y: 212, endPoint x: 405, endPoint y: 214, distance: 188.0
click at [405, 214] on div at bounding box center [543, 186] width 325 height 109
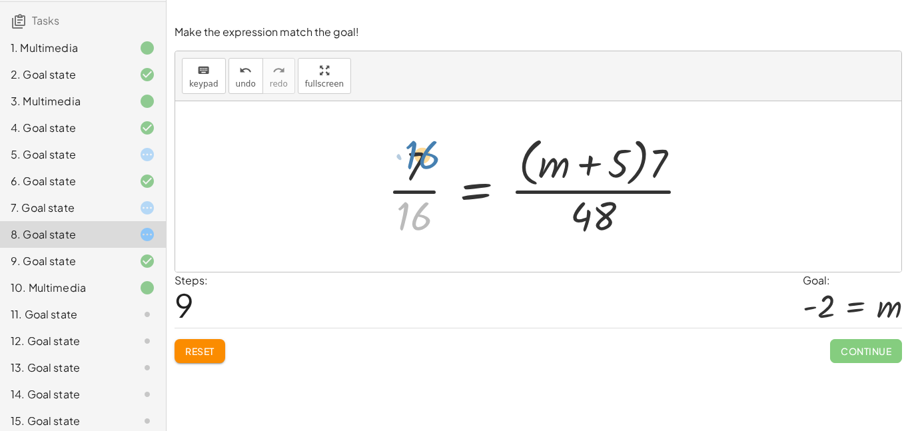
drag, startPoint x: 405, startPoint y: 214, endPoint x: 409, endPoint y: 154, distance: 60.1
click at [409, 154] on div at bounding box center [543, 186] width 325 height 109
click at [429, 174] on div at bounding box center [543, 186] width 325 height 109
drag, startPoint x: 415, startPoint y: 167, endPoint x: 411, endPoint y: 221, distance: 54.2
click at [411, 221] on div at bounding box center [543, 186] width 325 height 109
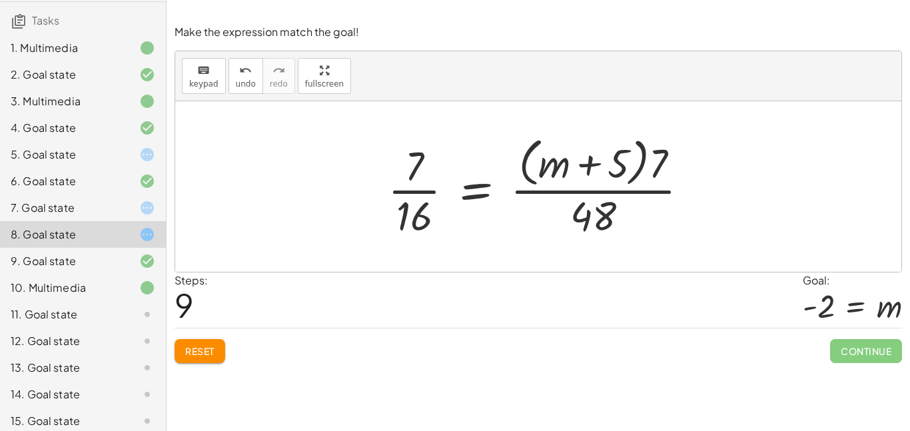
click at [412, 210] on div at bounding box center [543, 186] width 325 height 109
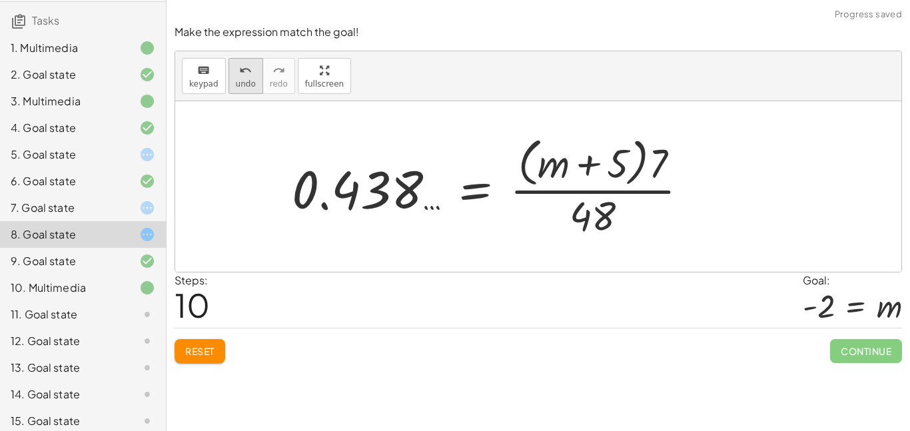
click at [252, 91] on button "undo undo" at bounding box center [246, 76] width 35 height 36
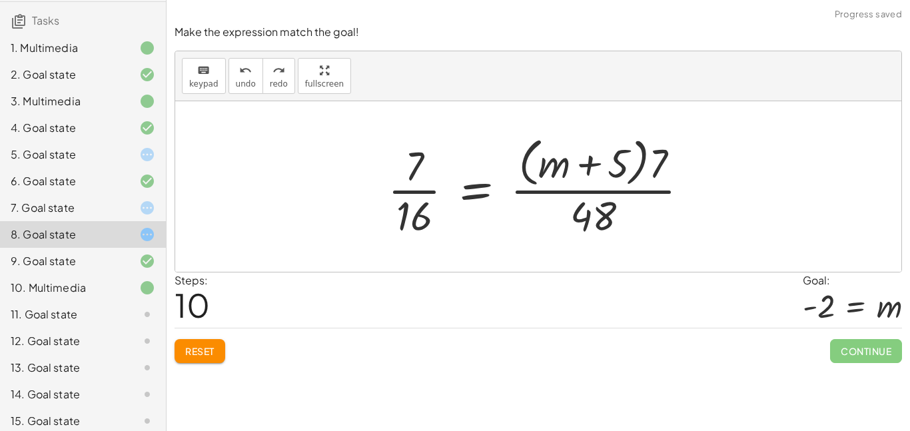
click at [467, 199] on div at bounding box center [543, 186] width 325 height 109
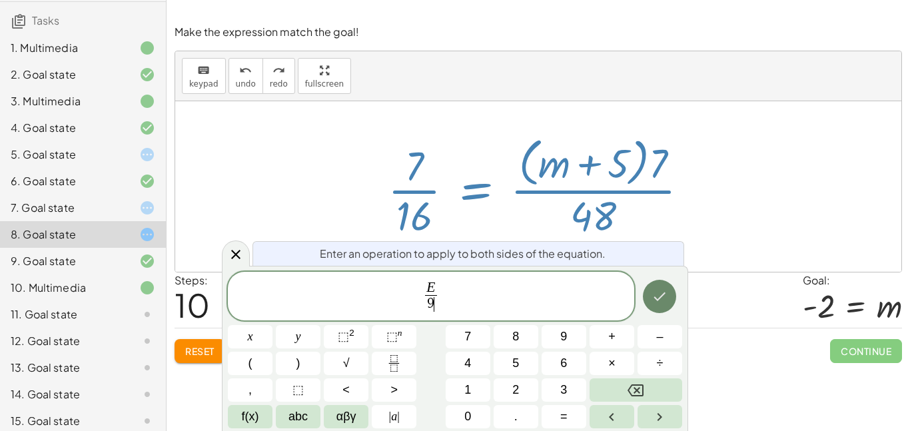
click at [657, 292] on icon "Done" at bounding box center [660, 297] width 16 height 16
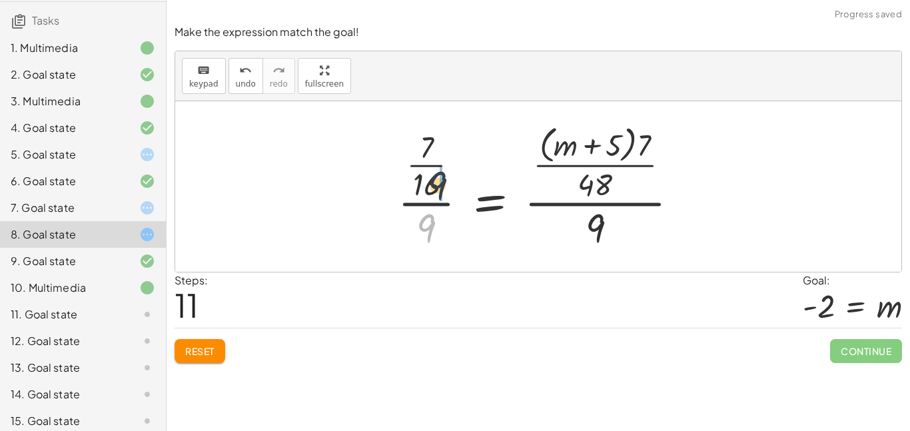
drag, startPoint x: 428, startPoint y: 231, endPoint x: 425, endPoint y: 183, distance: 48.8
click at [425, 183] on div at bounding box center [543, 186] width 305 height 133
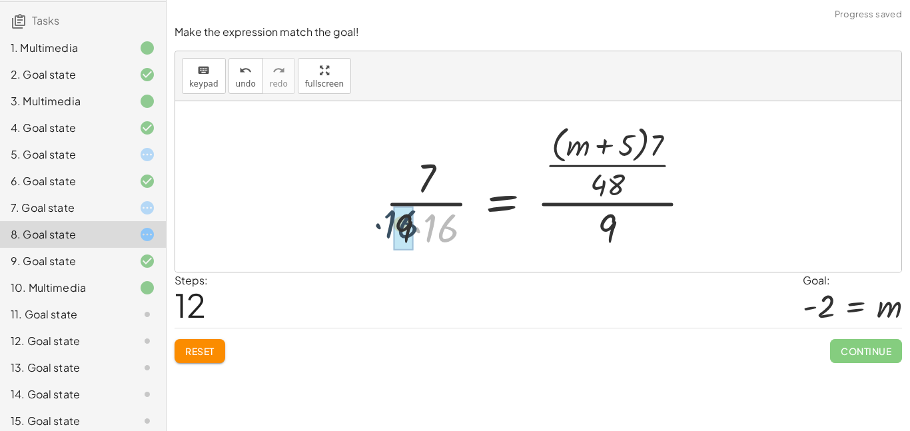
drag, startPoint x: 441, startPoint y: 229, endPoint x: 401, endPoint y: 226, distance: 40.1
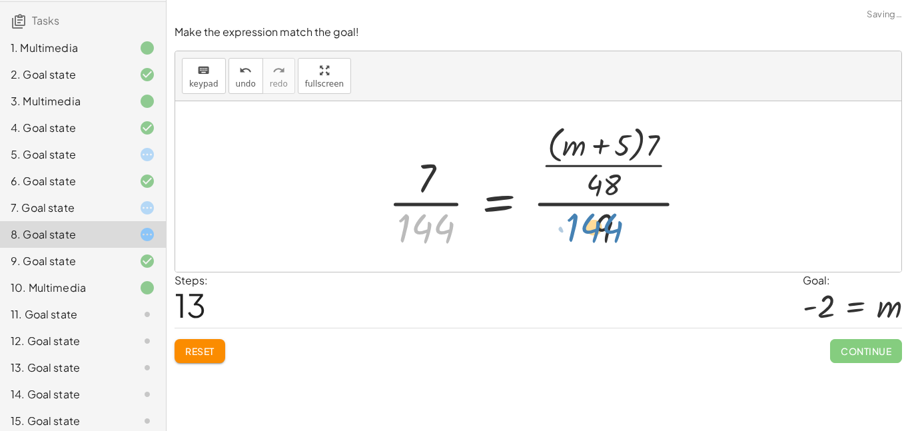
drag, startPoint x: 421, startPoint y: 230, endPoint x: 596, endPoint y: 232, distance: 175.3
click at [596, 232] on div at bounding box center [543, 186] width 323 height 133
drag, startPoint x: 427, startPoint y: 239, endPoint x: 606, endPoint y: 199, distance: 183.8
click at [606, 199] on div at bounding box center [543, 186] width 323 height 133
drag, startPoint x: 603, startPoint y: 223, endPoint x: 406, endPoint y: 228, distance: 197.3
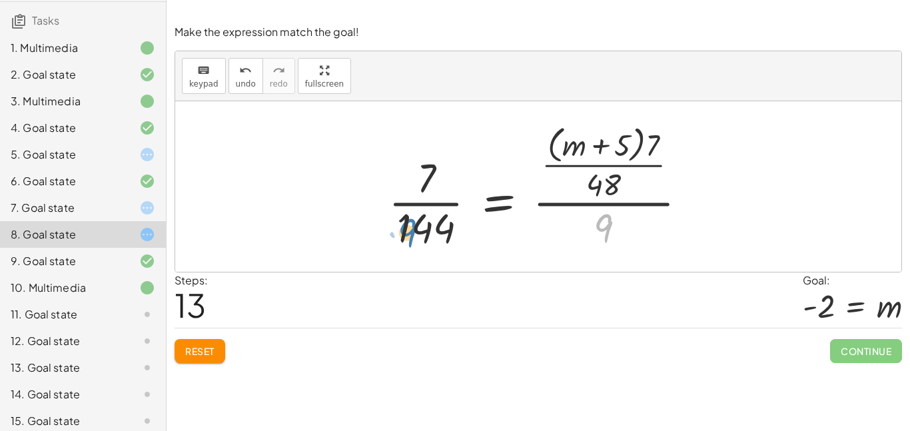
click at [406, 228] on div at bounding box center [543, 186] width 323 height 133
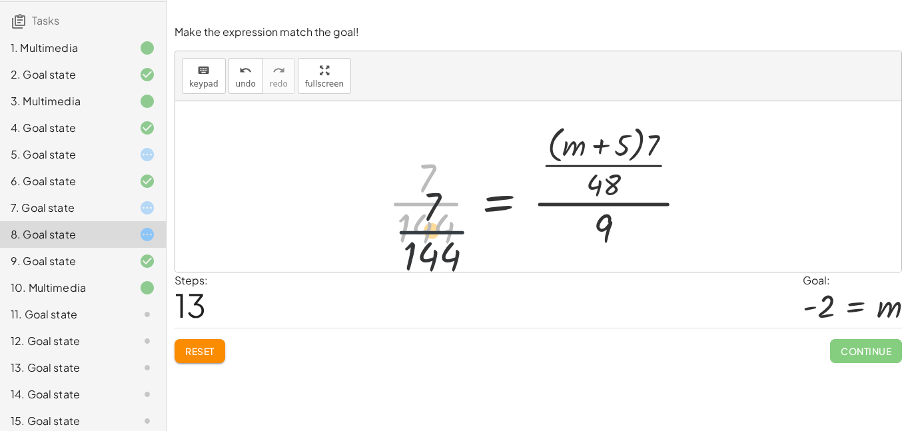
drag, startPoint x: 409, startPoint y: 193, endPoint x: 418, endPoint y: 230, distance: 38.3
click at [418, 230] on div at bounding box center [543, 186] width 323 height 133
click at [429, 235] on div at bounding box center [543, 186] width 323 height 133
click at [429, 241] on div at bounding box center [543, 186] width 323 height 133
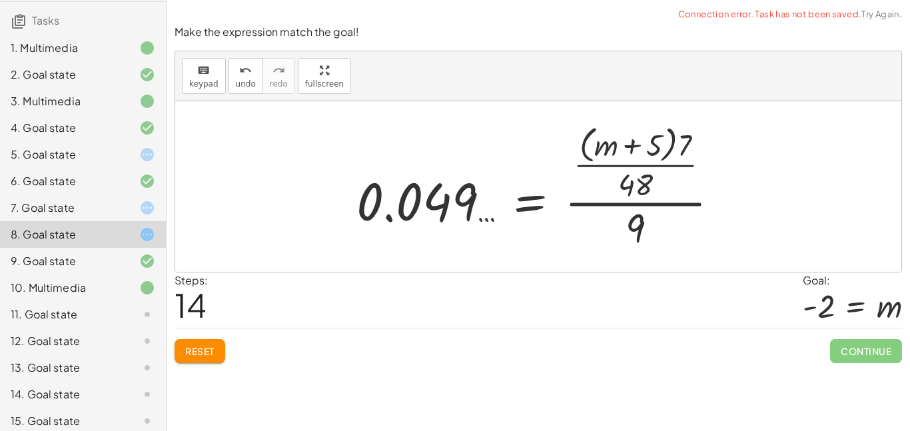
click at [383, 192] on div at bounding box center [543, 186] width 387 height 133
click at [446, 211] on div at bounding box center [543, 186] width 387 height 133
click at [492, 214] on div at bounding box center [543, 186] width 387 height 133
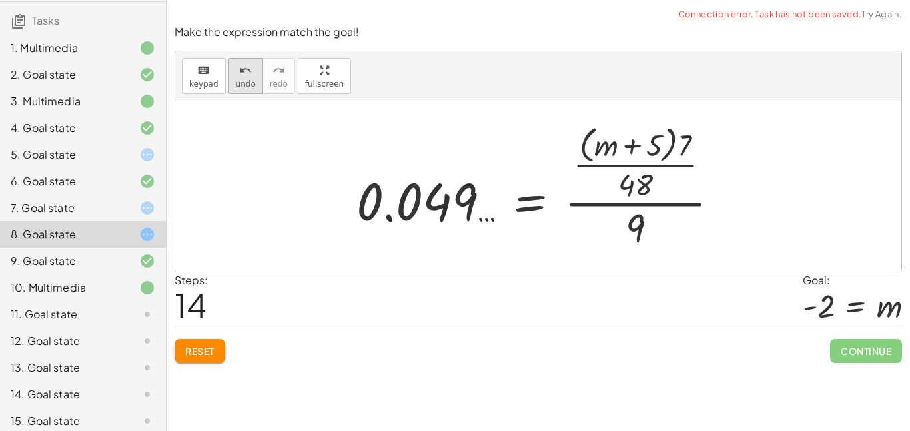
click at [229, 72] on button "undo undo" at bounding box center [246, 76] width 35 height 36
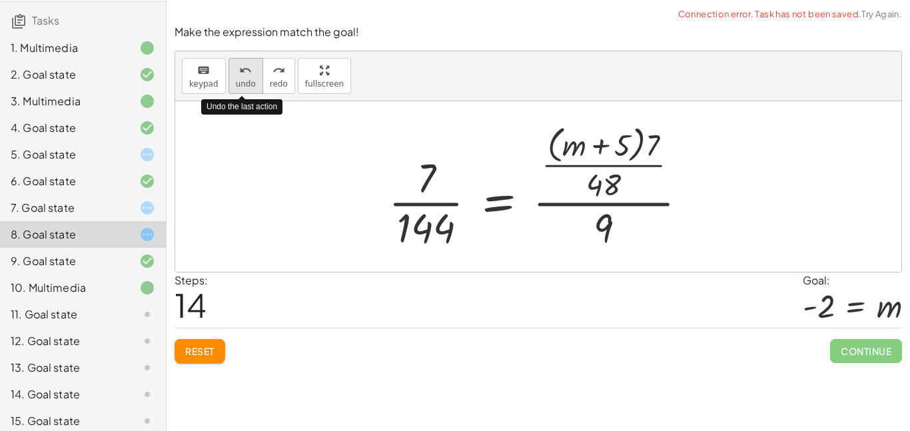
click at [229, 72] on button "undo undo" at bounding box center [246, 76] width 35 height 36
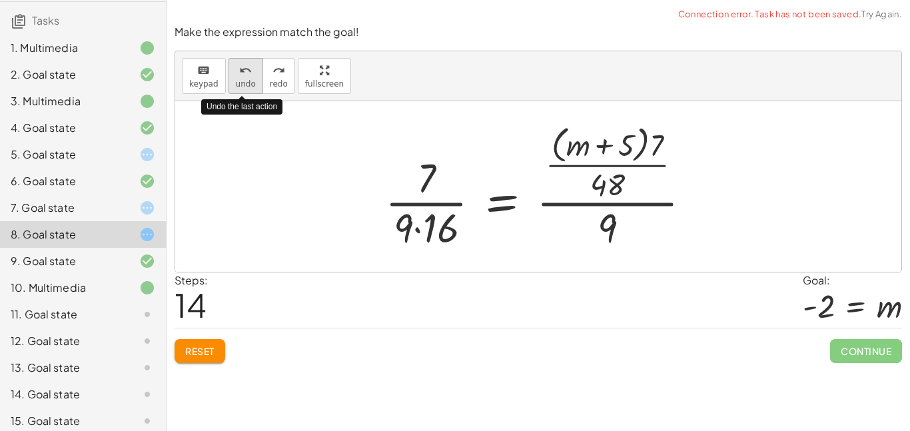
click at [229, 72] on button "undo undo" at bounding box center [246, 76] width 35 height 36
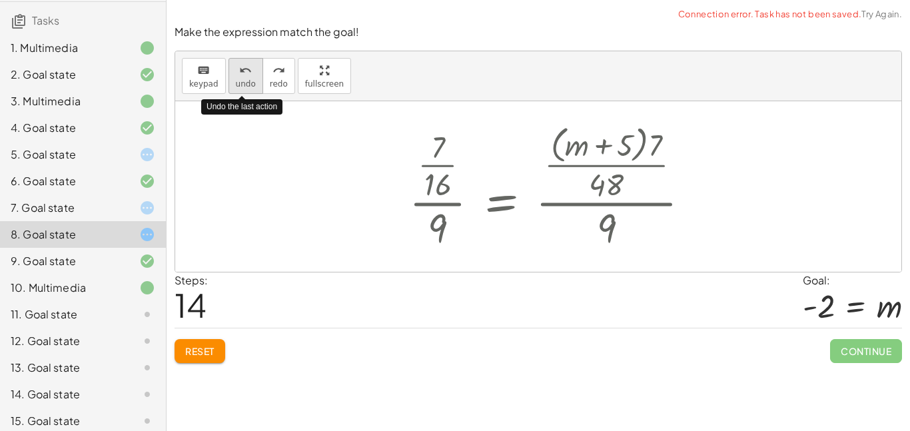
click at [229, 72] on button "undo undo" at bounding box center [246, 76] width 35 height 36
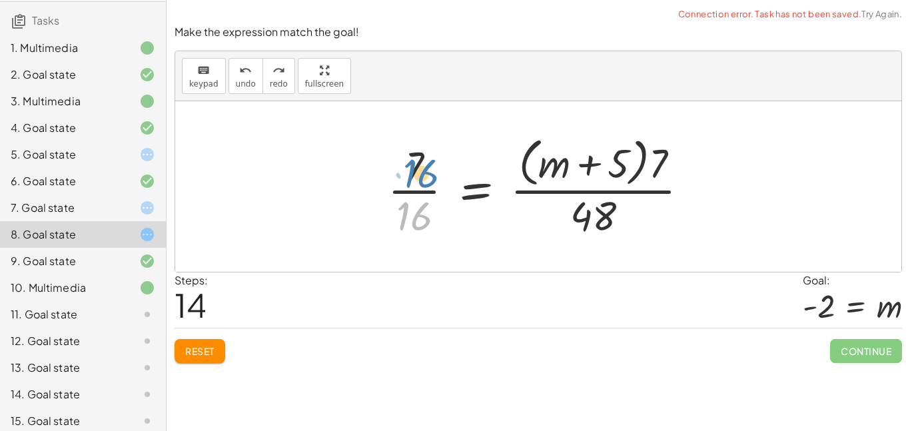
drag, startPoint x: 403, startPoint y: 206, endPoint x: 409, endPoint y: 163, distance: 43.6
click at [409, 163] on div at bounding box center [543, 186] width 325 height 109
click at [473, 201] on div at bounding box center [543, 186] width 325 height 109
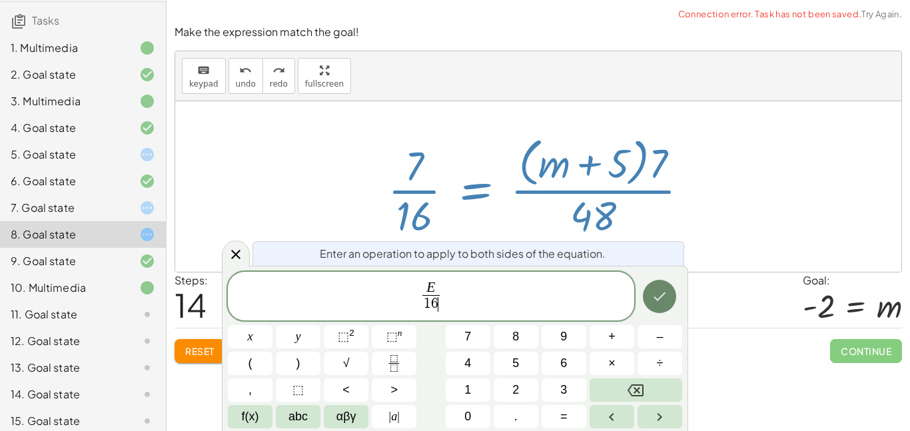
click at [664, 289] on icon "Done" at bounding box center [660, 297] width 16 height 16
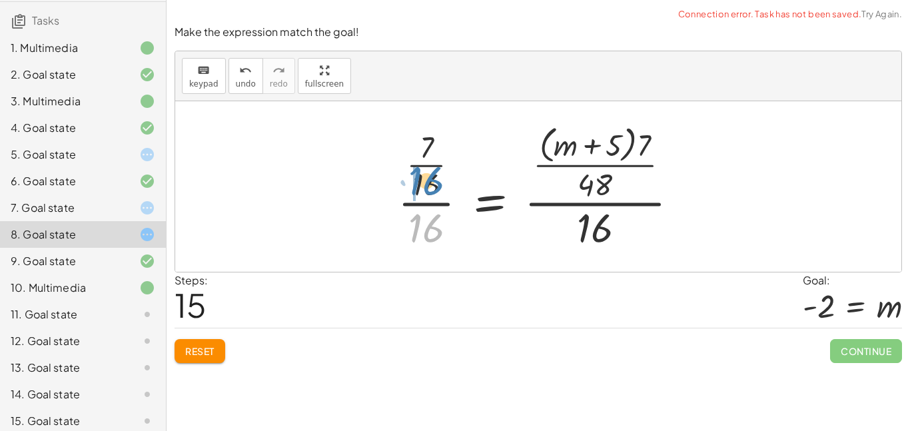
drag, startPoint x: 411, startPoint y: 229, endPoint x: 411, endPoint y: 183, distance: 46.0
click at [411, 183] on div at bounding box center [543, 186] width 305 height 133
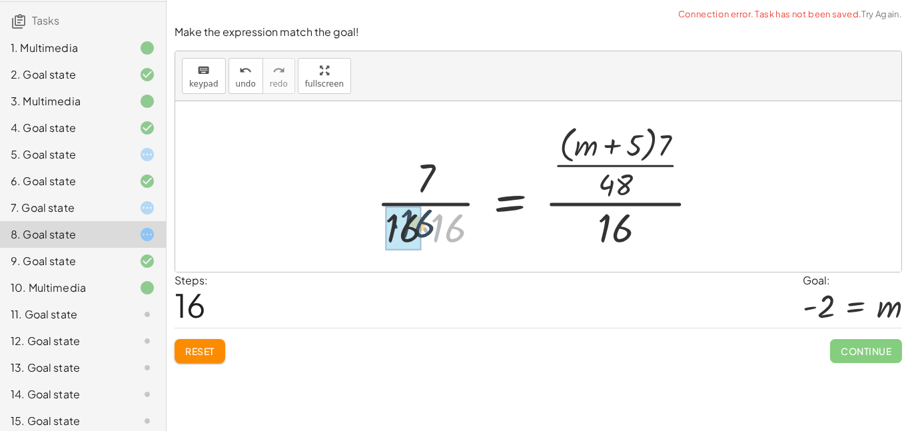
drag, startPoint x: 442, startPoint y: 233, endPoint x: 407, endPoint y: 229, distance: 35.0
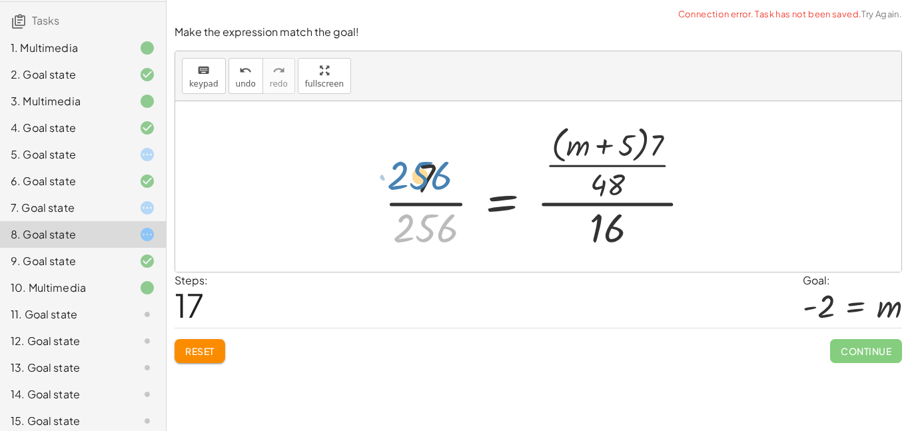
drag, startPoint x: 439, startPoint y: 227, endPoint x: 432, endPoint y: 174, distance: 53.1
click at [432, 174] on div at bounding box center [543, 186] width 331 height 133
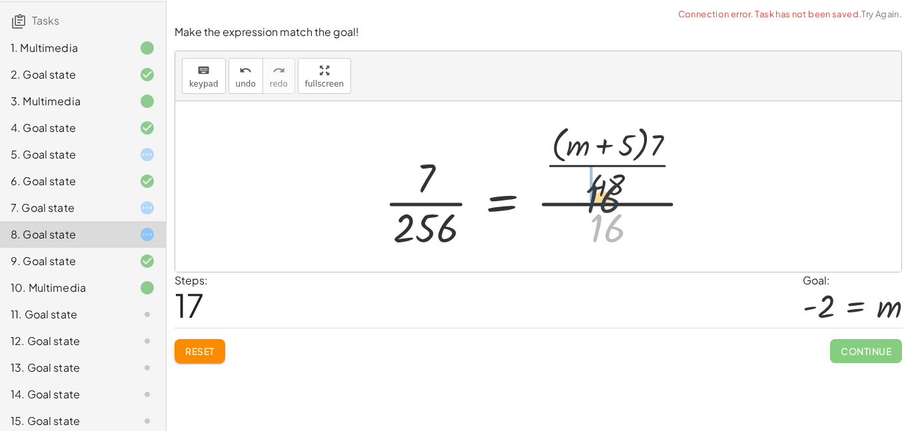
drag, startPoint x: 612, startPoint y: 233, endPoint x: 604, endPoint y: 200, distance: 34.1
click at [604, 200] on div at bounding box center [543, 186] width 331 height 133
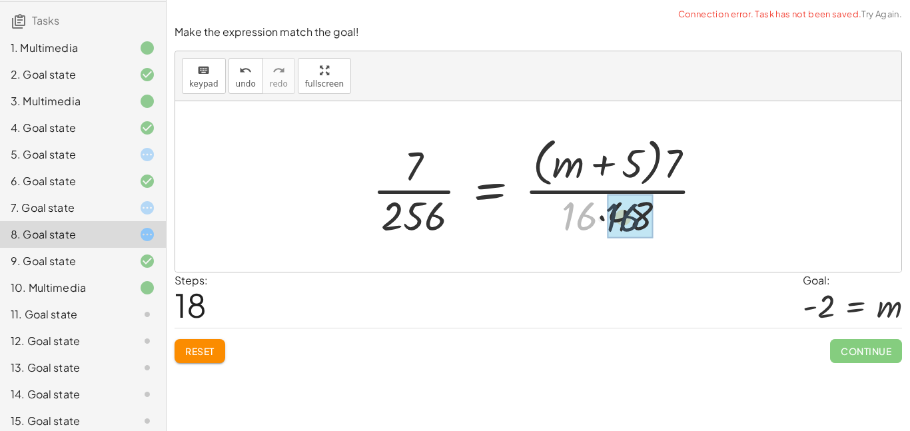
drag, startPoint x: 578, startPoint y: 213, endPoint x: 623, endPoint y: 215, distance: 45.3
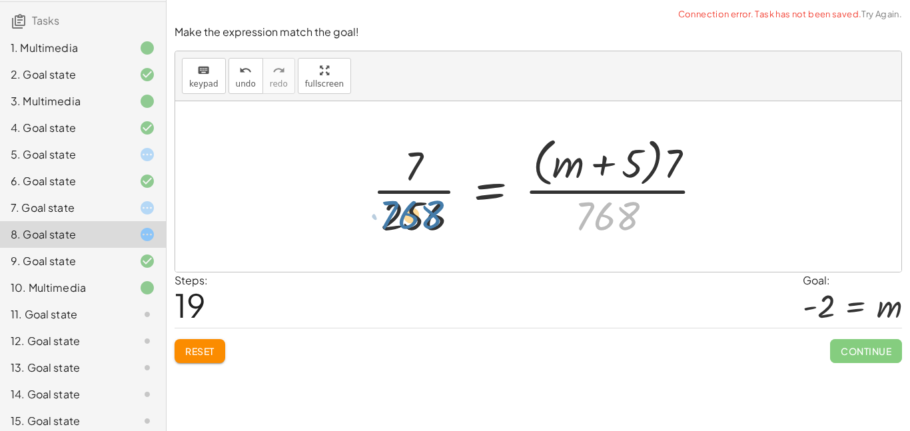
drag, startPoint x: 623, startPoint y: 215, endPoint x: 421, endPoint y: 213, distance: 201.9
click at [421, 213] on div at bounding box center [543, 186] width 355 height 109
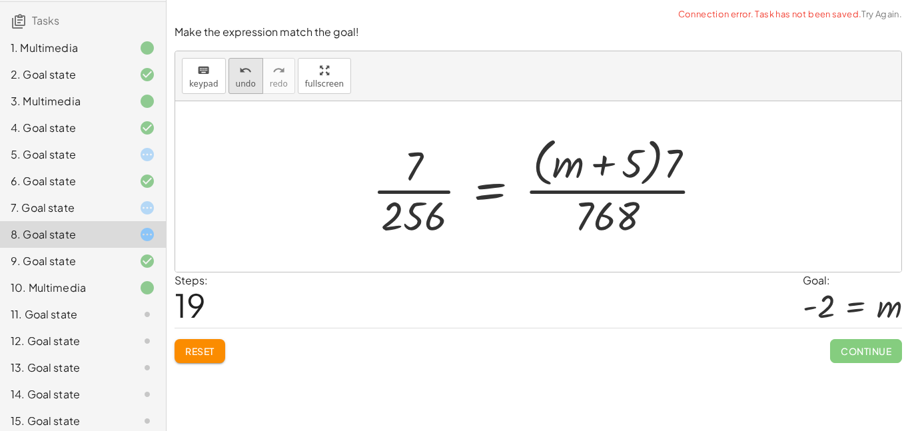
click at [239, 69] on icon "undo" at bounding box center [245, 71] width 13 height 16
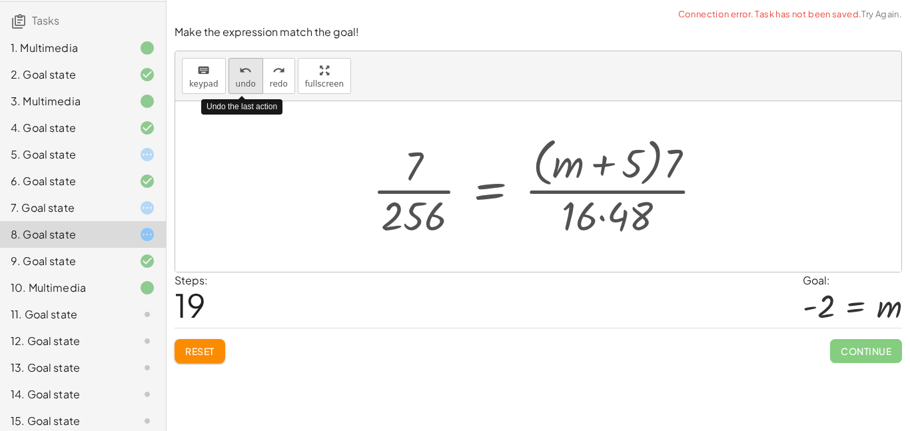
click at [239, 69] on icon "undo" at bounding box center [245, 71] width 13 height 16
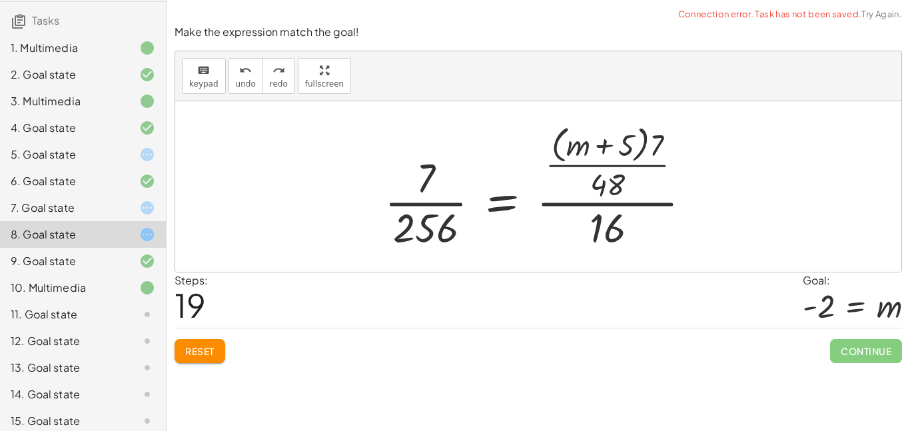
click at [200, 340] on button "Reset" at bounding box center [200, 351] width 51 height 24
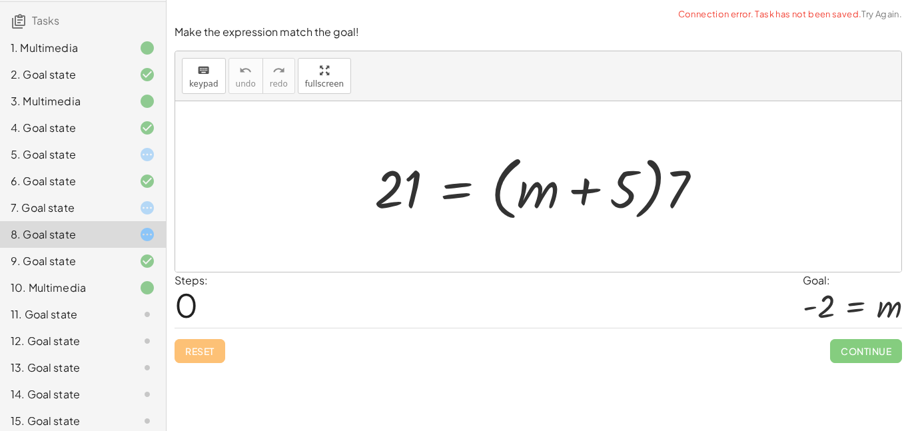
click at [420, 197] on div at bounding box center [544, 187] width 352 height 77
click at [457, 189] on div at bounding box center [544, 187] width 352 height 77
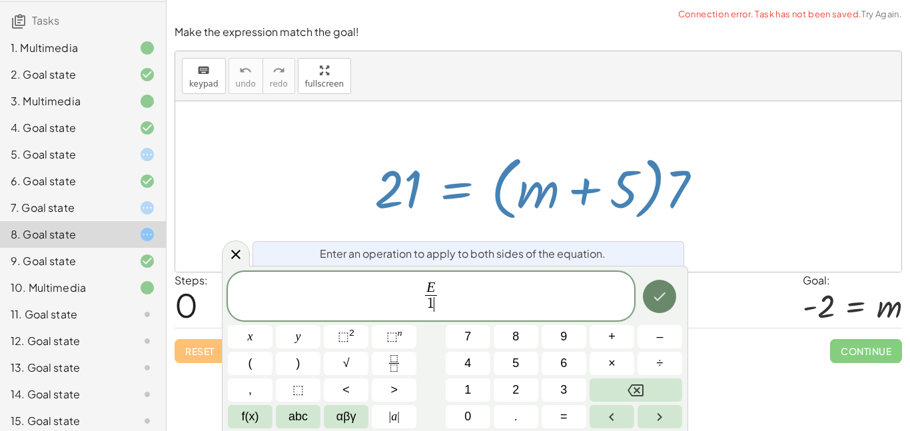
click at [658, 299] on icon "Done" at bounding box center [660, 297] width 12 height 9
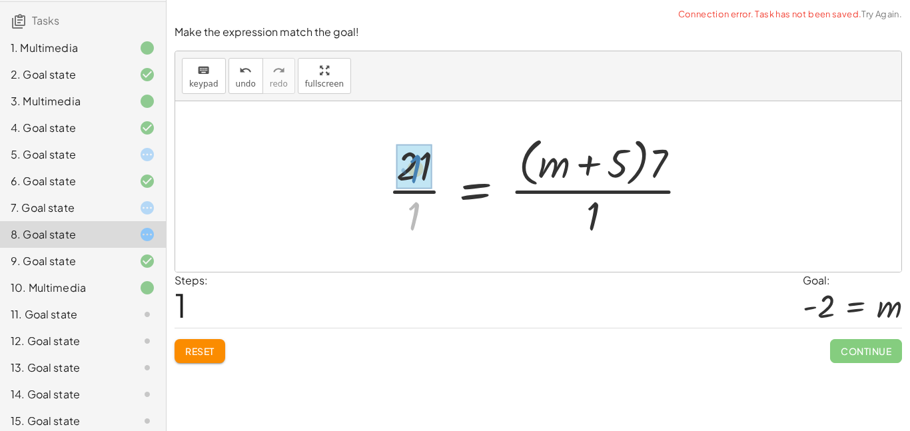
drag, startPoint x: 405, startPoint y: 219, endPoint x: 408, endPoint y: 171, distance: 47.4
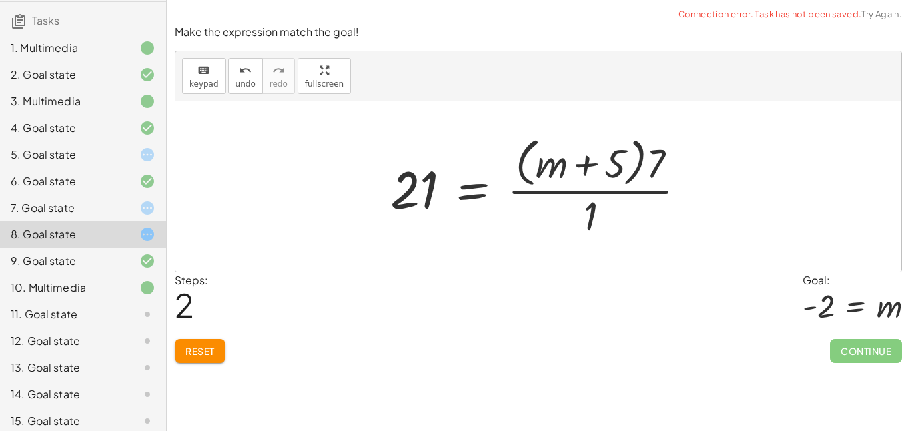
click at [592, 205] on div at bounding box center [543, 186] width 319 height 109
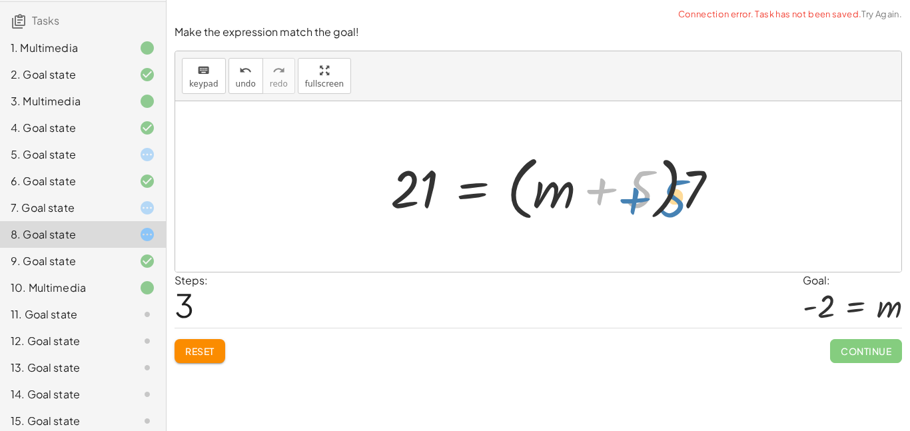
drag, startPoint x: 592, startPoint y: 205, endPoint x: 618, endPoint y: 215, distance: 28.5
click at [618, 215] on div at bounding box center [560, 187] width 352 height 77
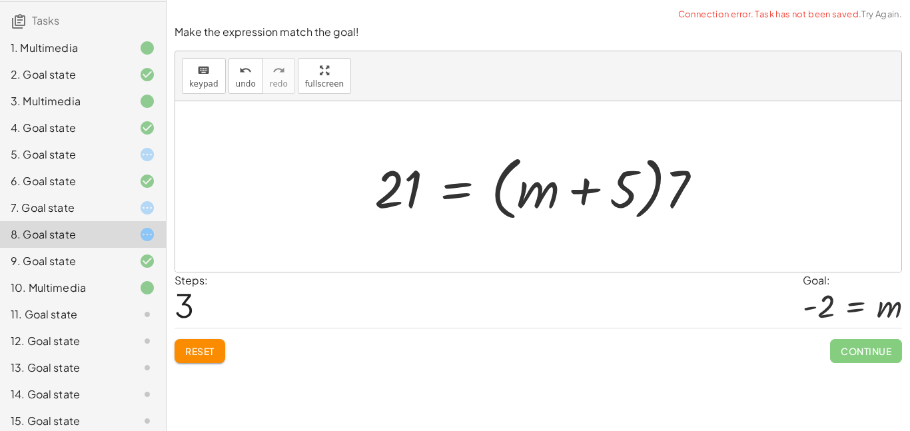
click at [407, 173] on div at bounding box center [544, 187] width 352 height 77
click at [453, 187] on div at bounding box center [544, 187] width 352 height 77
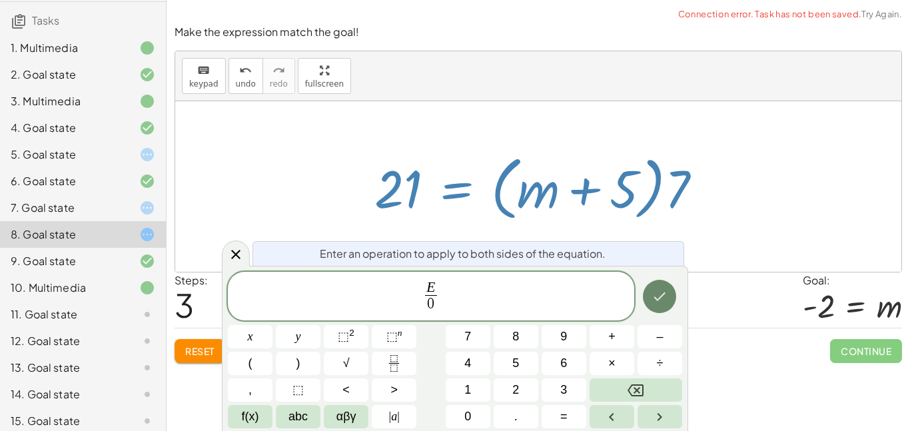
click at [669, 306] on button "Done" at bounding box center [659, 296] width 33 height 33
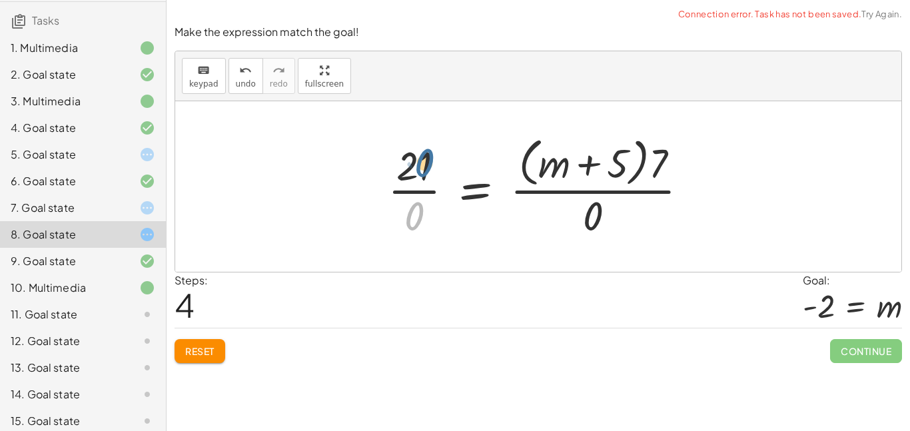
drag, startPoint x: 417, startPoint y: 222, endPoint x: 427, endPoint y: 169, distance: 53.7
click at [427, 169] on div at bounding box center [543, 186] width 325 height 109
drag, startPoint x: 418, startPoint y: 206, endPoint x: 628, endPoint y: 152, distance: 217.4
click at [628, 152] on div at bounding box center [543, 186] width 325 height 109
drag, startPoint x: 604, startPoint y: 206, endPoint x: 425, endPoint y: 207, distance: 178.6
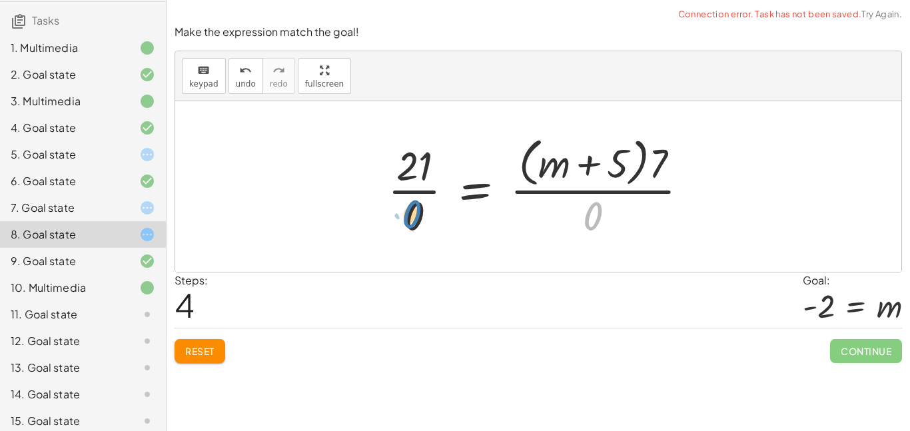
click at [425, 207] on div at bounding box center [543, 186] width 325 height 109
click at [417, 211] on div at bounding box center [543, 186] width 325 height 109
click at [415, 204] on div at bounding box center [543, 186] width 325 height 109
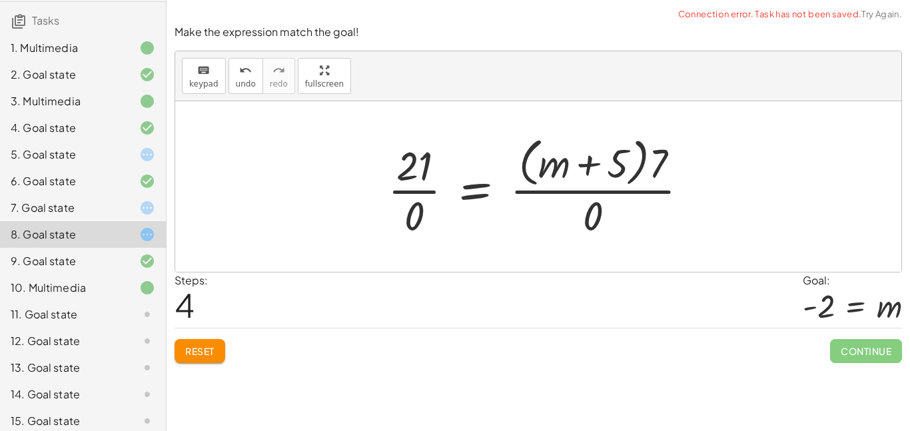
click at [481, 197] on div at bounding box center [543, 186] width 325 height 109
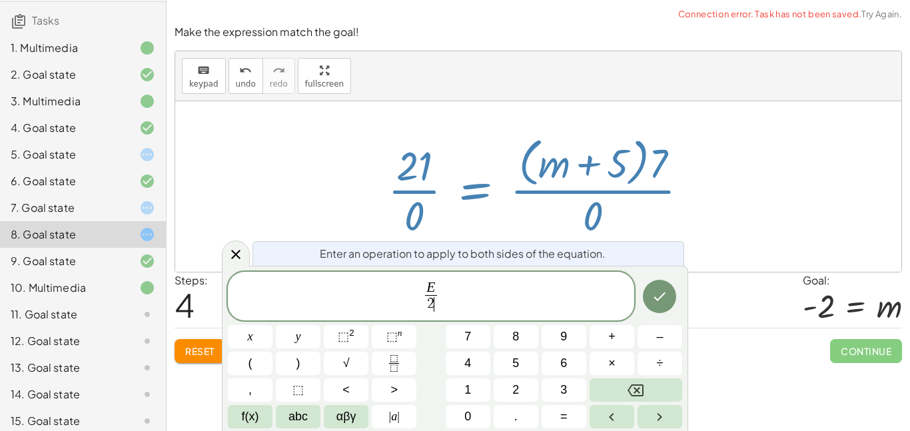
click at [656, 313] on div at bounding box center [660, 297] width 45 height 51
click at [659, 299] on icon "Done" at bounding box center [660, 297] width 12 height 9
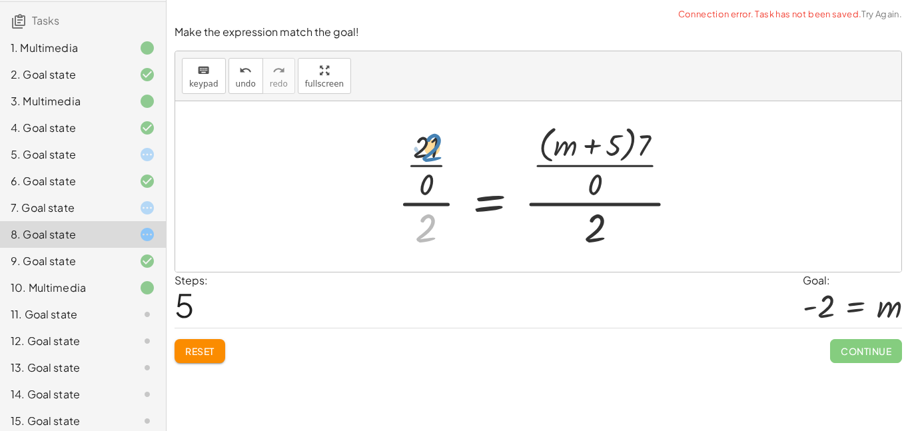
drag, startPoint x: 411, startPoint y: 234, endPoint x: 415, endPoint y: 153, distance: 80.8
click at [415, 153] on div at bounding box center [543, 186] width 305 height 133
drag, startPoint x: 429, startPoint y: 222, endPoint x: 428, endPoint y: 175, distance: 46.7
click at [428, 175] on div at bounding box center [543, 186] width 305 height 133
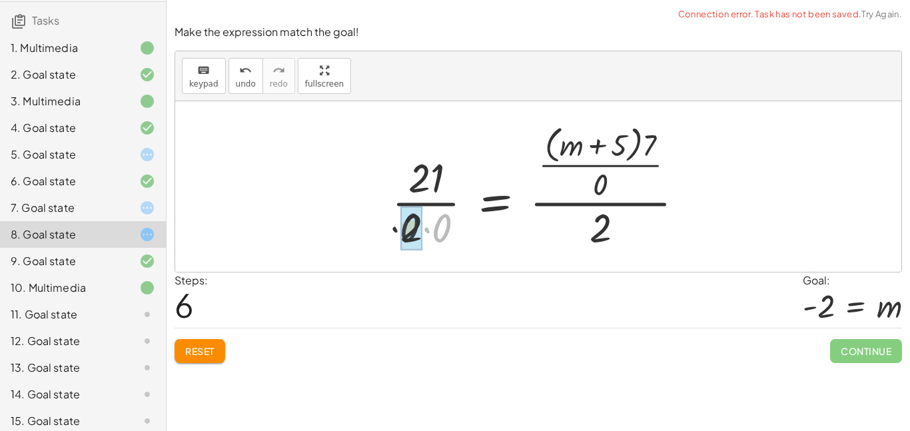
drag, startPoint x: 440, startPoint y: 225, endPoint x: 409, endPoint y: 227, distance: 30.7
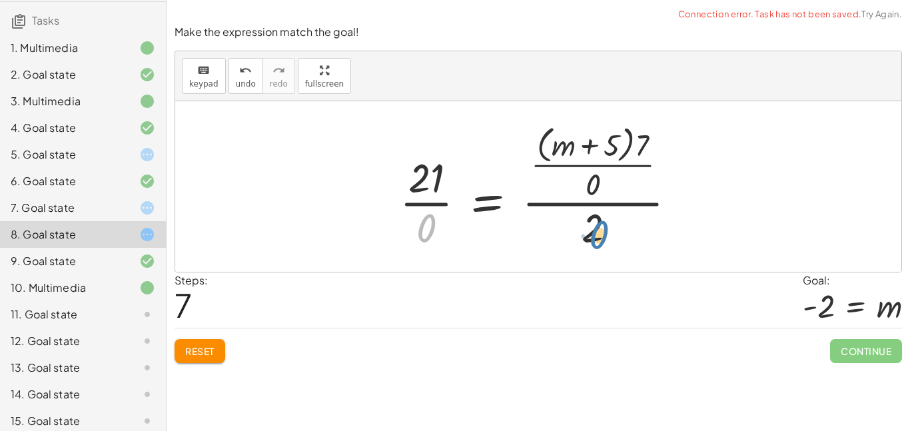
drag, startPoint x: 425, startPoint y: 230, endPoint x: 597, endPoint y: 237, distance: 172.8
click at [597, 237] on div at bounding box center [543, 186] width 301 height 133
drag, startPoint x: 584, startPoint y: 236, endPoint x: 413, endPoint y: 235, distance: 170.6
click at [413, 235] on div at bounding box center [543, 186] width 301 height 133
drag, startPoint x: 590, startPoint y: 184, endPoint x: 424, endPoint y: 233, distance: 173.6
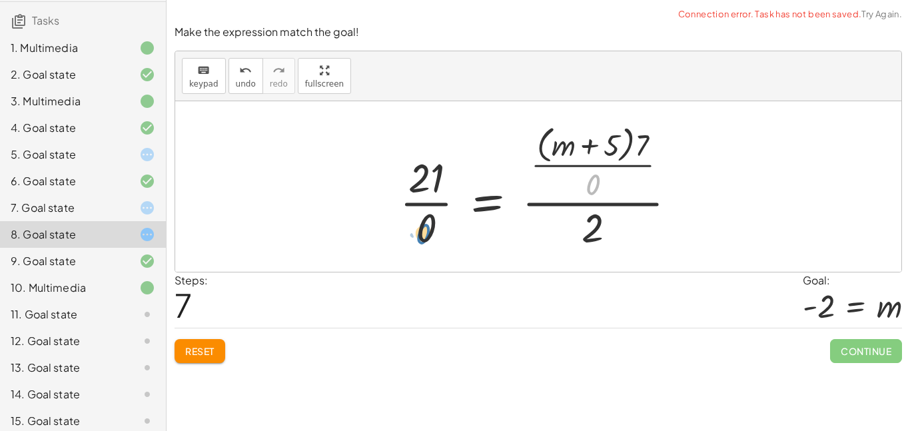
click at [424, 233] on div at bounding box center [543, 186] width 301 height 133
click at [206, 357] on span "Reset" at bounding box center [199, 351] width 29 height 12
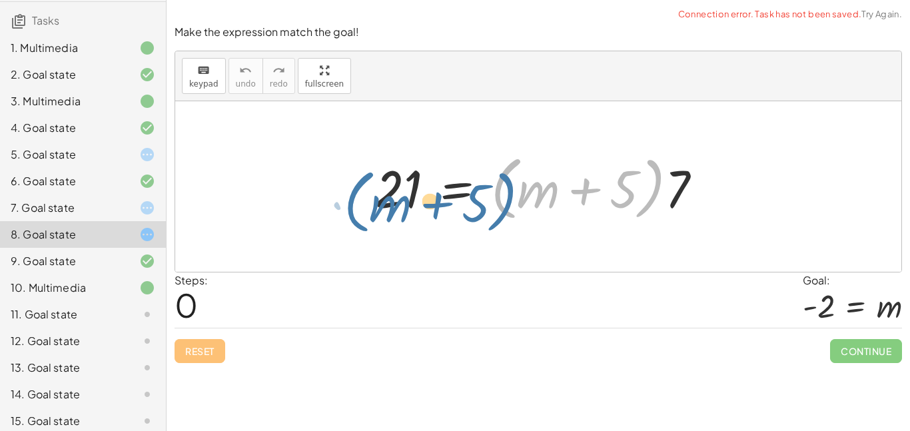
drag, startPoint x: 500, startPoint y: 182, endPoint x: 348, endPoint y: 190, distance: 152.2
click at [348, 190] on div "· ( + m + 5 ) 21 = · ( + m + 5 ) · 7" at bounding box center [538, 186] width 726 height 171
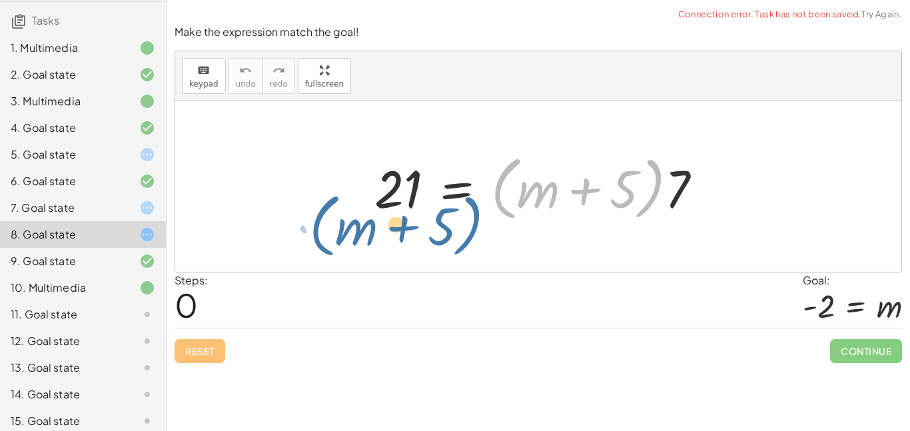
drag, startPoint x: 650, startPoint y: 182, endPoint x: 463, endPoint y: 215, distance: 190.2
click at [463, 215] on div at bounding box center [544, 187] width 352 height 77
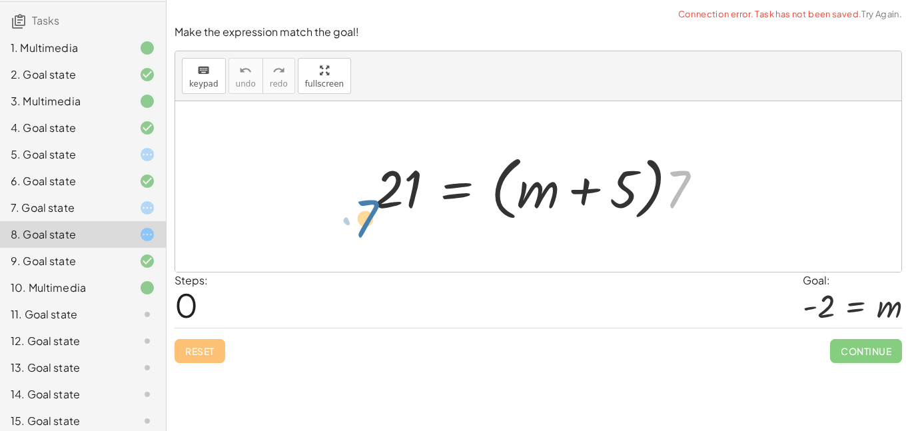
drag, startPoint x: 665, startPoint y: 204, endPoint x: 354, endPoint y: 234, distance: 312.7
click at [354, 234] on div "· 7 21 = · ( + m + 5 ) · 7" at bounding box center [538, 186] width 726 height 171
click at [439, 203] on div at bounding box center [544, 187] width 352 height 77
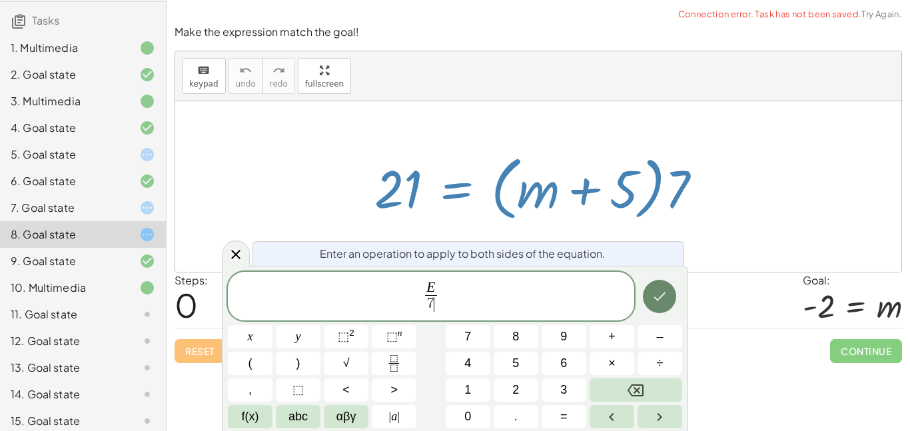
click at [665, 304] on icon "Done" at bounding box center [660, 297] width 16 height 16
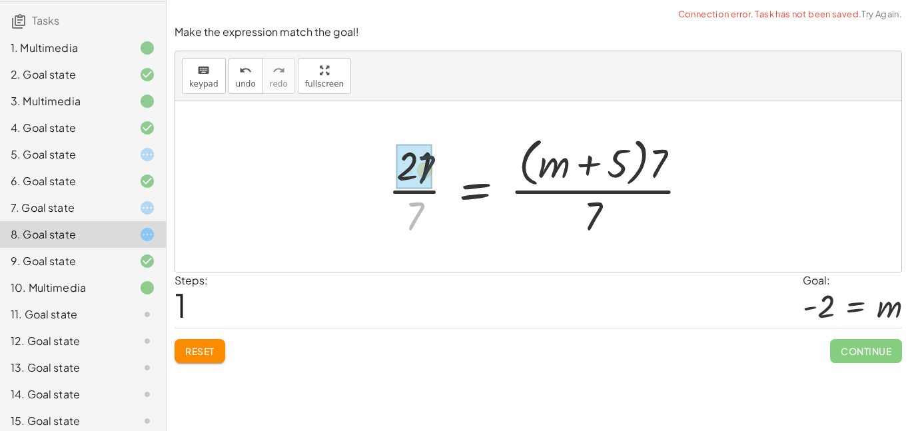
drag, startPoint x: 409, startPoint y: 221, endPoint x: 415, endPoint y: 171, distance: 50.3
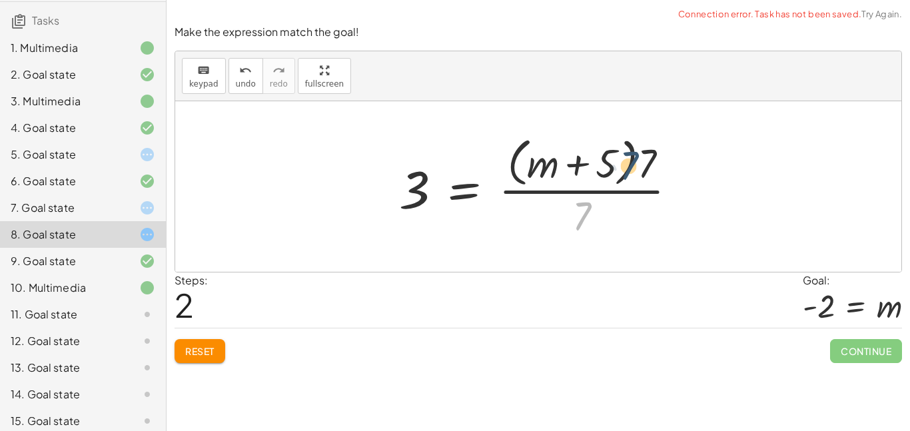
drag, startPoint x: 589, startPoint y: 210, endPoint x: 634, endPoint y: 159, distance: 68.0
click at [634, 159] on div at bounding box center [544, 186] width 303 height 109
drag, startPoint x: 582, startPoint y: 207, endPoint x: 648, endPoint y: 155, distance: 83.6
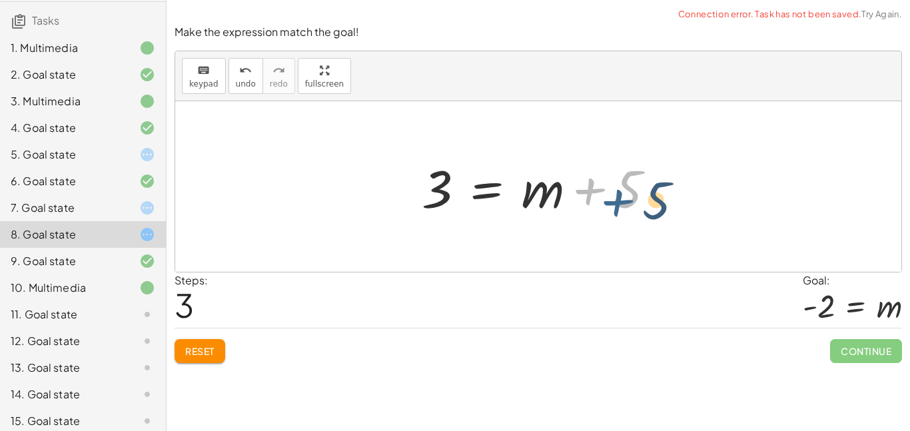
drag, startPoint x: 595, startPoint y: 189, endPoint x: 598, endPoint y: 200, distance: 11.2
click at [598, 200] on div at bounding box center [543, 187] width 257 height 69
click at [584, 195] on div at bounding box center [543, 187] width 257 height 69
click at [473, 190] on div at bounding box center [543, 187] width 257 height 69
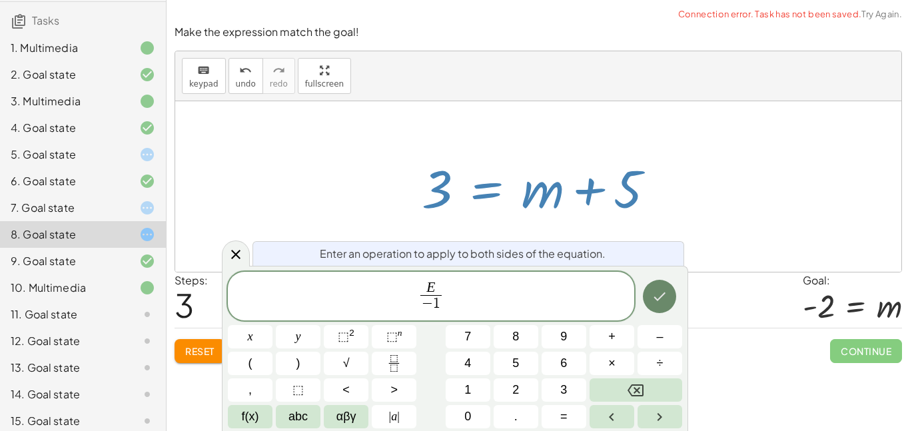
click at [661, 302] on icon "Done" at bounding box center [660, 297] width 16 height 16
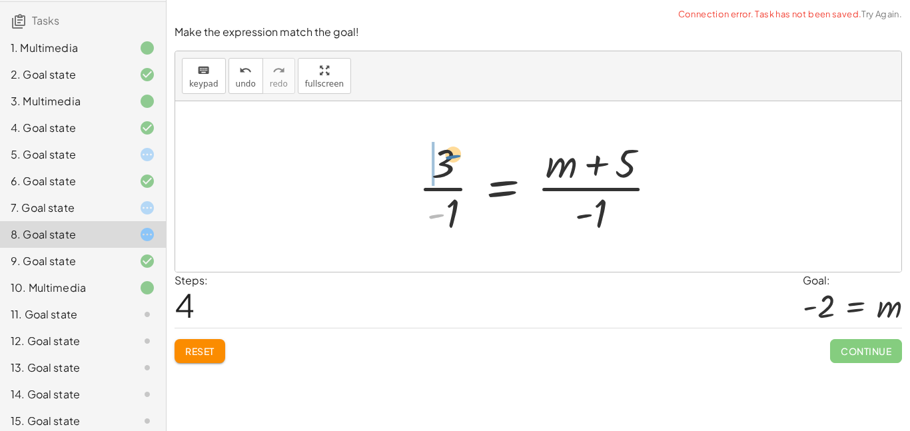
drag, startPoint x: 435, startPoint y: 213, endPoint x: 451, endPoint y: 153, distance: 61.4
click at [451, 153] on div at bounding box center [543, 186] width 263 height 103
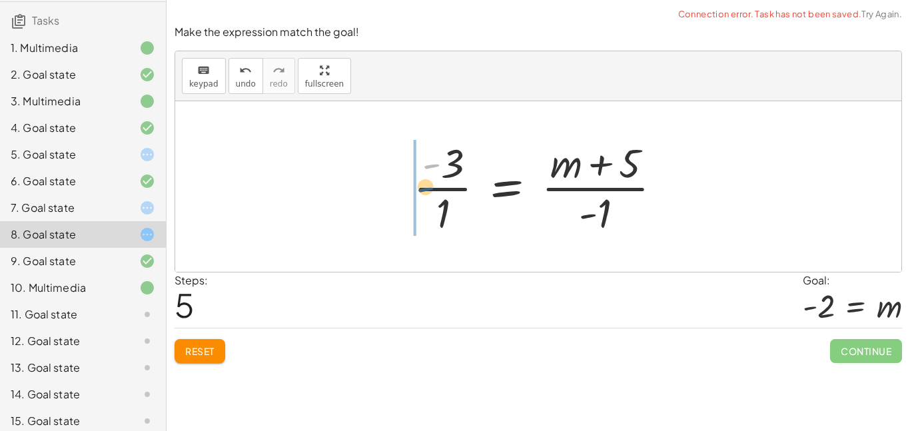
drag, startPoint x: 430, startPoint y: 167, endPoint x: 429, endPoint y: 201, distance: 34.0
click at [429, 201] on div at bounding box center [543, 186] width 273 height 103
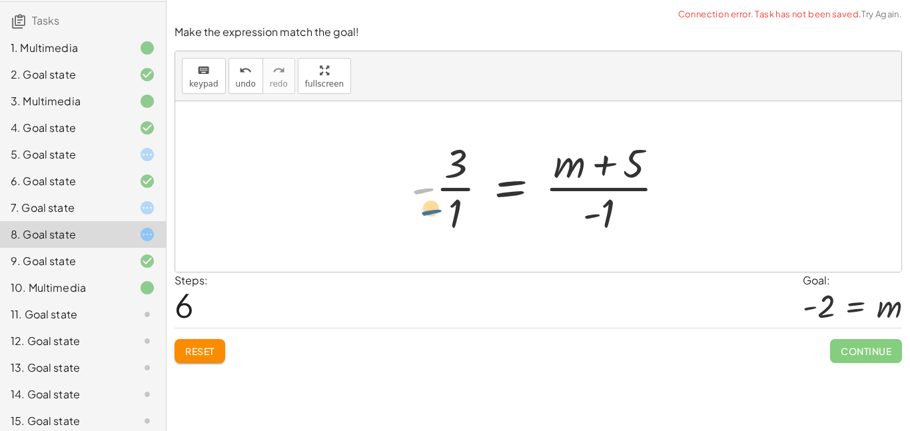
drag, startPoint x: 424, startPoint y: 187, endPoint x: 437, endPoint y: 211, distance: 27.1
click at [437, 211] on div at bounding box center [544, 186] width 279 height 103
drag, startPoint x: 453, startPoint y: 210, endPoint x: 454, endPoint y: 164, distance: 46.0
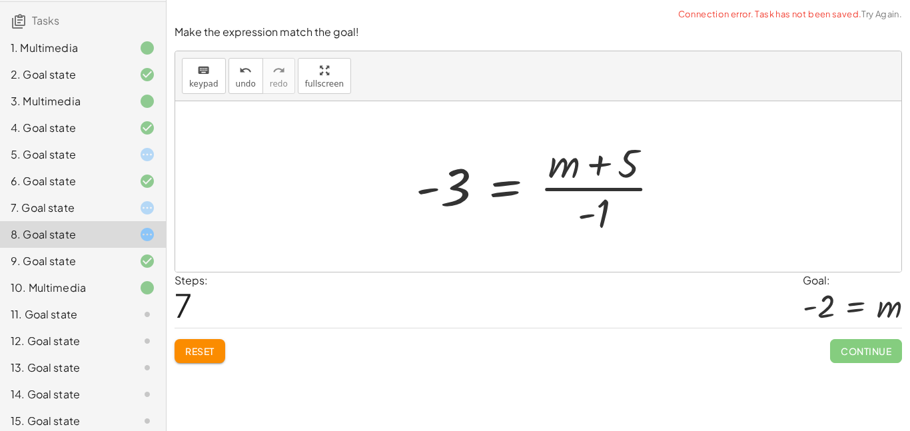
click at [459, 184] on div at bounding box center [543, 186] width 269 height 103
drag, startPoint x: 598, startPoint y: 207, endPoint x: 628, endPoint y: 149, distance: 64.7
click at [628, 149] on div at bounding box center [543, 186] width 269 height 103
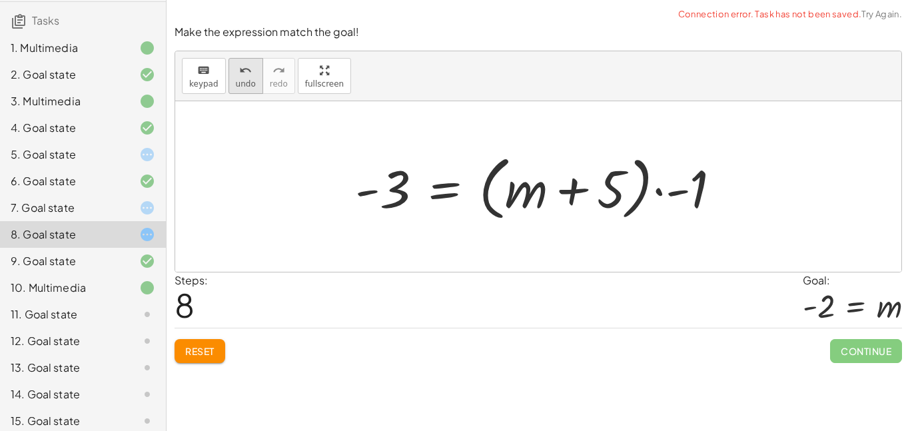
click at [248, 77] on icon "undo" at bounding box center [245, 71] width 13 height 16
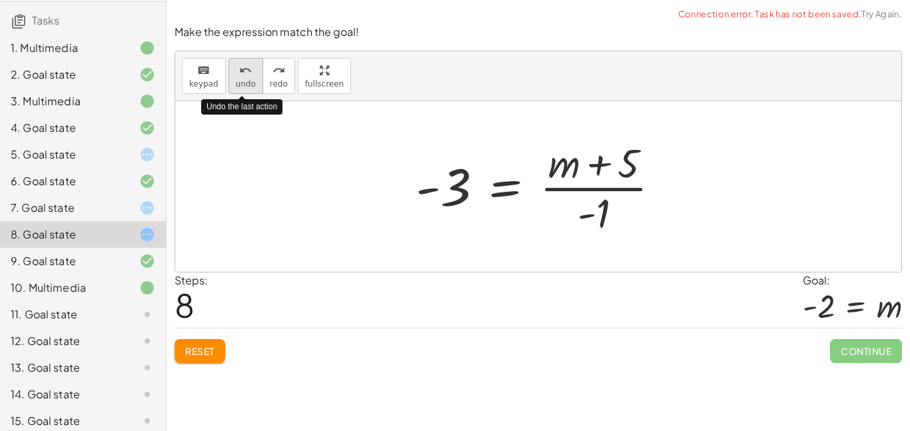
click at [248, 77] on icon "undo" at bounding box center [245, 71] width 13 height 16
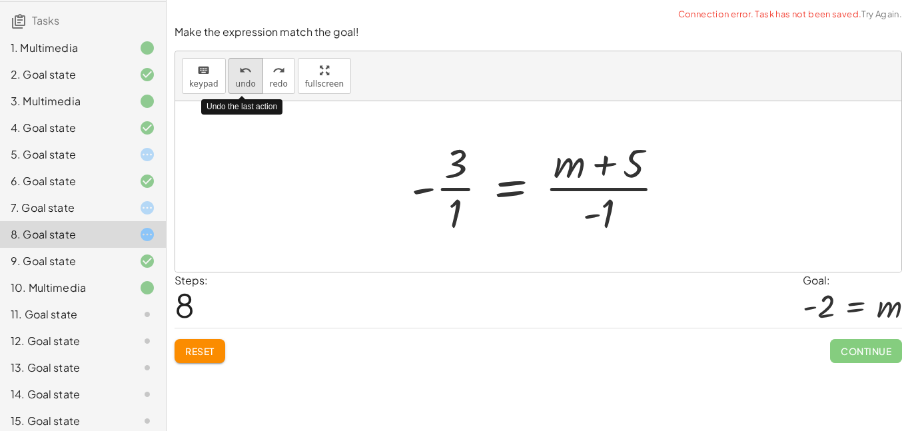
click at [248, 77] on icon "undo" at bounding box center [245, 71] width 13 height 16
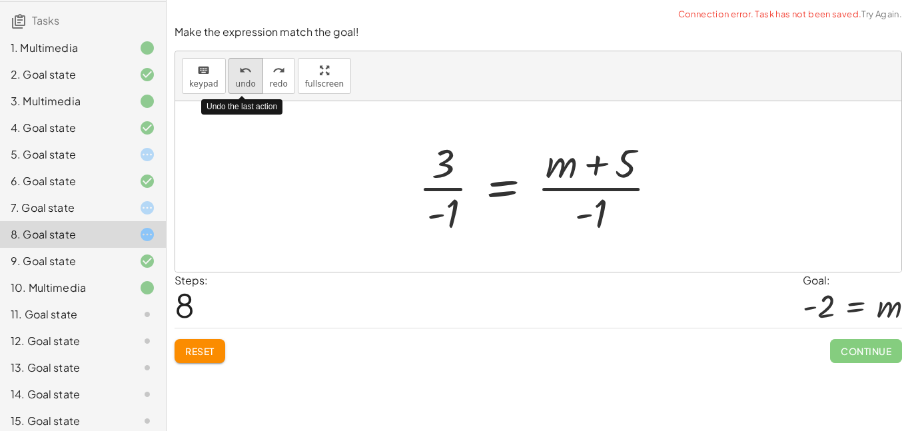
click at [248, 77] on icon "undo" at bounding box center [245, 71] width 13 height 16
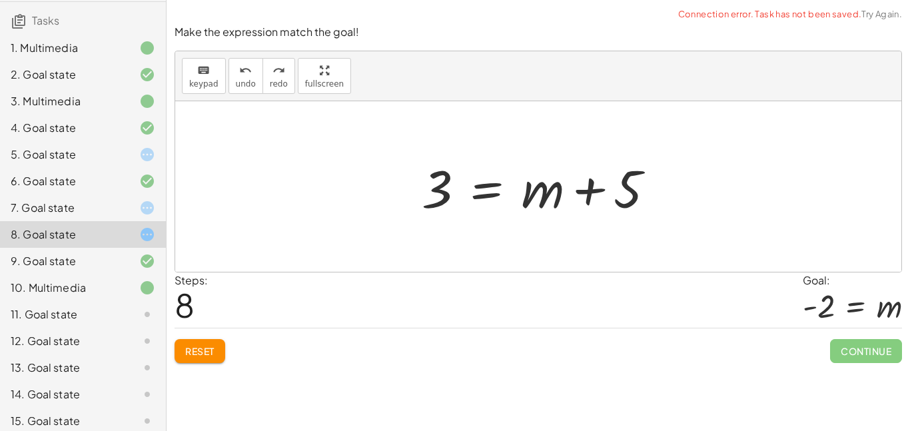
click at [425, 168] on div at bounding box center [543, 187] width 257 height 69
click at [494, 190] on div at bounding box center [543, 187] width 257 height 69
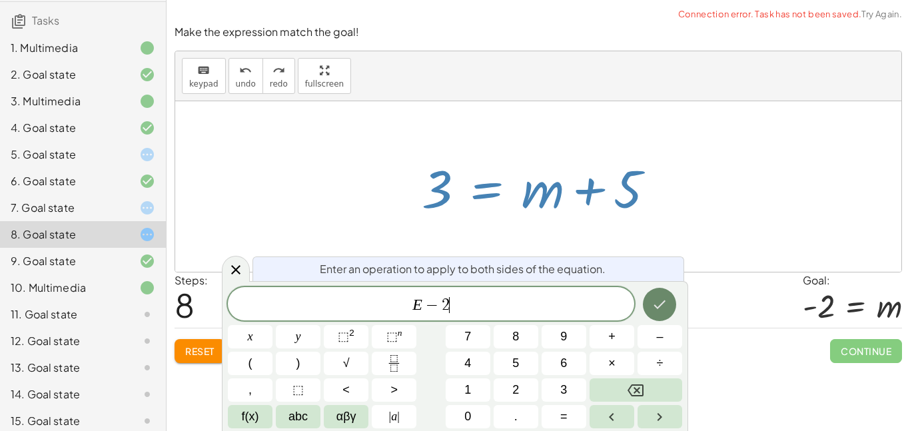
click at [654, 317] on button "Done" at bounding box center [659, 304] width 33 height 33
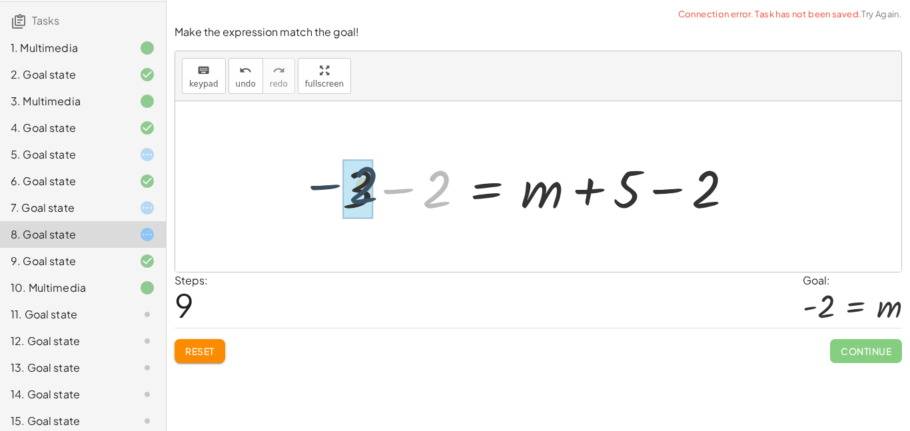
drag, startPoint x: 441, startPoint y: 199, endPoint x: 365, endPoint y: 195, distance: 75.4
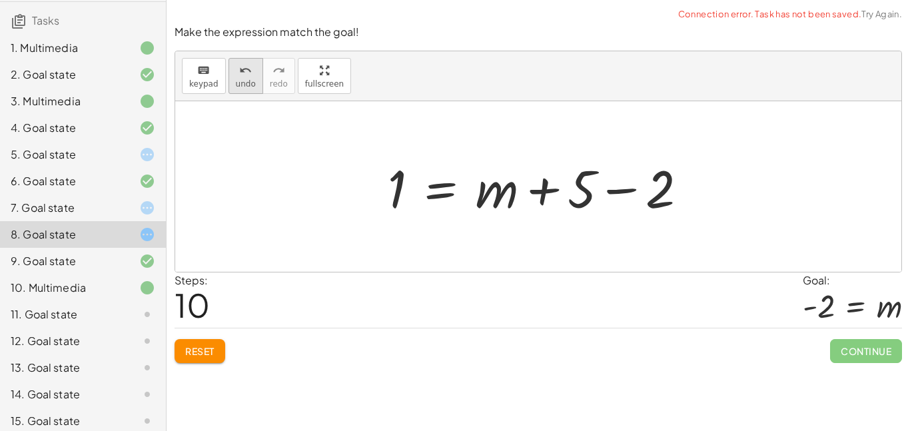
click at [237, 85] on span "undo" at bounding box center [246, 83] width 20 height 9
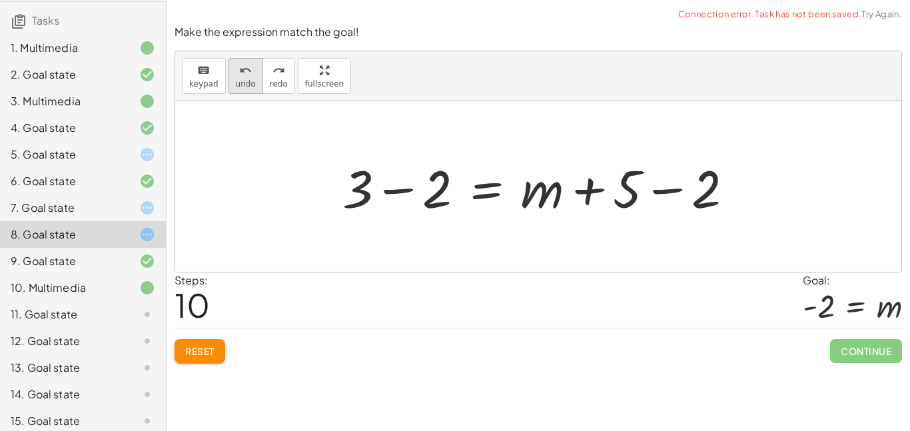
click at [245, 79] on span "undo" at bounding box center [246, 83] width 20 height 9
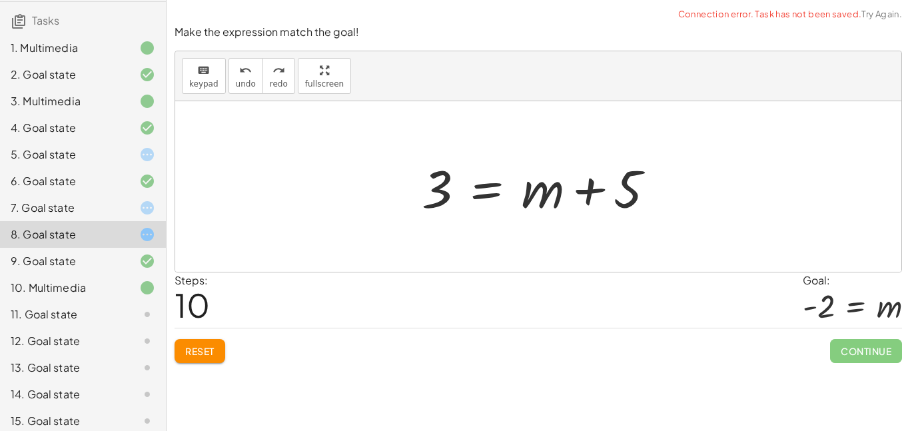
click at [536, 194] on div at bounding box center [543, 187] width 257 height 69
click at [435, 175] on div at bounding box center [543, 187] width 257 height 69
click at [180, 67] on div "keyboard keypad undo [PERSON_NAME] redo fullscreen" at bounding box center [538, 76] width 726 height 50
click at [199, 74] on icon "keyboard" at bounding box center [203, 71] width 13 height 16
click at [446, 177] on div at bounding box center [437, 189] width 31 height 59
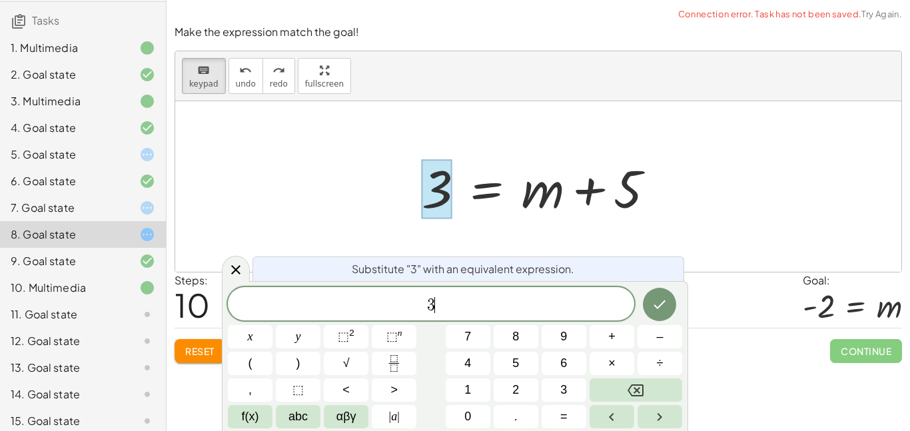
click at [447, 296] on span "3 ​" at bounding box center [431, 305] width 407 height 19
click at [659, 305] on icon "Done" at bounding box center [660, 305] width 16 height 16
click at [479, 191] on div at bounding box center [543, 187] width 257 height 69
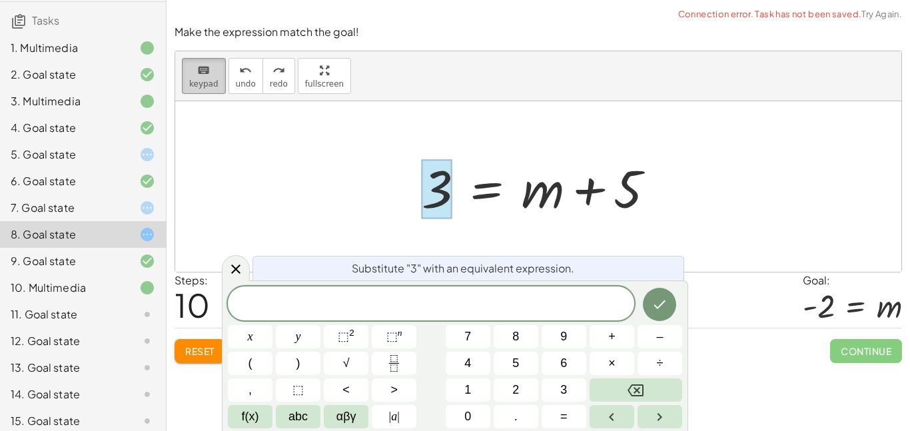
click at [187, 67] on button "keyboard keypad" at bounding box center [204, 76] width 44 height 36
click at [497, 187] on div at bounding box center [543, 187] width 257 height 69
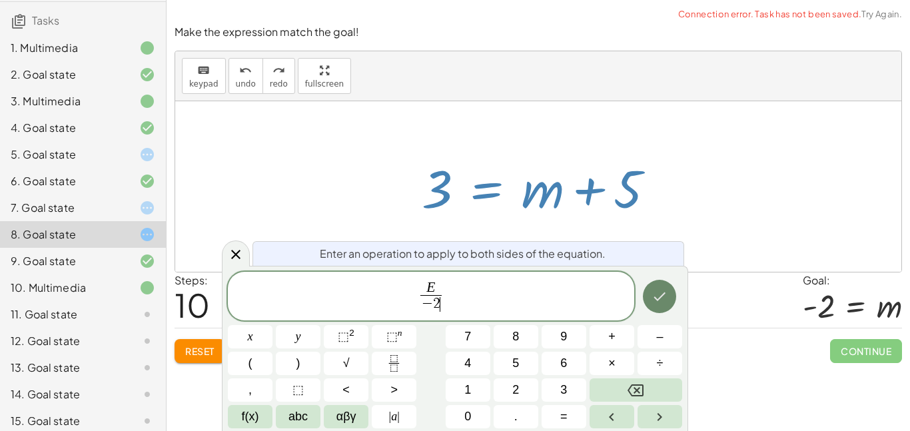
click at [668, 291] on icon "Done" at bounding box center [660, 297] width 16 height 16
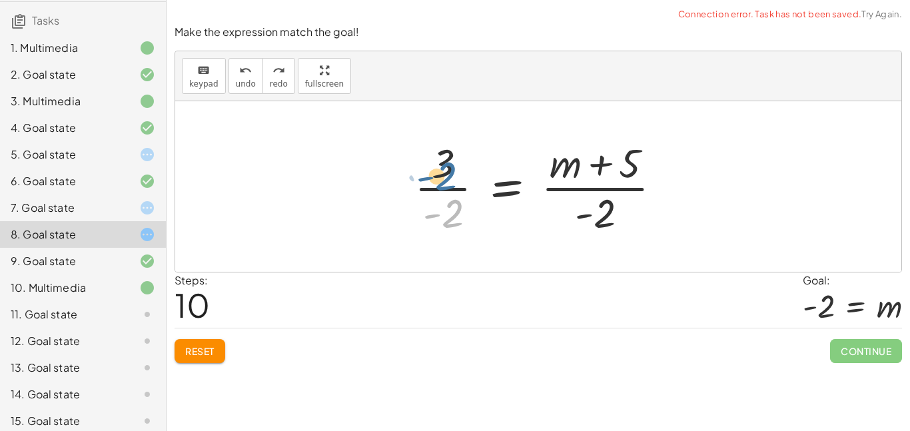
drag, startPoint x: 451, startPoint y: 221, endPoint x: 444, endPoint y: 180, distance: 41.3
click at [444, 180] on div at bounding box center [543, 186] width 271 height 103
drag, startPoint x: 450, startPoint y: 202, endPoint x: 445, endPoint y: 151, distance: 50.9
click at [445, 151] on div at bounding box center [543, 186] width 271 height 103
click at [449, 173] on div at bounding box center [543, 186] width 271 height 103
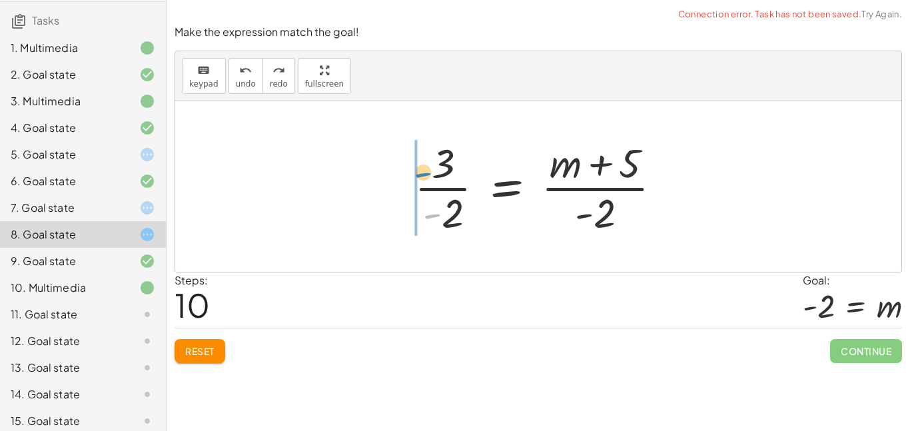
drag, startPoint x: 435, startPoint y: 213, endPoint x: 425, endPoint y: 171, distance: 43.2
click at [425, 171] on div at bounding box center [543, 186] width 271 height 103
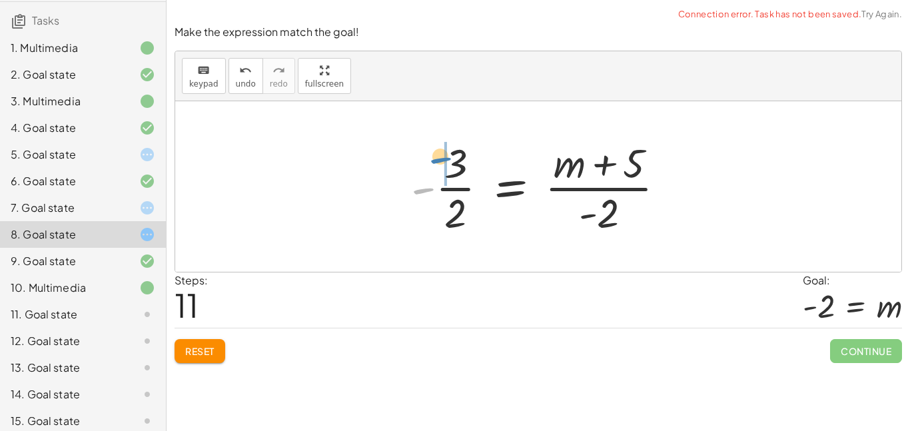
drag, startPoint x: 421, startPoint y: 186, endPoint x: 436, endPoint y: 155, distance: 34.3
click at [436, 155] on div at bounding box center [544, 186] width 279 height 103
drag, startPoint x: 455, startPoint y: 225, endPoint x: 457, endPoint y: 177, distance: 48.7
click at [457, 177] on div at bounding box center [544, 186] width 279 height 103
drag, startPoint x: 457, startPoint y: 217, endPoint x: 486, endPoint y: 189, distance: 40.1
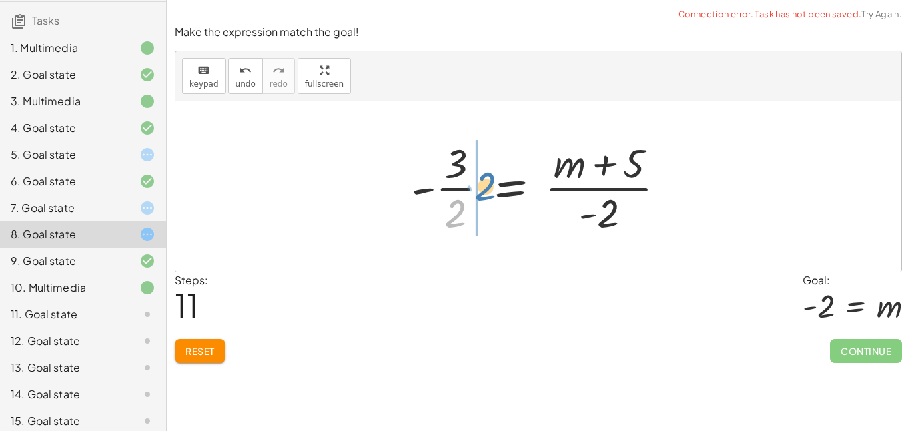
click at [486, 189] on div at bounding box center [544, 186] width 279 height 103
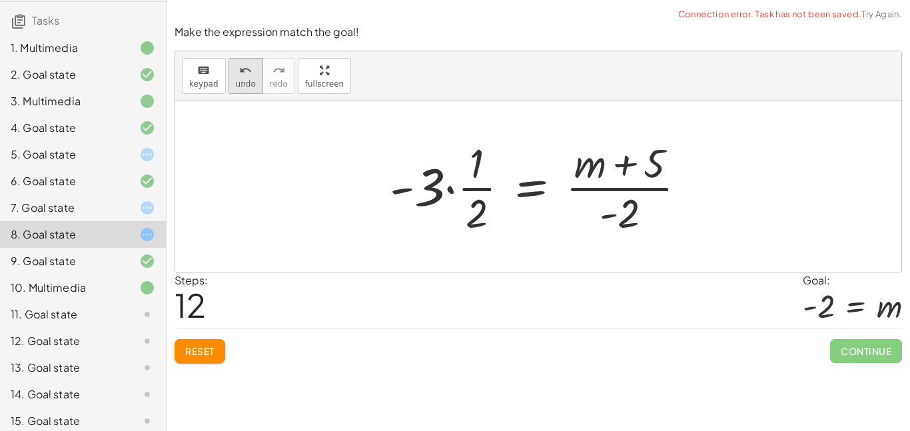
click at [247, 75] on icon "undo" at bounding box center [245, 71] width 13 height 16
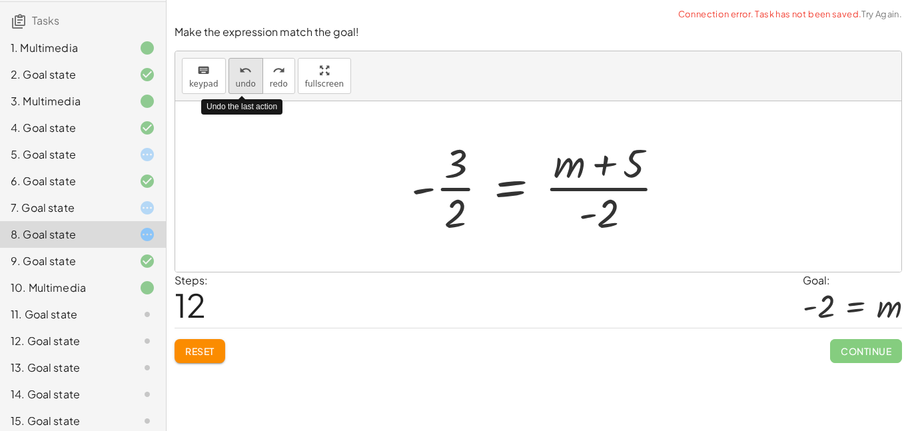
click at [247, 75] on icon "undo" at bounding box center [245, 71] width 13 height 16
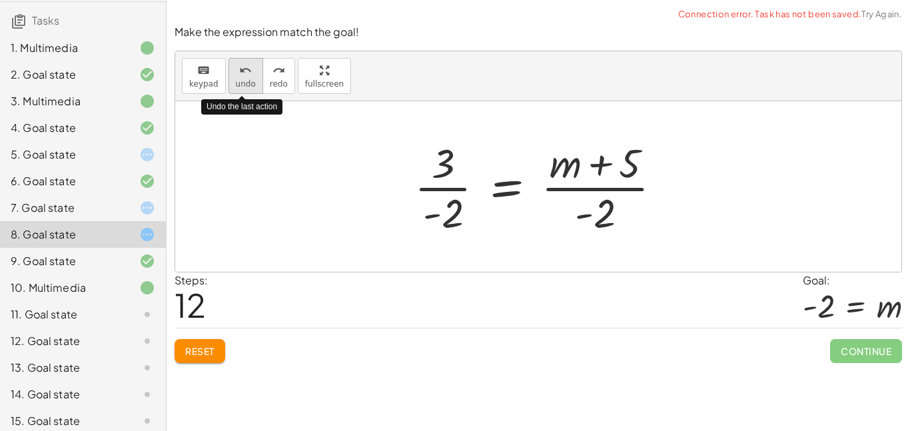
click at [247, 75] on icon "undo" at bounding box center [245, 71] width 13 height 16
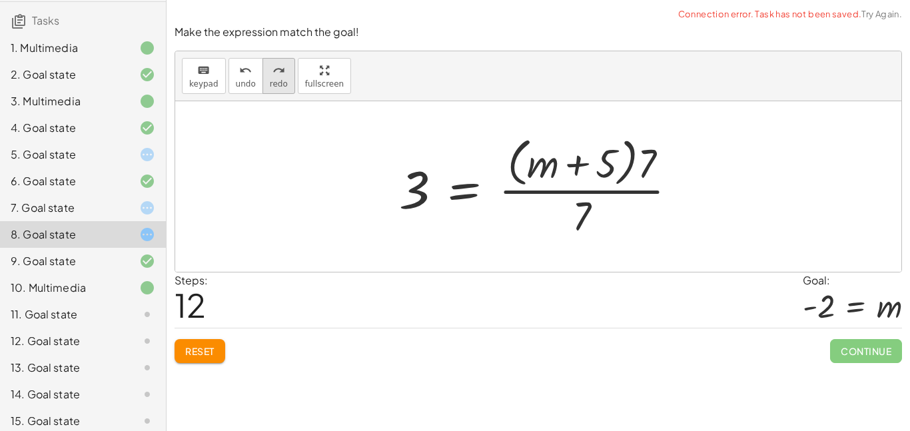
click at [279, 82] on span "redo" at bounding box center [279, 83] width 18 height 9
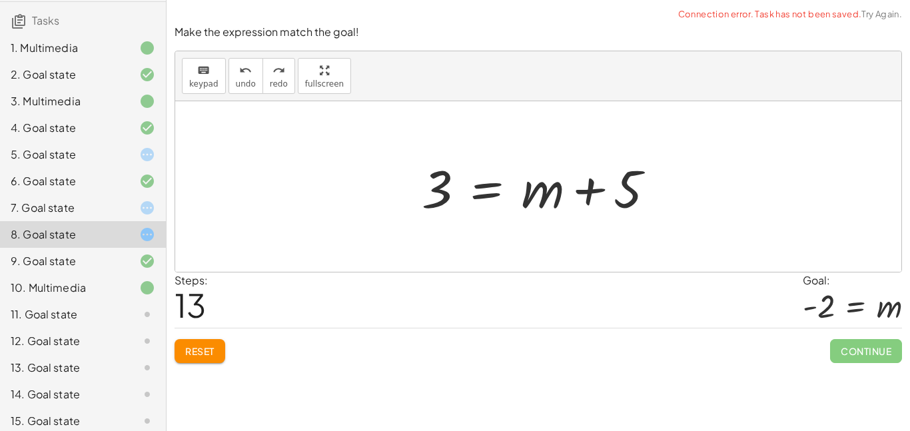
click at [441, 185] on div at bounding box center [543, 187] width 257 height 69
click at [457, 193] on div at bounding box center [543, 187] width 257 height 69
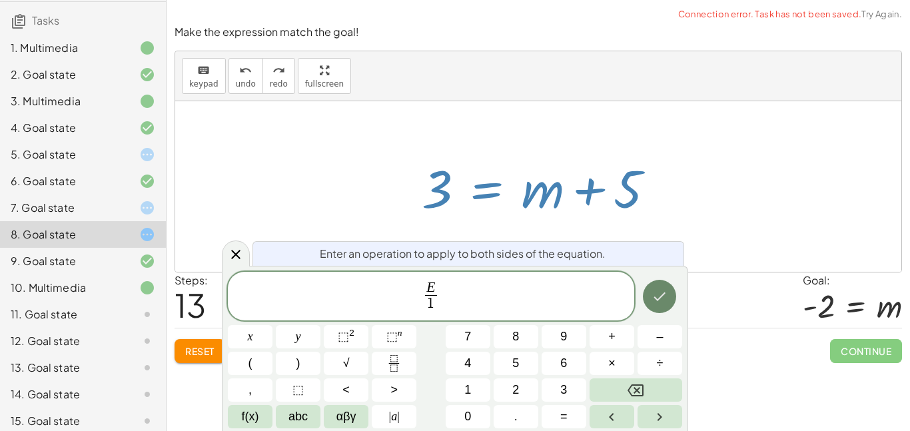
click at [668, 305] on button "Done" at bounding box center [659, 296] width 33 height 33
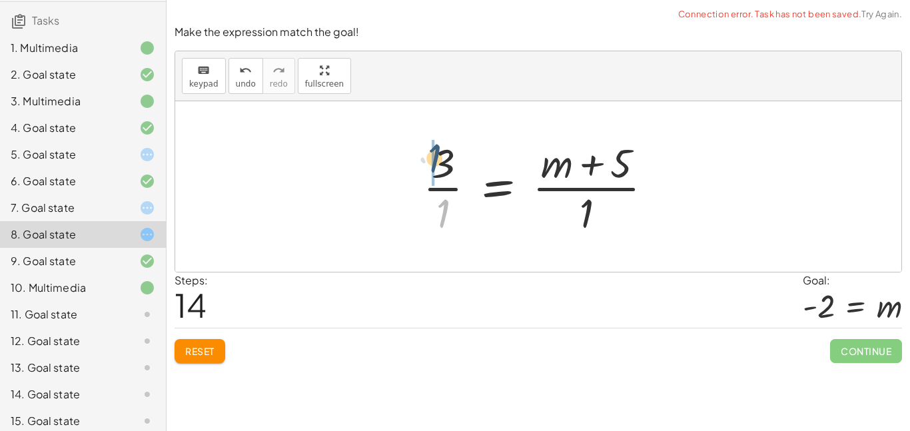
drag, startPoint x: 443, startPoint y: 216, endPoint x: 435, endPoint y: 160, distance: 56.6
click at [435, 160] on div at bounding box center [544, 186] width 254 height 103
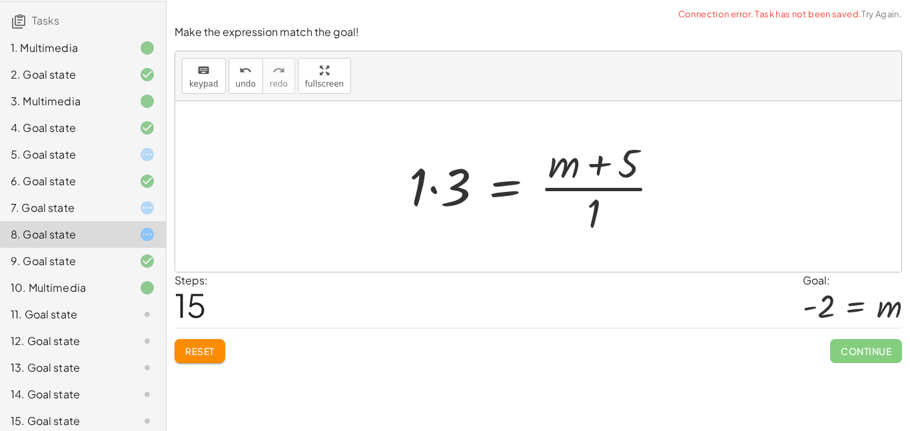
click at [398, 185] on div "21 = · ( + m + 5 ) · 7 · 21 · 7 = · ( + m + 5 ) · 7 · 7 3 = · ( + m + 5 ) · 7 ·…" at bounding box center [535, 186] width 292 height 109
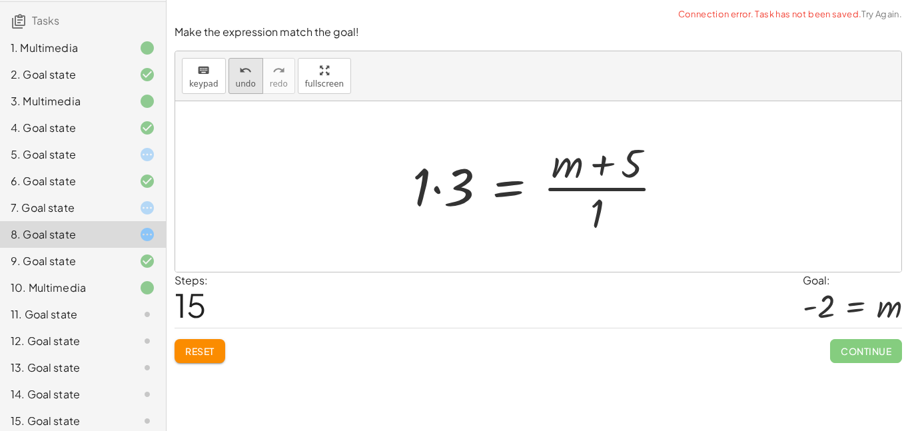
click at [249, 66] on icon "undo" at bounding box center [245, 71] width 13 height 16
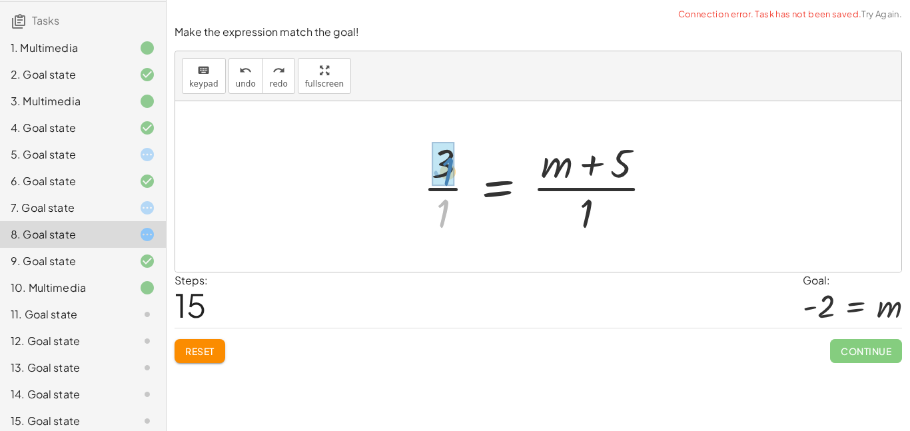
drag, startPoint x: 446, startPoint y: 222, endPoint x: 451, endPoint y: 179, distance: 42.9
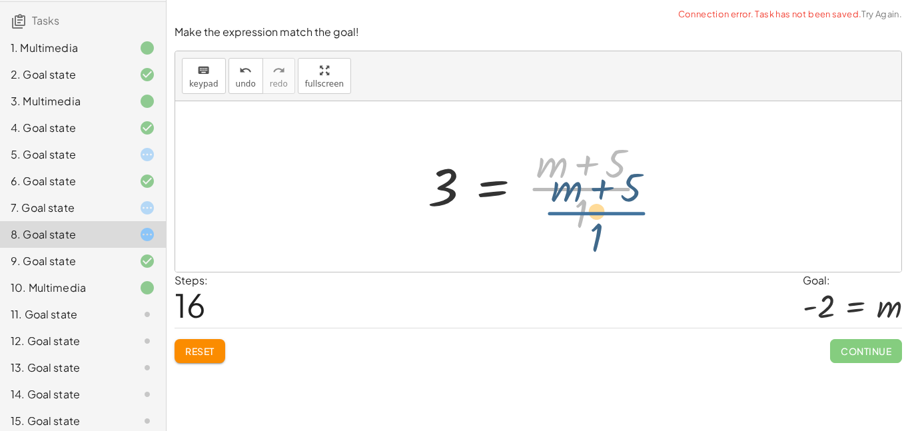
drag, startPoint x: 579, startPoint y: 179, endPoint x: 593, endPoint y: 201, distance: 26.6
click at [593, 201] on div at bounding box center [543, 186] width 244 height 103
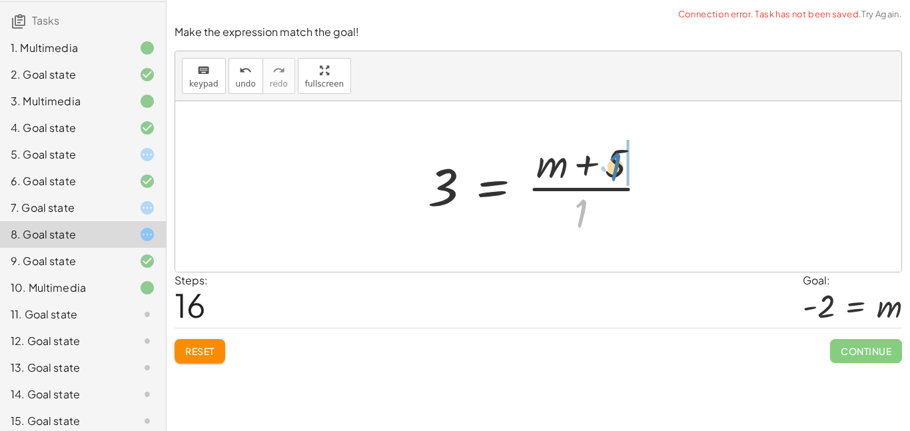
drag, startPoint x: 581, startPoint y: 212, endPoint x: 614, endPoint y: 164, distance: 58.4
click at [614, 164] on div at bounding box center [543, 186] width 244 height 103
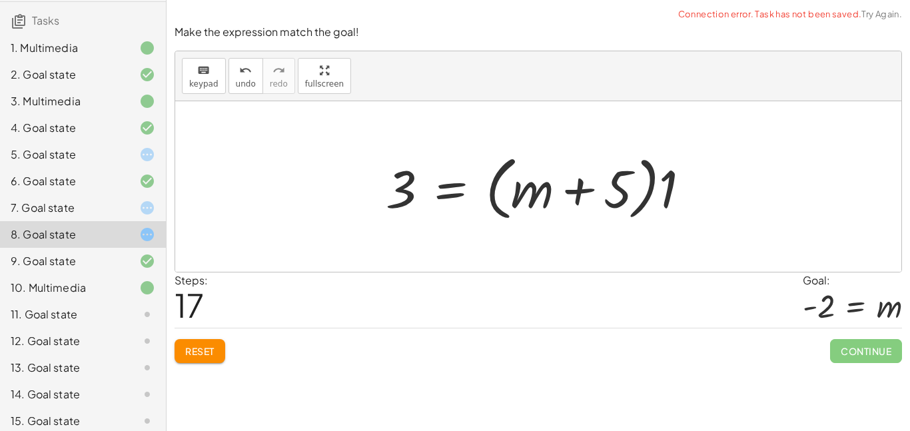
click at [224, 81] on div "keyboard keypad undo [PERSON_NAME] redo fullscreen" at bounding box center [538, 76] width 726 height 50
click at [229, 84] on button "undo undo" at bounding box center [246, 76] width 35 height 36
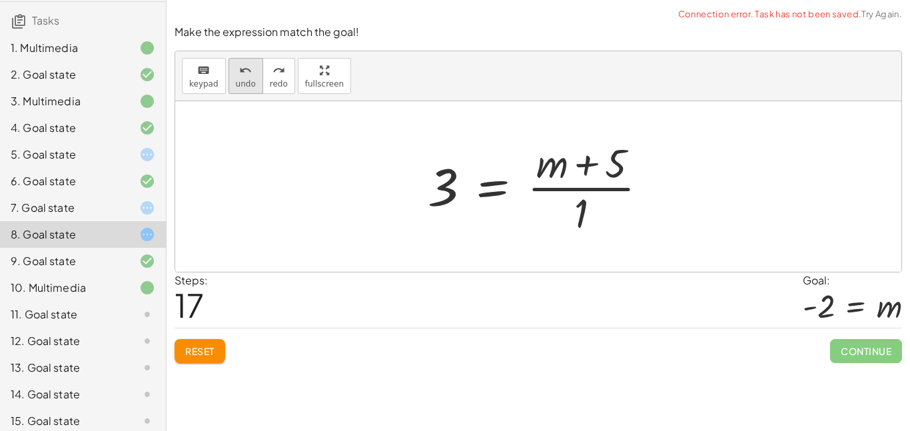
click at [247, 79] on span "undo" at bounding box center [246, 83] width 20 height 9
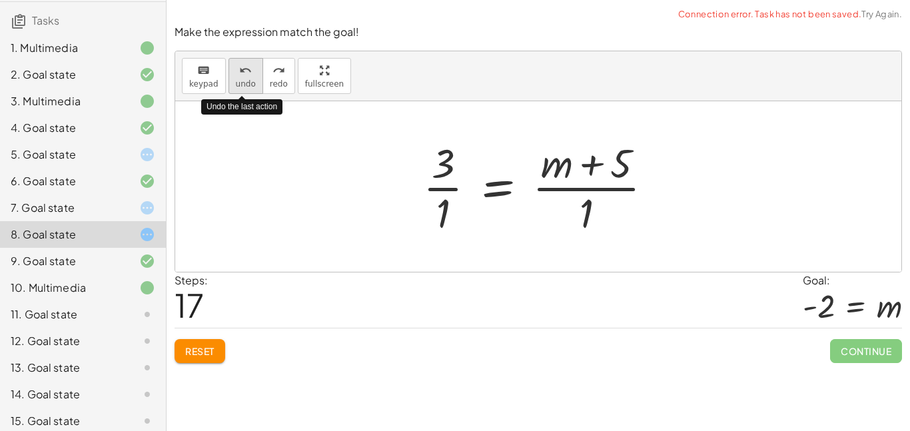
click at [247, 79] on span "undo" at bounding box center [246, 83] width 20 height 9
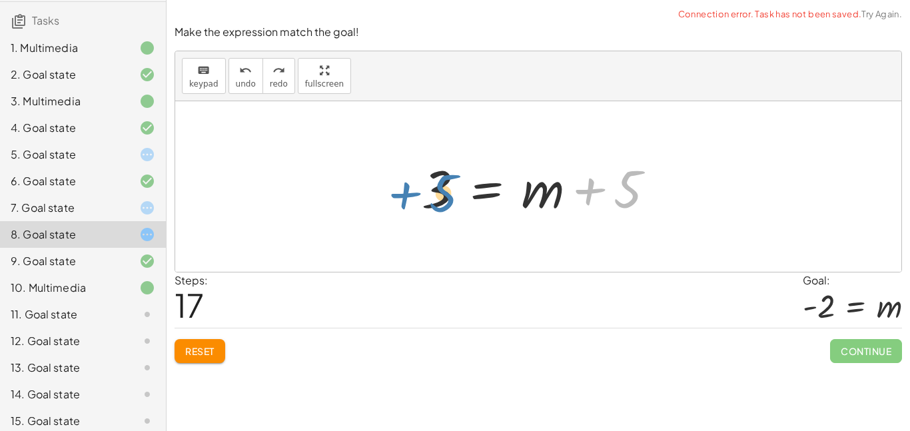
drag, startPoint x: 586, startPoint y: 192, endPoint x: 400, endPoint y: 196, distance: 186.0
click at [400, 196] on div "21 = · ( + m + 5 ) · 7 · 21 · 7 = · ( + m + 5 ) · 7 · 7 3 = · ( + m + 5 ) · 7 ·…" at bounding box center [538, 186] width 726 height 171
click at [125, 215] on div at bounding box center [136, 208] width 37 height 16
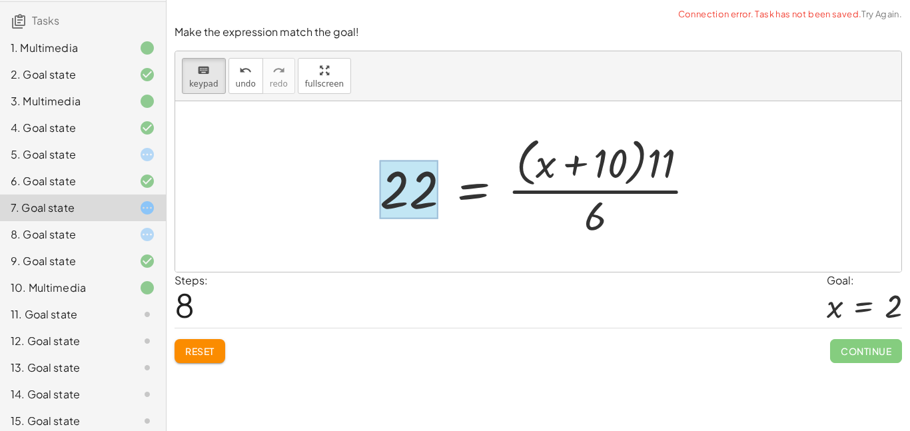
click at [433, 194] on div at bounding box center [409, 189] width 59 height 59
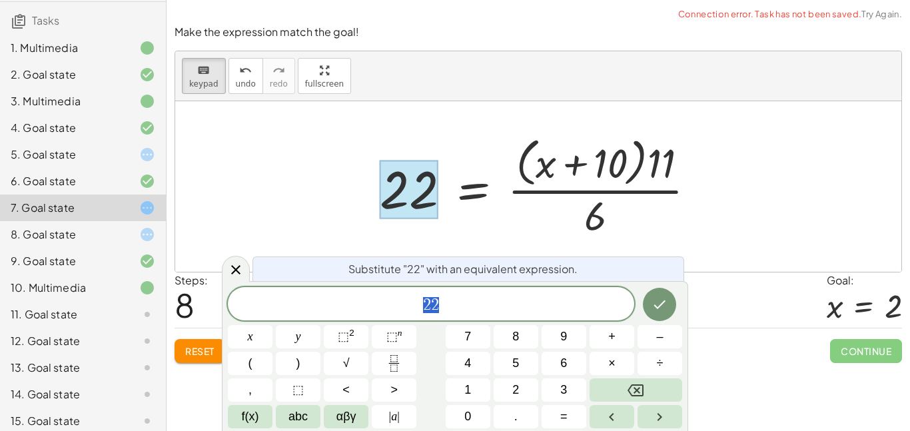
click at [73, 267] on div "9. Goal state" at bounding box center [64, 261] width 107 height 16
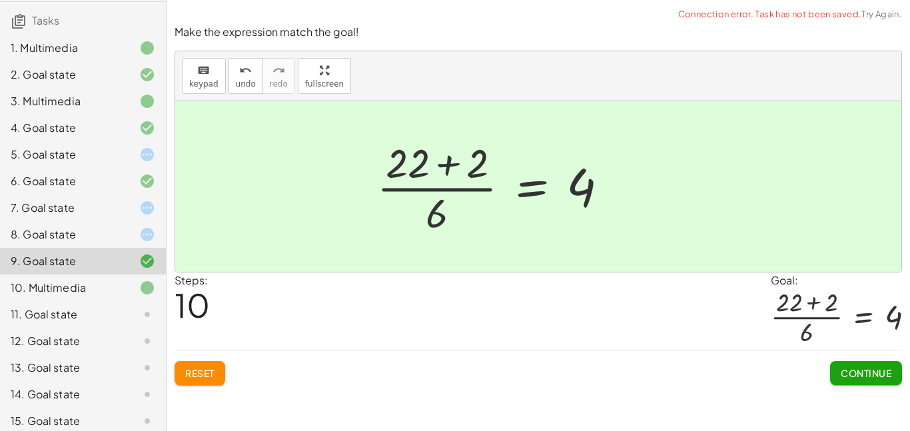
click at [149, 232] on icon at bounding box center [147, 235] width 16 height 16
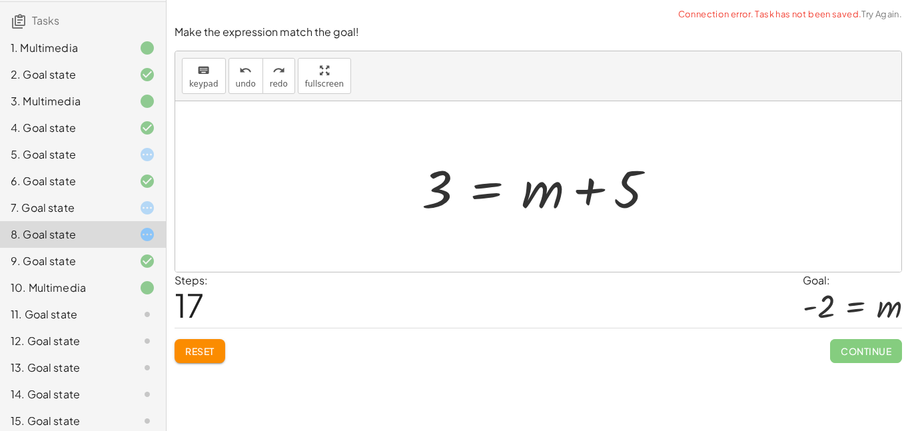
click at [438, 205] on div at bounding box center [543, 187] width 257 height 69
click at [489, 177] on div at bounding box center [543, 187] width 257 height 69
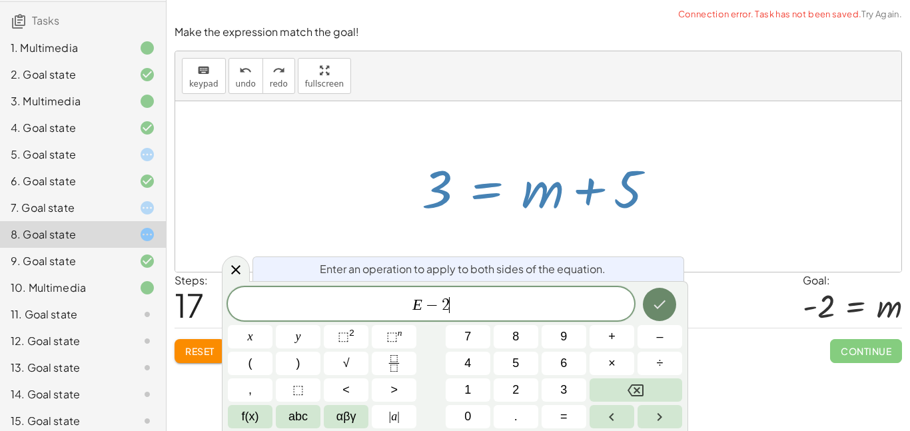
click at [670, 305] on button "Done" at bounding box center [659, 304] width 33 height 33
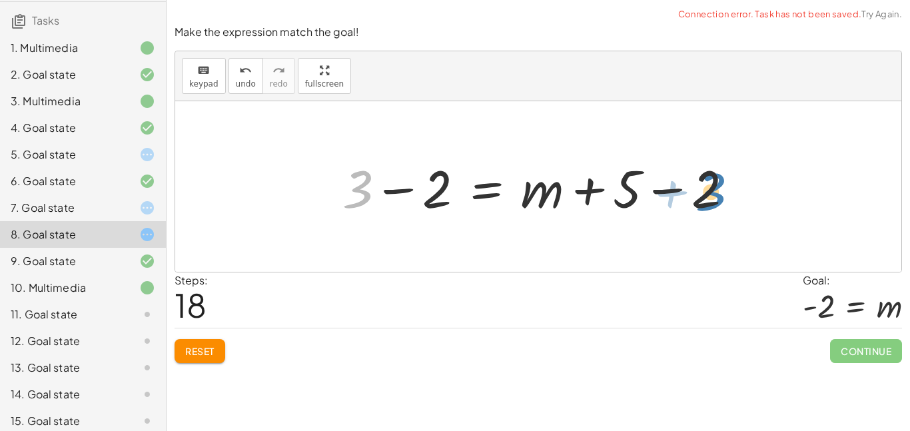
drag, startPoint x: 367, startPoint y: 195, endPoint x: 716, endPoint y: 195, distance: 349.9
click at [716, 195] on div at bounding box center [543, 187] width 415 height 69
drag, startPoint x: 364, startPoint y: 198, endPoint x: 446, endPoint y: 194, distance: 82.1
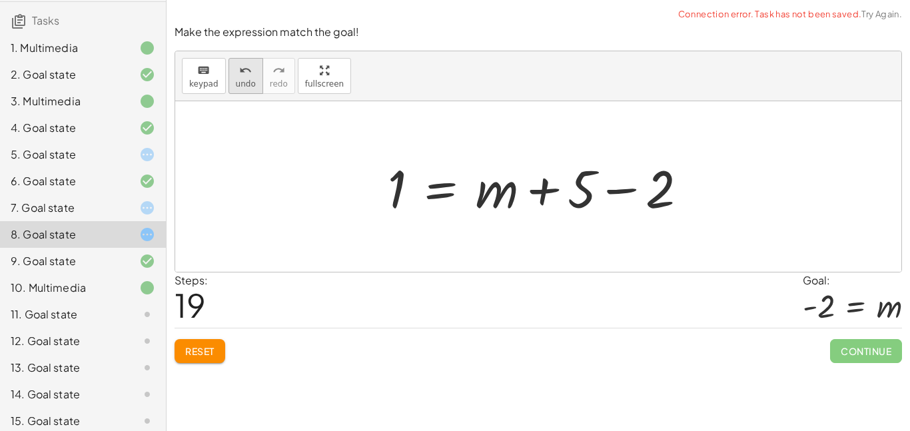
click at [244, 81] on span "undo" at bounding box center [246, 83] width 20 height 9
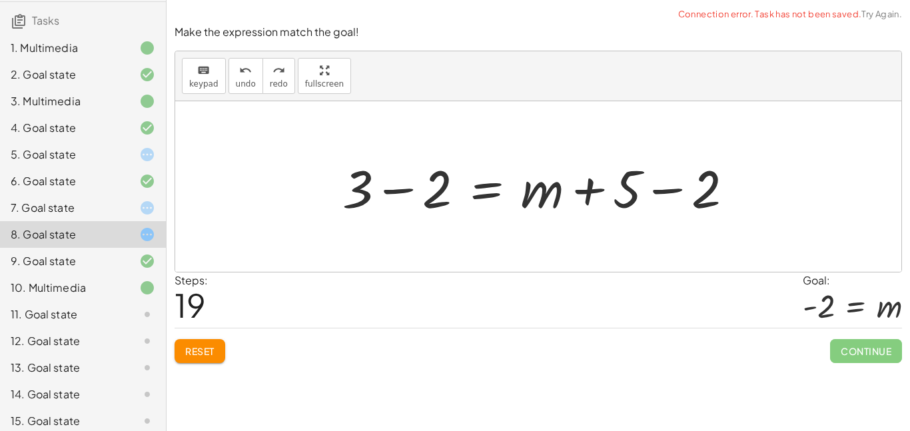
click at [353, 187] on div at bounding box center [543, 187] width 415 height 69
drag, startPoint x: 359, startPoint y: 192, endPoint x: 706, endPoint y: 191, distance: 347.2
click at [706, 191] on div at bounding box center [543, 187] width 415 height 69
drag, startPoint x: 696, startPoint y: 199, endPoint x: 425, endPoint y: 204, distance: 271.3
click at [425, 204] on div at bounding box center [543, 187] width 415 height 69
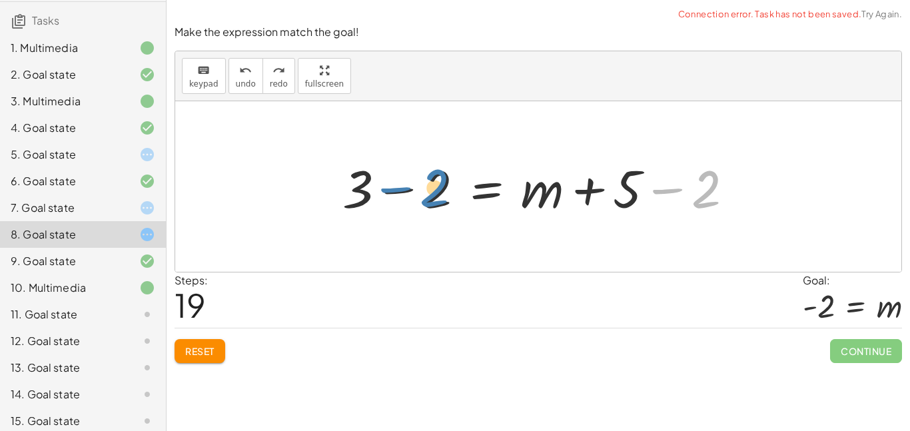
drag, startPoint x: 707, startPoint y: 177, endPoint x: 435, endPoint y: 177, distance: 271.9
click at [435, 177] on div at bounding box center [543, 187] width 415 height 69
click at [107, 276] on div "10. Multimedia" at bounding box center [83, 288] width 166 height 27
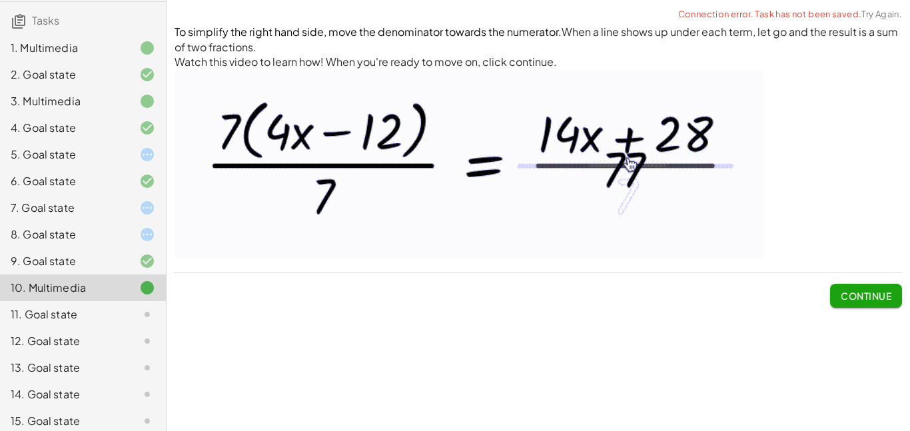
click at [846, 296] on span "Continue" at bounding box center [866, 296] width 51 height 12
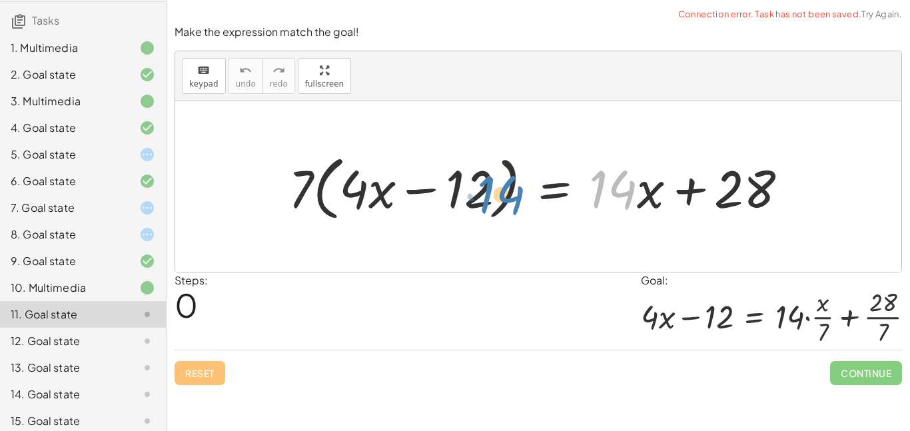
drag, startPoint x: 631, startPoint y: 197, endPoint x: 523, endPoint y: 203, distance: 108.8
click at [523, 203] on div at bounding box center [544, 187] width 524 height 77
click at [469, 183] on div at bounding box center [544, 187] width 524 height 77
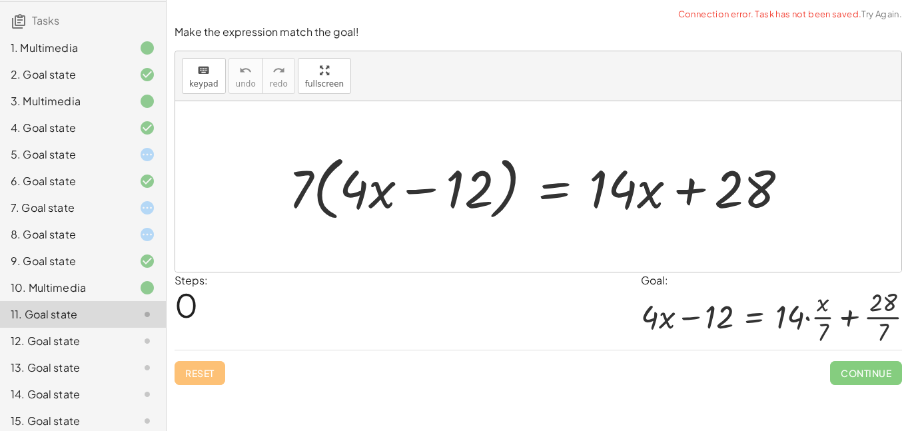
click at [556, 191] on div at bounding box center [544, 187] width 524 height 77
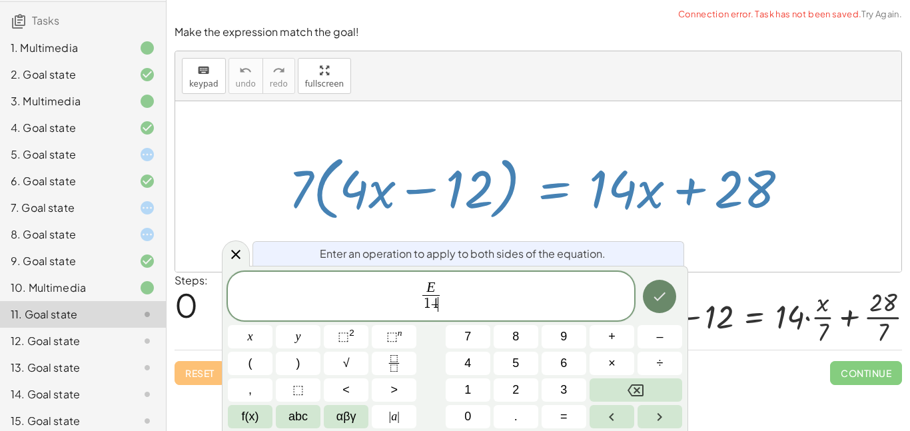
click at [654, 299] on icon "Done" at bounding box center [660, 297] width 16 height 16
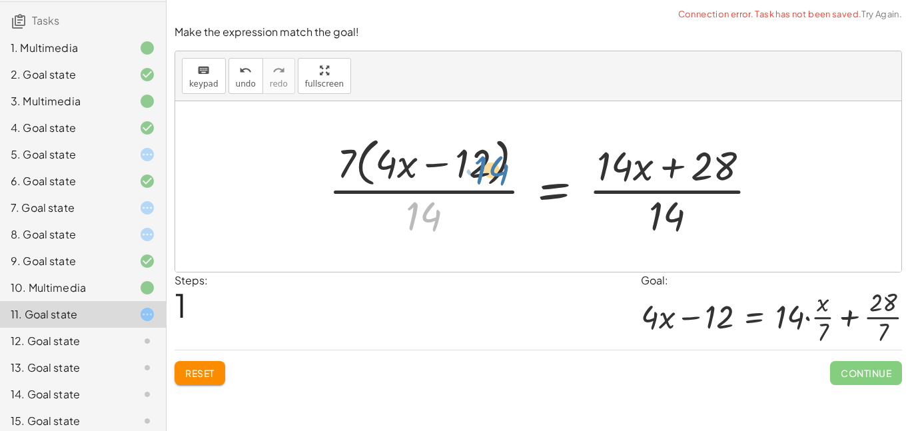
drag, startPoint x: 434, startPoint y: 220, endPoint x: 497, endPoint y: 171, distance: 79.3
click at [497, 171] on div at bounding box center [549, 186] width 454 height 109
drag, startPoint x: 651, startPoint y: 215, endPoint x: 611, endPoint y: 186, distance: 49.6
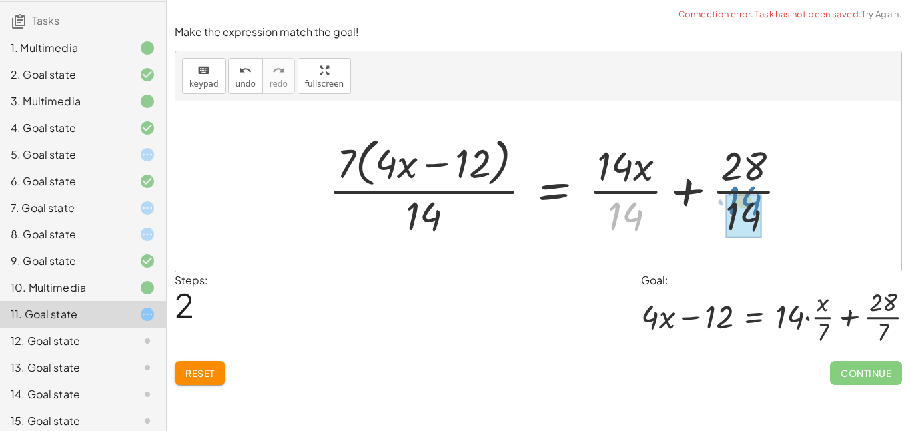
drag, startPoint x: 634, startPoint y: 231, endPoint x: 754, endPoint y: 226, distance: 120.7
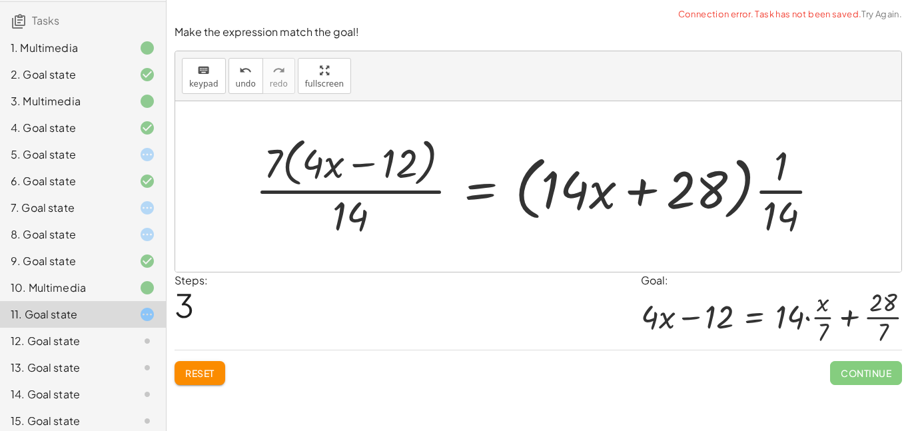
click at [203, 380] on button "Reset" at bounding box center [200, 373] width 51 height 24
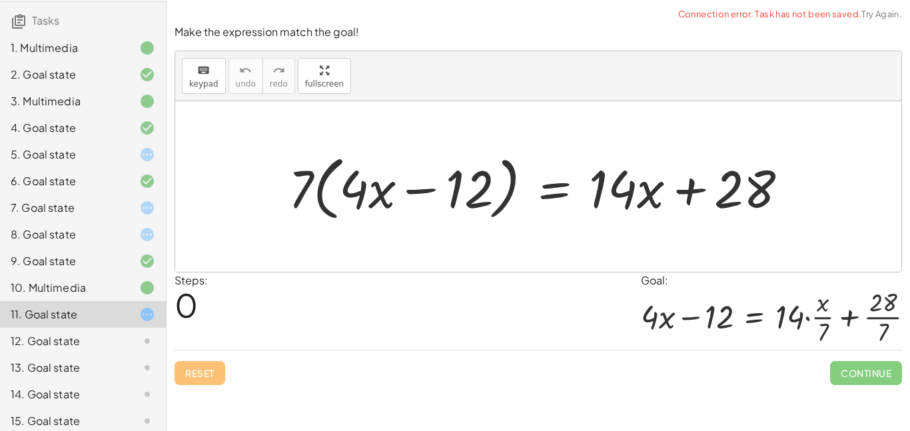
click at [560, 204] on div at bounding box center [544, 187] width 524 height 77
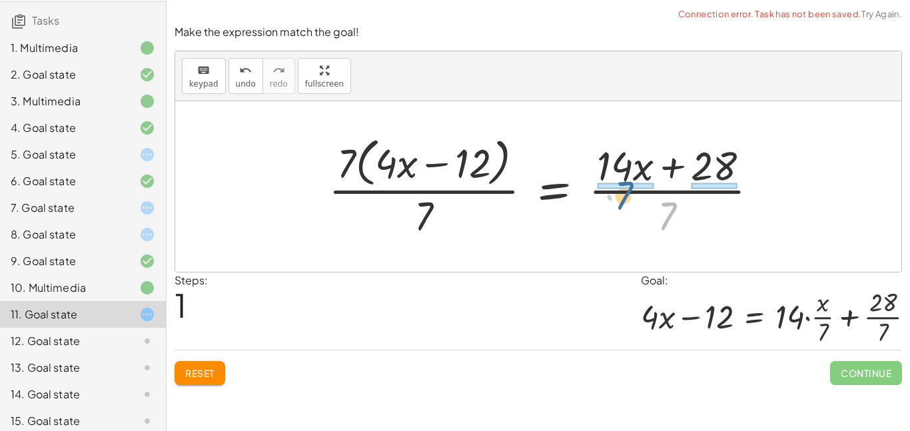
drag, startPoint x: 675, startPoint y: 204, endPoint x: 631, endPoint y: 180, distance: 50.1
click at [631, 180] on div at bounding box center [549, 186] width 454 height 109
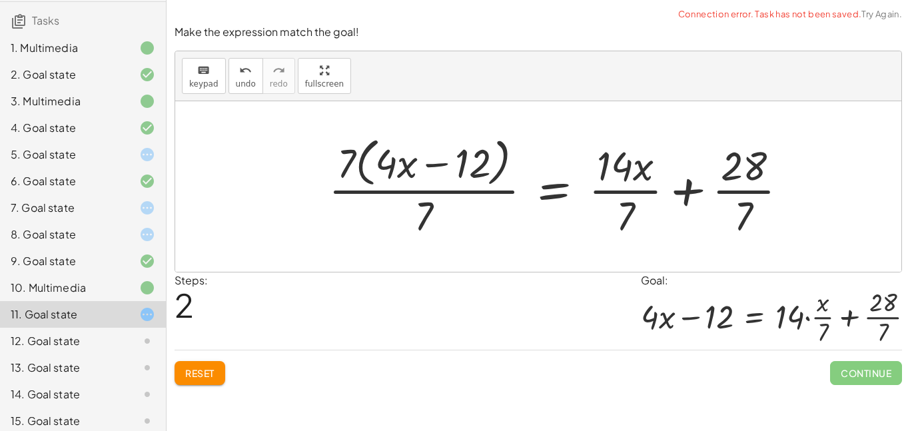
click at [615, 166] on div at bounding box center [564, 186] width 484 height 109
click at [564, 186] on div at bounding box center [564, 186] width 484 height 109
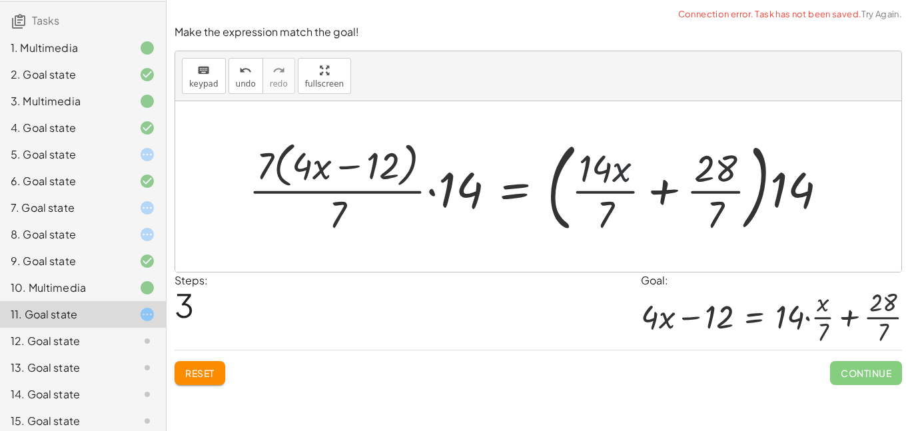
click at [614, 170] on div at bounding box center [543, 186] width 603 height 103
drag, startPoint x: 797, startPoint y: 195, endPoint x: 608, endPoint y: 177, distance: 190.1
click at [608, 177] on div at bounding box center [543, 186] width 603 height 103
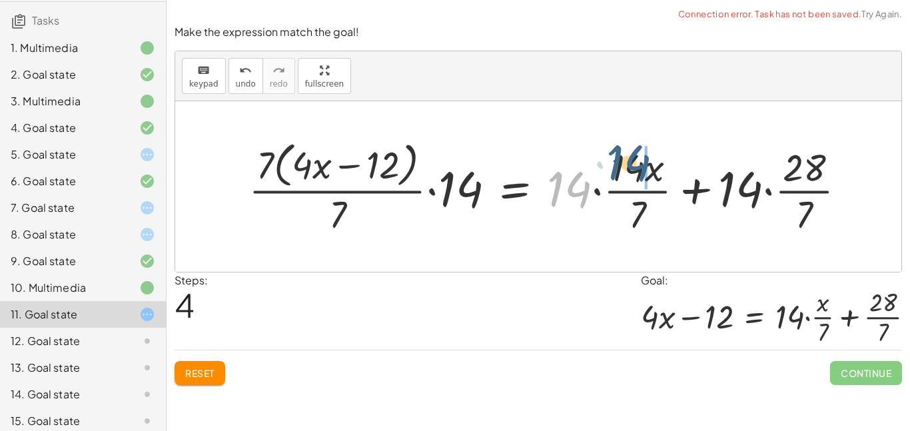
drag, startPoint x: 572, startPoint y: 195, endPoint x: 632, endPoint y: 169, distance: 65.0
click at [632, 169] on div at bounding box center [553, 187] width 622 height 102
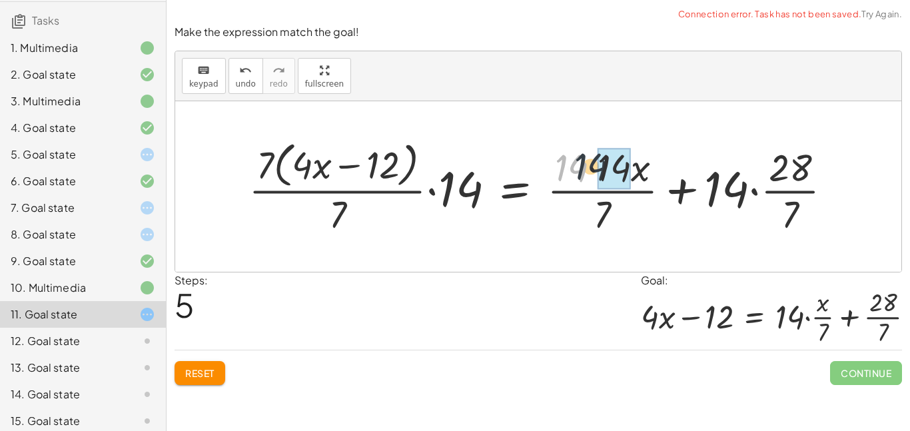
drag, startPoint x: 580, startPoint y: 172, endPoint x: 609, endPoint y: 169, distance: 29.5
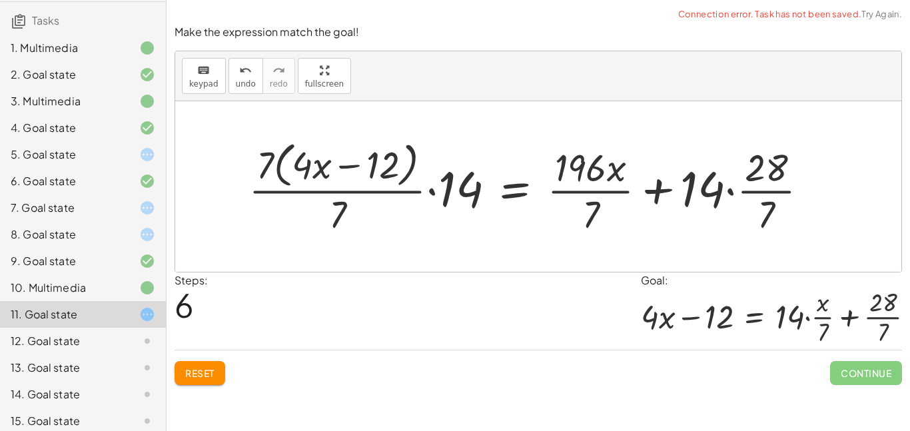
click at [587, 168] on div at bounding box center [534, 187] width 584 height 102
drag, startPoint x: 594, startPoint y: 171, endPoint x: 580, endPoint y: 175, distance: 14.6
click at [580, 175] on div at bounding box center [534, 187] width 584 height 102
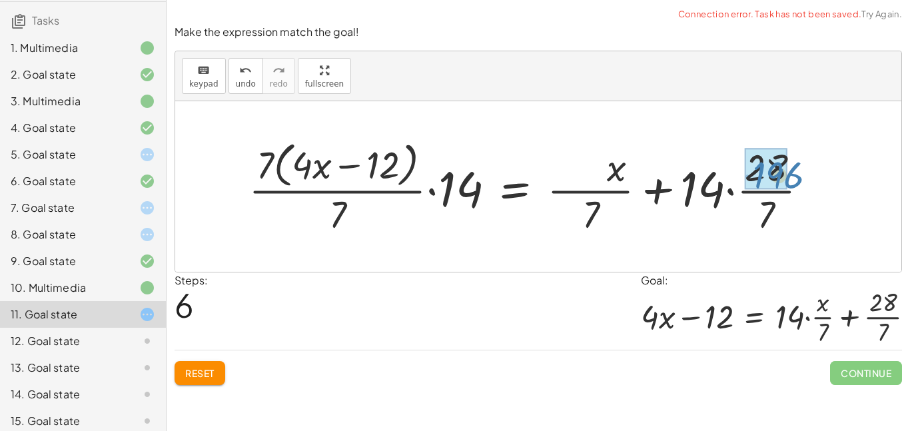
drag, startPoint x: 580, startPoint y: 175, endPoint x: 776, endPoint y: 183, distance: 196.1
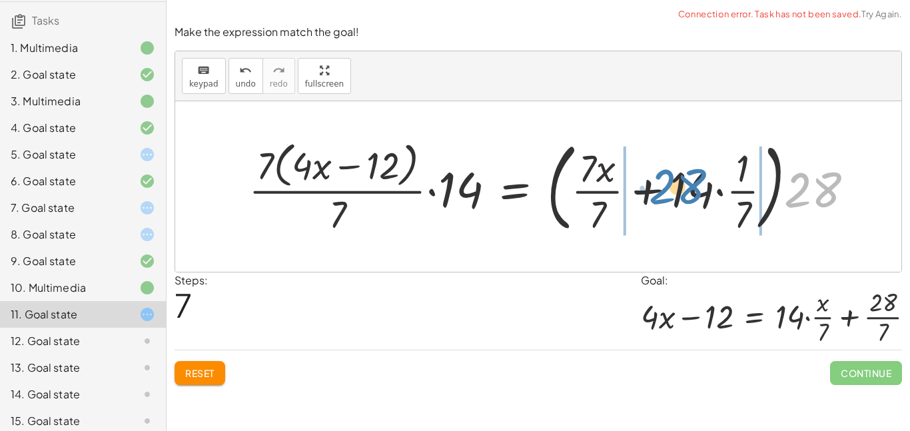
drag, startPoint x: 816, startPoint y: 179, endPoint x: 680, endPoint y: 175, distance: 136.0
click at [680, 175] on div at bounding box center [557, 186] width 630 height 103
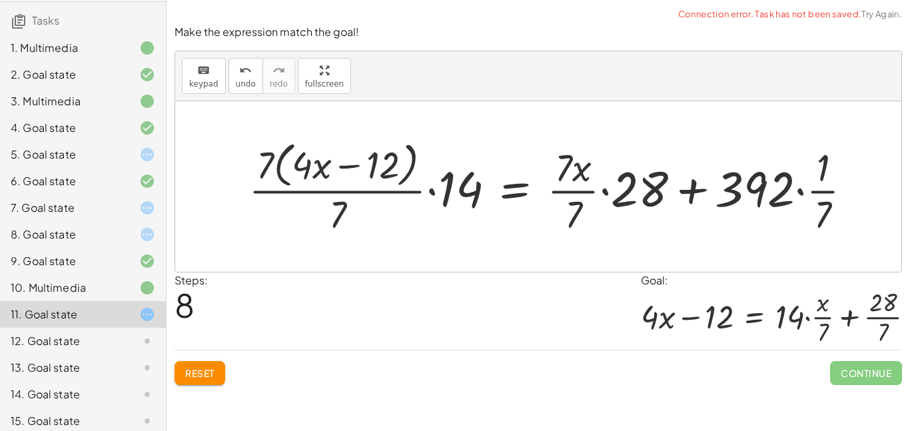
click at [215, 386] on div "Make the expression match the goal! keyboard keypad undo undo redo redo fullscr…" at bounding box center [539, 205] width 744 height 377
click at [209, 375] on span "Reset" at bounding box center [199, 373] width 29 height 12
